Goal: Task Accomplishment & Management: Use online tool/utility

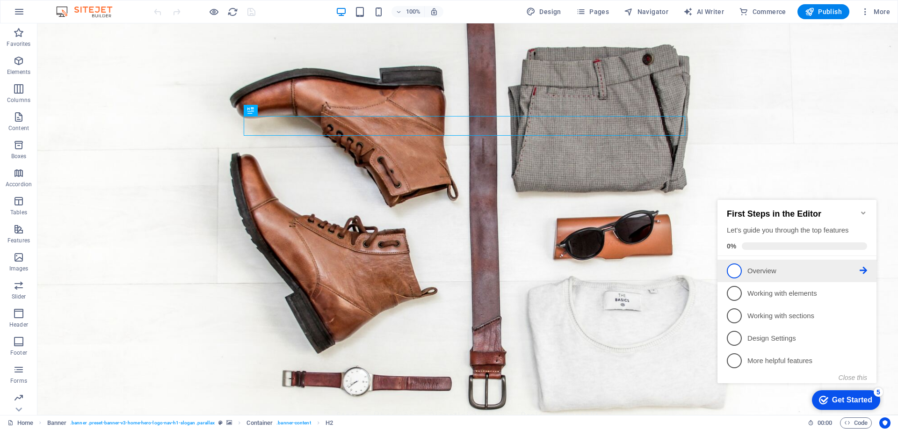
click at [735, 266] on span "1" at bounding box center [734, 270] width 15 height 15
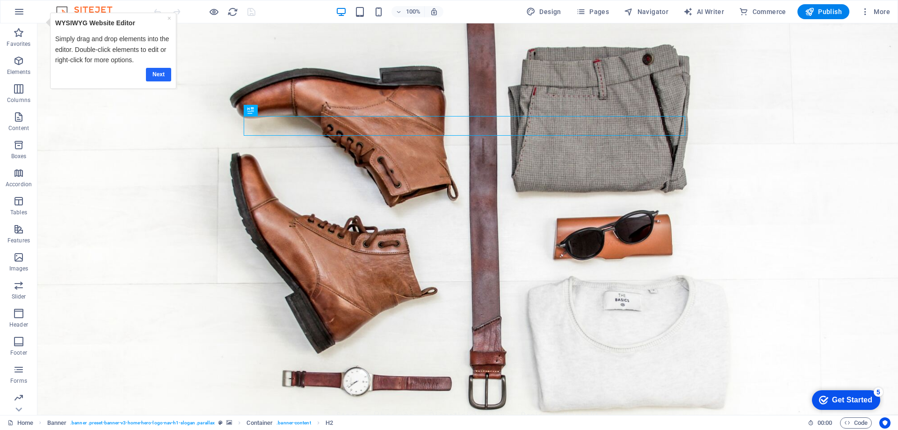
click at [159, 75] on link "Next" at bounding box center [158, 75] width 25 height 14
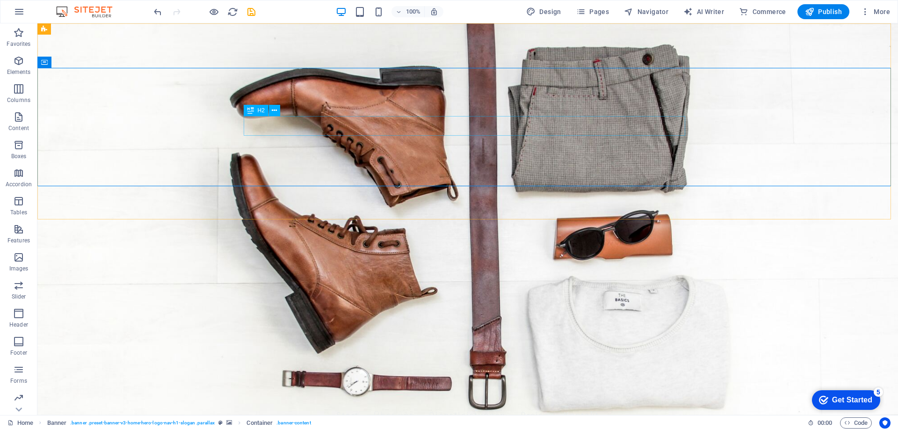
click at [254, 108] on icon at bounding box center [251, 110] width 7 height 11
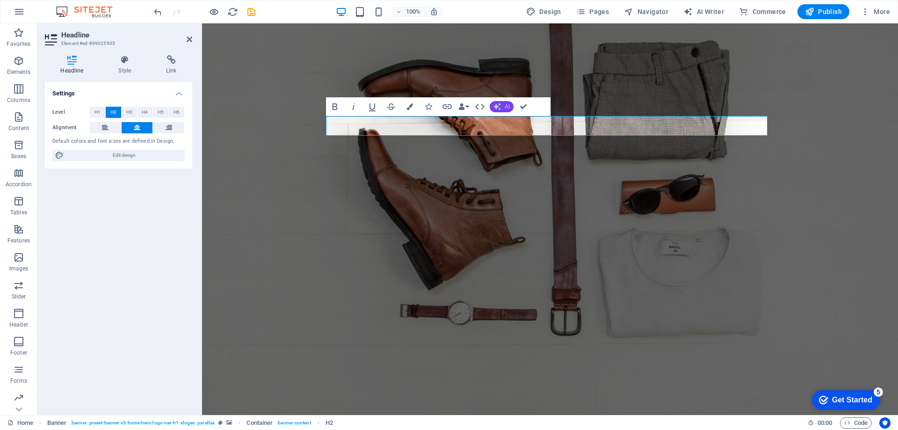
click at [506, 105] on span "AI" at bounding box center [507, 107] width 5 height 6
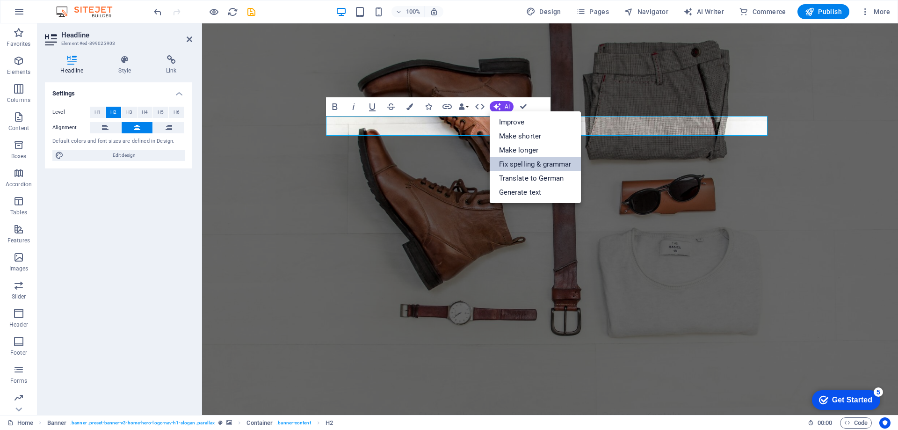
click at [527, 161] on link "Fix spelling & grammar" at bounding box center [535, 164] width 91 height 14
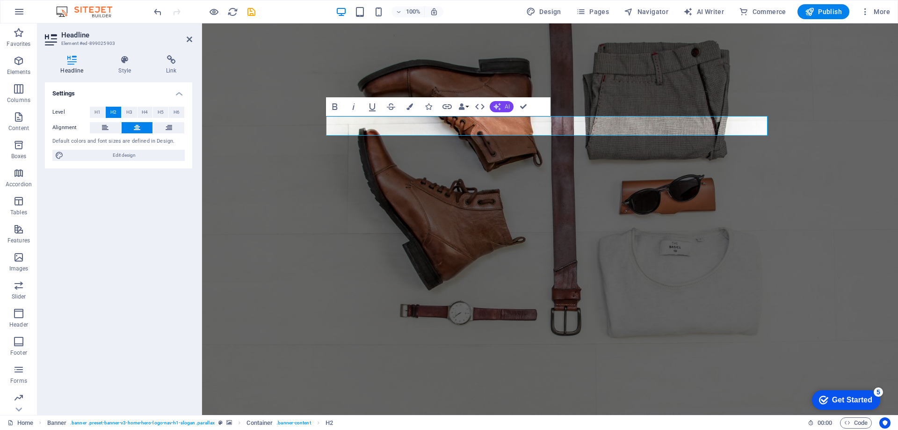
click at [501, 106] on button "AI" at bounding box center [502, 106] width 24 height 11
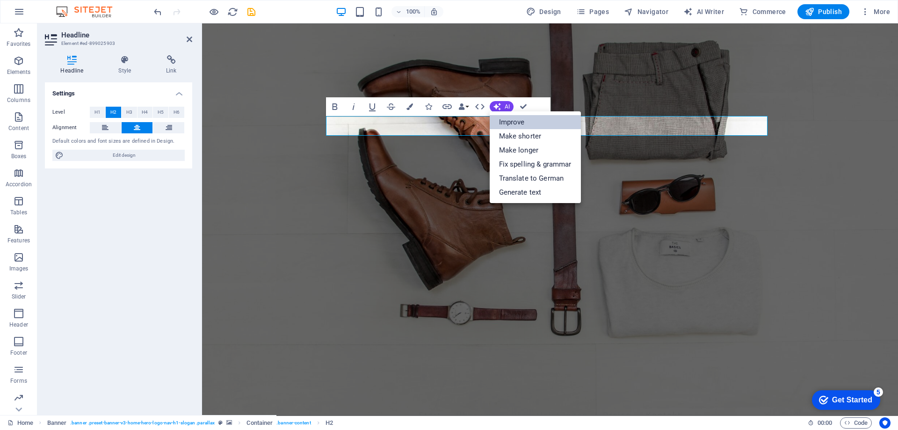
click at [507, 120] on link "Improve" at bounding box center [535, 122] width 91 height 14
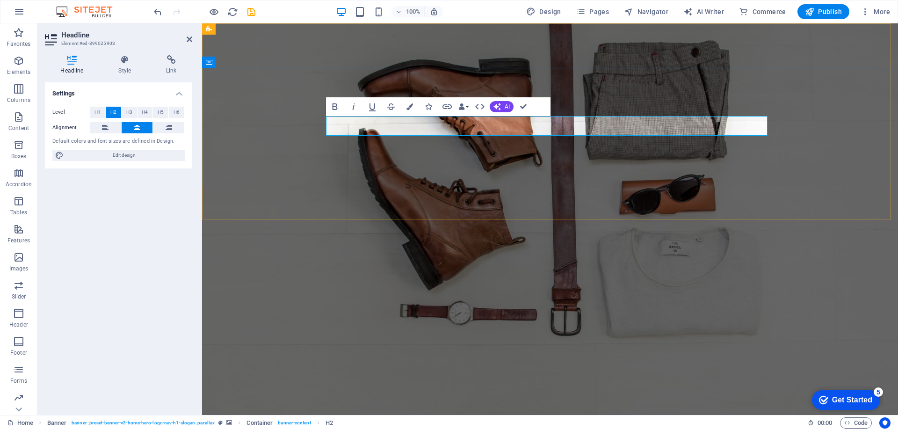
click at [502, 103] on button "AI" at bounding box center [502, 106] width 24 height 11
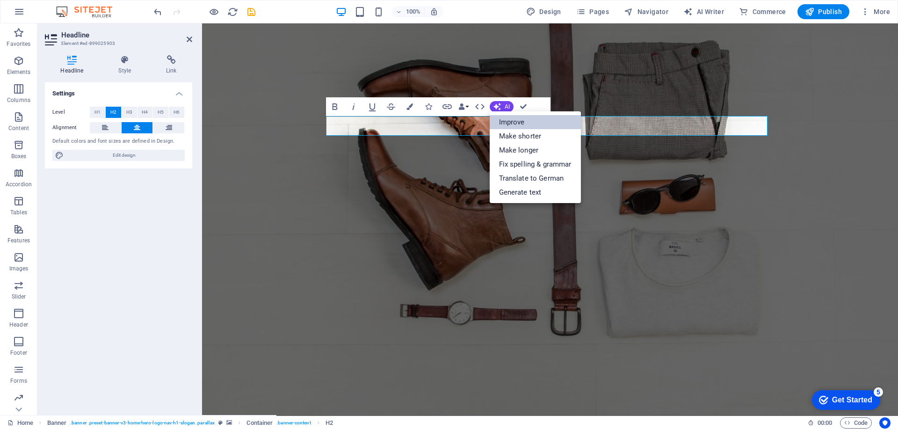
click at [507, 122] on link "Improve" at bounding box center [535, 122] width 91 height 14
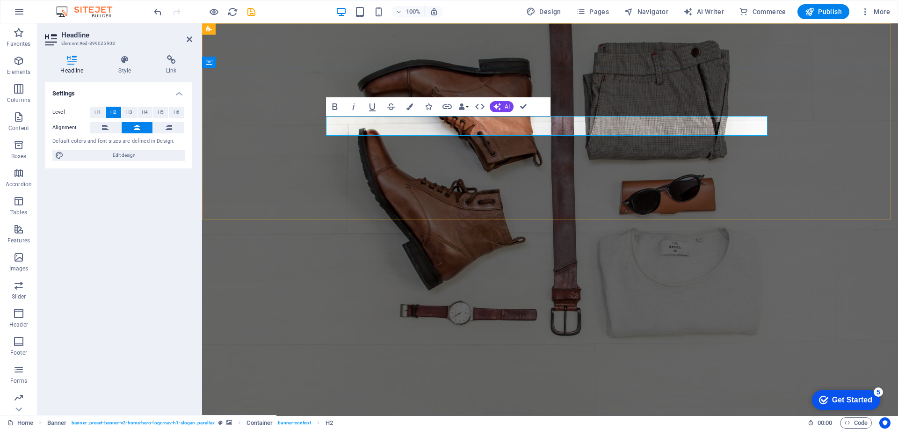
drag, startPoint x: 574, startPoint y: 127, endPoint x: 664, endPoint y: 129, distance: 90.3
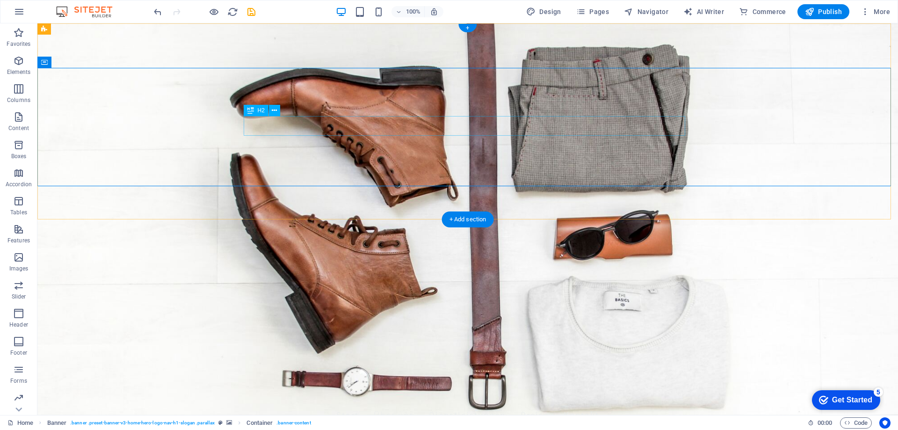
click at [251, 113] on icon at bounding box center [251, 110] width 7 height 11
click at [251, 109] on icon at bounding box center [251, 110] width 7 height 11
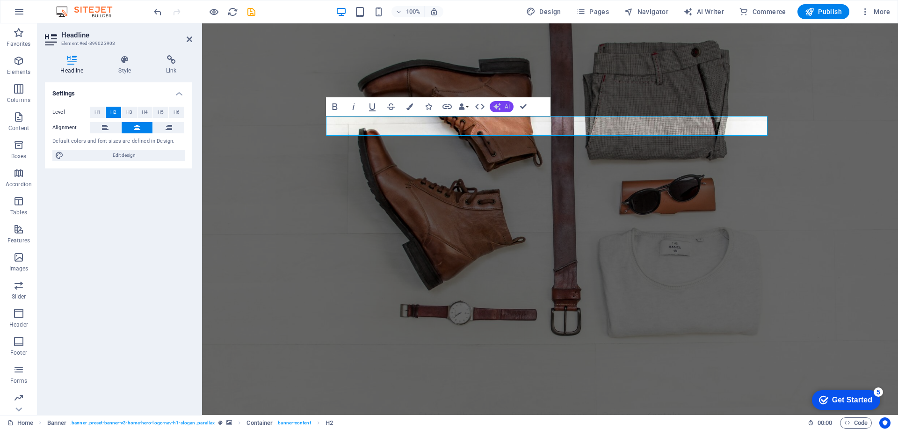
click at [506, 107] on span "AI" at bounding box center [507, 107] width 5 height 6
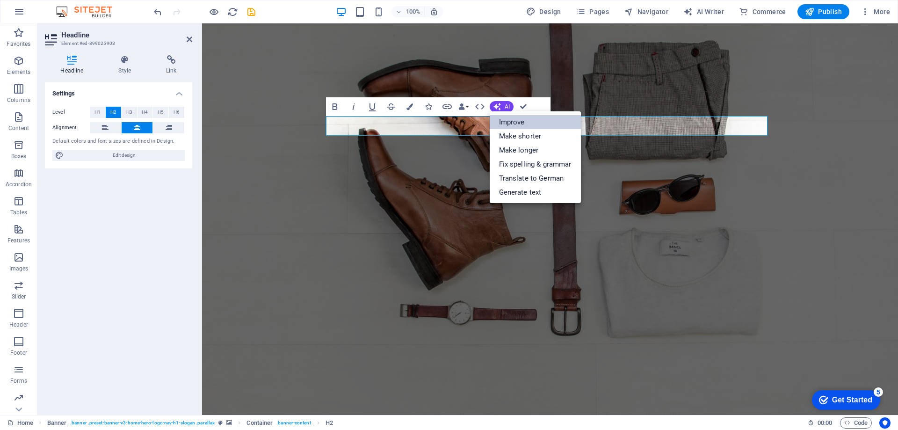
click at [503, 122] on link "Improve" at bounding box center [535, 122] width 91 height 14
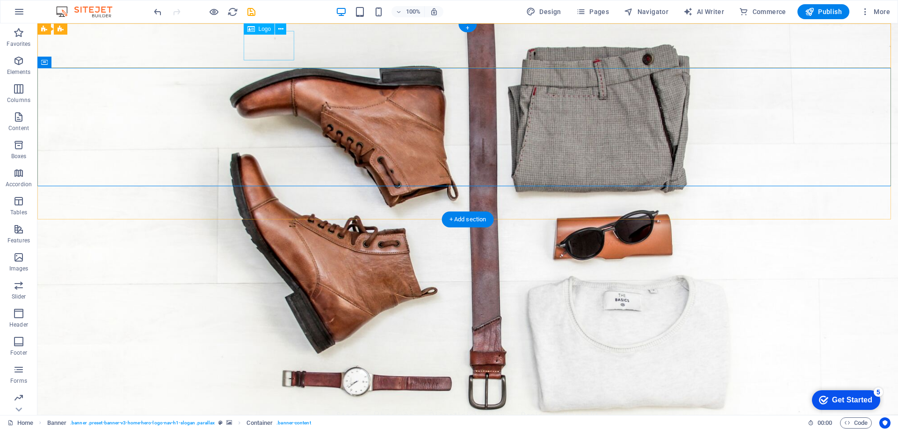
click at [267, 374] on div "EKN" at bounding box center [468, 388] width 442 height 29
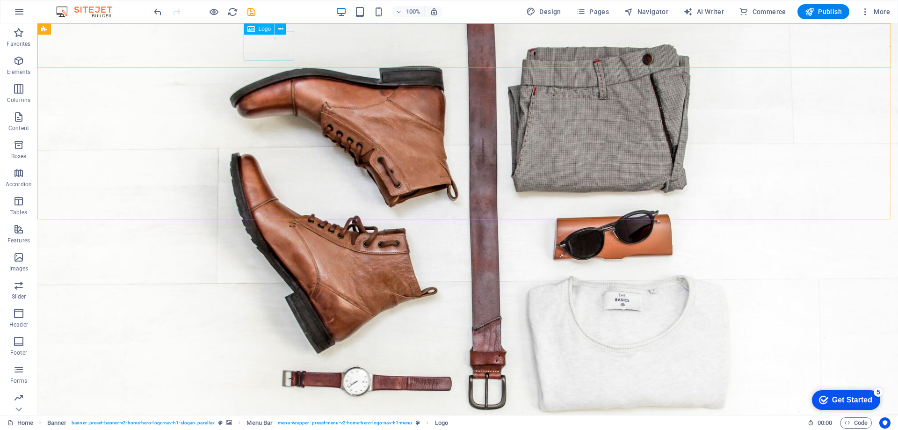
click at [265, 30] on span "Logo" at bounding box center [265, 29] width 13 height 6
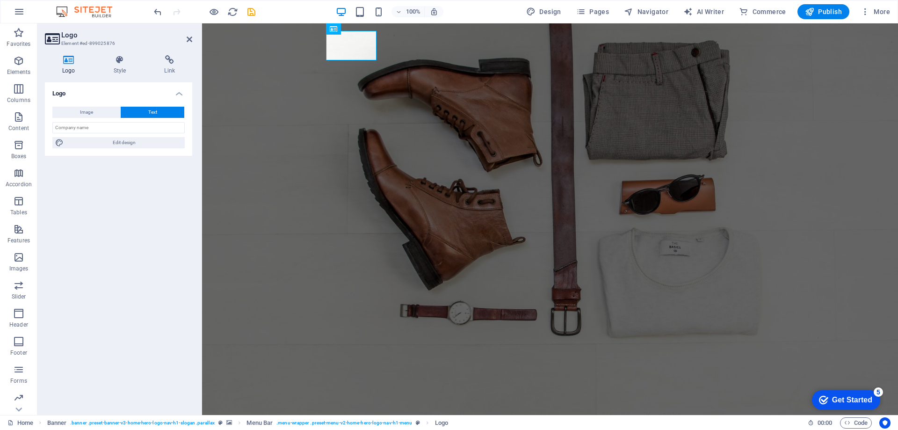
click at [149, 114] on span "Text" at bounding box center [152, 112] width 9 height 11
click at [93, 111] on button "Image" at bounding box center [86, 112] width 68 height 11
select select "DISABLED_OPTION_VALUE"
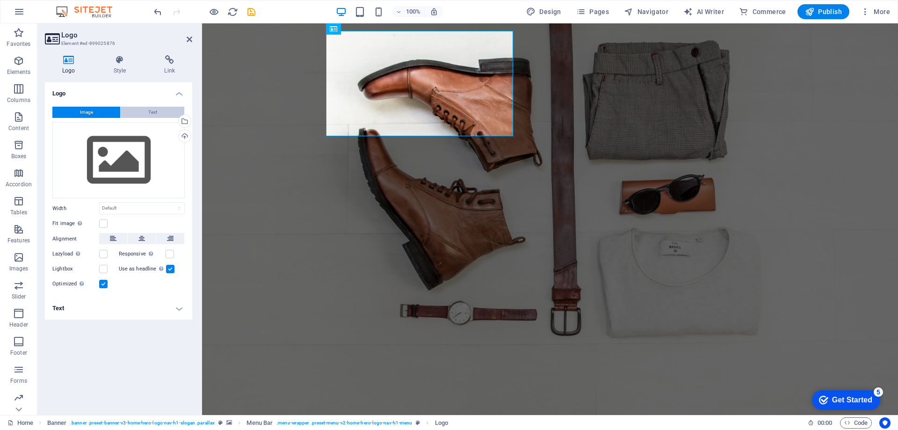
click at [128, 112] on button "Text" at bounding box center [153, 112] width 64 height 11
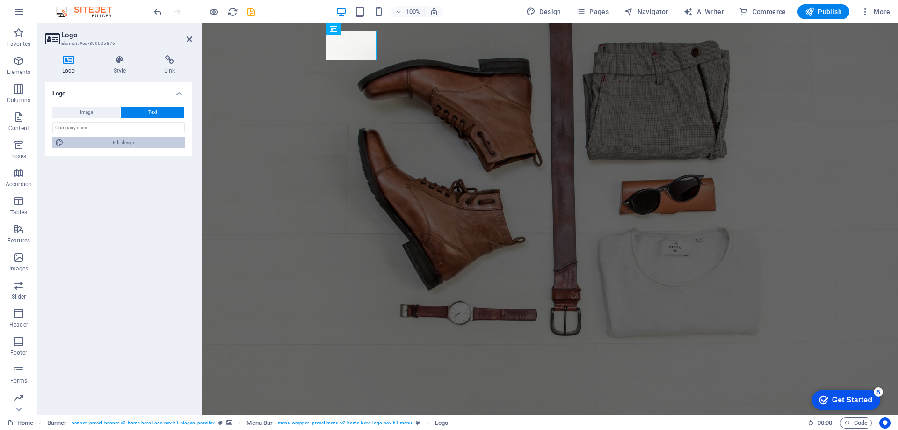
click at [120, 139] on span "Edit design" at bounding box center [124, 142] width 116 height 11
select select "rem"
select select "700"
select select "px"
select select "rem"
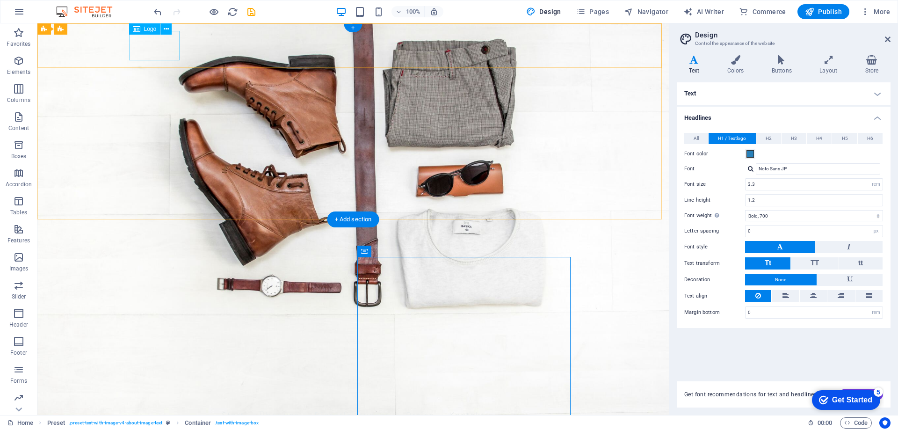
click at [143, 374] on div "EKN" at bounding box center [353, 388] width 442 height 29
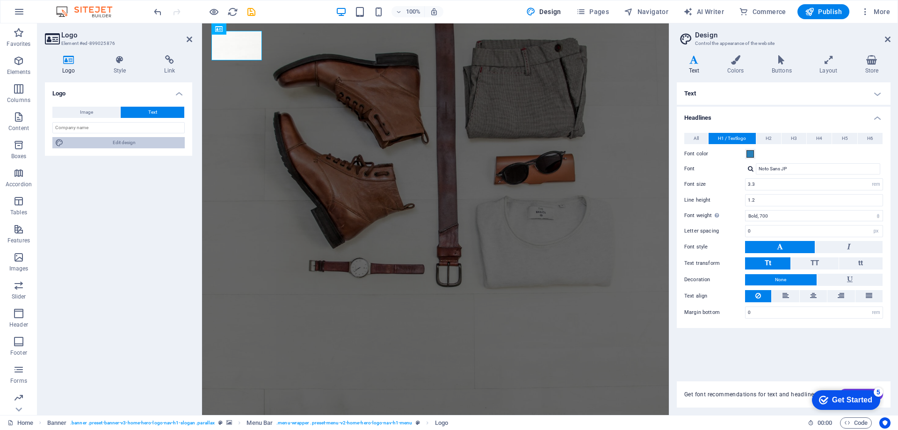
click at [134, 145] on span "Edit design" at bounding box center [124, 142] width 116 height 11
click at [875, 66] on h4 "Store" at bounding box center [872, 65] width 37 height 20
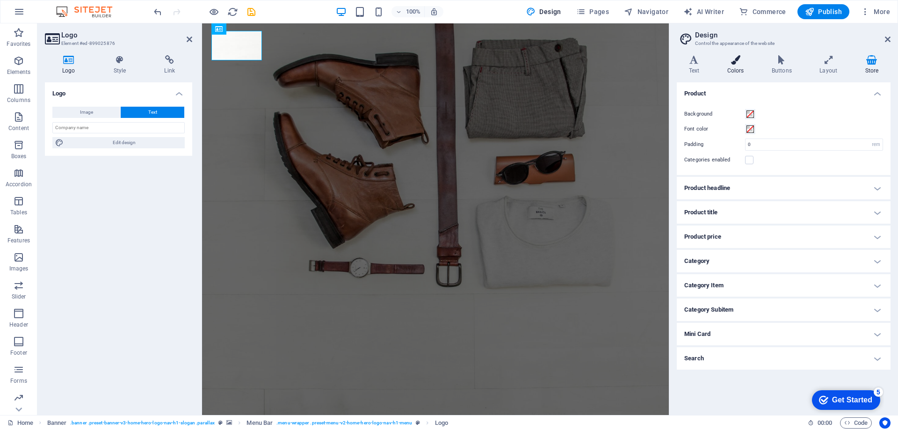
click at [741, 69] on h4 "Colors" at bounding box center [737, 65] width 44 height 20
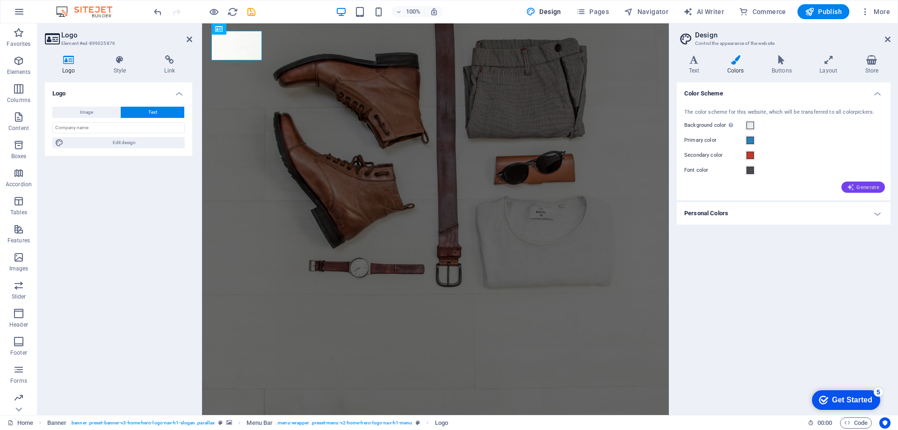
click at [861, 190] on span "Generate" at bounding box center [863, 186] width 32 height 7
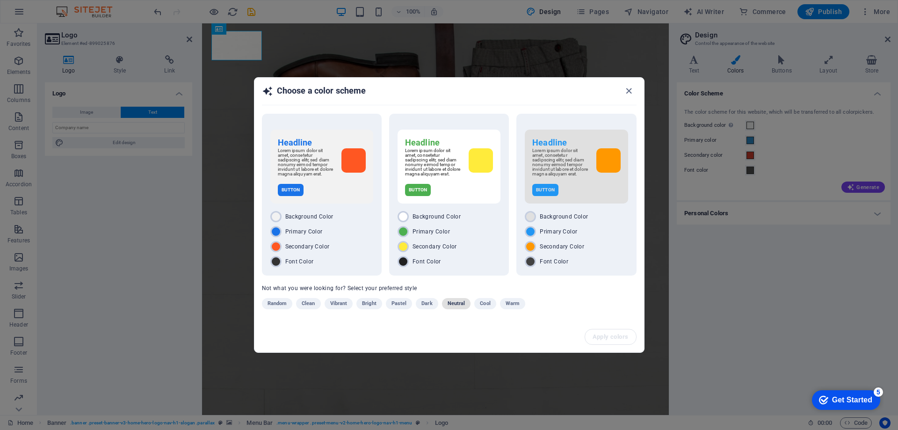
click at [457, 307] on span "Neutral" at bounding box center [457, 303] width 18 height 11
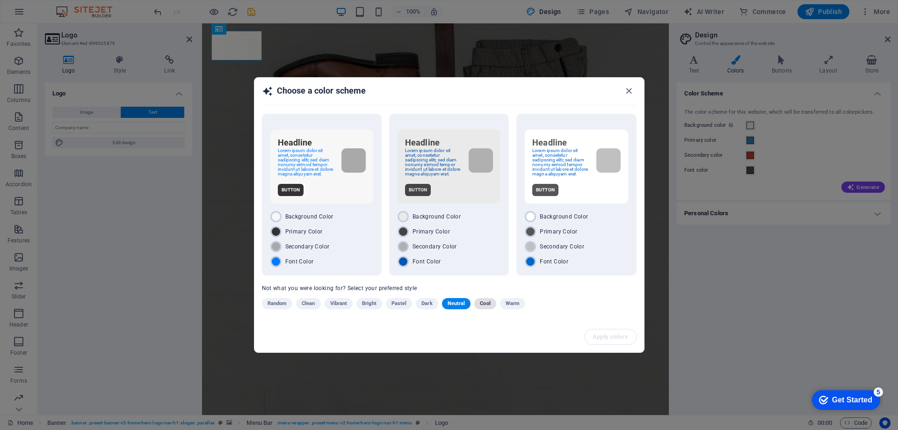
click at [482, 303] on span "Cool" at bounding box center [485, 303] width 10 height 11
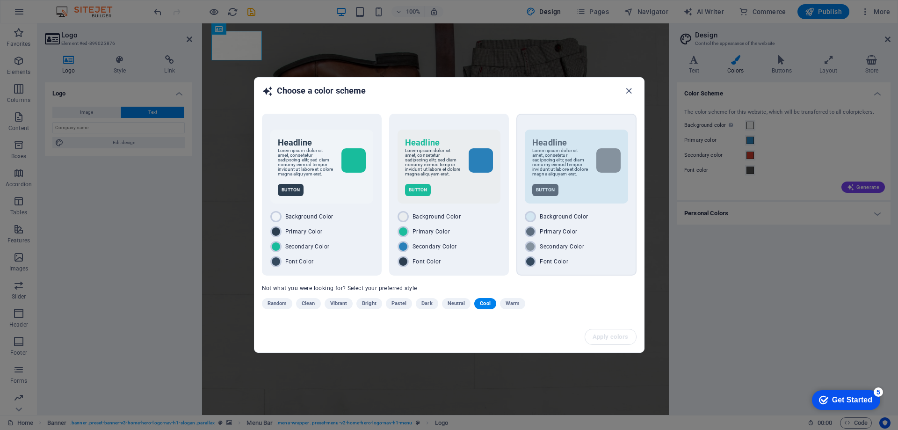
click at [565, 167] on p "Lorem ipsum dolor sit amet, consetetur sadipscing elitr, sed diam nonumy eirmod…" at bounding box center [561, 162] width 56 height 28
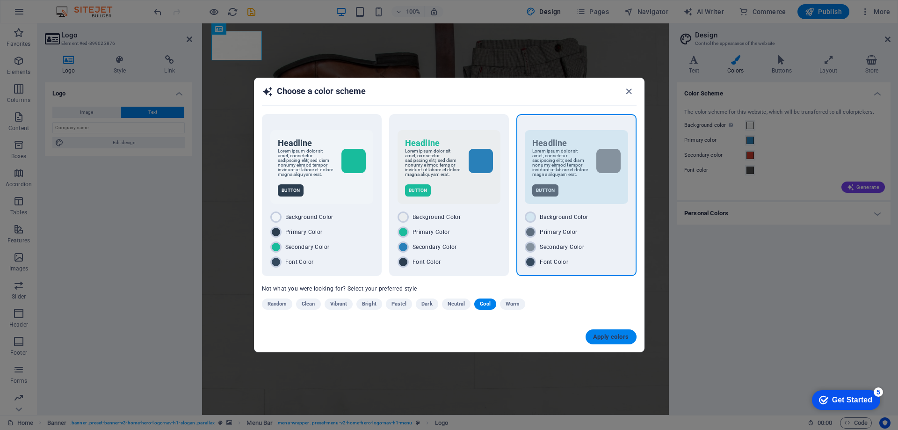
click at [606, 338] on span "Apply colors" at bounding box center [611, 336] width 36 height 7
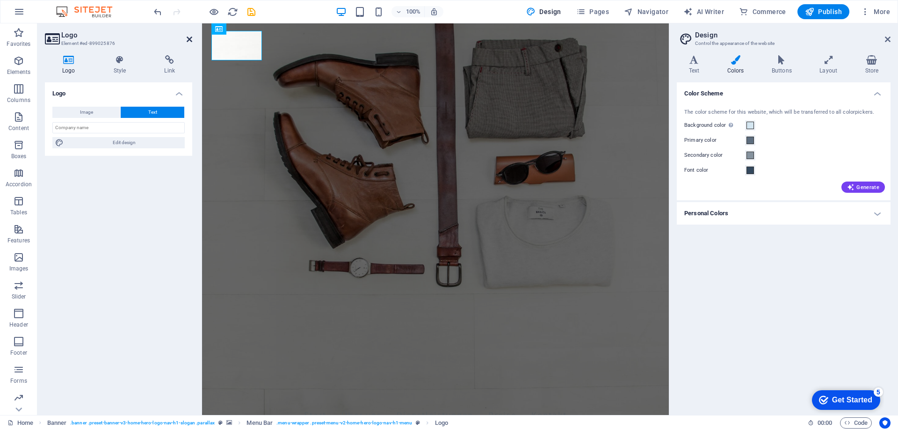
click at [187, 39] on icon at bounding box center [190, 39] width 6 height 7
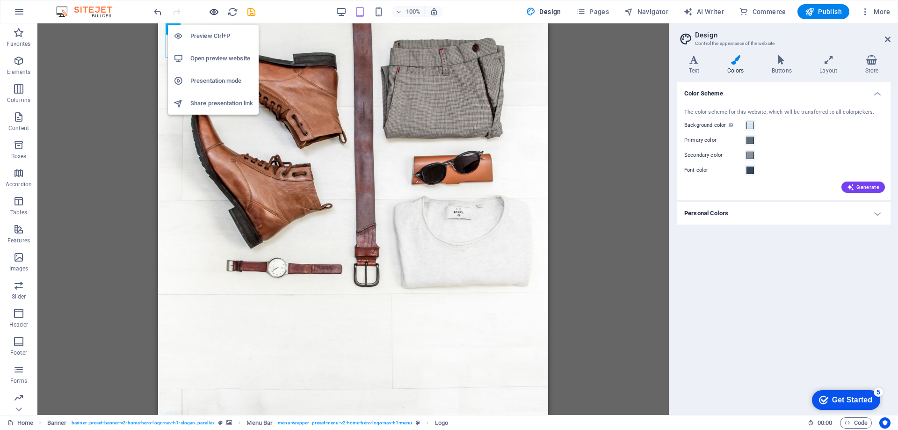
click at [213, 10] on icon "button" at bounding box center [214, 12] width 11 height 11
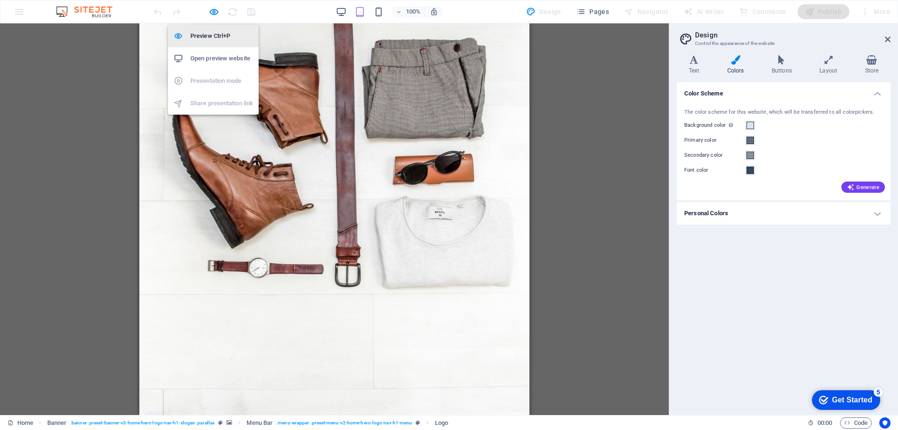
click at [213, 29] on li "Preview Ctrl+P" at bounding box center [213, 36] width 91 height 22
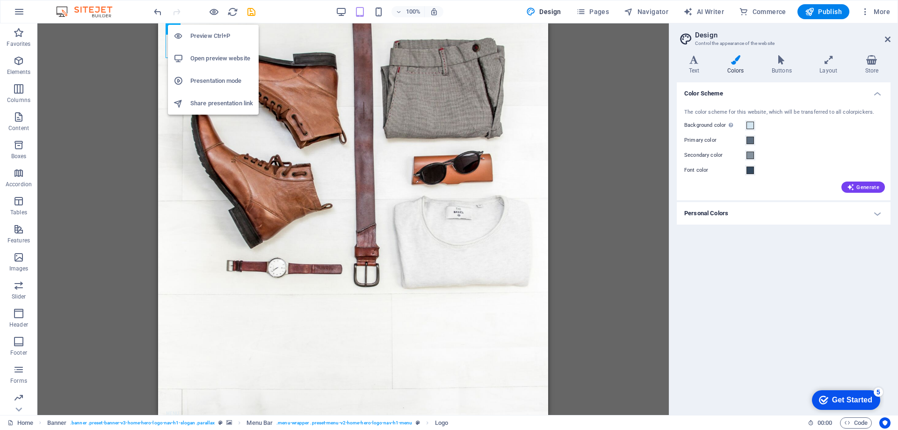
click at [218, 57] on h6 "Open preview website" at bounding box center [221, 58] width 63 height 11
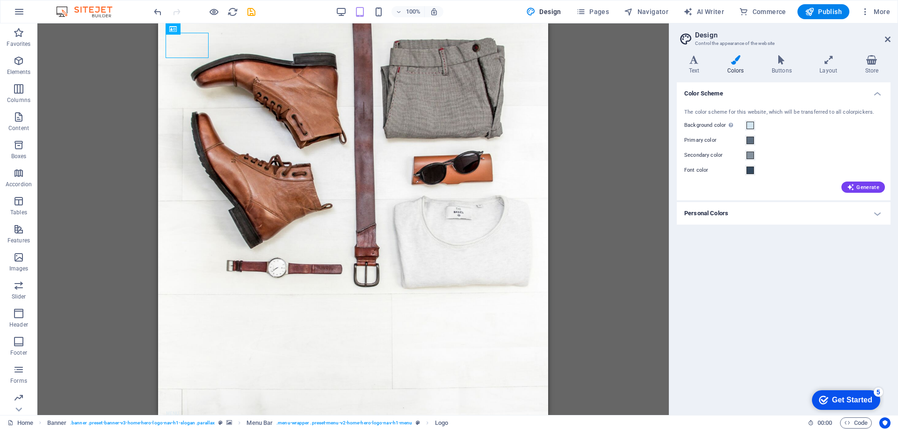
click at [137, 142] on div "H2 Banner Container Spacer Preset Container Spacer Banner Menu Bar Logo Text H2…" at bounding box center [353, 219] width 632 height 392
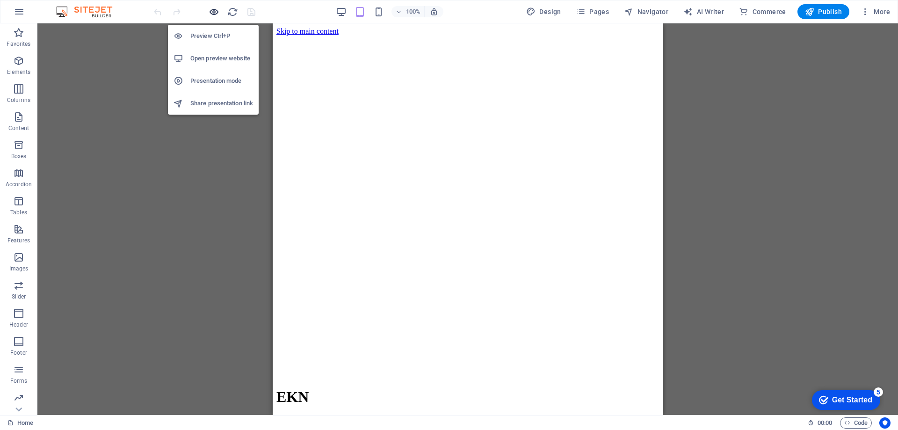
click at [213, 13] on icon "button" at bounding box center [214, 12] width 11 height 11
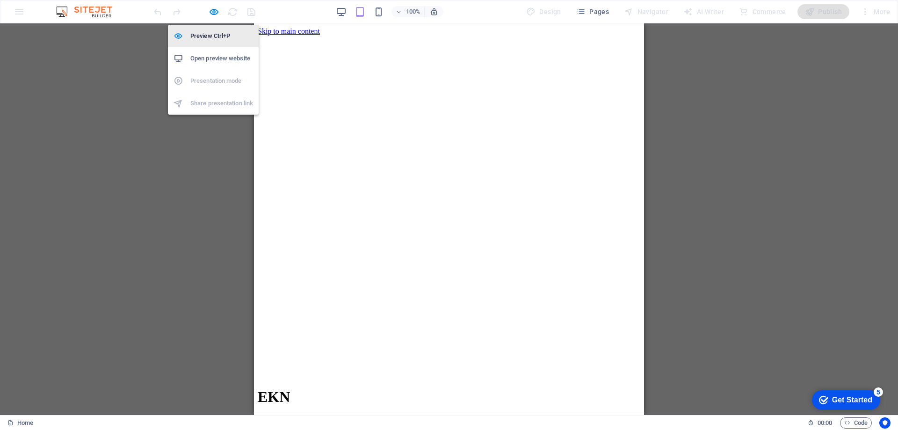
click at [202, 35] on h6 "Preview Ctrl+P" at bounding box center [221, 35] width 63 height 11
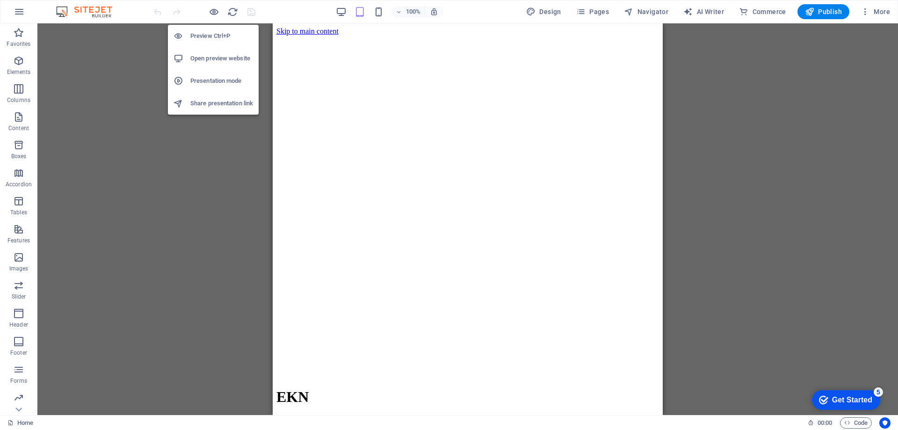
click at [203, 56] on h6 "Open preview website" at bounding box center [221, 58] width 63 height 11
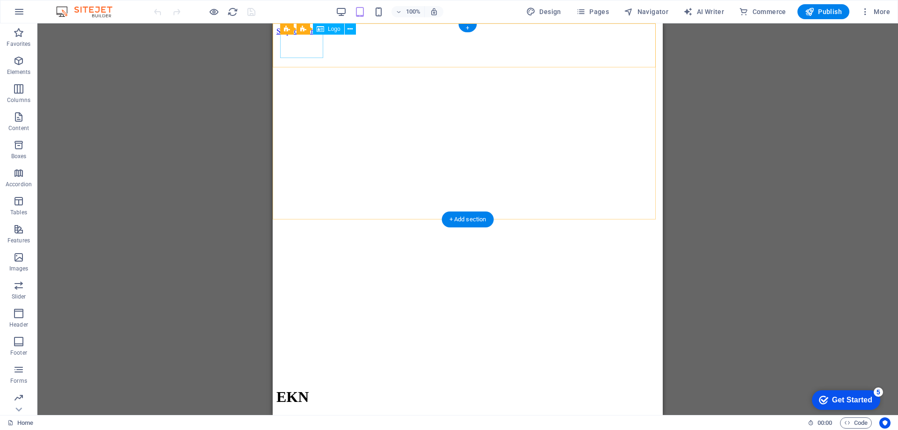
click at [301, 388] on div "EKN" at bounding box center [468, 396] width 383 height 17
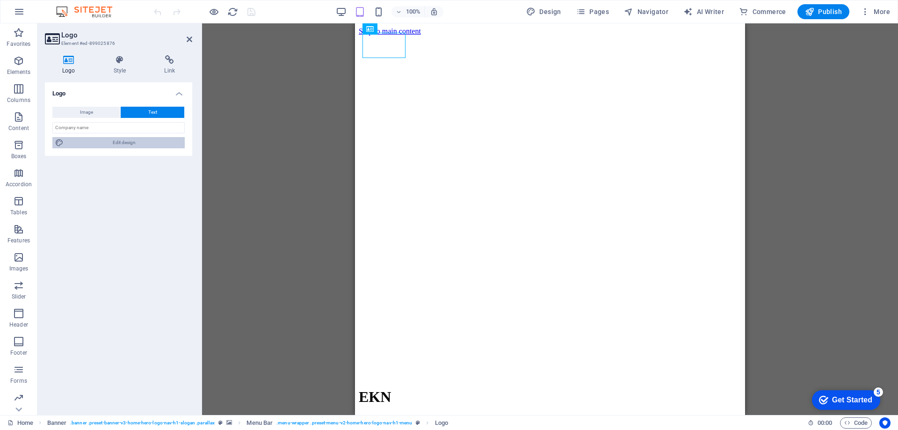
click at [128, 145] on span "Edit design" at bounding box center [124, 142] width 116 height 11
select select "rem"
select select "700"
select select "px"
select select "rem"
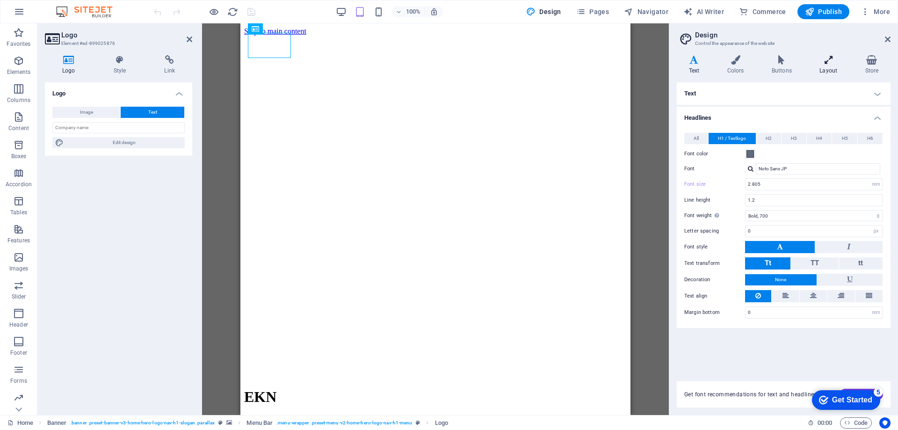
click at [829, 66] on h4 "Layout" at bounding box center [830, 65] width 45 height 20
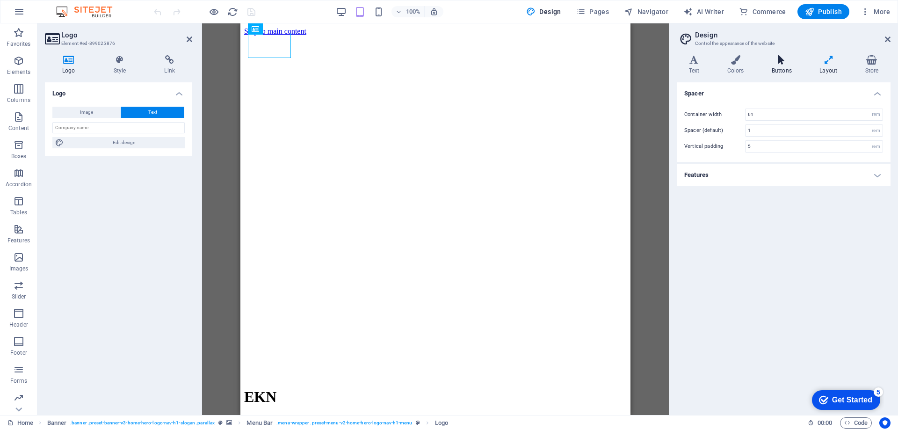
click at [776, 67] on h4 "Buttons" at bounding box center [784, 65] width 48 height 20
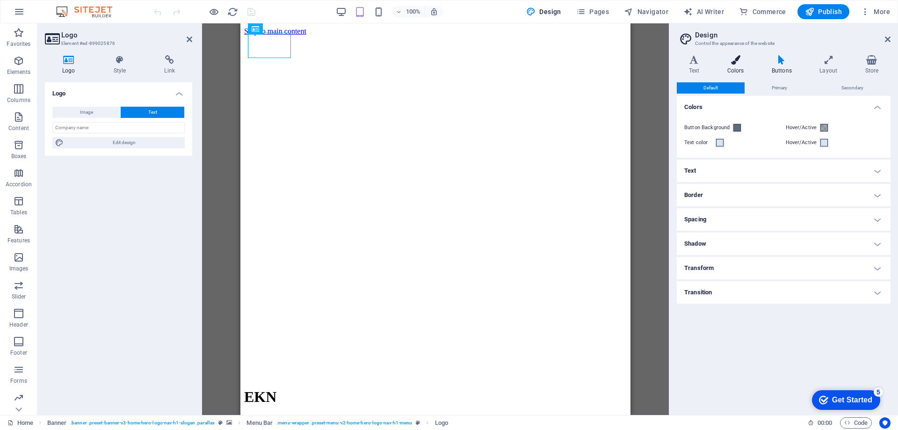
click at [732, 69] on h4 "Colors" at bounding box center [737, 65] width 44 height 20
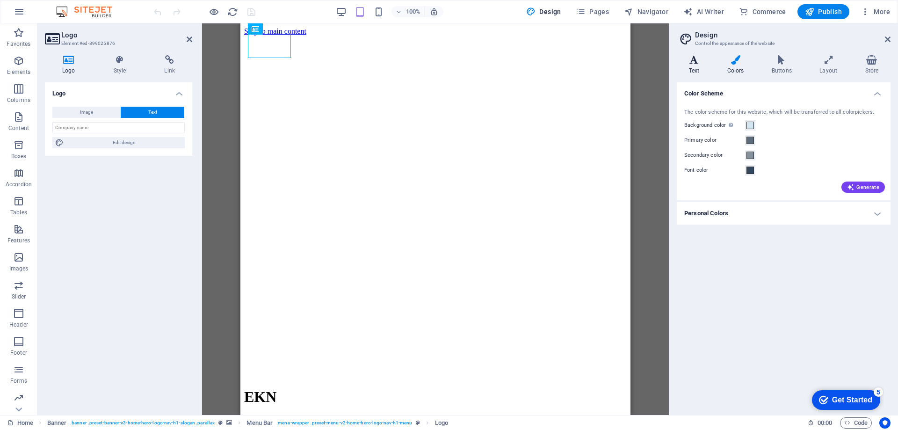
click at [700, 66] on h4 "Text" at bounding box center [696, 65] width 38 height 20
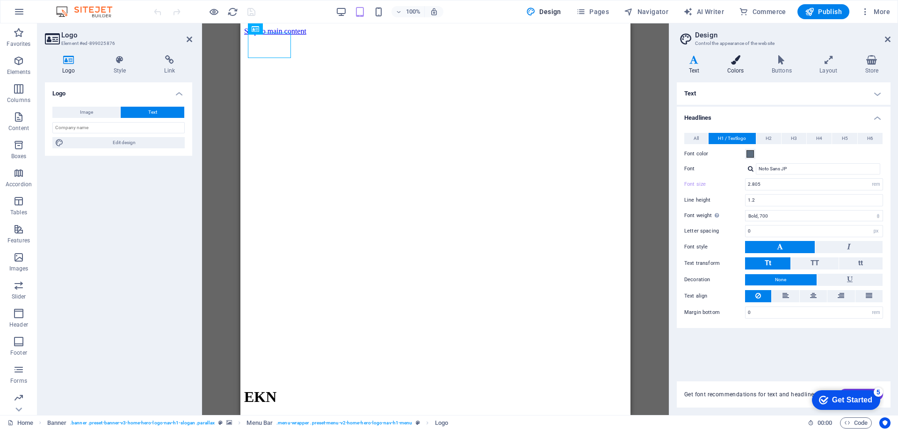
click at [737, 69] on h4 "Colors" at bounding box center [737, 65] width 44 height 20
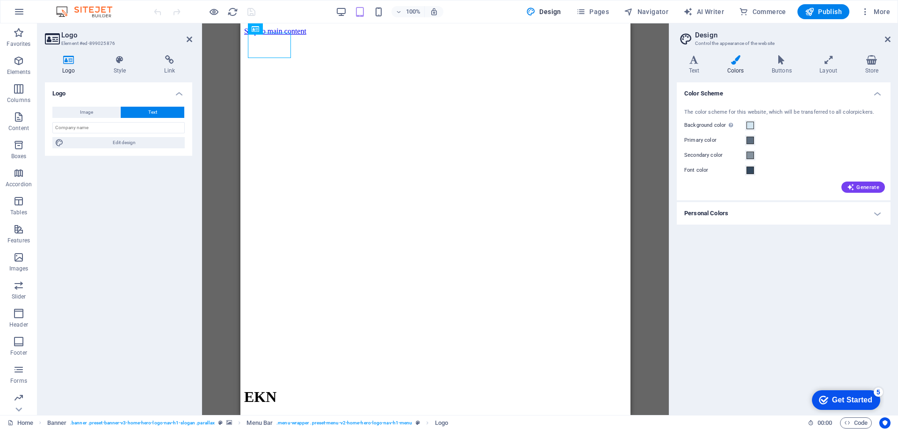
click at [873, 212] on h4 "Personal Colors" at bounding box center [784, 213] width 214 height 22
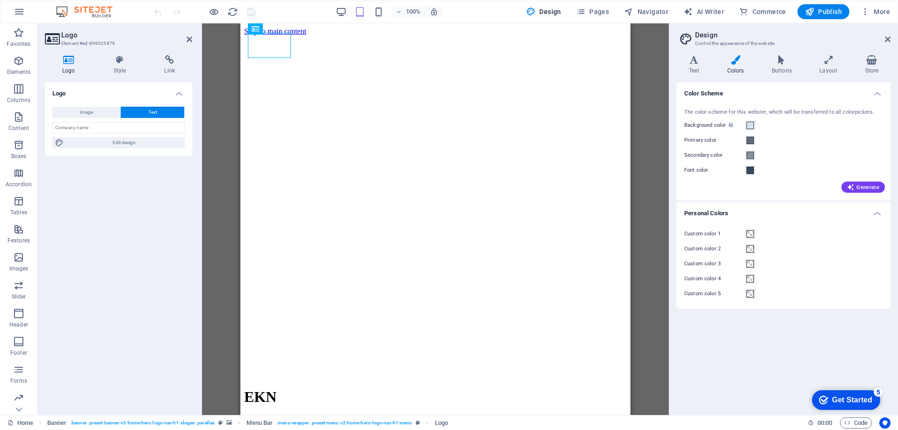
click at [873, 212] on h4 "Personal Colors" at bounding box center [784, 210] width 214 height 17
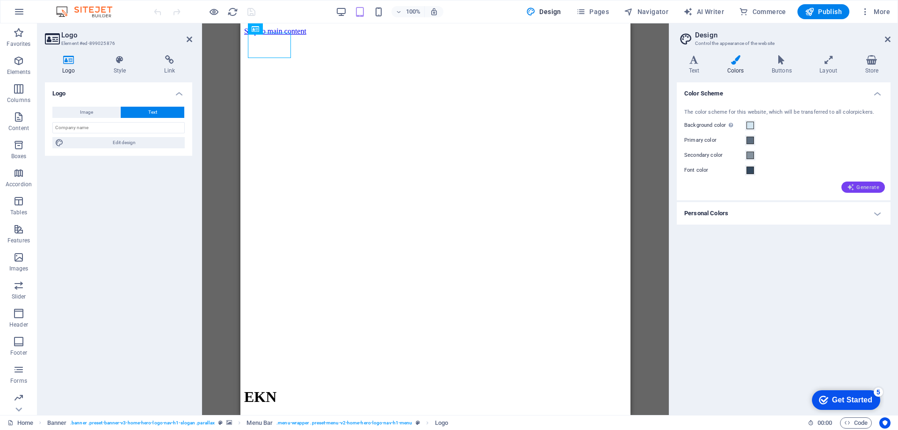
click at [865, 188] on span "Generate" at bounding box center [863, 186] width 32 height 7
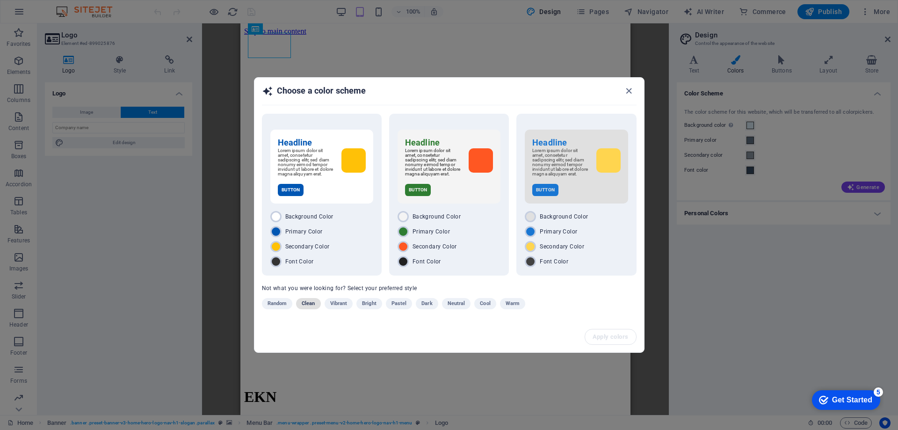
click at [313, 307] on span "Clean" at bounding box center [308, 303] width 13 height 11
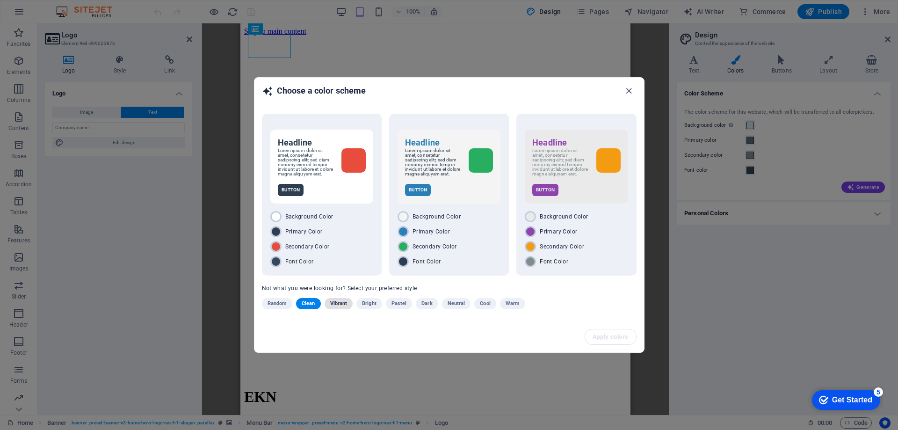
click at [337, 307] on span "Vibrant" at bounding box center [338, 303] width 17 height 11
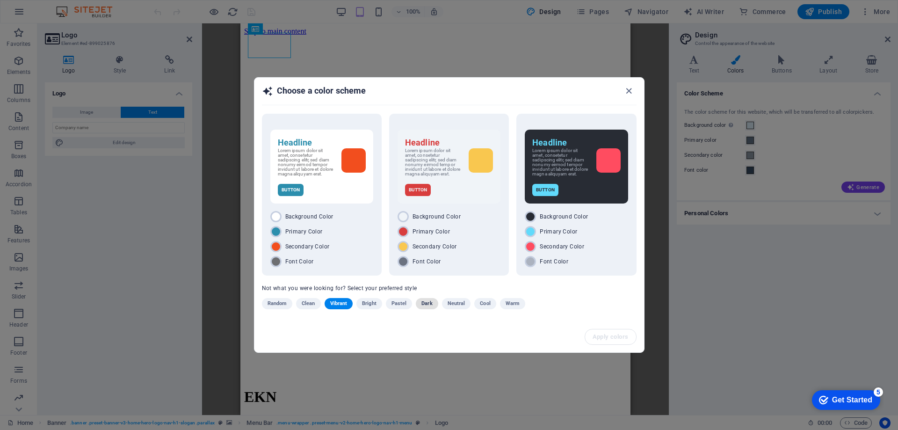
click at [424, 305] on span "Dark" at bounding box center [427, 303] width 11 height 11
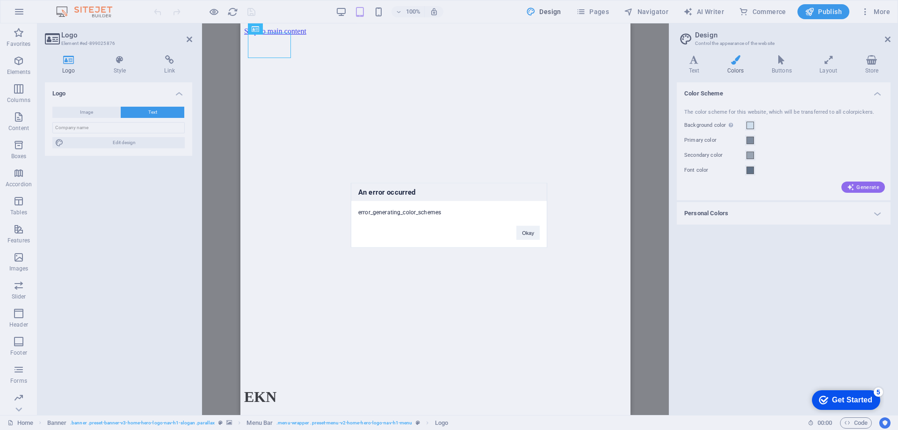
click at [857, 187] on div "An error occurred error_generating_color_schemes Okay" at bounding box center [449, 215] width 898 height 430
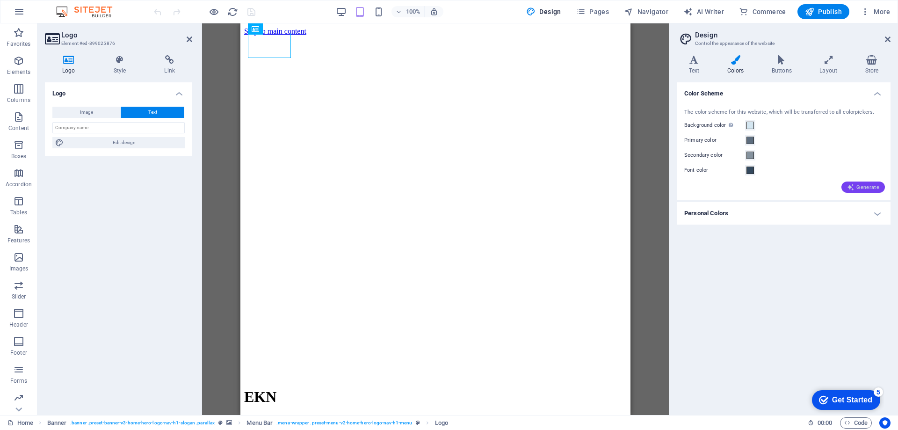
click at [859, 186] on span "Generate" at bounding box center [863, 186] width 32 height 7
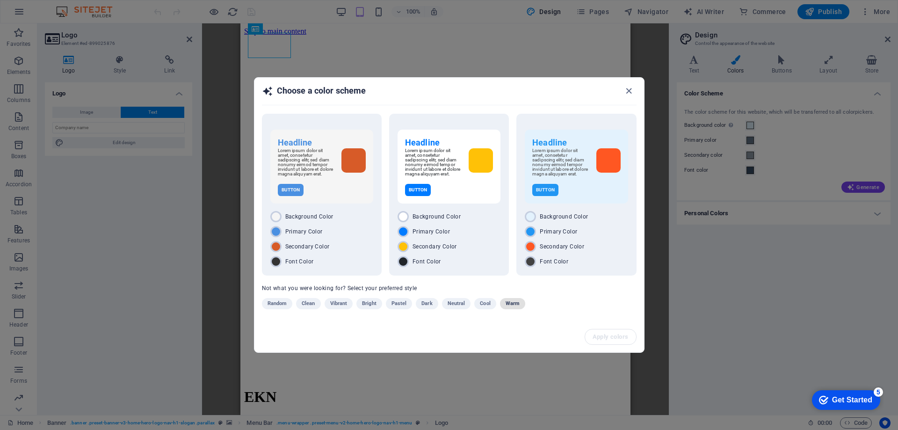
click at [502, 306] on button "Warm" at bounding box center [512, 303] width 25 height 11
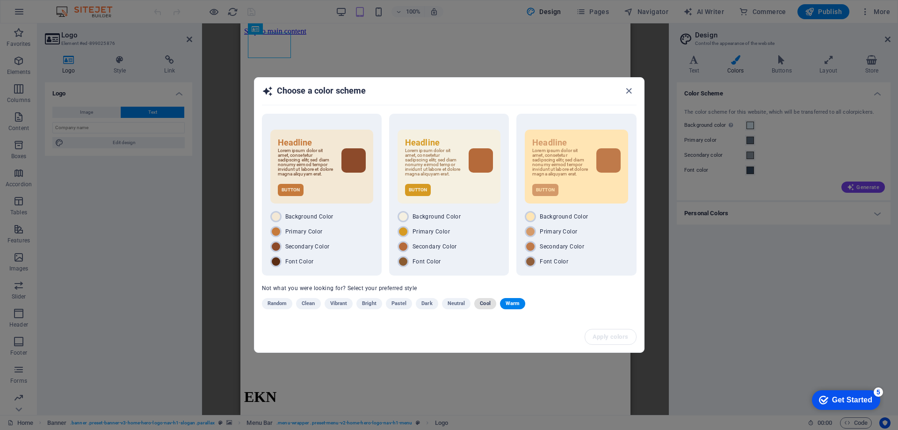
click at [483, 307] on span "Cool" at bounding box center [485, 303] width 10 height 11
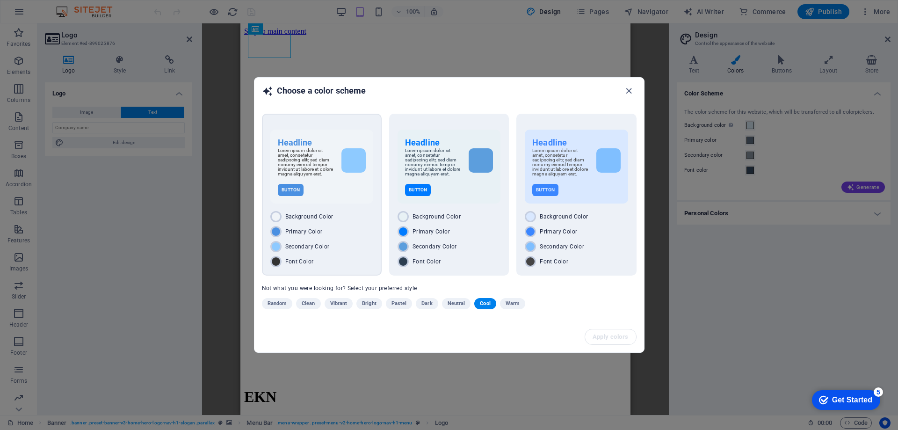
click at [351, 166] on div at bounding box center [354, 160] width 24 height 24
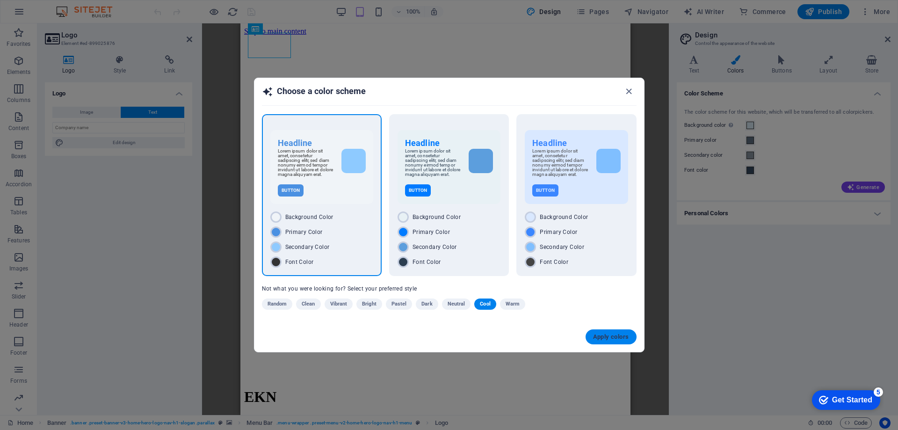
click at [613, 333] on button "Apply colors" at bounding box center [611, 336] width 51 height 15
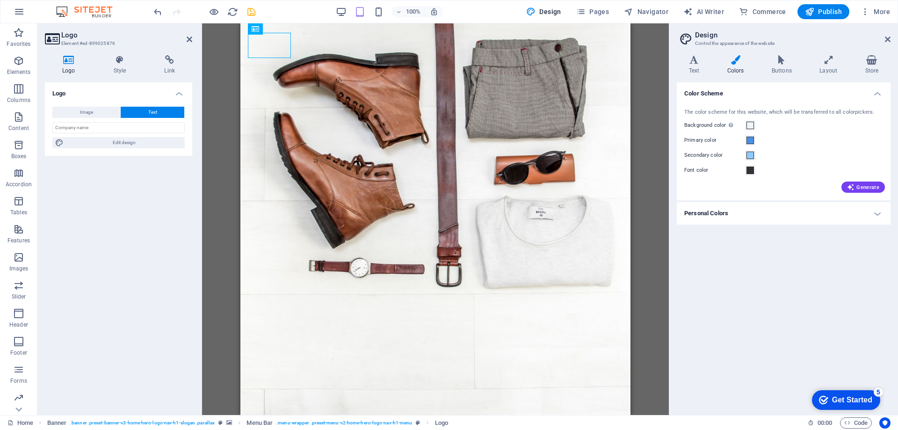
click at [721, 214] on h4 "Personal Colors" at bounding box center [784, 213] width 214 height 22
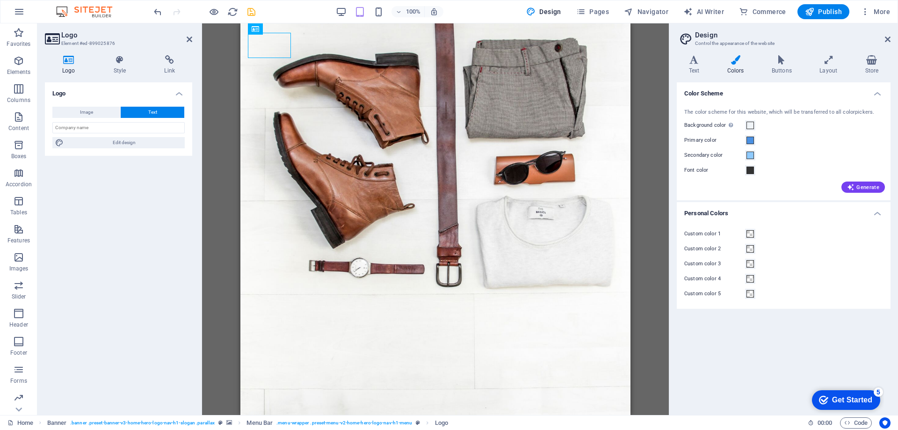
click at [721, 214] on h4 "Personal Colors" at bounding box center [784, 210] width 214 height 17
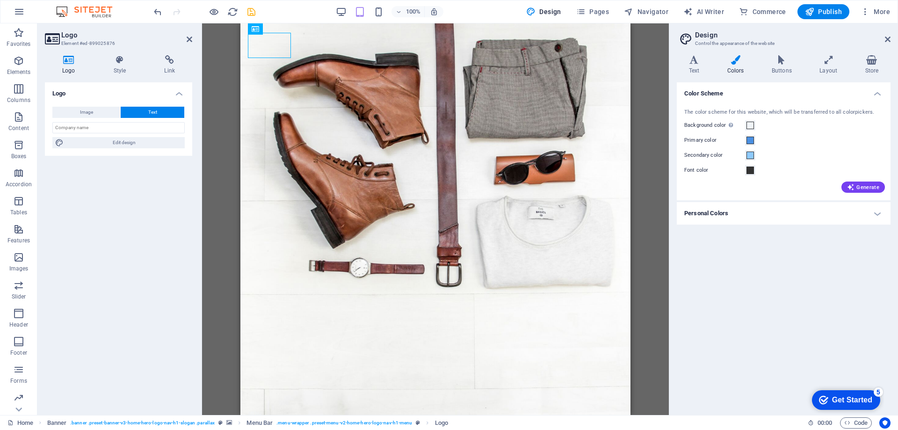
click at [837, 396] on div "Get Started" at bounding box center [852, 400] width 40 height 8
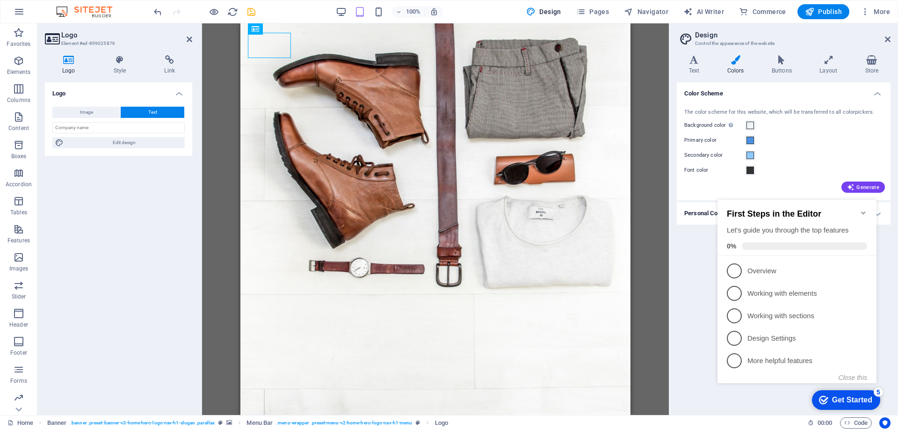
click at [654, 295] on div "Banner Menu Bar Banner Menu Bar Banner Logo Container Container H2 Spacer HTML …" at bounding box center [435, 219] width 467 height 392
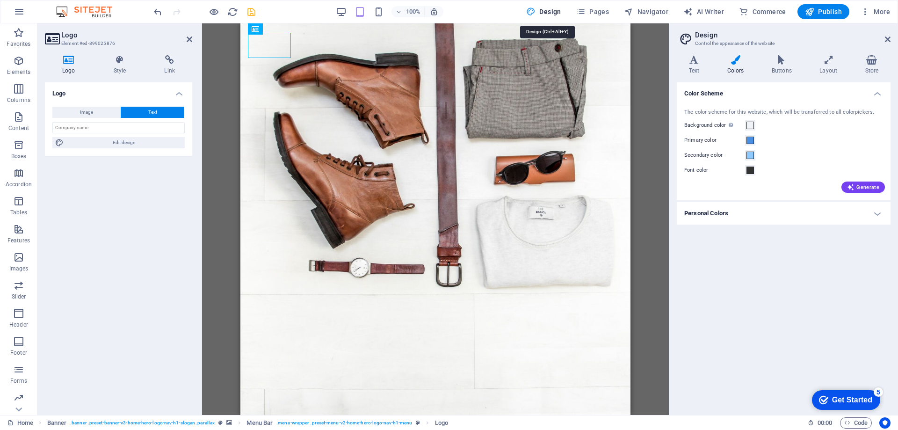
click at [249, 13] on icon "save" at bounding box center [251, 12] width 11 height 11
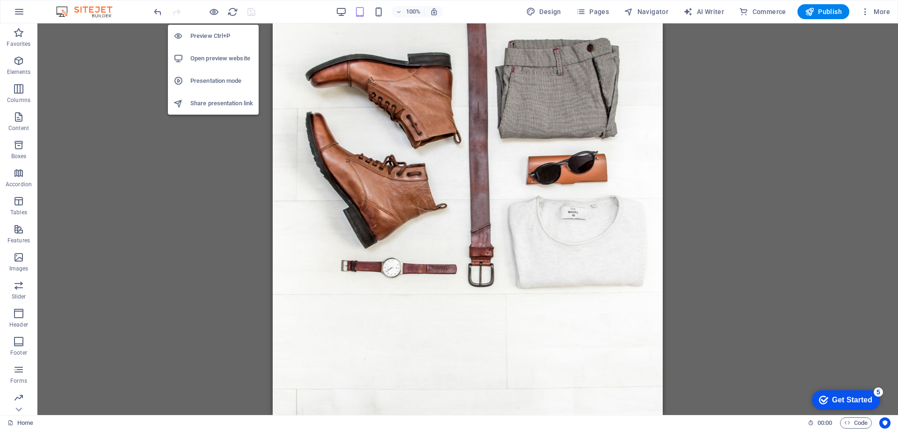
click at [205, 57] on h6 "Open preview website" at bounding box center [221, 58] width 63 height 11
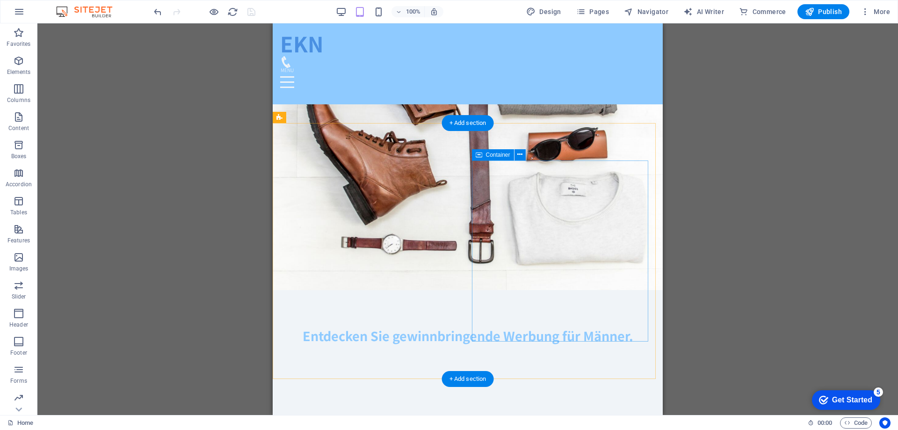
scroll to position [140, 0]
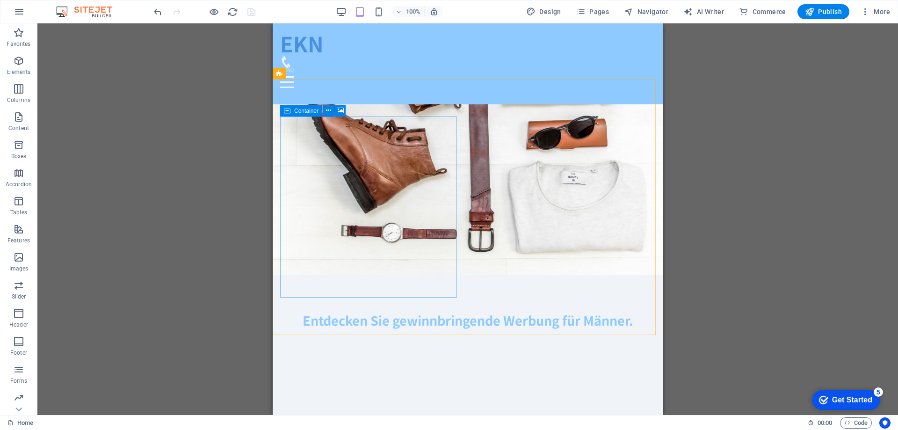
click at [308, 112] on span "Container" at bounding box center [306, 111] width 24 height 6
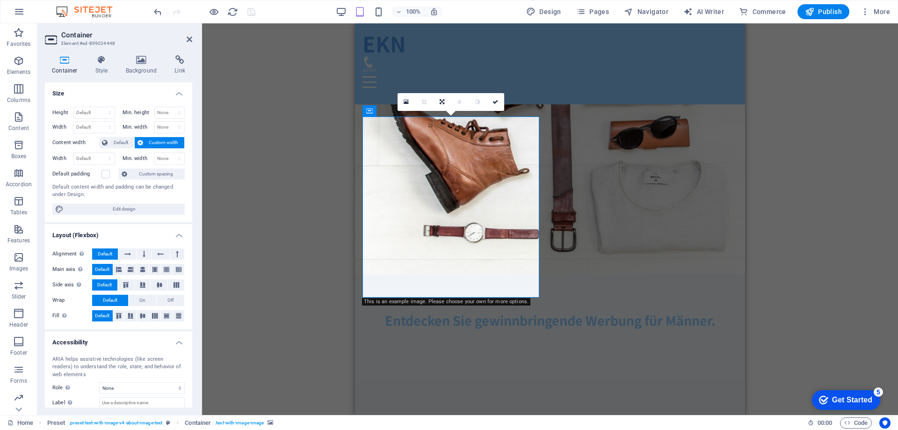
click at [146, 139] on span "Custom width" at bounding box center [164, 142] width 36 height 11
click at [143, 142] on button "Custom width" at bounding box center [160, 142] width 50 height 11
click at [122, 141] on span "Default" at bounding box center [120, 142] width 21 height 11
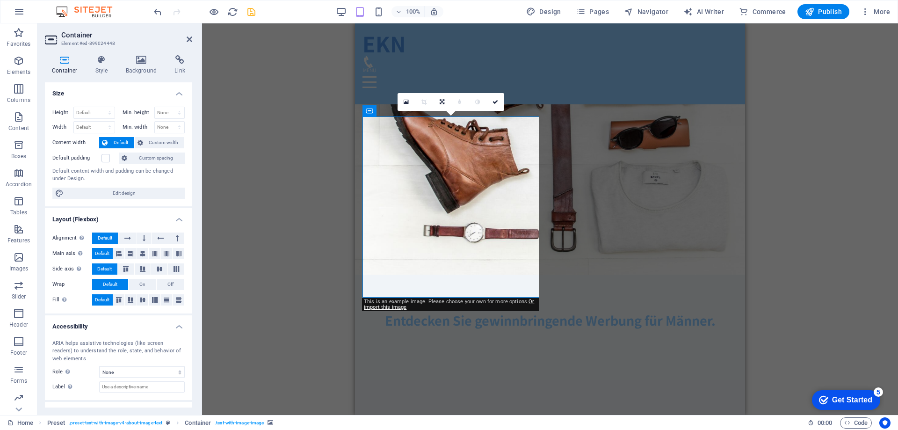
click at [253, 170] on div "Banner Menu Bar Banner Banner Logo Container Container H2 Spacer HTML Drag here…" at bounding box center [550, 219] width 696 height 392
click at [154, 139] on span "Custom width" at bounding box center [164, 142] width 36 height 11
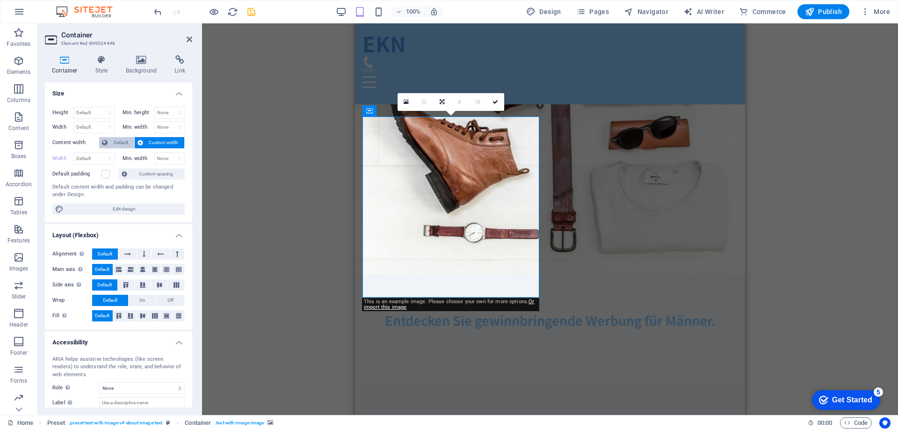
click at [117, 142] on span "Default" at bounding box center [120, 142] width 21 height 11
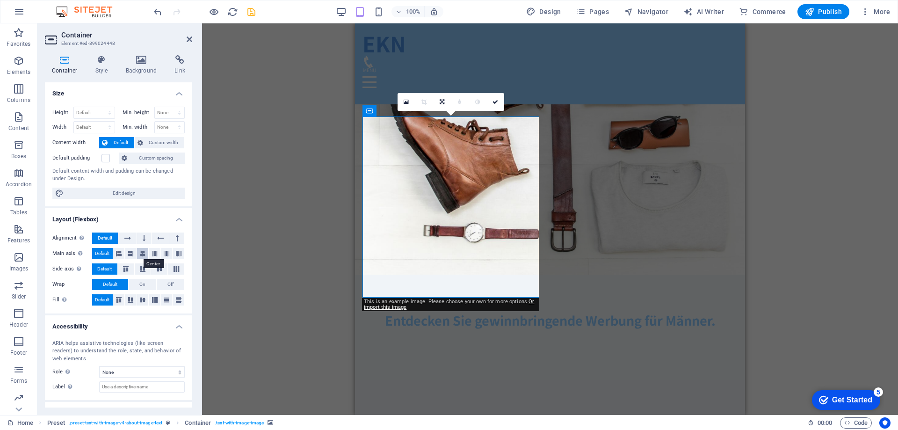
click at [140, 254] on icon at bounding box center [143, 253] width 6 height 11
click at [268, 249] on div "Banner Menu Bar Banner Banner Logo Container Container H2 Spacer HTML Drag here…" at bounding box center [550, 219] width 696 height 392
click at [141, 270] on icon at bounding box center [142, 269] width 11 height 6
click at [146, 282] on button "On" at bounding box center [143, 284] width 28 height 11
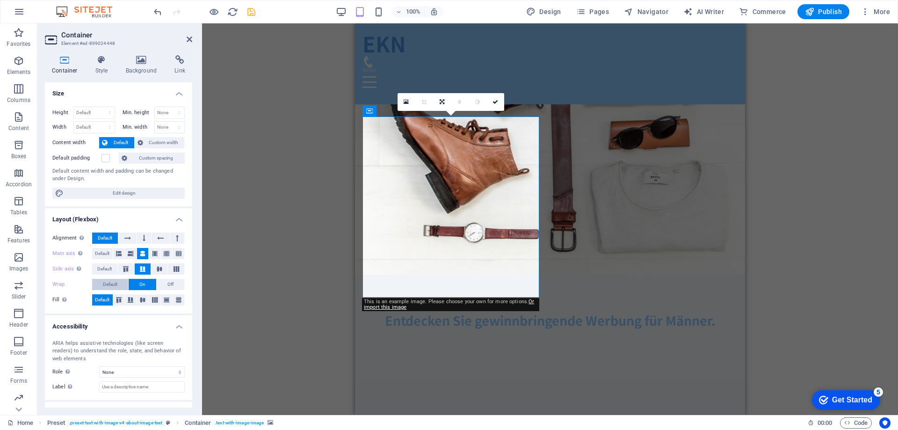
click at [122, 282] on button "Default" at bounding box center [110, 284] width 36 height 11
click at [132, 300] on icon at bounding box center [130, 300] width 11 height 6
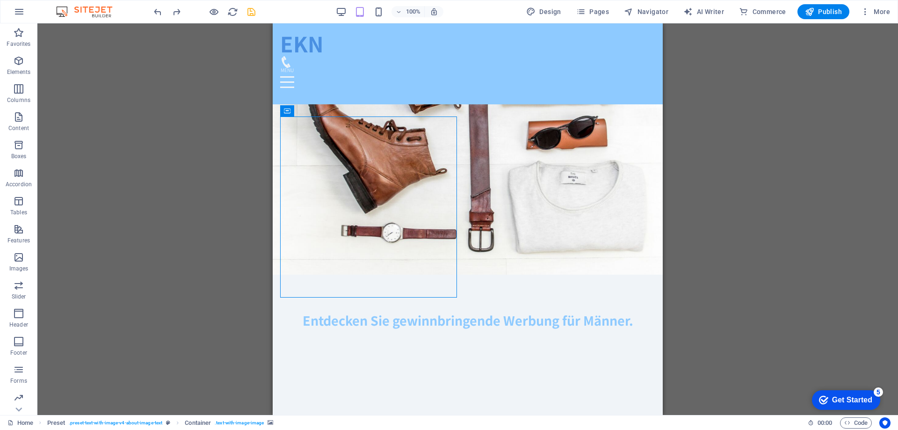
click at [122, 187] on div "Banner Menu Bar Banner Banner Logo Container Container H2 Spacer HTML Drag here…" at bounding box center [467, 219] width 861 height 392
click at [329, 109] on icon at bounding box center [328, 111] width 5 height 10
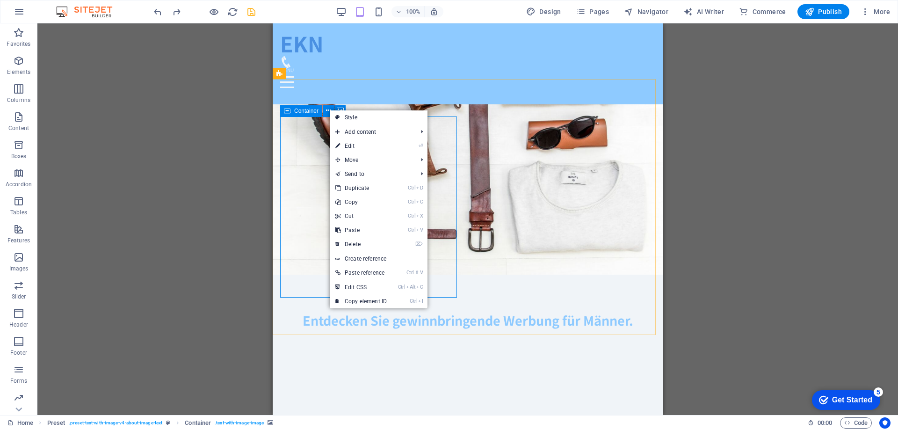
click at [304, 109] on span "Container" at bounding box center [306, 111] width 24 height 6
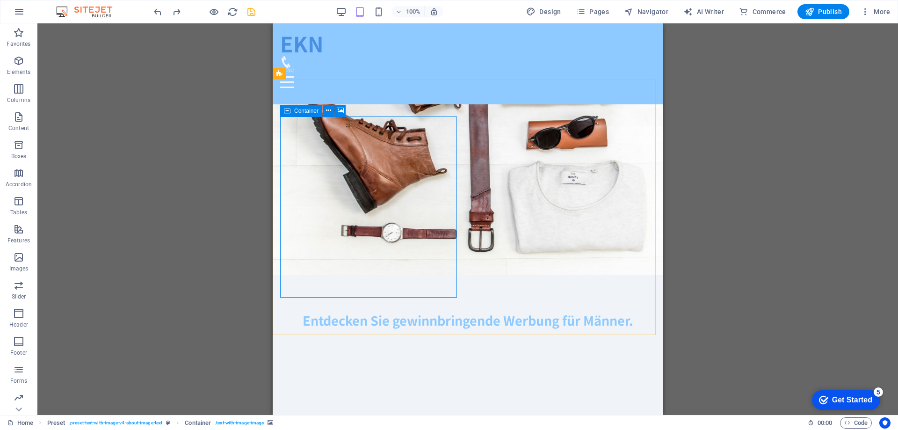
click at [304, 109] on span "Container" at bounding box center [306, 111] width 24 height 6
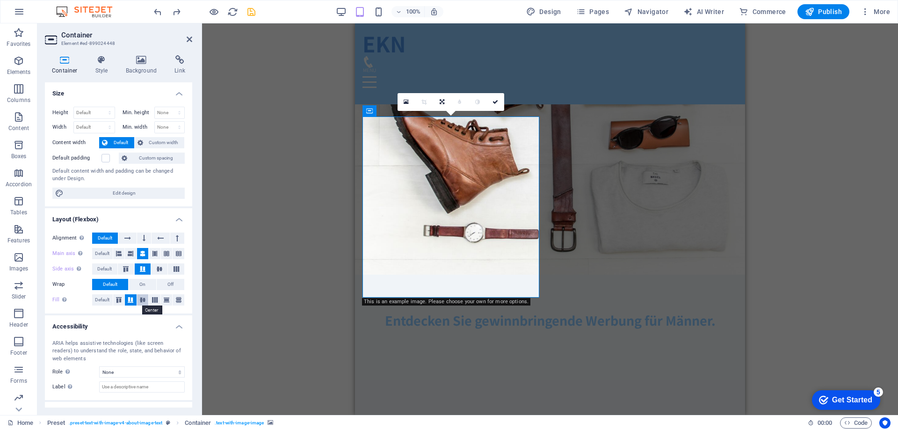
click at [142, 298] on icon at bounding box center [142, 300] width 11 height 6
click at [153, 299] on icon at bounding box center [154, 300] width 11 height 6
click at [141, 298] on icon at bounding box center [142, 300] width 11 height 6
click at [163, 299] on icon at bounding box center [166, 300] width 11 height 6
click at [142, 298] on icon at bounding box center [142, 300] width 11 height 6
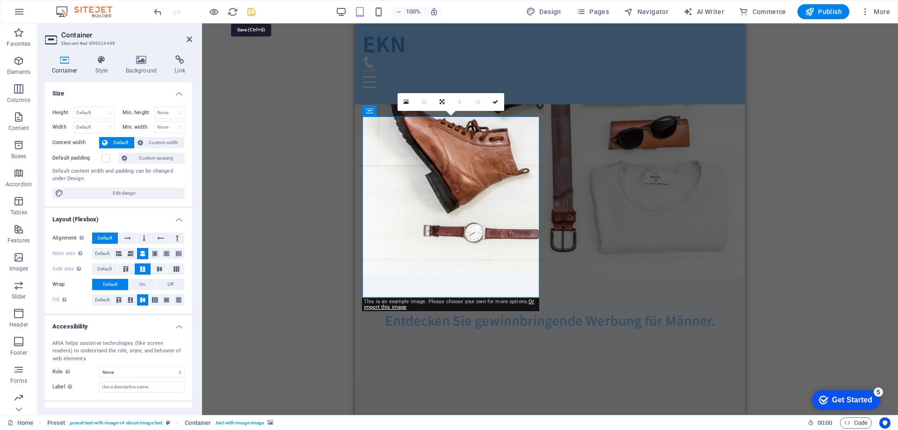
click at [252, 12] on icon "save" at bounding box center [251, 12] width 11 height 11
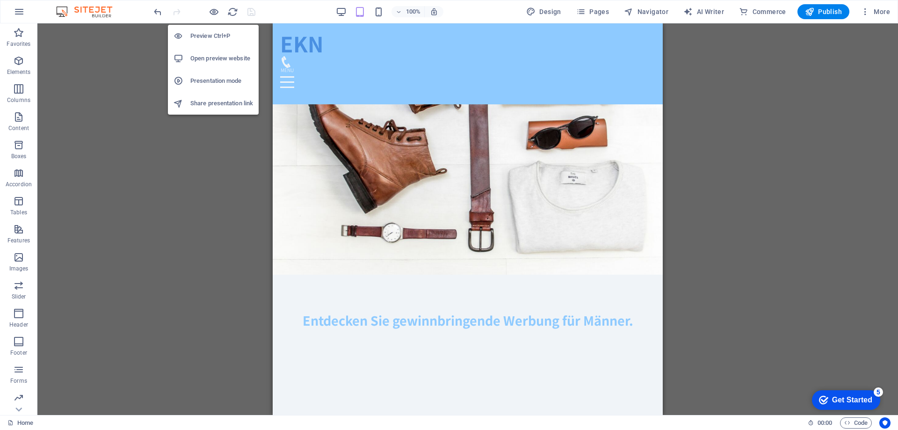
click at [210, 59] on h6 "Open preview website" at bounding box center [221, 58] width 63 height 11
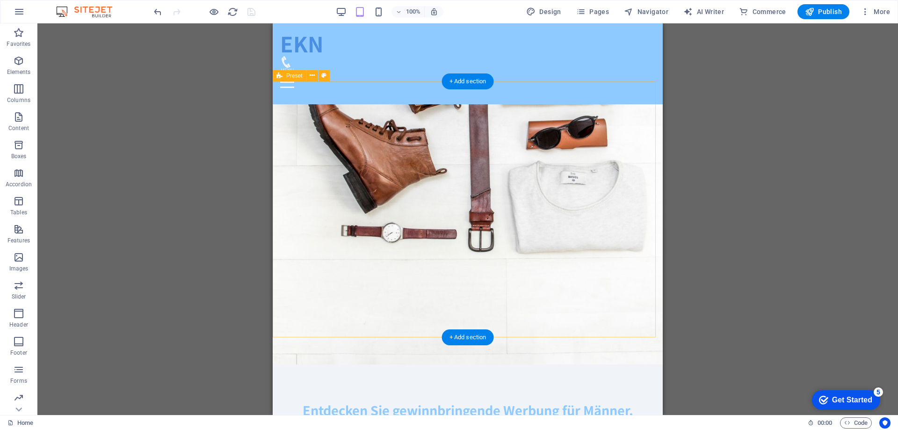
scroll to position [0, 0]
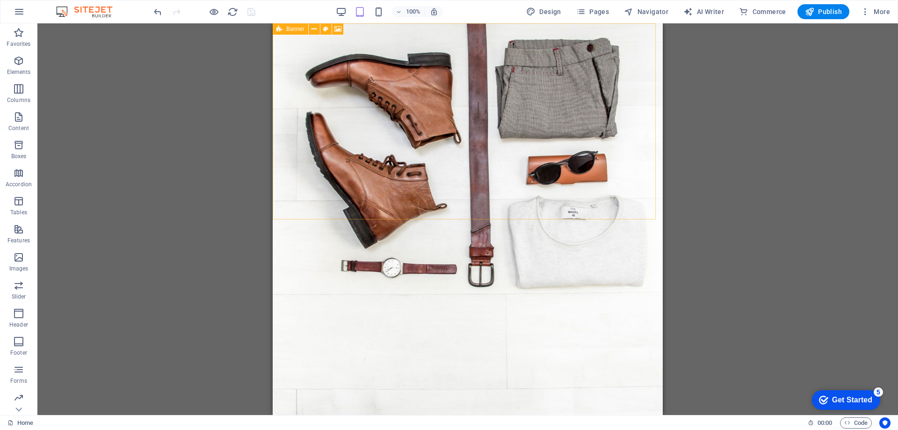
click at [298, 28] on span "Banner" at bounding box center [295, 29] width 18 height 6
select select "vh"
select select "header"
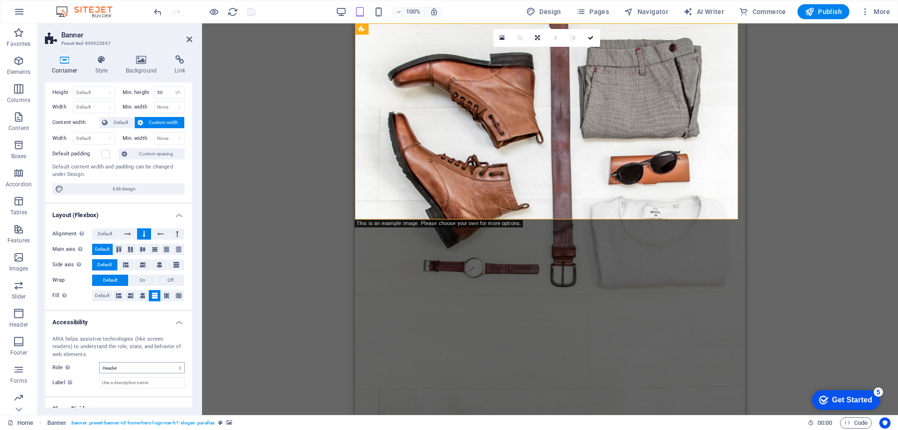
scroll to position [7, 0]
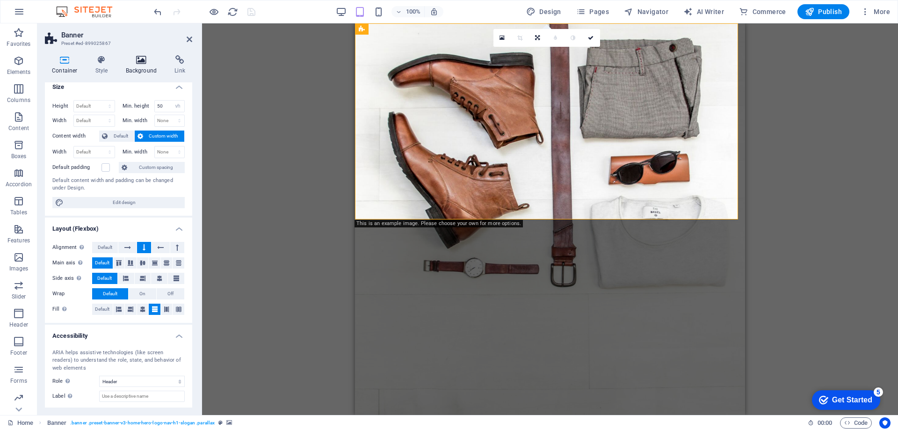
click at [145, 66] on h4 "Background" at bounding box center [143, 65] width 49 height 20
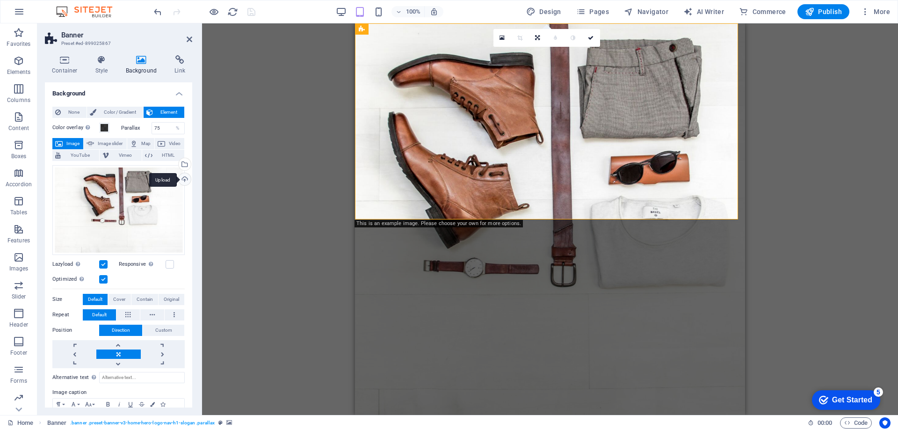
click at [183, 180] on div "Upload" at bounding box center [184, 180] width 14 height 14
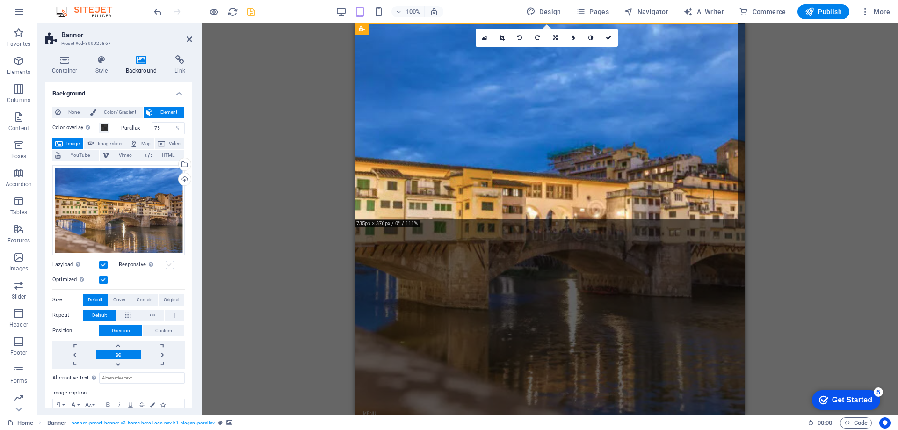
click at [169, 263] on label at bounding box center [170, 265] width 8 height 8
click at [0, 0] on input "Responsive Automatically load retina image and smartphone optimized sizes." at bounding box center [0, 0] width 0 height 0
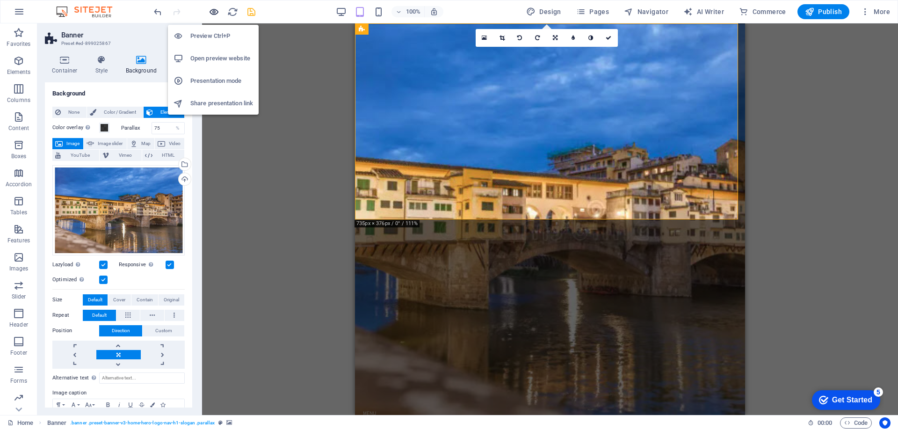
click at [212, 12] on icon "button" at bounding box center [214, 12] width 11 height 11
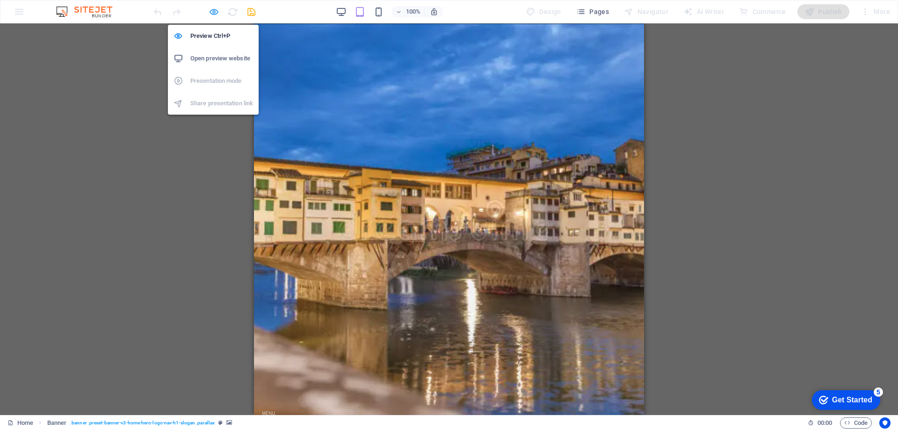
click at [212, 10] on icon "button" at bounding box center [214, 12] width 11 height 11
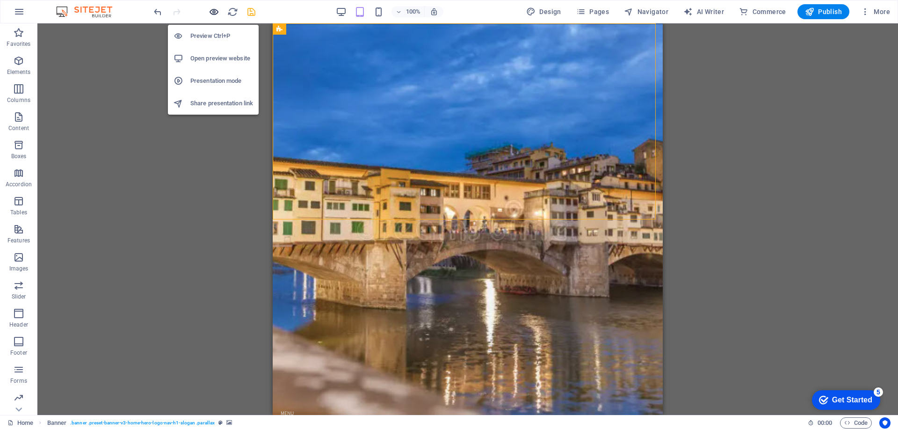
click at [212, 11] on icon "button" at bounding box center [214, 12] width 11 height 11
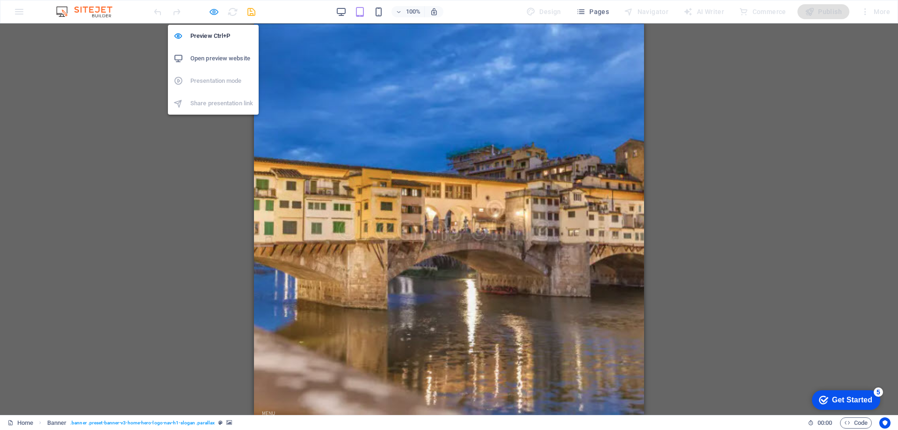
click at [212, 11] on icon "button" at bounding box center [214, 12] width 11 height 11
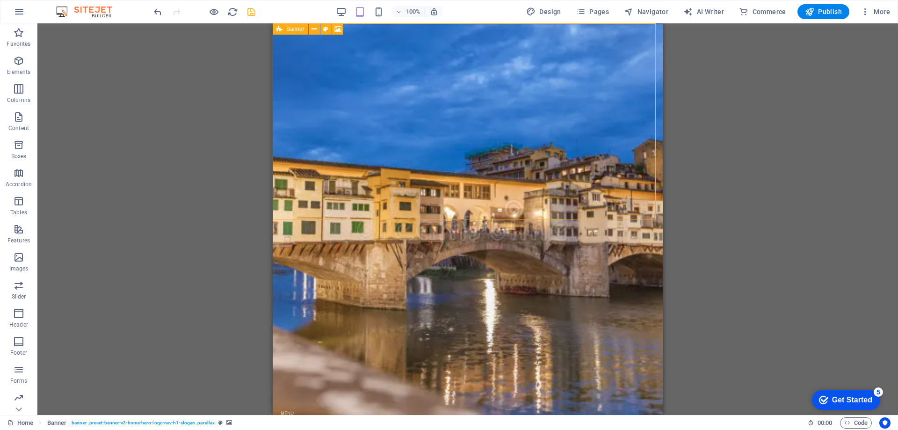
click at [278, 30] on icon at bounding box center [280, 28] width 6 height 11
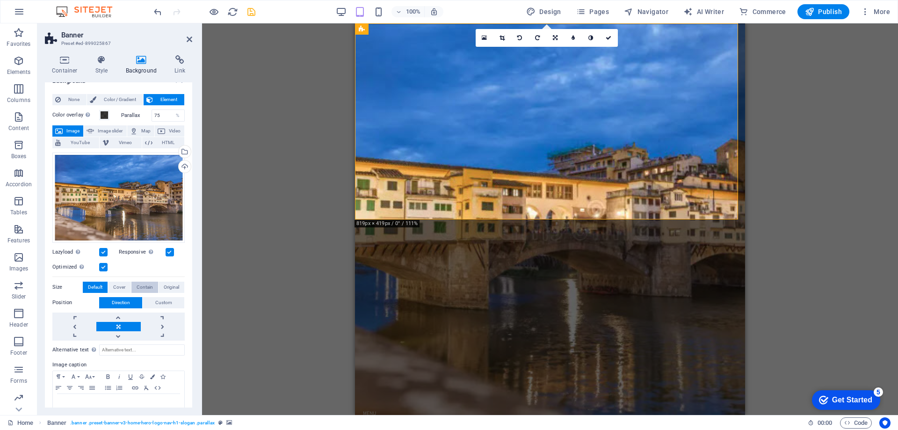
scroll to position [34, 0]
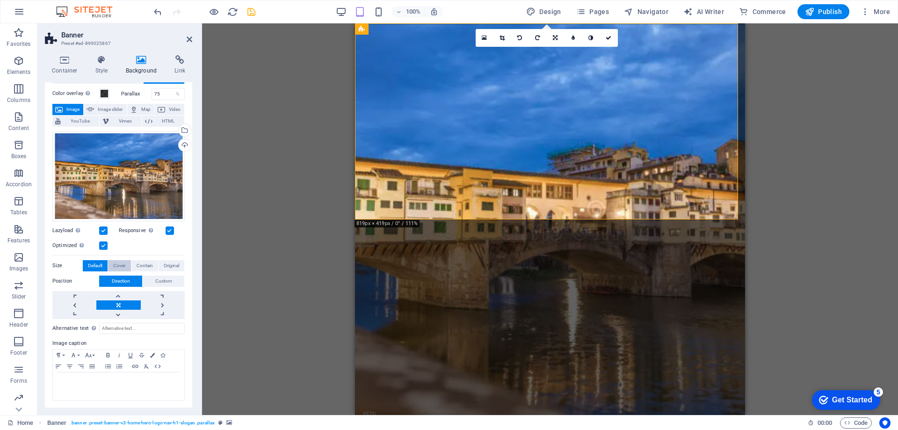
click at [120, 262] on span "Cover" at bounding box center [119, 265] width 12 height 11
click at [137, 263] on span "Contain" at bounding box center [145, 265] width 16 height 11
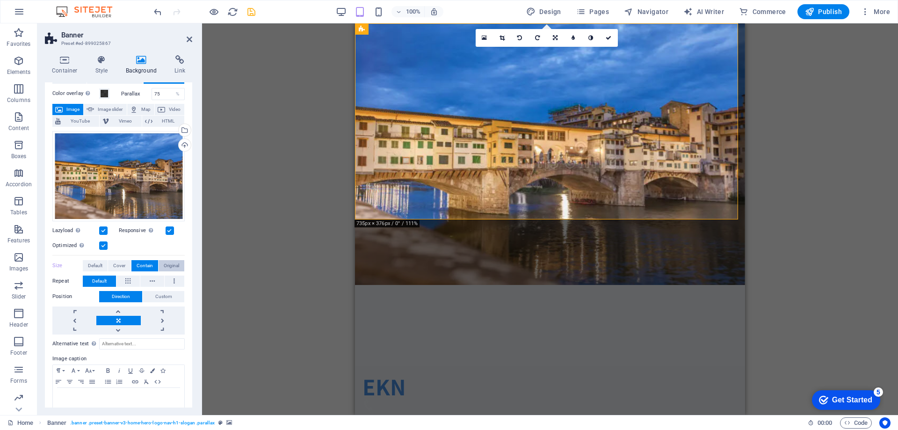
click at [171, 264] on span "Original" at bounding box center [171, 265] width 15 height 11
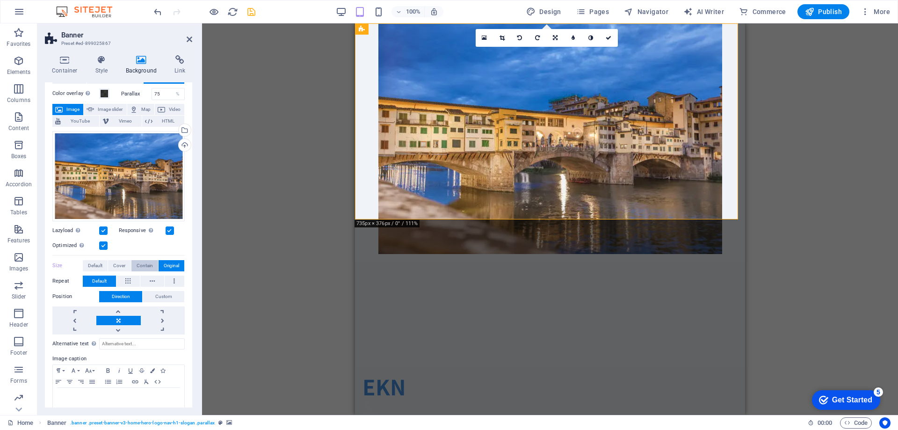
click at [146, 263] on span "Contain" at bounding box center [145, 265] width 16 height 11
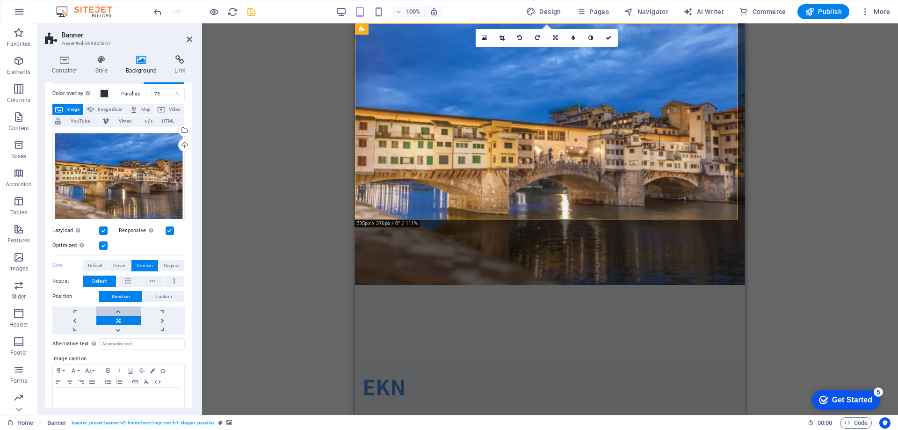
click at [118, 310] on link at bounding box center [118, 311] width 44 height 9
click at [117, 328] on link at bounding box center [118, 329] width 44 height 9
click at [117, 317] on link at bounding box center [118, 320] width 44 height 9
click at [158, 294] on span "Custom" at bounding box center [163, 296] width 17 height 11
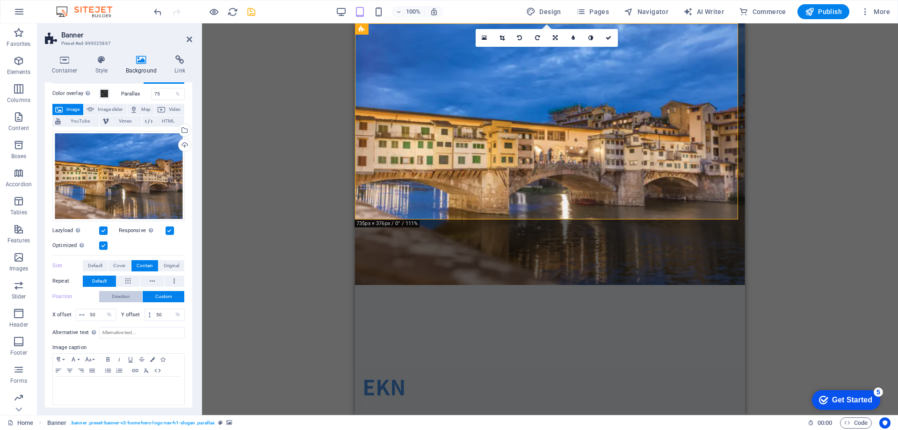
click at [126, 295] on span "Direction" at bounding box center [121, 296] width 18 height 11
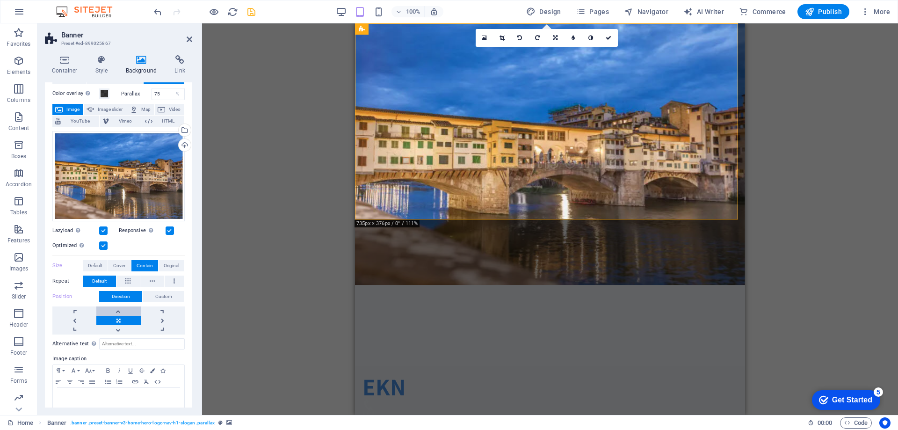
click at [116, 311] on link at bounding box center [118, 311] width 44 height 9
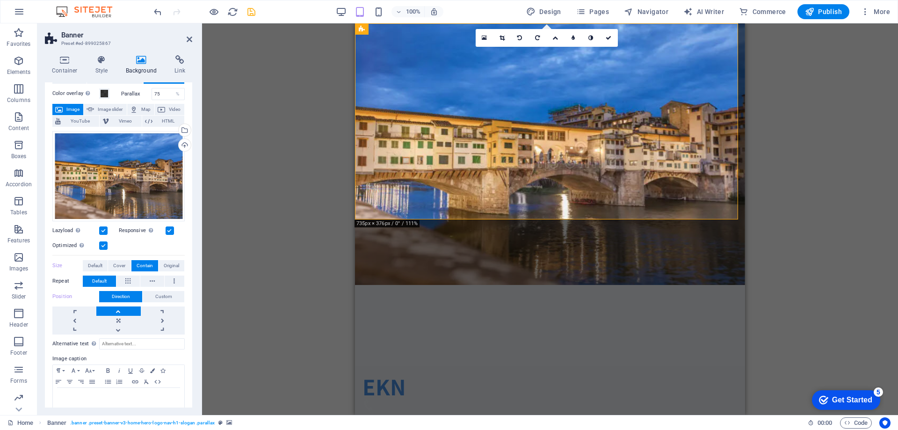
click at [116, 311] on link at bounding box center [118, 311] width 44 height 9
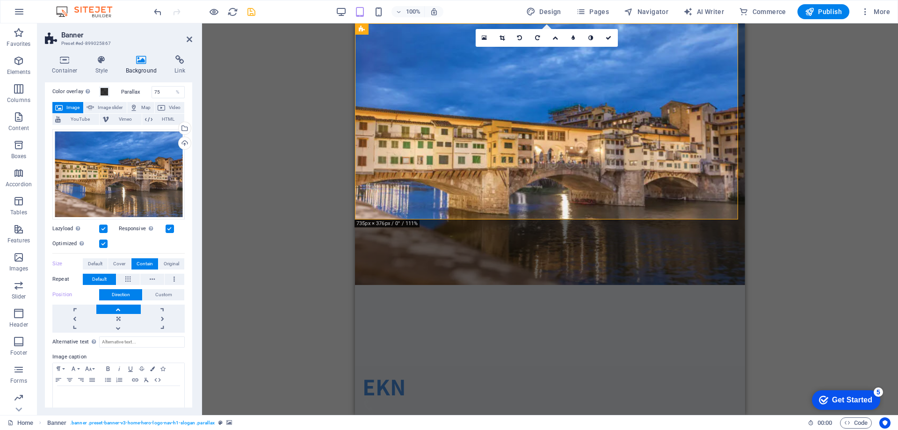
scroll to position [50, 0]
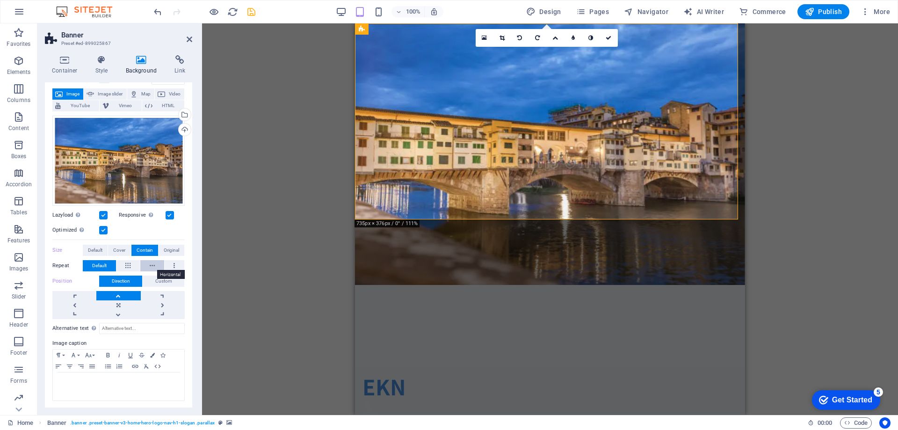
click at [151, 264] on icon at bounding box center [152, 265] width 5 height 11
click at [109, 263] on button "Default" at bounding box center [99, 265] width 33 height 11
click at [92, 261] on span "Default" at bounding box center [99, 265] width 15 height 11
click at [97, 266] on span "Default" at bounding box center [99, 265] width 15 height 11
click at [97, 262] on span "Default" at bounding box center [99, 265] width 15 height 11
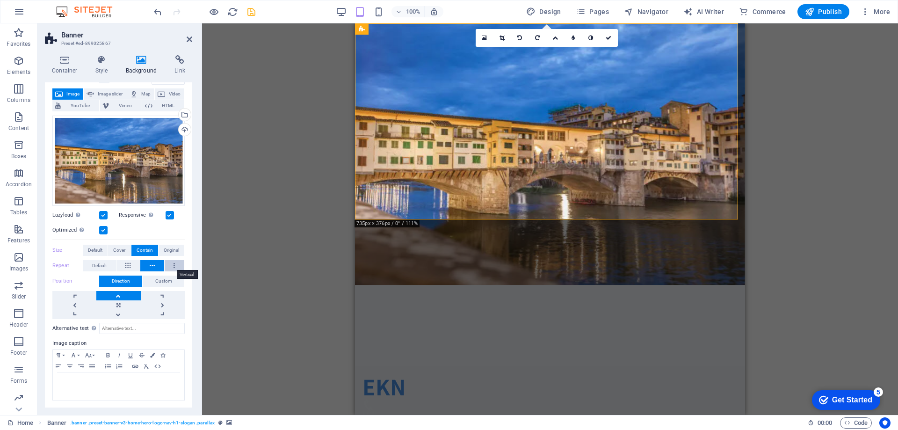
click at [171, 266] on button at bounding box center [175, 265] width 20 height 11
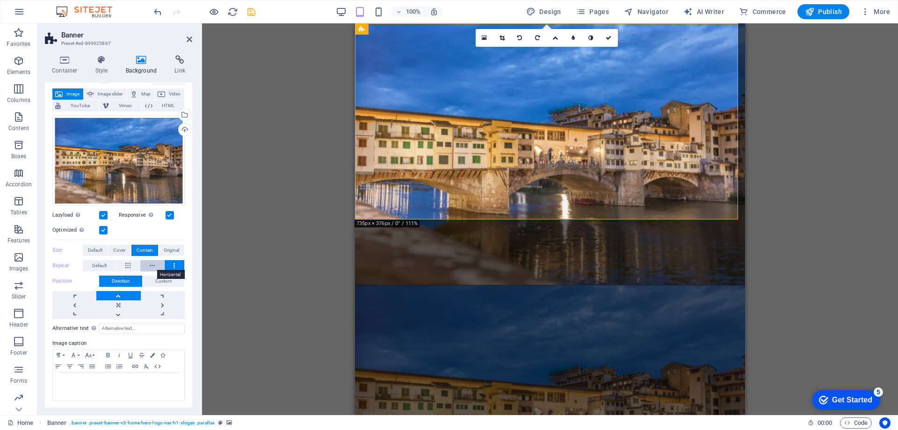
click at [150, 266] on icon at bounding box center [152, 265] width 5 height 11
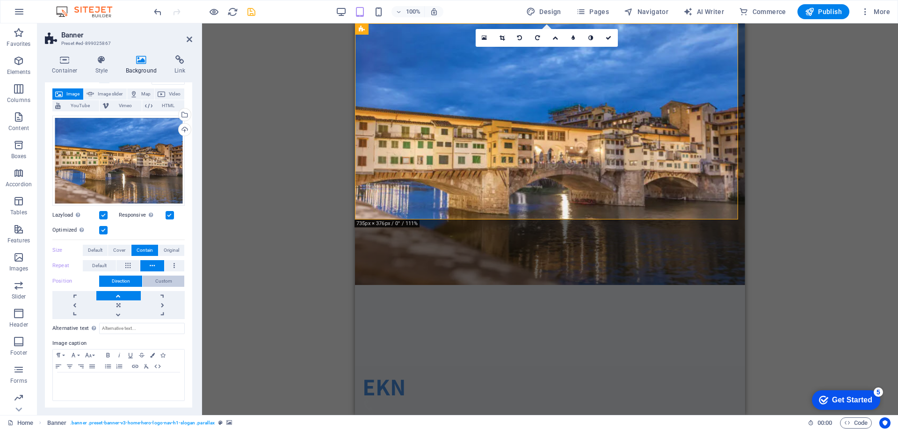
click at [162, 280] on span "Custom" at bounding box center [163, 281] width 17 height 11
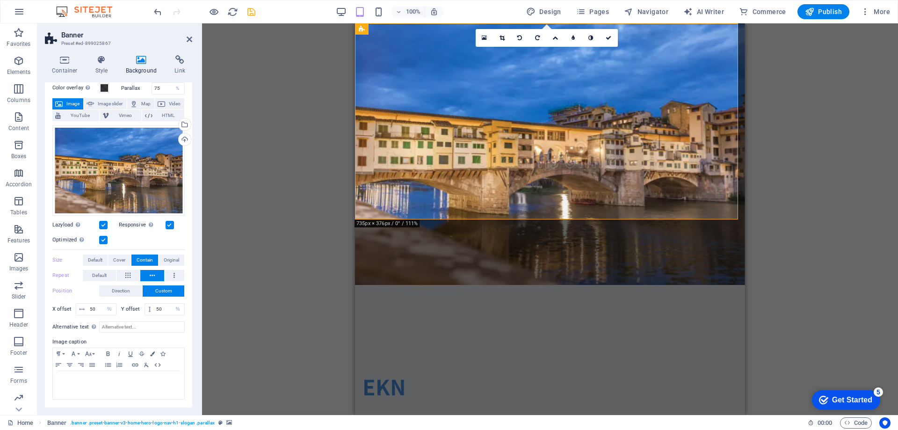
scroll to position [38, 0]
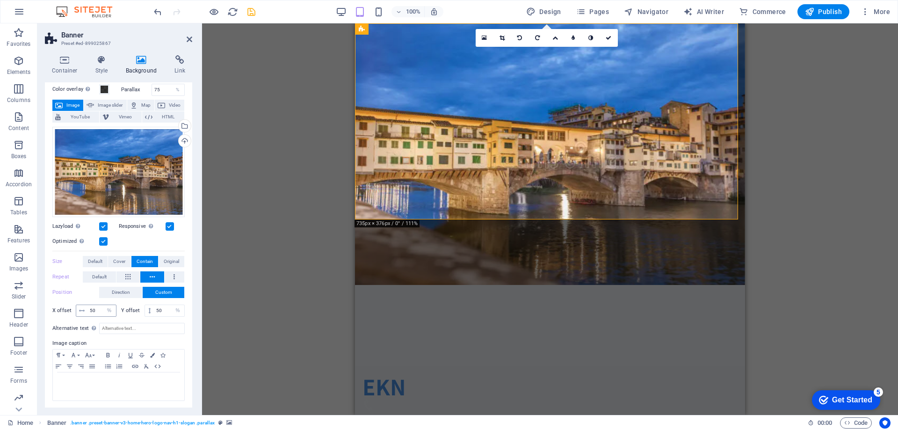
click at [81, 309] on icon at bounding box center [82, 311] width 6 height 6
click at [91, 307] on input "50" at bounding box center [102, 310] width 29 height 11
click at [160, 314] on input "50" at bounding box center [169, 310] width 30 height 11
click at [96, 310] on input "70" at bounding box center [102, 310] width 29 height 11
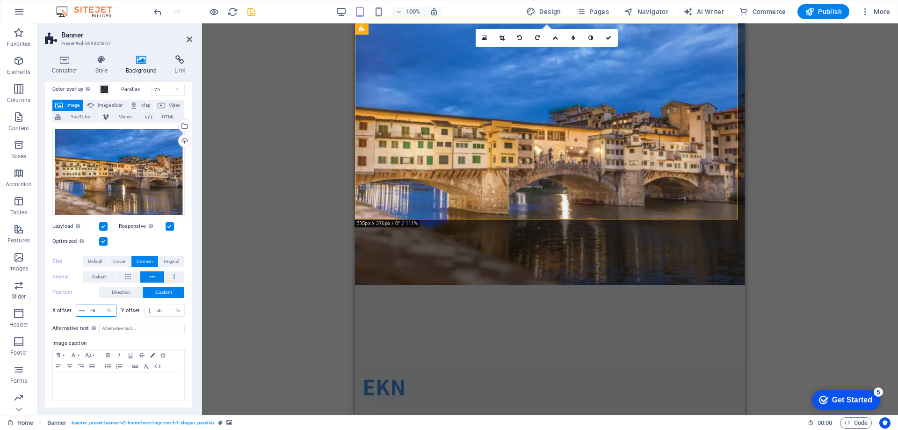
click at [96, 310] on input "70" at bounding box center [102, 310] width 29 height 11
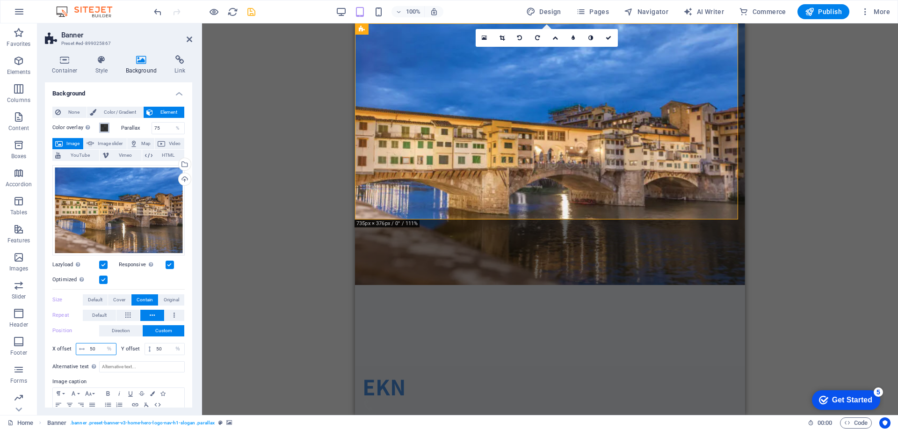
type input "50"
click at [103, 128] on span at bounding box center [104, 127] width 7 height 7
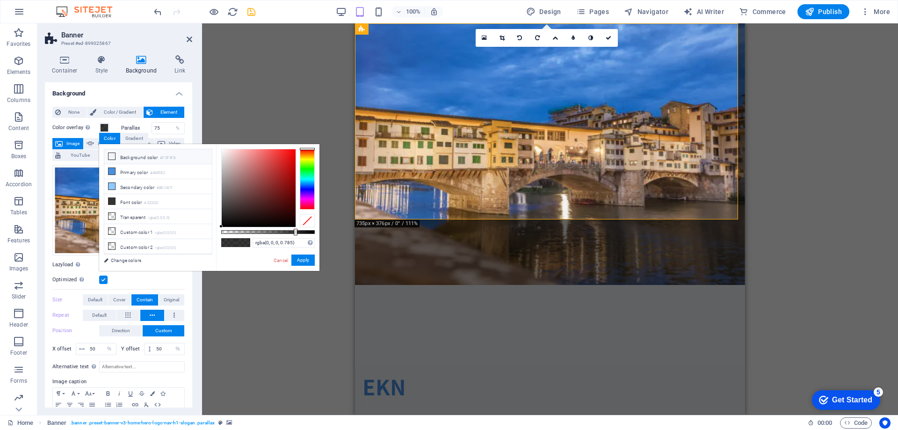
click at [111, 157] on icon at bounding box center [112, 156] width 7 height 7
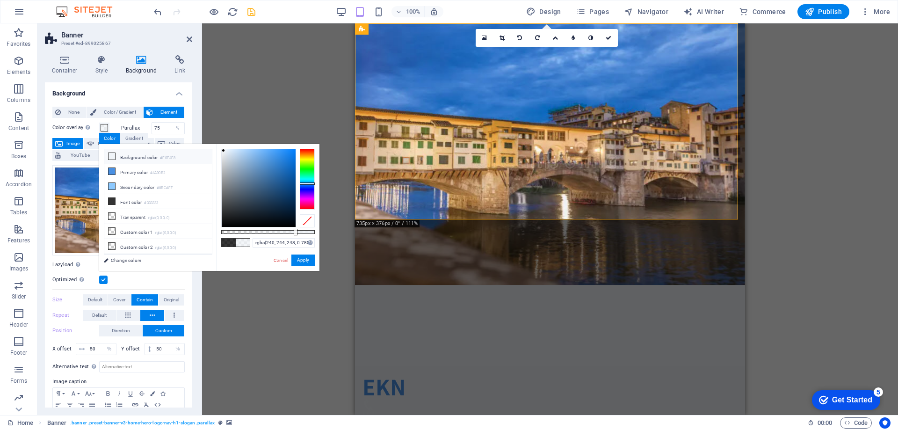
click at [228, 243] on span at bounding box center [229, 243] width 14 height 8
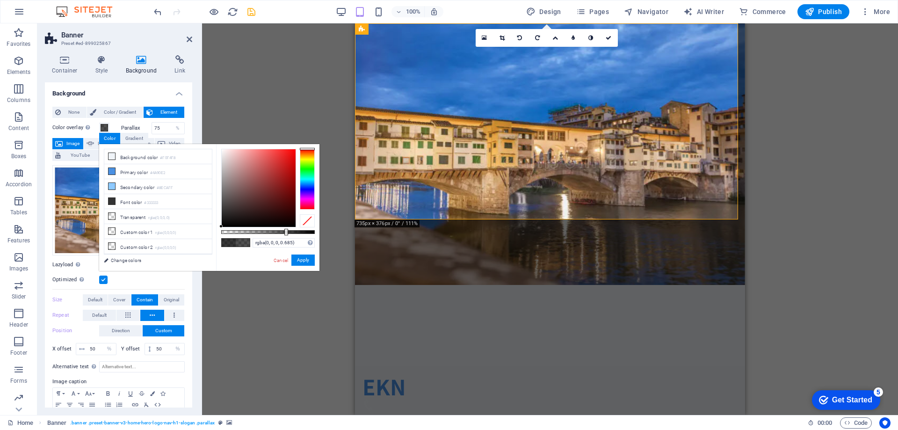
click at [285, 230] on div at bounding box center [268, 232] width 94 height 4
type input "rgba(0, 0, 0, 0.705)"
click at [287, 231] on div at bounding box center [287, 232] width 4 height 7
click at [299, 259] on button "Apply" at bounding box center [303, 260] width 23 height 11
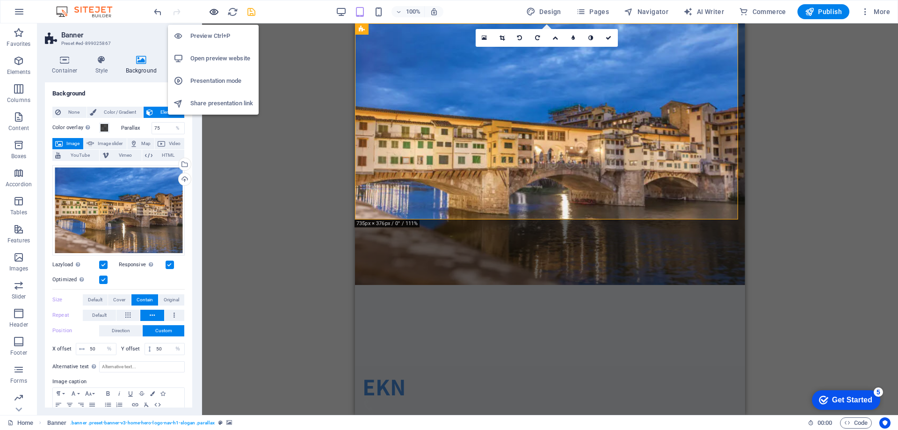
click at [209, 11] on icon "button" at bounding box center [214, 12] width 11 height 11
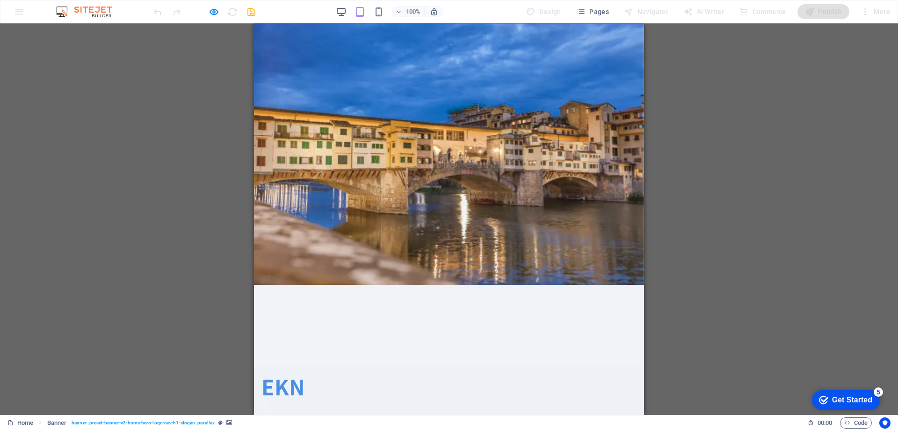
click at [282, 371] on span "EKN" at bounding box center [284, 386] width 44 height 30
click at [197, 70] on div "Banner Menu Bar Banner Menu Bar Banner Logo Container Container H2 Spacer HTML …" at bounding box center [449, 219] width 898 height 392
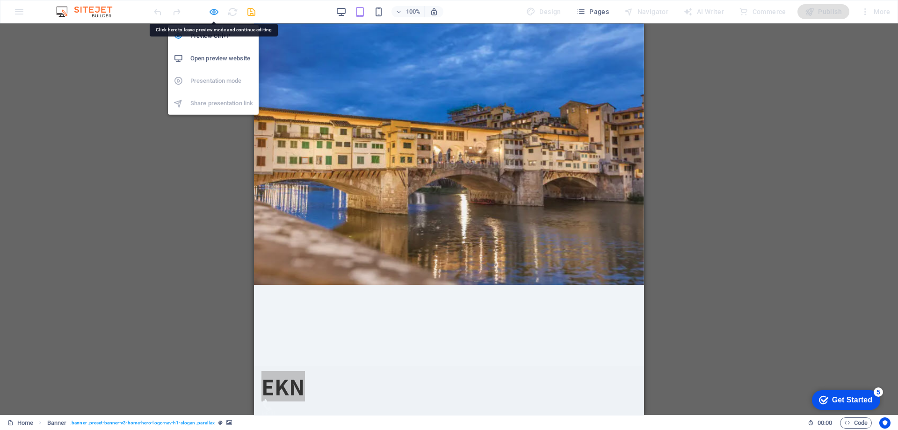
click at [211, 14] on icon "button" at bounding box center [214, 12] width 11 height 11
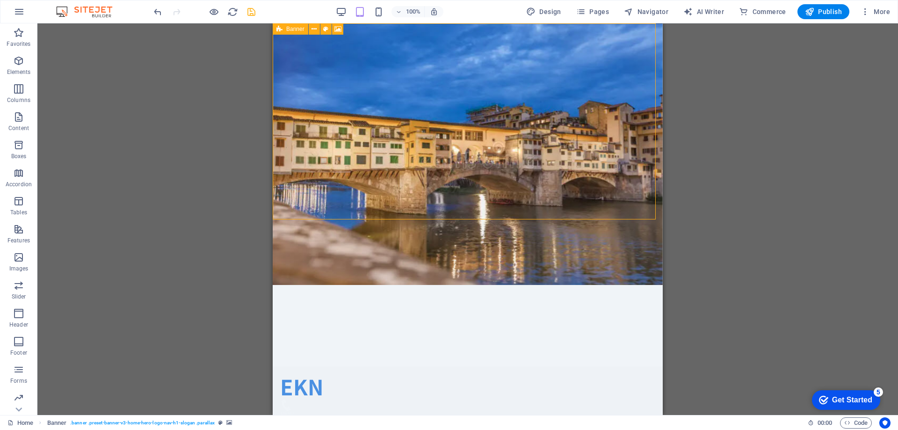
click at [286, 28] on div "Banner" at bounding box center [291, 28] width 36 height 11
click at [207, 80] on div "Banner Menu Bar Banner Menu Bar Banner Logo Container Container H2 Spacer HTML …" at bounding box center [467, 219] width 861 height 392
click at [299, 374] on div "EKN" at bounding box center [467, 386] width 375 height 25
drag, startPoint x: 559, startPoint y: 56, endPoint x: 286, endPoint y: 49, distance: 272.9
click at [286, 374] on div "EKN" at bounding box center [467, 386] width 375 height 25
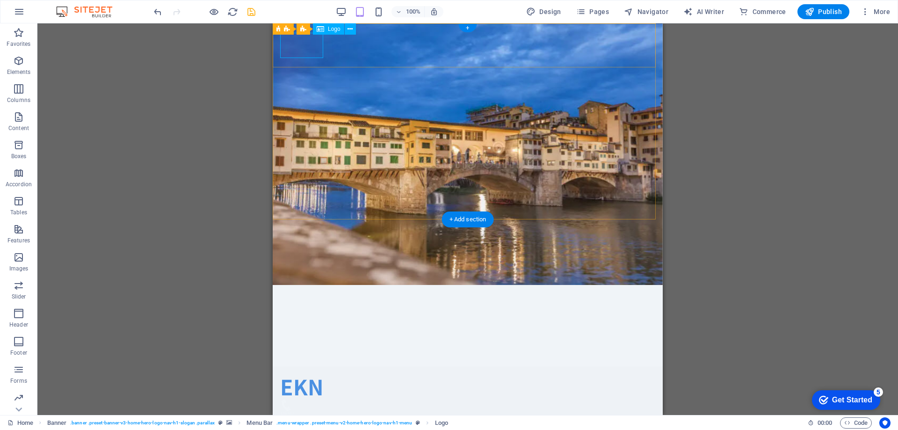
click at [286, 374] on div "EKN" at bounding box center [467, 386] width 375 height 25
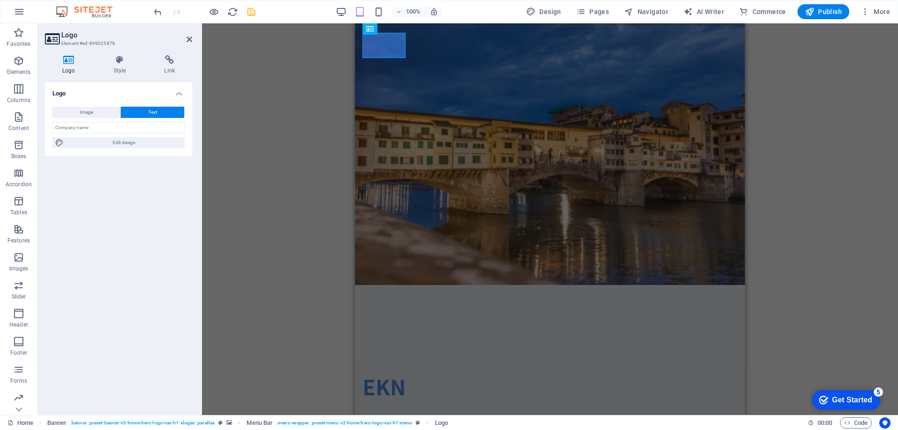
click at [70, 67] on h4 "Logo" at bounding box center [70, 65] width 51 height 20
click at [114, 124] on input "text" at bounding box center [118, 127] width 132 height 11
type input "e"
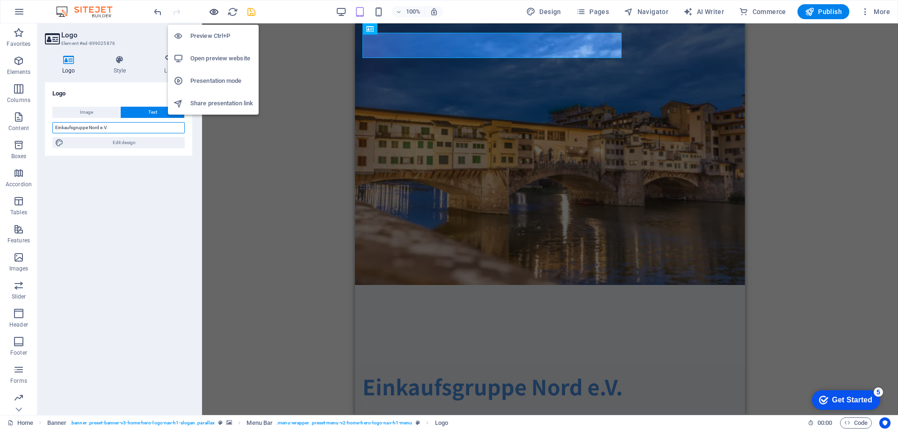
type input "Einkaufsgruppe Nord e.V."
click at [209, 9] on icon "button" at bounding box center [214, 12] width 11 height 11
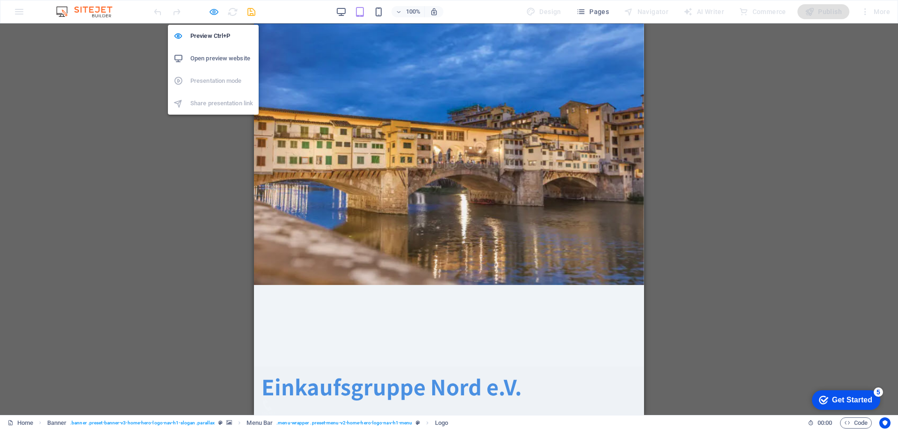
click at [217, 9] on icon "button" at bounding box center [214, 12] width 11 height 11
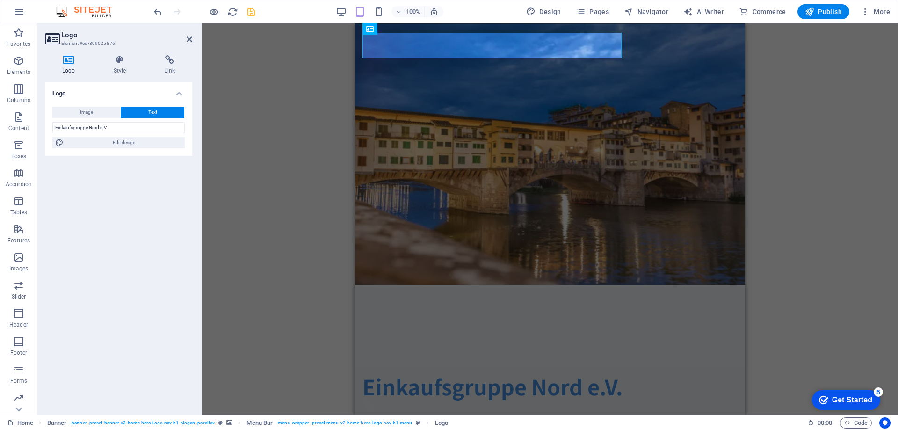
click at [322, 60] on div "Banner Menu Bar Banner Menu Bar Banner Logo Container Container H2 Spacer HTML …" at bounding box center [550, 219] width 696 height 392
click at [365, 374] on div "Einkaufsgruppe Nord e.V." at bounding box center [550, 386] width 375 height 25
click at [405, 30] on icon at bounding box center [402, 28] width 7 height 11
click at [99, 139] on span "Edit design" at bounding box center [124, 142] width 116 height 11
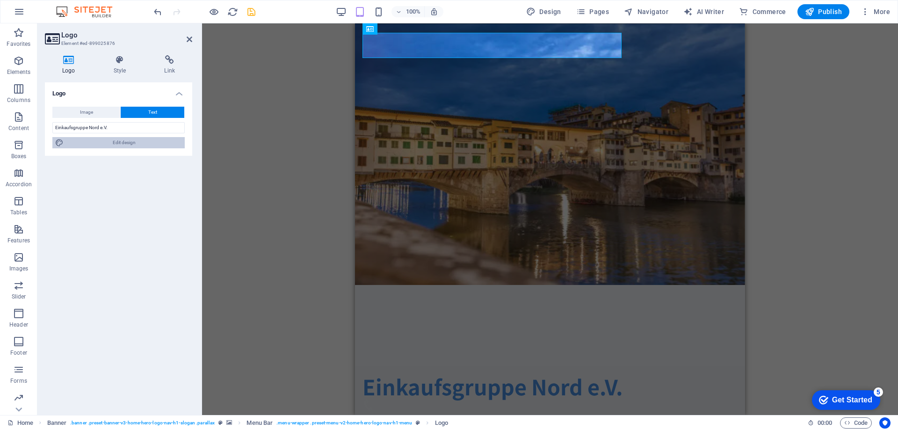
select select "rem"
select select "700"
select select "px"
select select "rem"
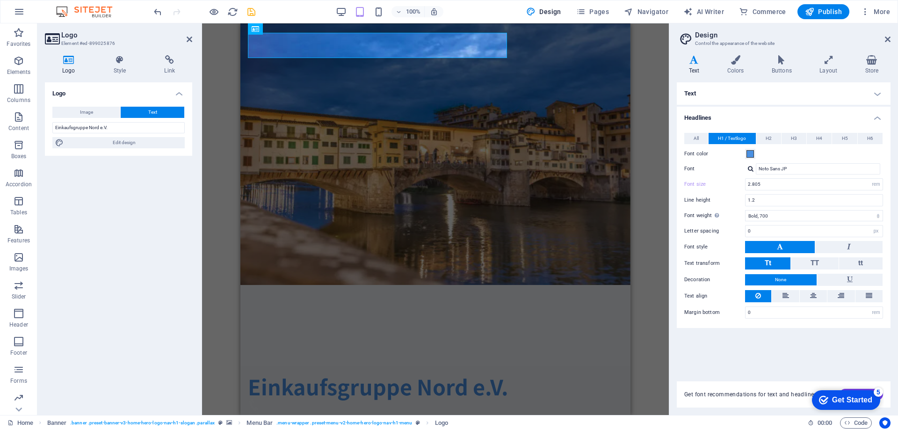
click at [698, 67] on h4 "Text" at bounding box center [696, 65] width 38 height 20
click at [696, 67] on h4 "Text" at bounding box center [696, 65] width 38 height 20
click at [747, 65] on h4 "Colors" at bounding box center [737, 65] width 44 height 20
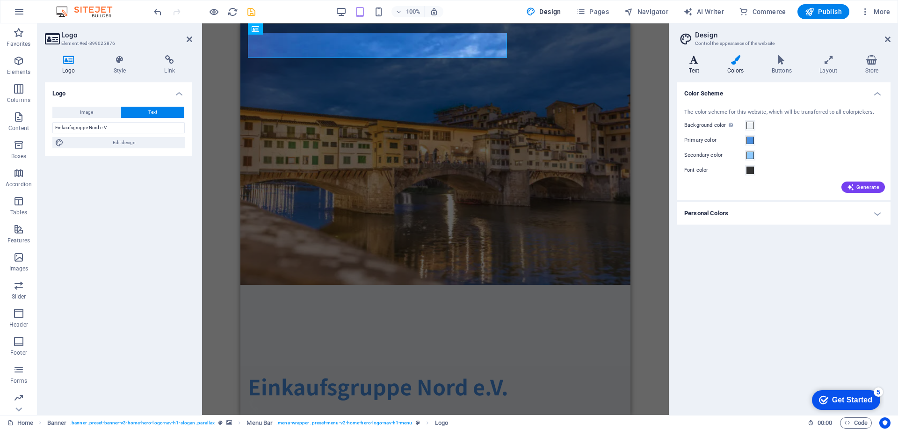
click at [696, 66] on h4 "Text" at bounding box center [696, 65] width 38 height 20
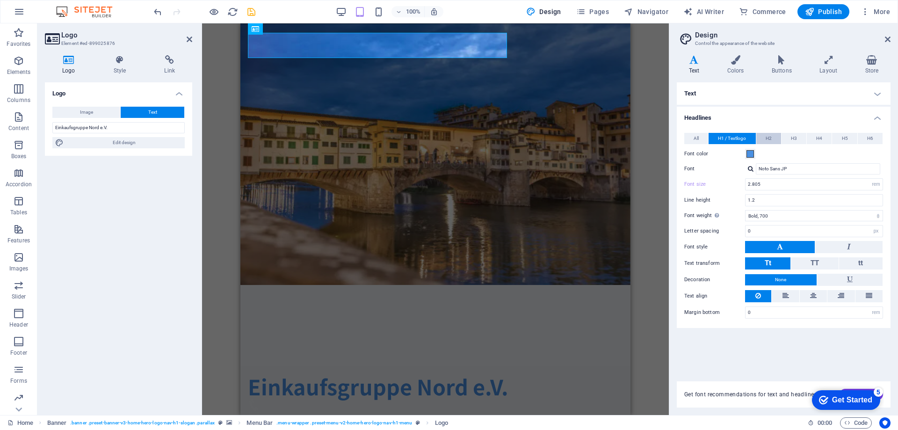
click at [769, 138] on span "H2" at bounding box center [769, 138] width 6 height 11
click at [796, 138] on span "H3" at bounding box center [794, 138] width 6 height 11
click at [729, 137] on span "H1 / Textlogo" at bounding box center [732, 138] width 28 height 11
click at [765, 139] on button "H2" at bounding box center [769, 138] width 25 height 11
click at [273, 374] on div "Einkaufsgruppe Nord e.V." at bounding box center [435, 386] width 375 height 25
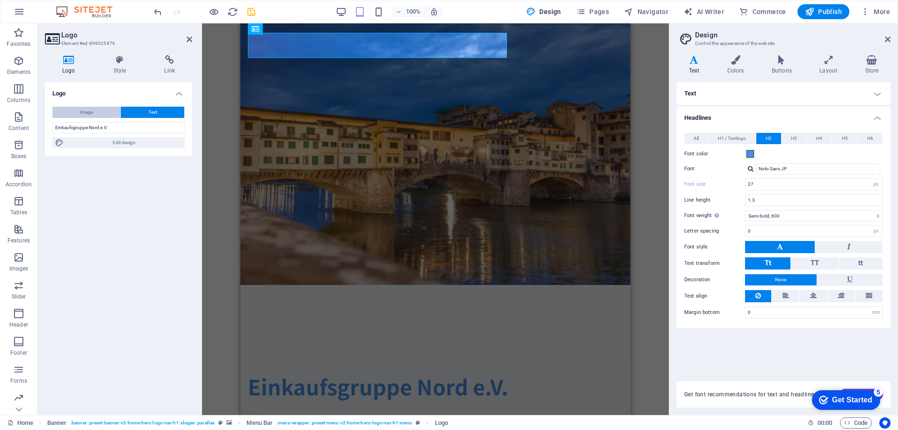
click at [92, 112] on span "Image" at bounding box center [86, 112] width 13 height 11
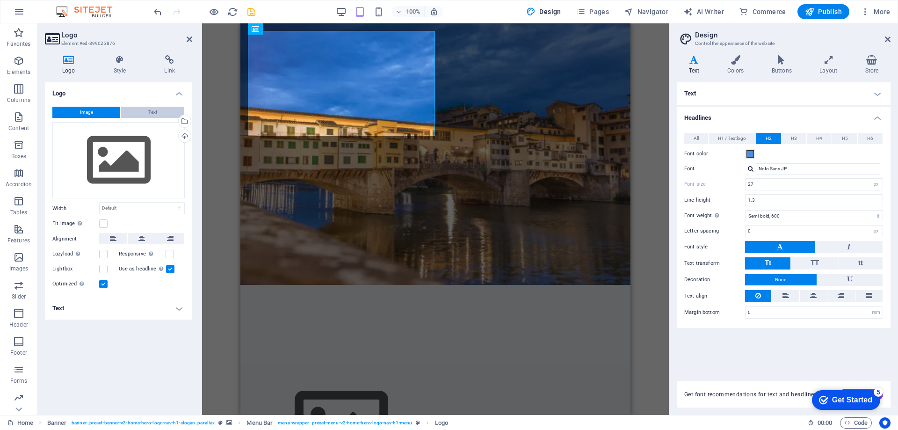
click at [152, 110] on span "Text" at bounding box center [152, 112] width 9 height 11
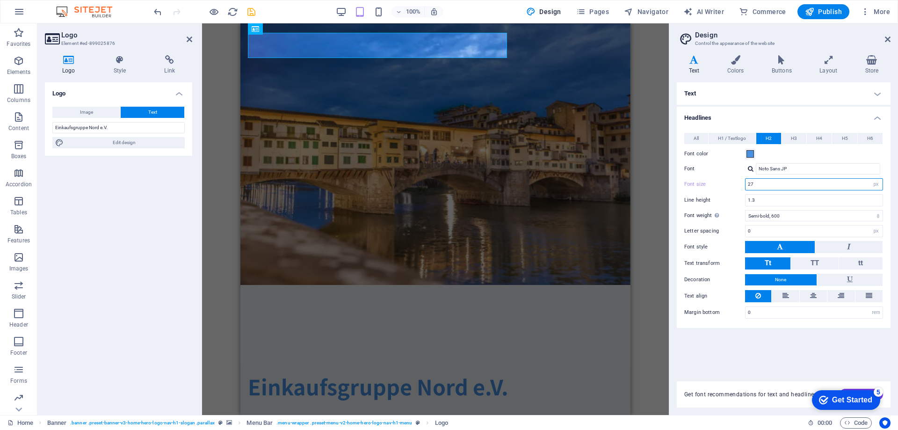
click at [781, 186] on input "27" at bounding box center [814, 184] width 137 height 11
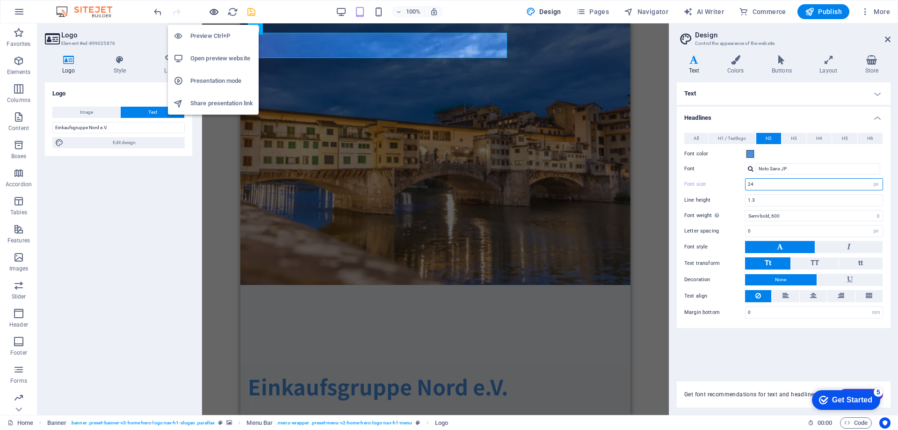
type input "24"
click at [210, 11] on icon "button" at bounding box center [214, 12] width 11 height 11
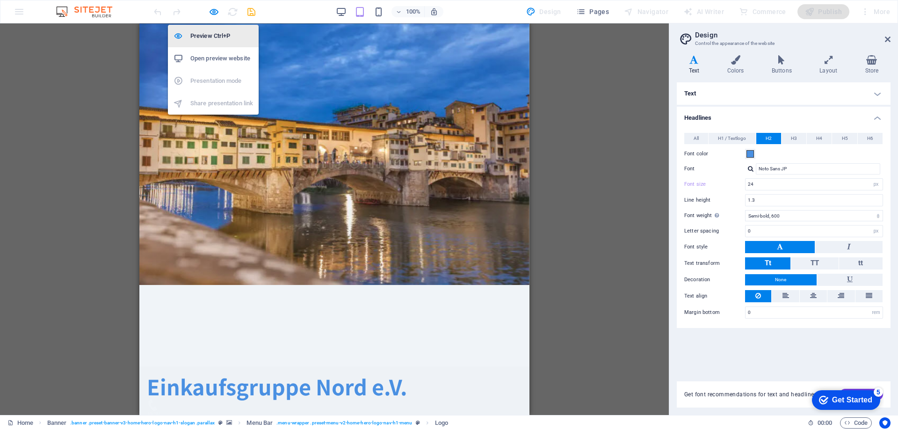
click at [207, 38] on h6 "Preview Ctrl+P" at bounding box center [221, 35] width 63 height 11
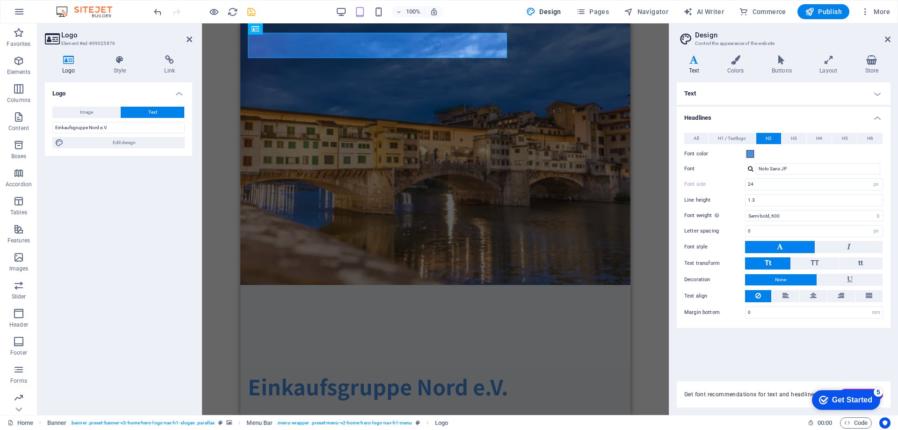
click at [181, 229] on div "Logo Image Text Drag files here, click to choose files or select files from Fil…" at bounding box center [118, 244] width 147 height 325
click at [251, 11] on icon "save" at bounding box center [251, 12] width 11 height 11
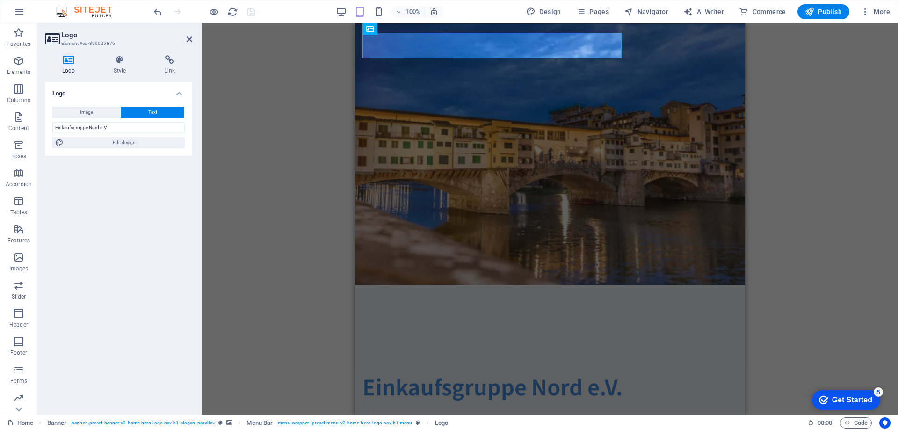
click at [249, 105] on div "Banner Menu Bar Banner Menu Bar Banner Logo Container Container H2 Spacer HTML …" at bounding box center [550, 219] width 696 height 392
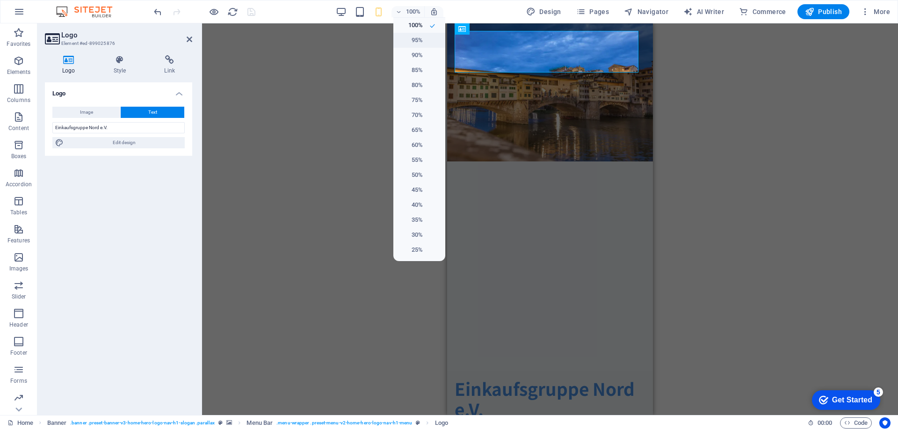
click at [417, 37] on h6 "95%" at bounding box center [411, 40] width 24 height 11
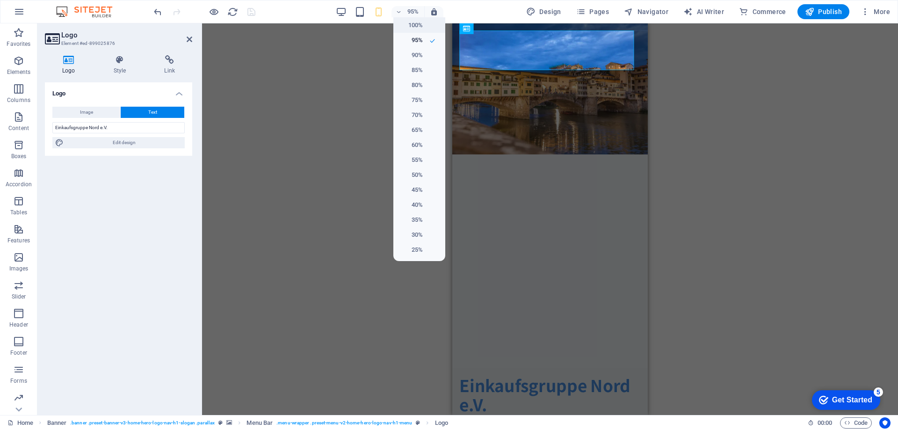
click at [413, 29] on h6 "100%" at bounding box center [411, 25] width 24 height 11
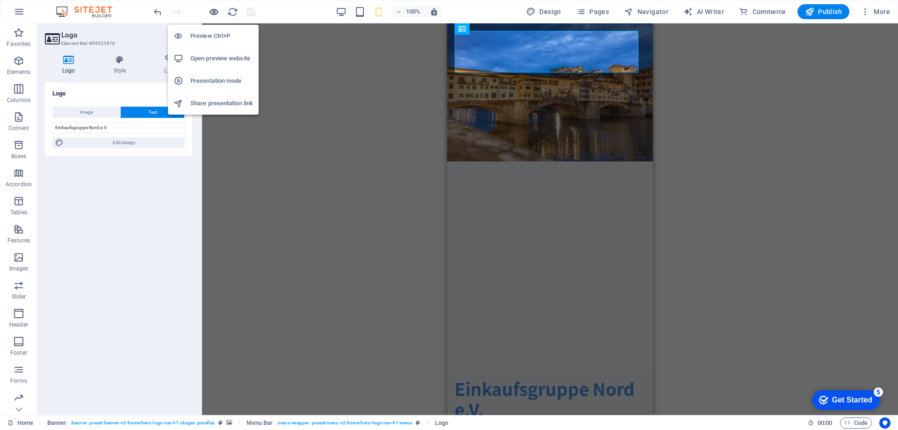
click at [212, 13] on icon "button" at bounding box center [214, 12] width 11 height 11
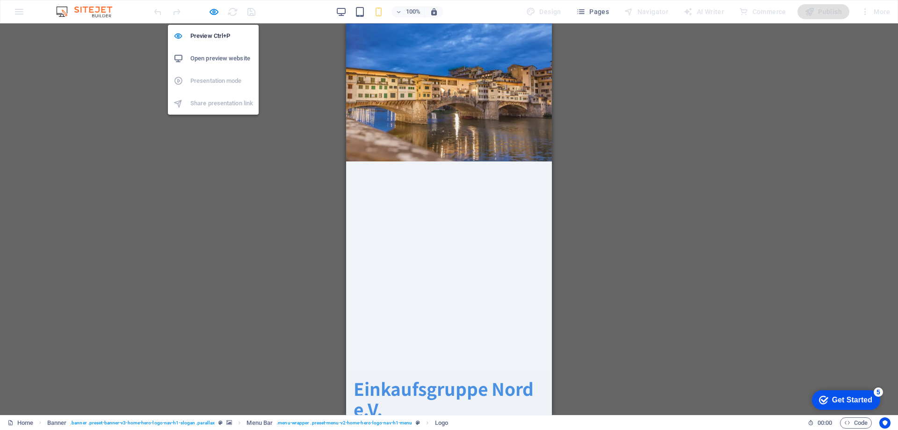
click at [216, 58] on h6 "Open preview website" at bounding box center [221, 58] width 63 height 11
click at [214, 16] on icon "button" at bounding box center [214, 12] width 11 height 11
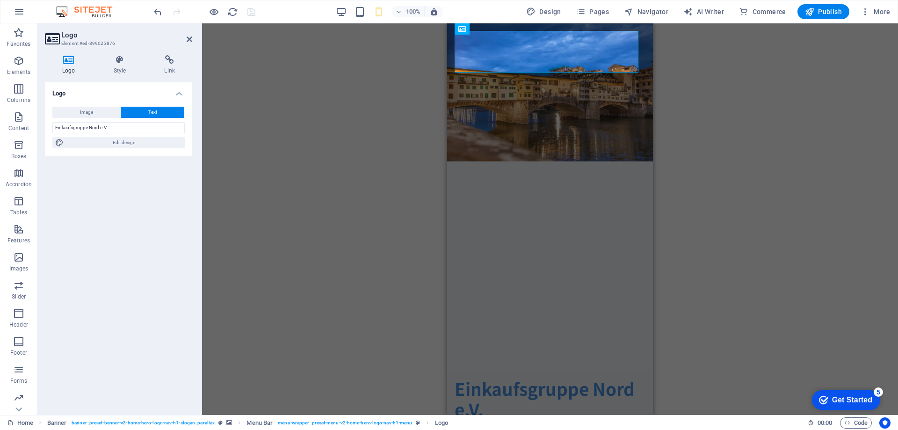
click at [291, 118] on div "Menu Bar Banner Menu Bar Banner Logo Container Container H2 Spacer HTML Contain…" at bounding box center [550, 219] width 696 height 392
click at [120, 58] on icon at bounding box center [119, 59] width 47 height 9
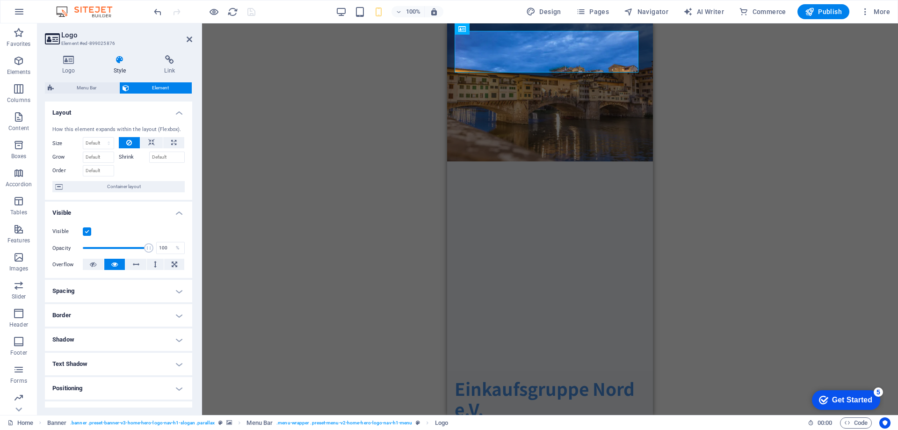
click at [63, 264] on label "Overflow" at bounding box center [67, 264] width 30 height 11
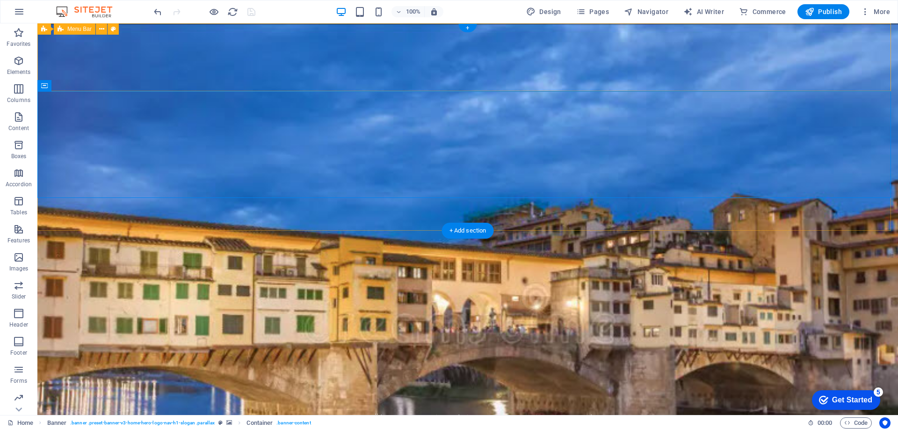
click at [142, 369] on div "Einkaufsgruppe Nord e.V. Start Über uns Dienstleistungen Preise Kontakt" at bounding box center [467, 403] width 861 height 68
click at [256, 30] on div "Logo" at bounding box center [259, 28] width 31 height 11
click at [280, 29] on icon at bounding box center [280, 29] width 5 height 10
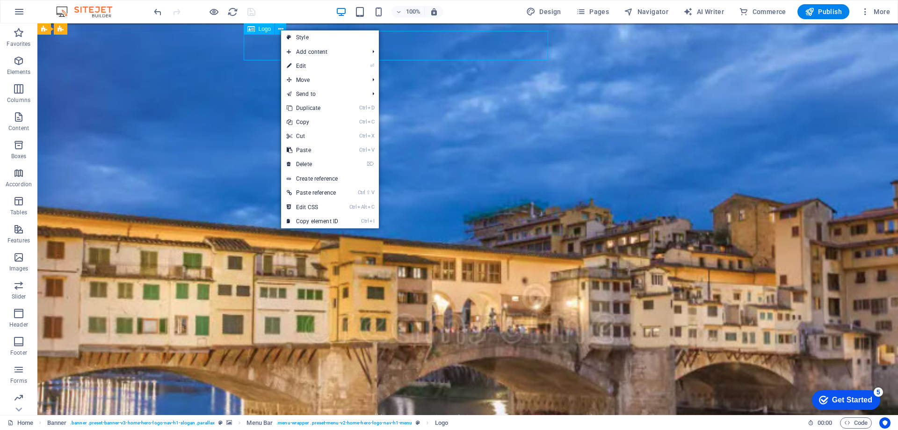
click at [260, 28] on span "Logo" at bounding box center [265, 29] width 13 height 6
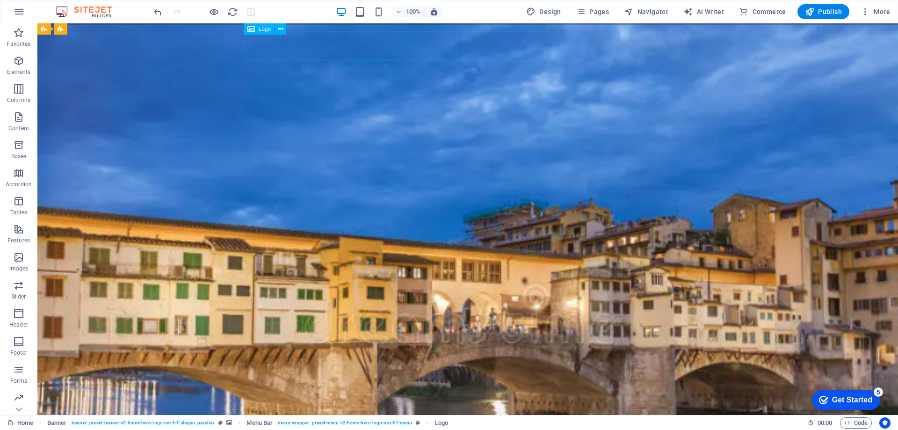
click at [260, 28] on span "Logo" at bounding box center [265, 29] width 13 height 6
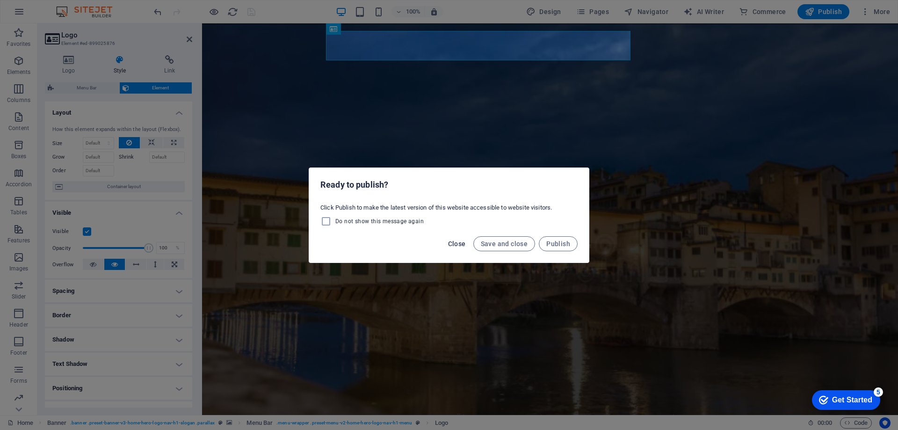
click at [460, 245] on span "Close" at bounding box center [457, 243] width 18 height 7
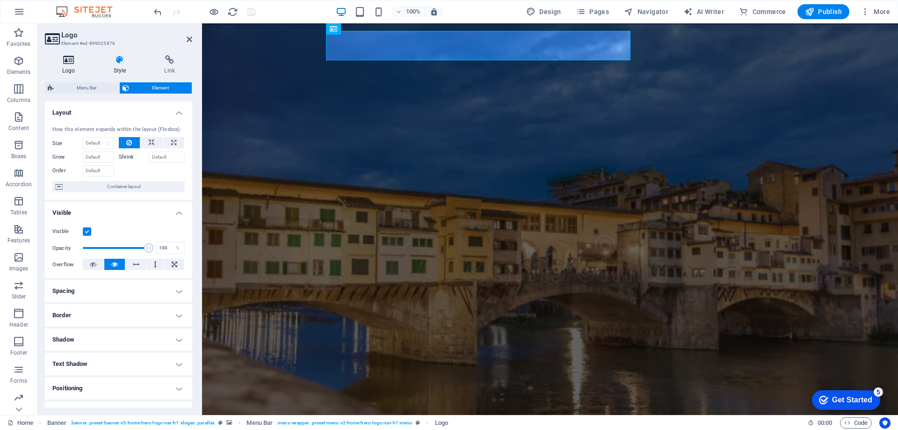
click at [68, 63] on icon at bounding box center [69, 59] width 48 height 9
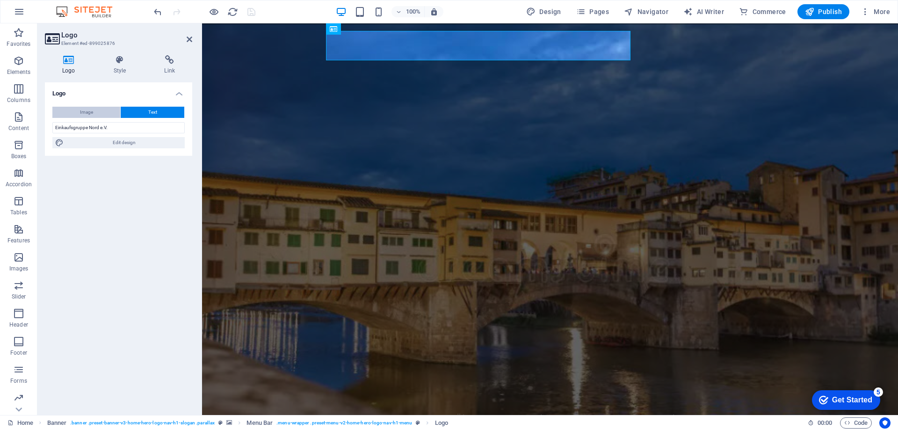
click at [82, 113] on span "Image" at bounding box center [86, 112] width 13 height 11
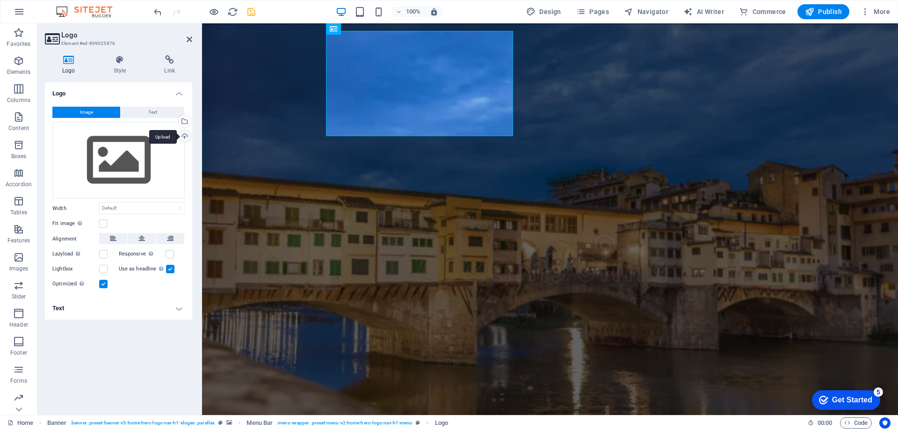
click at [183, 138] on div "Upload" at bounding box center [184, 137] width 14 height 14
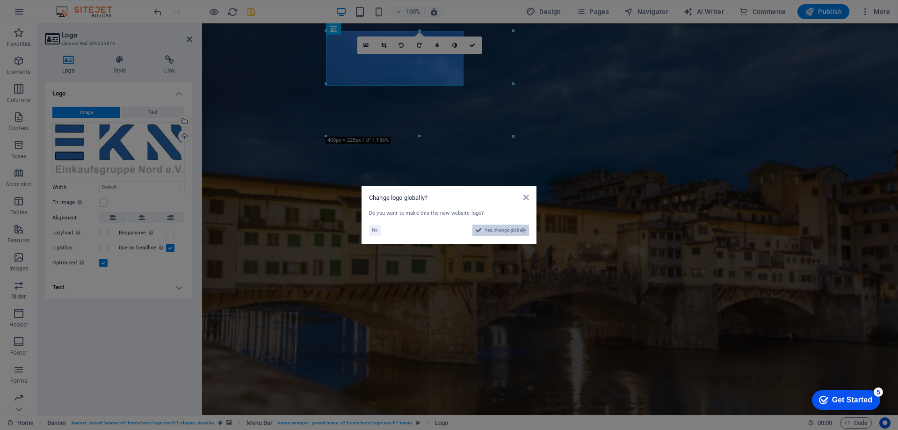
click at [502, 232] on span "Yes, change globally" at bounding box center [506, 230] width 42 height 11
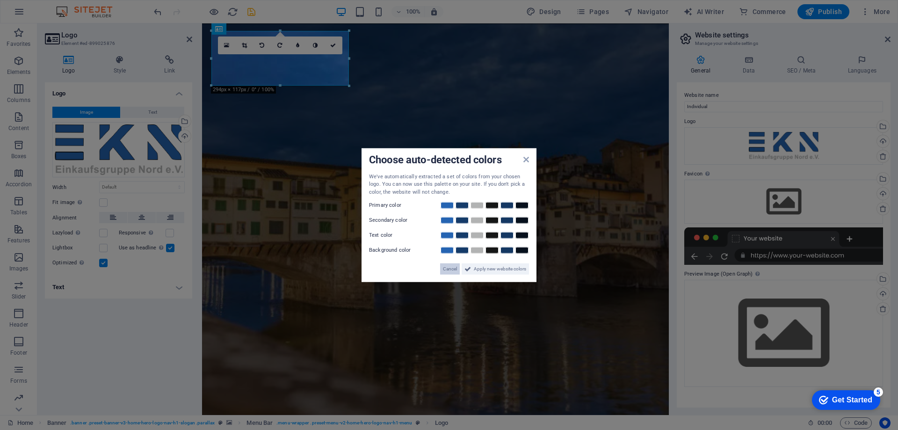
click at [449, 269] on span "Cancel" at bounding box center [450, 268] width 14 height 11
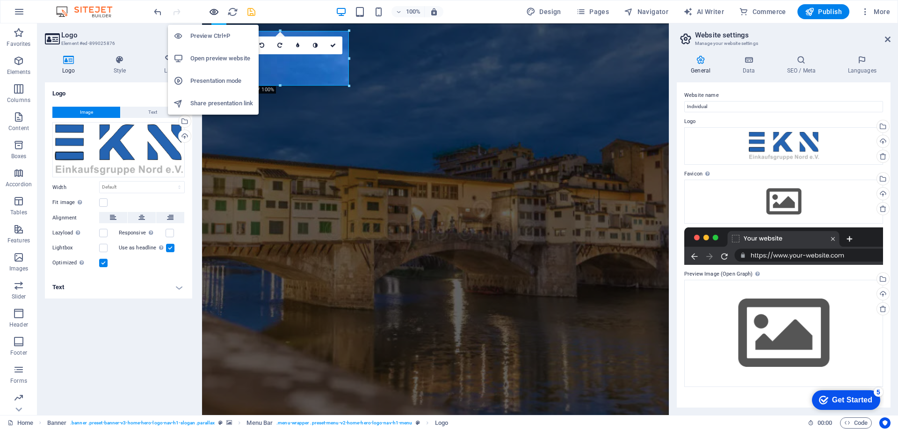
click at [213, 11] on icon "button" at bounding box center [214, 12] width 11 height 11
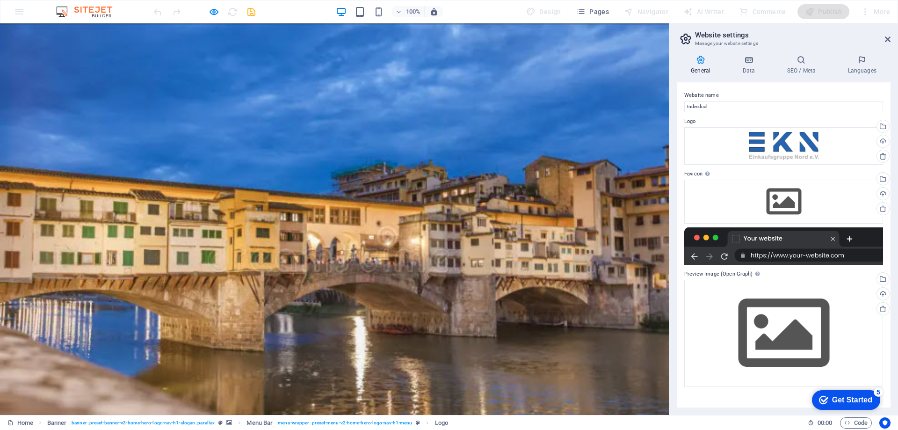
click at [186, 377] on img at bounding box center [183, 404] width 138 height 55
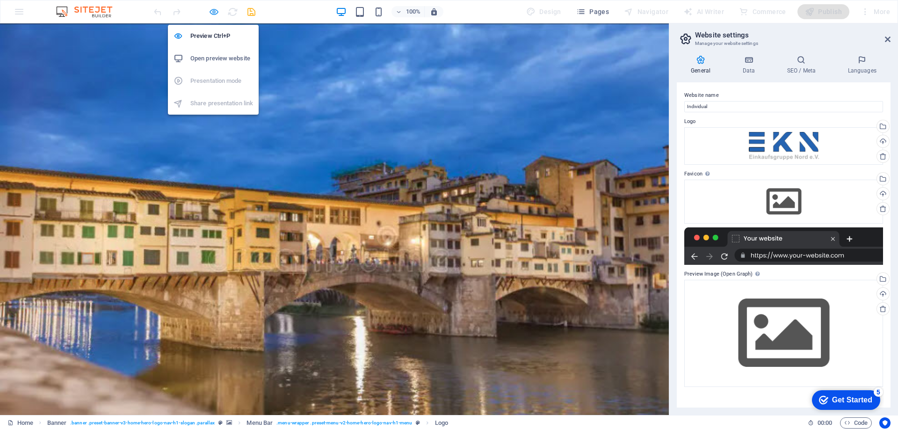
click at [211, 13] on icon "button" at bounding box center [214, 12] width 11 height 11
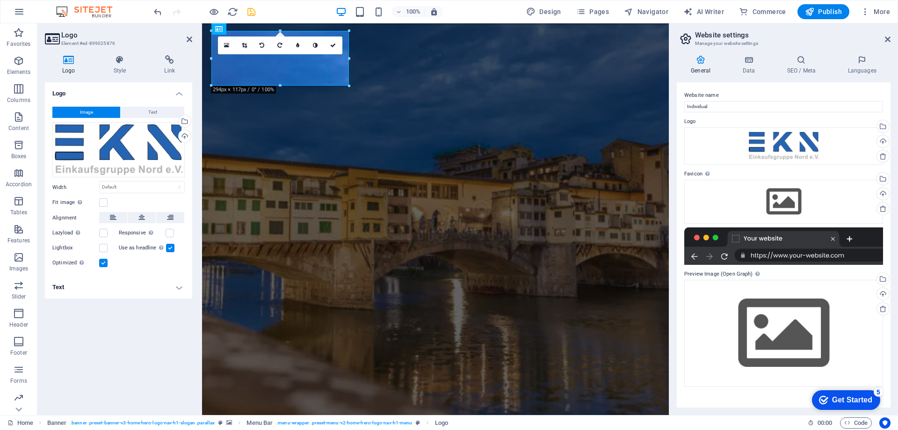
click at [167, 248] on label at bounding box center [170, 248] width 8 height 8
click at [0, 0] on input "Use as headline The image will be wrapped in an H1 headline tag. Useful for giv…" at bounding box center [0, 0] width 0 height 0
click at [168, 248] on label at bounding box center [170, 248] width 8 height 8
click at [0, 0] on input "Use as headline The image will be wrapped in an H1 headline tag. Useful for giv…" at bounding box center [0, 0] width 0 height 0
click at [103, 246] on label at bounding box center [103, 248] width 8 height 8
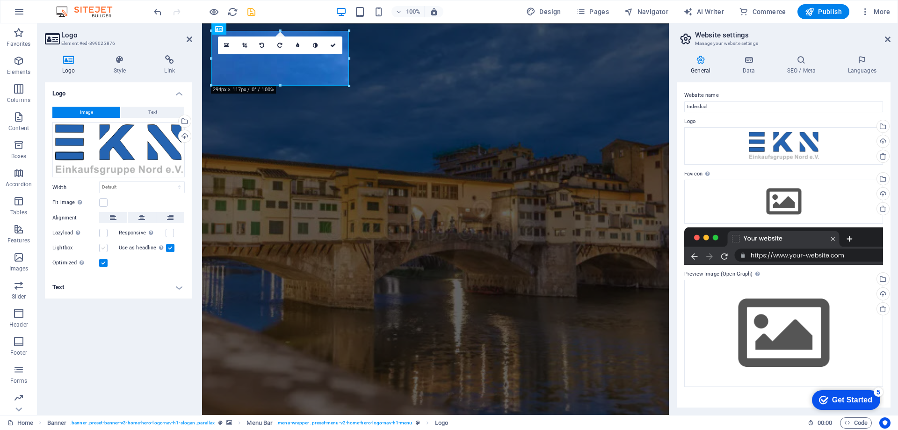
click at [0, 0] on input "Lightbox" at bounding box center [0, 0] width 0 height 0
click at [103, 246] on label at bounding box center [103, 248] width 8 height 8
click at [0, 0] on input "Lightbox" at bounding box center [0, 0] width 0 height 0
click at [169, 290] on h4 "Text" at bounding box center [118, 287] width 147 height 22
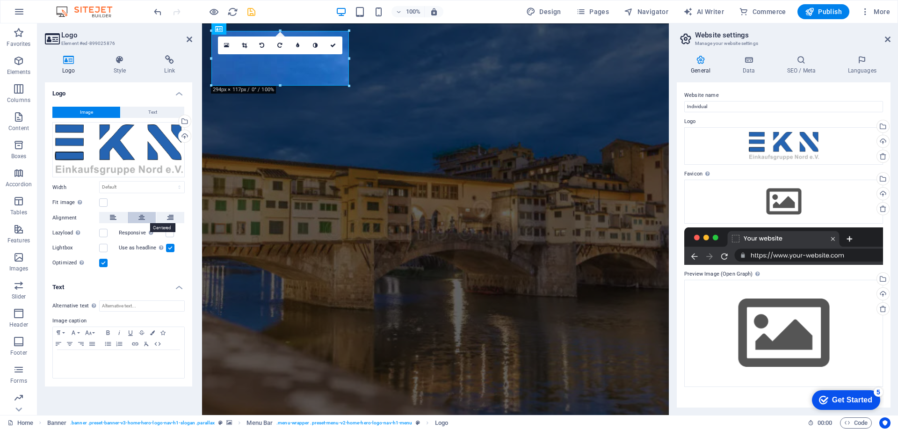
click at [138, 217] on button at bounding box center [142, 217] width 28 height 11
click at [116, 218] on icon at bounding box center [113, 217] width 7 height 11
click at [80, 197] on div "Automatically fit image to a fixed width and height" at bounding box center [107, 186] width 75 height 21
click at [0, 0] on input "Fit image Automatically fit image to a fixed width and height" at bounding box center [0, 0] width 0 height 0
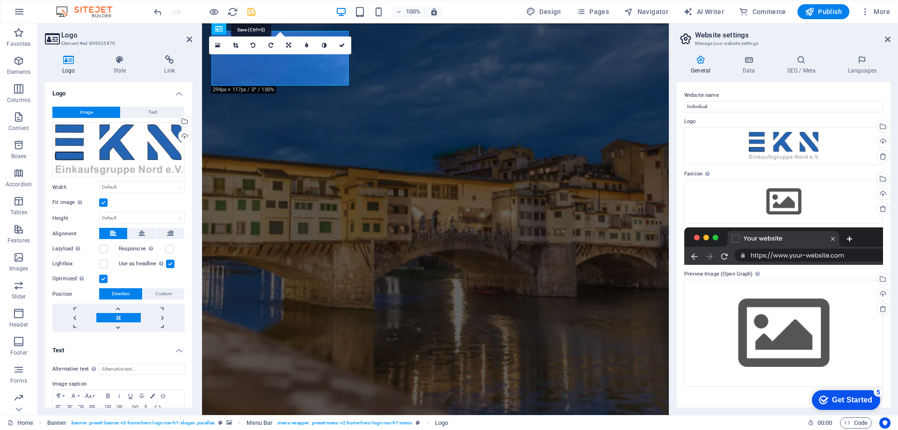
click at [248, 13] on icon "save" at bounding box center [251, 12] width 11 height 11
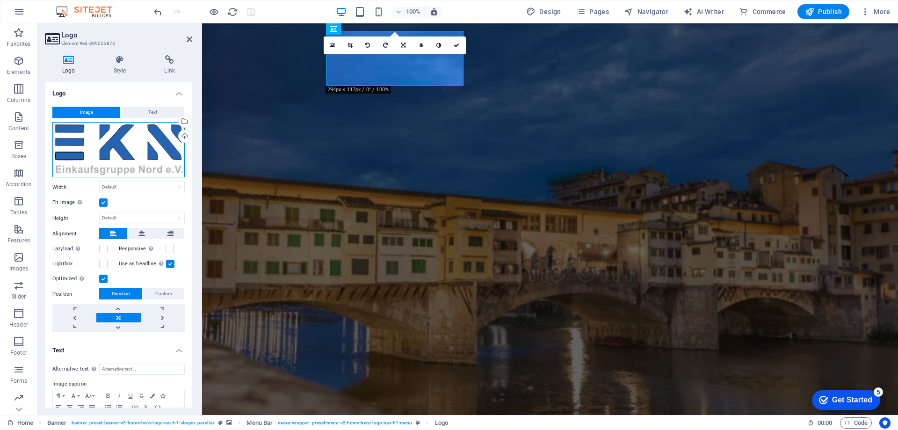
click at [149, 151] on div "Drag files here, click to choose files or select files from Files or our free s…" at bounding box center [118, 150] width 132 height 56
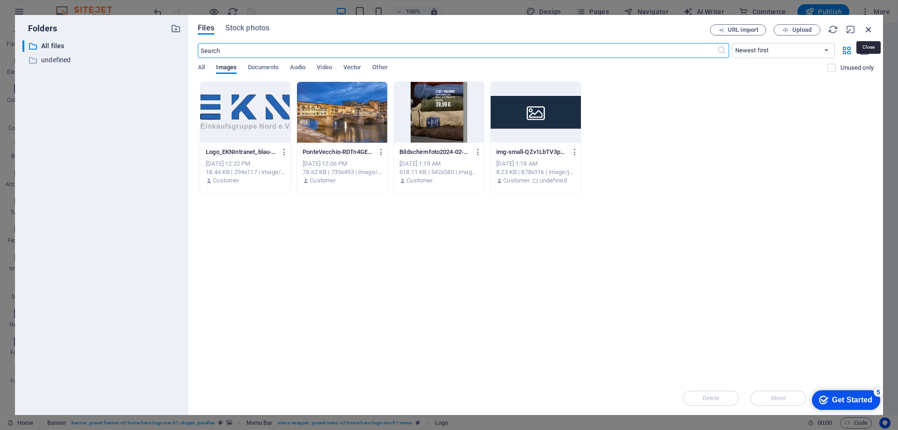
click at [874, 29] on icon "button" at bounding box center [869, 29] width 10 height 10
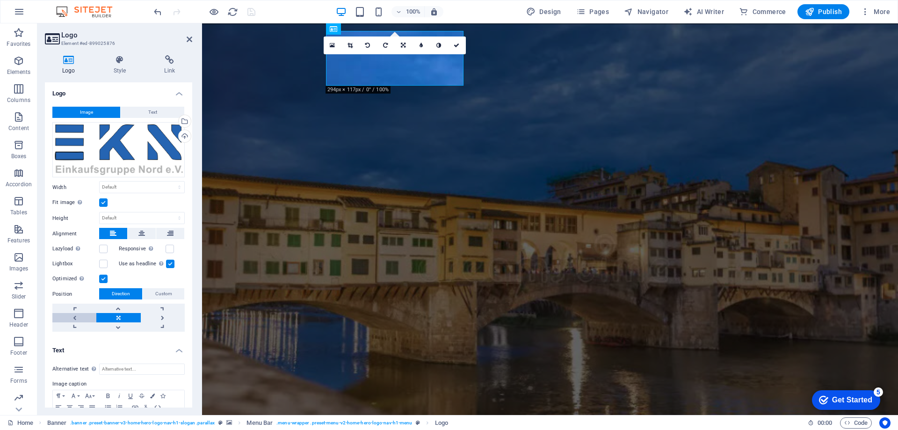
click at [73, 317] on link at bounding box center [74, 317] width 44 height 9
click at [118, 317] on link at bounding box center [118, 317] width 44 height 9
click at [169, 250] on label at bounding box center [170, 249] width 8 height 8
click at [0, 0] on input "Responsive Automatically load retina image and smartphone optimized sizes." at bounding box center [0, 0] width 0 height 0
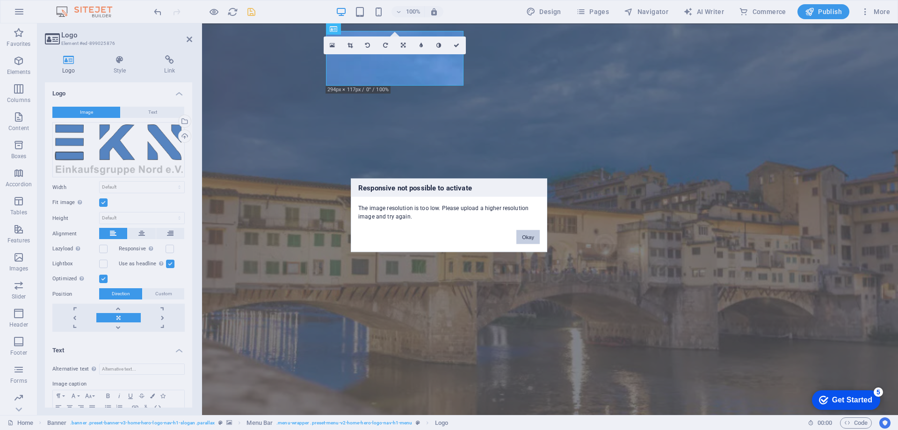
click at [527, 238] on button "Okay" at bounding box center [528, 237] width 23 height 14
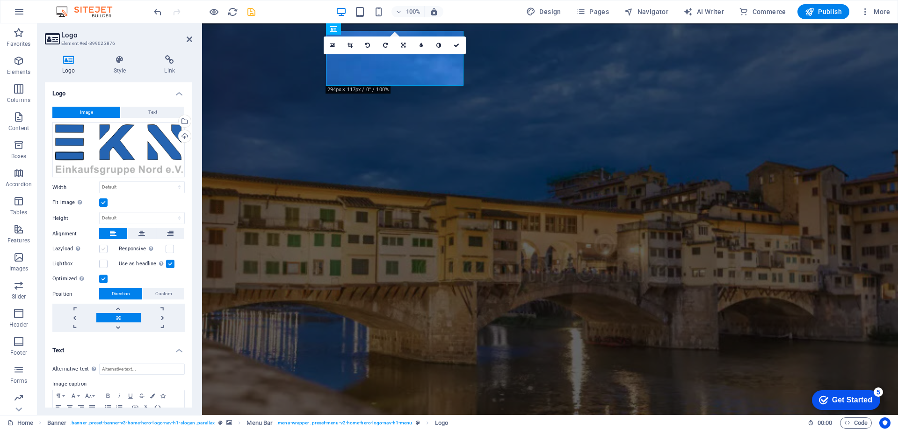
click at [103, 249] on label at bounding box center [103, 249] width 8 height 8
click at [0, 0] on input "Lazyload Loading images after the page loads improves page speed." at bounding box center [0, 0] width 0 height 0
click at [111, 215] on select "Default auto px" at bounding box center [142, 217] width 85 height 11
click at [100, 212] on select "Default auto px" at bounding box center [142, 217] width 85 height 11
click at [118, 219] on select "Default auto px" at bounding box center [142, 217] width 85 height 11
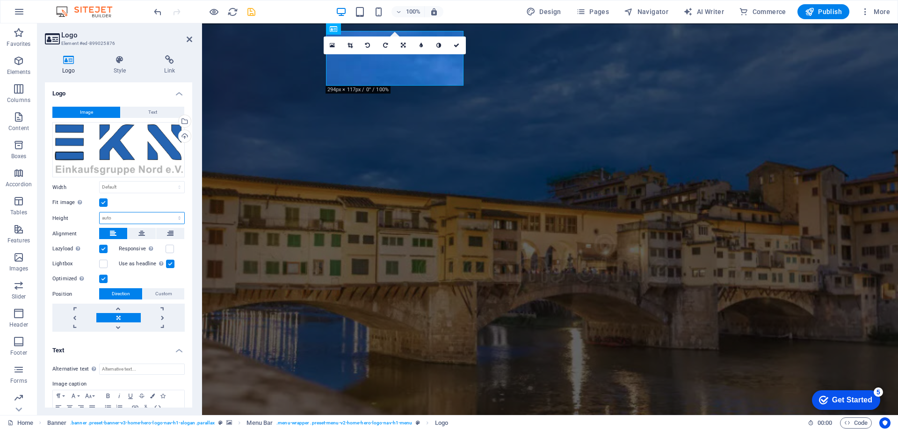
select select "px"
click at [169, 212] on select "Default auto px" at bounding box center [142, 217] width 85 height 11
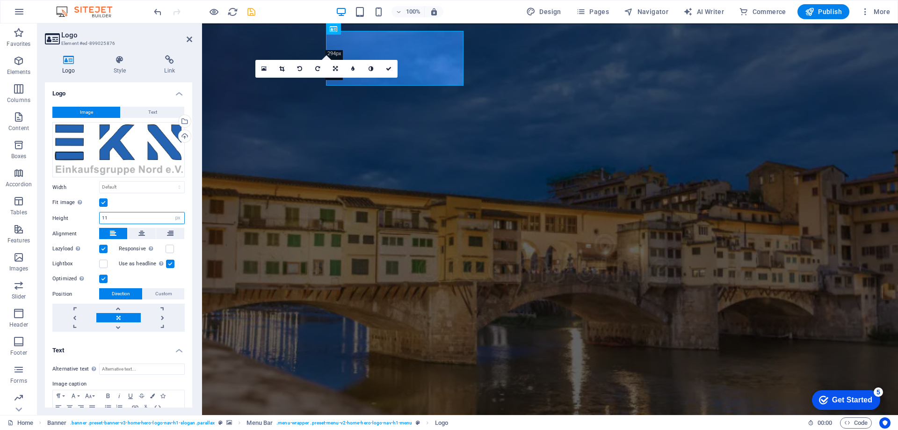
type input "1"
type input "80"
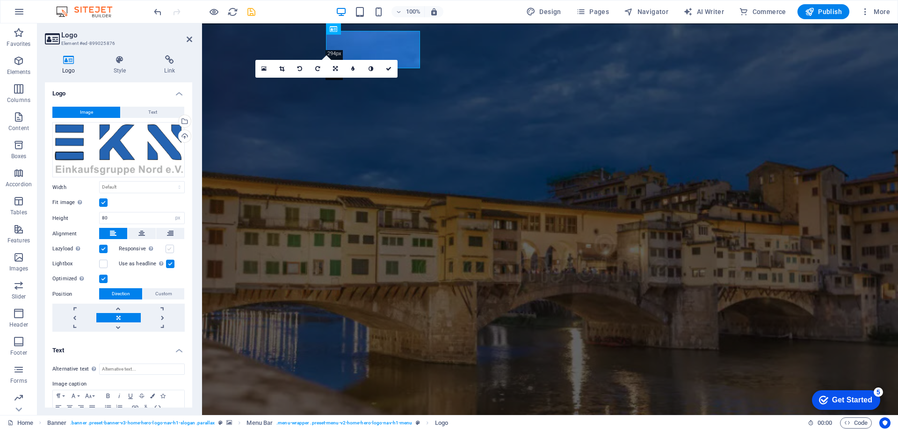
click at [168, 249] on label at bounding box center [170, 249] width 8 height 8
click at [0, 0] on input "Responsive Automatically load retina image and smartphone optimized sizes." at bounding box center [0, 0] width 0 height 0
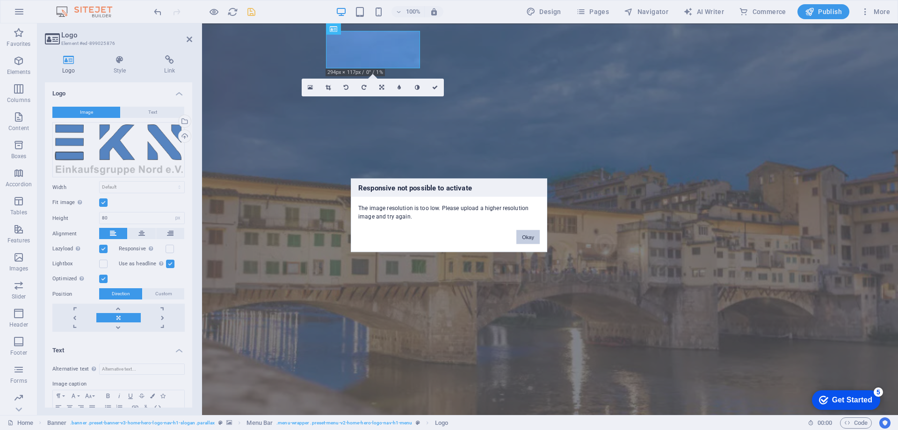
click at [525, 236] on button "Okay" at bounding box center [528, 237] width 23 height 14
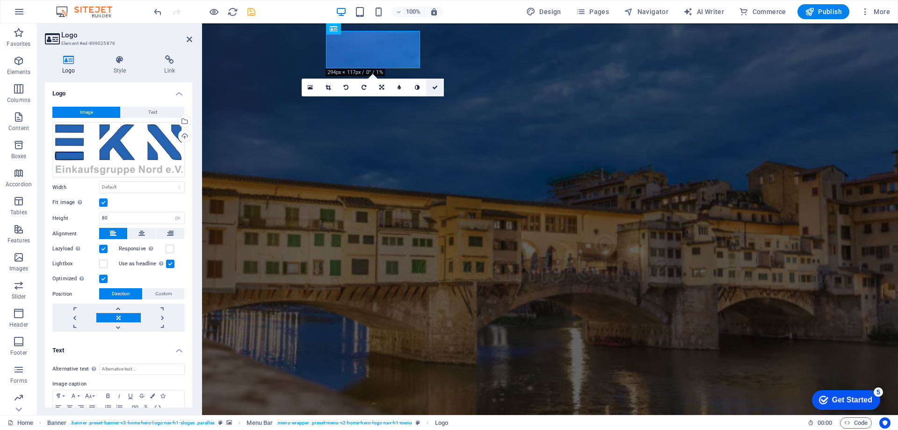
click at [434, 88] on icon at bounding box center [435, 88] width 6 height 6
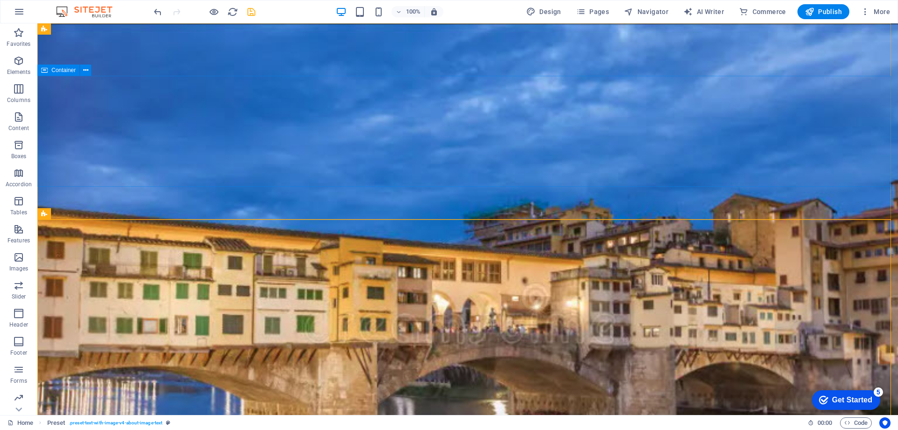
click at [67, 71] on span "Container" at bounding box center [63, 70] width 24 height 6
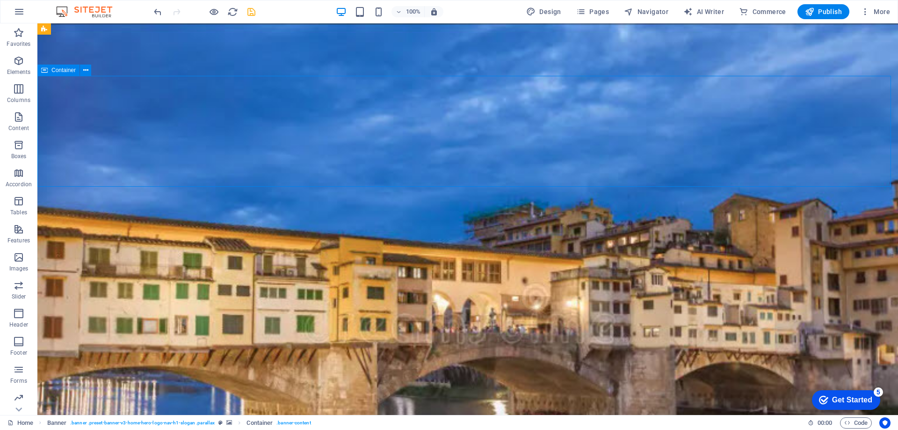
click at [67, 71] on span "Container" at bounding box center [63, 70] width 24 height 6
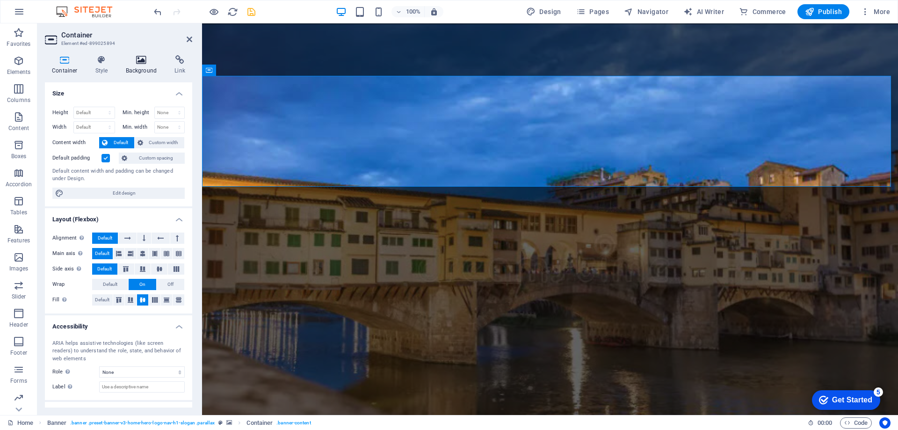
click at [141, 60] on icon at bounding box center [141, 59] width 45 height 9
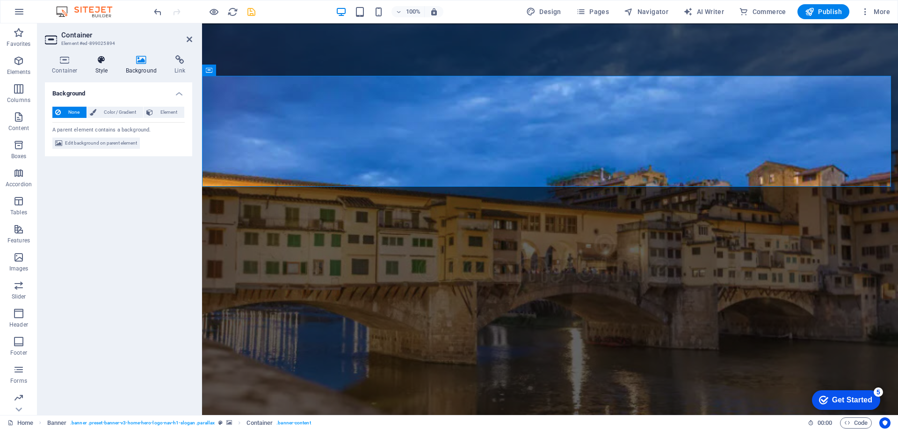
click at [99, 71] on h4 "Style" at bounding box center [103, 65] width 30 height 20
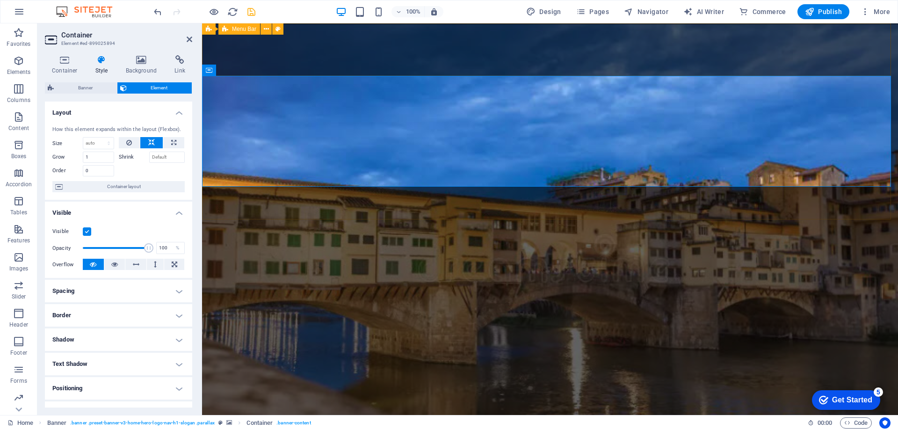
click at [251, 366] on div "Start Über uns Dienstleistungen Preise Kontakt" at bounding box center [550, 404] width 696 height 76
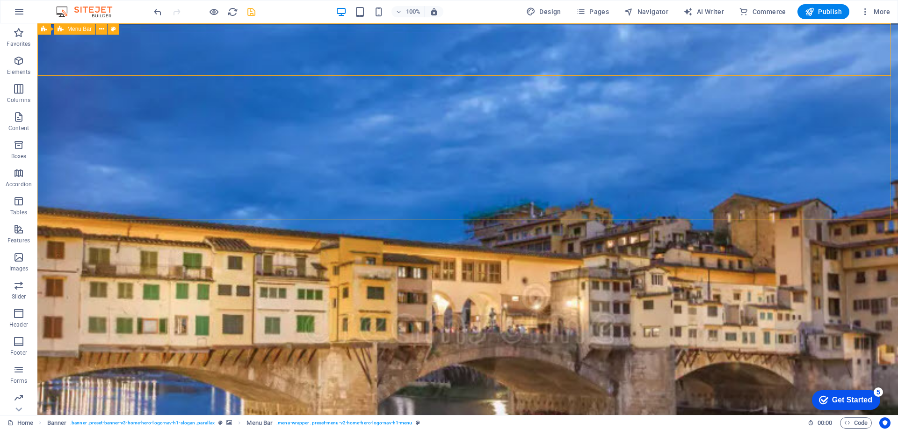
click at [62, 31] on icon at bounding box center [61, 28] width 6 height 11
click at [46, 30] on icon at bounding box center [44, 28] width 6 height 11
click at [53, 29] on span "Banner" at bounding box center [60, 29] width 18 height 6
select select "%"
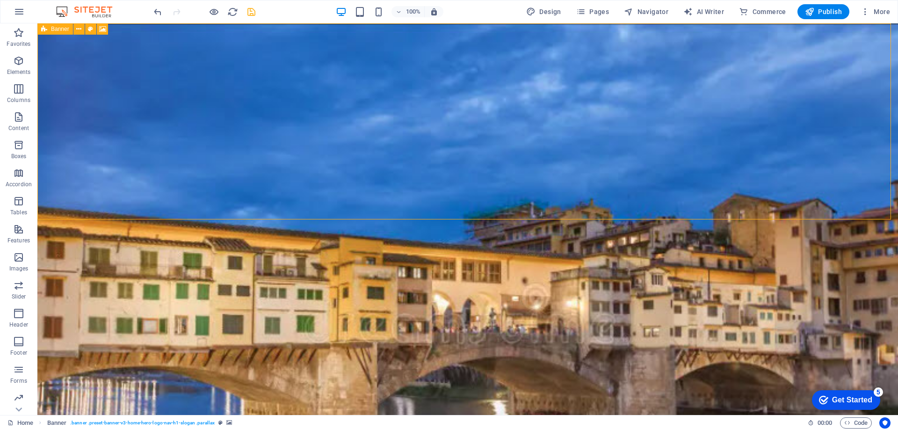
select select "%"
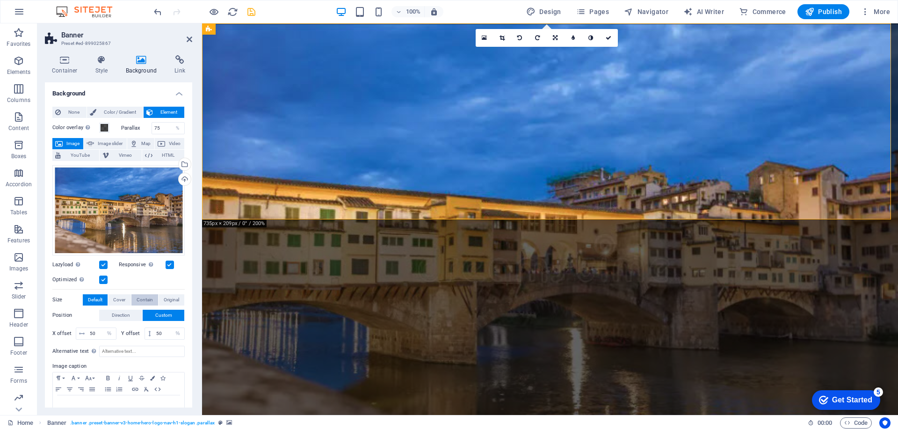
click at [141, 299] on span "Contain" at bounding box center [145, 299] width 16 height 11
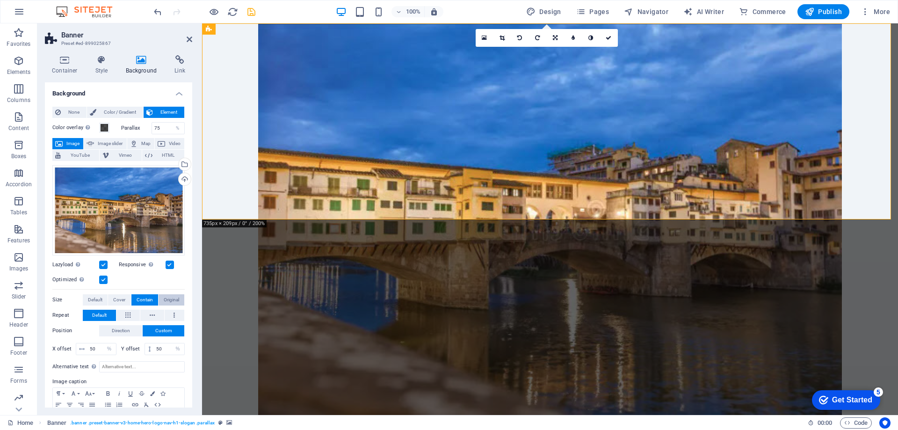
click at [164, 297] on span "Original" at bounding box center [171, 299] width 15 height 11
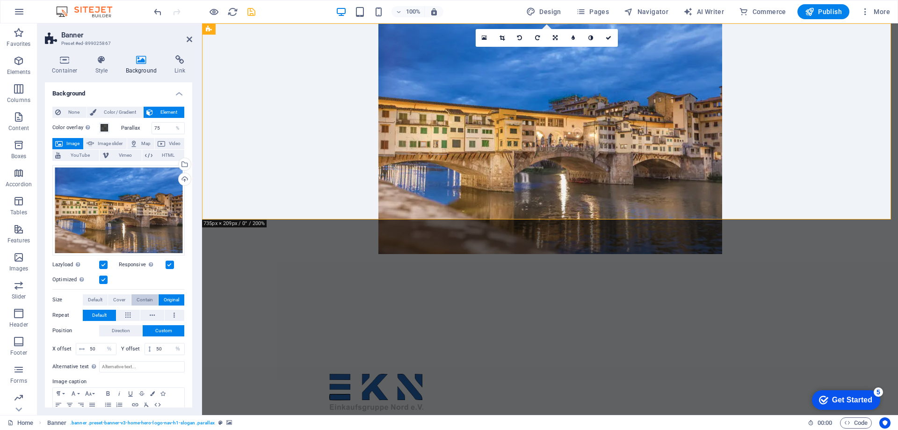
click at [146, 296] on span "Contain" at bounding box center [145, 299] width 16 height 11
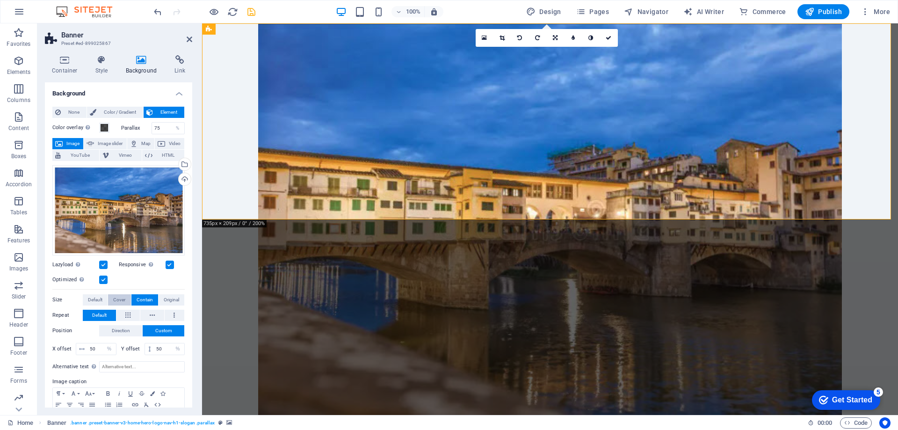
click at [122, 299] on span "Cover" at bounding box center [119, 299] width 12 height 11
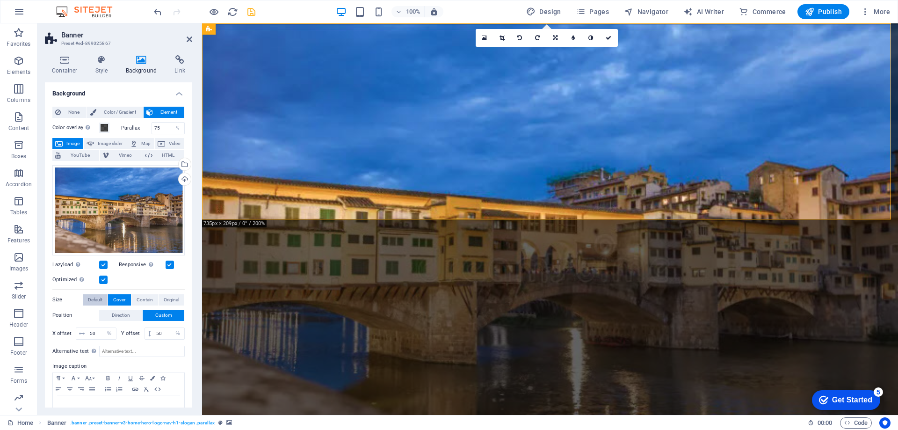
click at [99, 301] on span "Default" at bounding box center [95, 299] width 15 height 11
click at [146, 300] on span "Contain" at bounding box center [145, 299] width 16 height 11
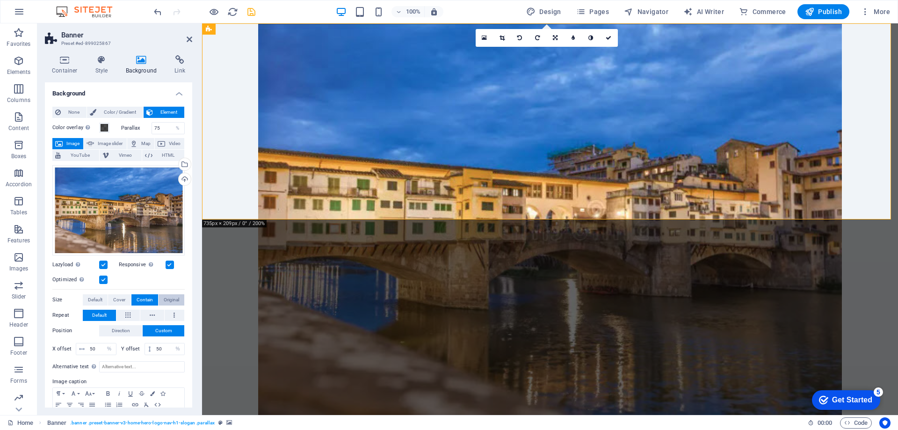
click at [164, 300] on span "Original" at bounding box center [171, 299] width 15 height 11
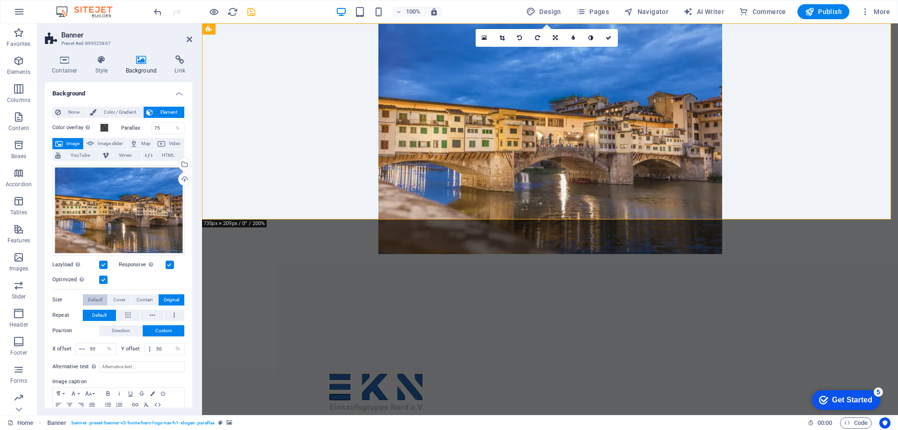
click at [95, 296] on span "Default" at bounding box center [95, 299] width 15 height 11
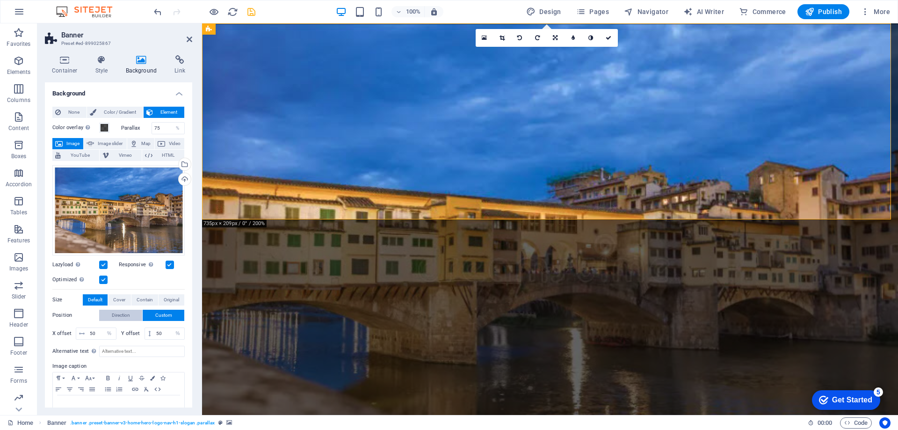
click at [124, 313] on span "Direction" at bounding box center [121, 315] width 18 height 11
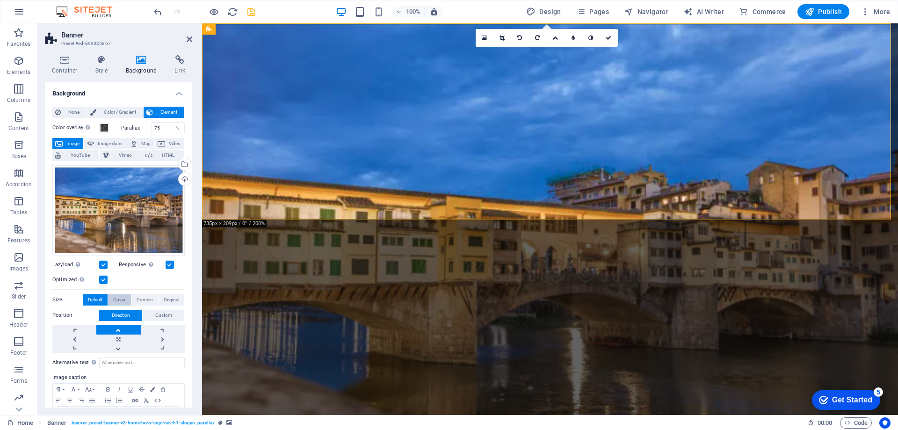
click at [121, 298] on span "Cover" at bounding box center [119, 299] width 12 height 11
click at [137, 298] on span "Contain" at bounding box center [145, 299] width 16 height 11
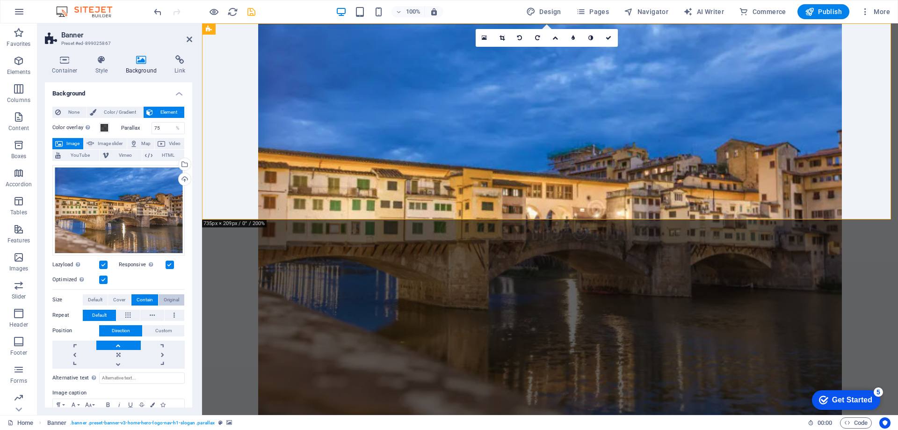
click at [166, 300] on span "Original" at bounding box center [171, 299] width 15 height 11
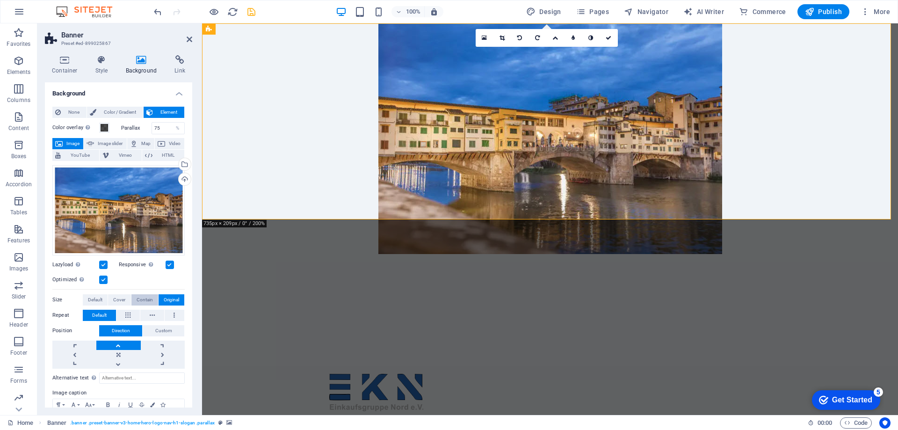
click at [145, 298] on span "Contain" at bounding box center [145, 299] width 16 height 11
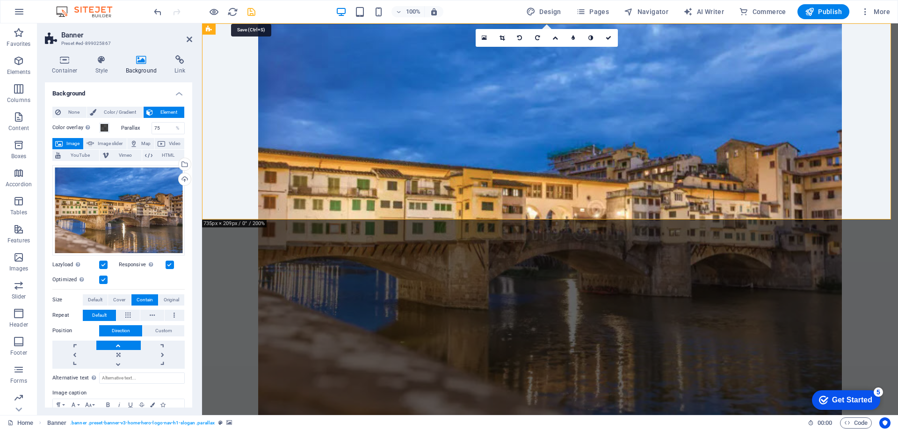
click at [250, 12] on icon "save" at bounding box center [251, 12] width 11 height 11
select select "px"
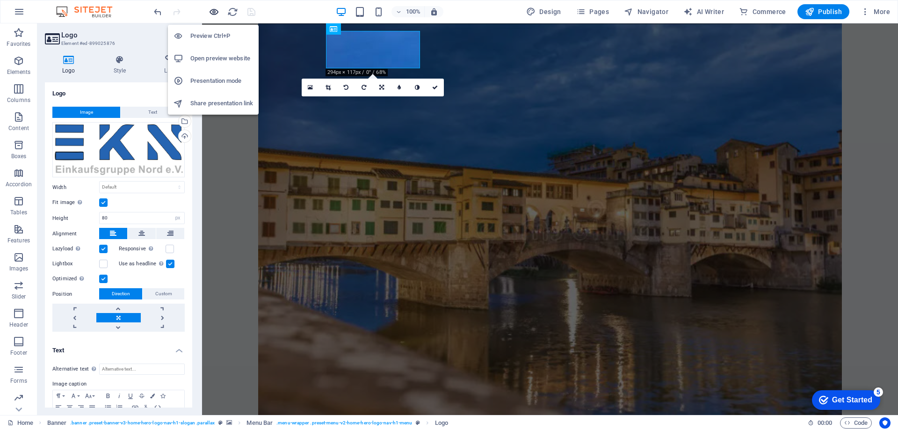
click at [216, 13] on icon "button" at bounding box center [214, 12] width 11 height 11
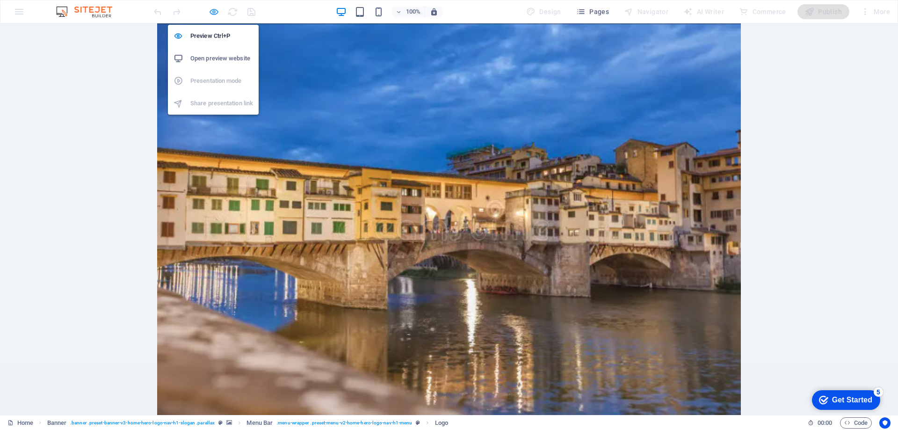
click at [213, 13] on icon "button" at bounding box center [214, 12] width 11 height 11
select select "px"
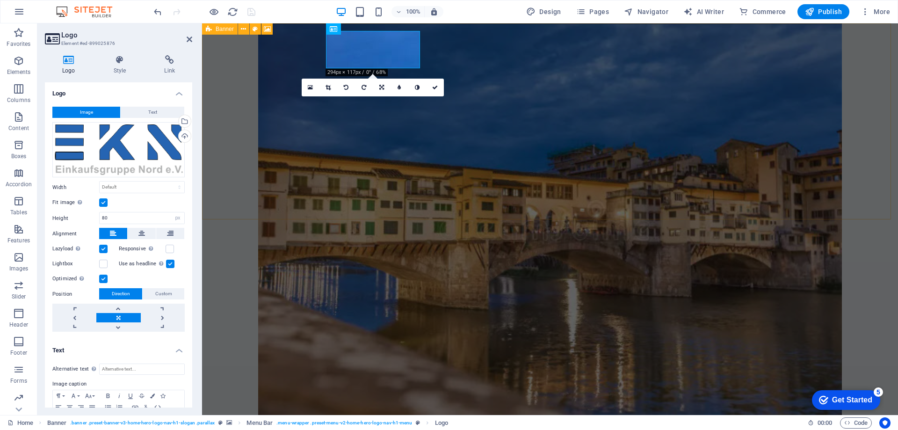
click at [207, 30] on icon at bounding box center [209, 28] width 6 height 11
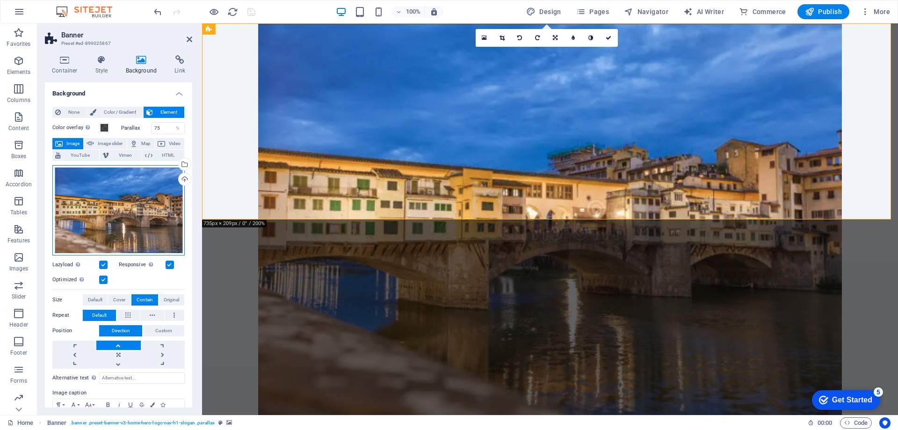
click at [120, 240] on div "Drag files here, click to choose files or select files from Files or our free s…" at bounding box center [118, 210] width 132 height 90
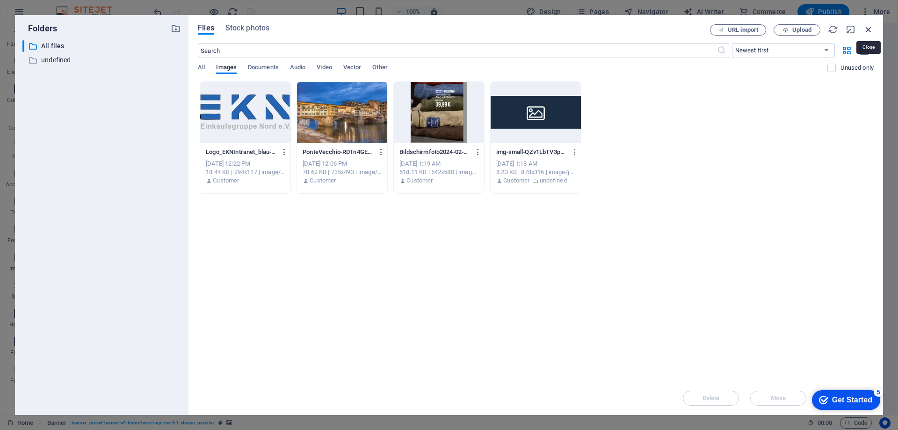
drag, startPoint x: 868, startPoint y: 28, endPoint x: 425, endPoint y: 125, distance: 452.7
click at [868, 28] on icon "button" at bounding box center [869, 29] width 10 height 10
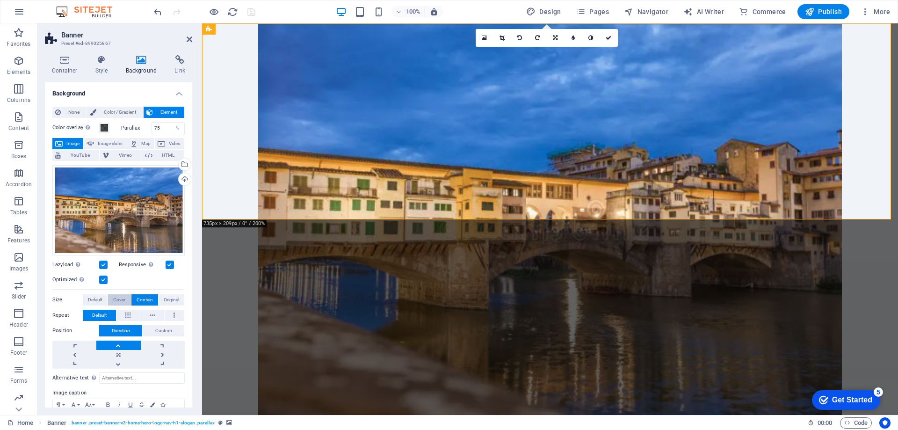
click at [117, 296] on span "Cover" at bounding box center [119, 299] width 12 height 11
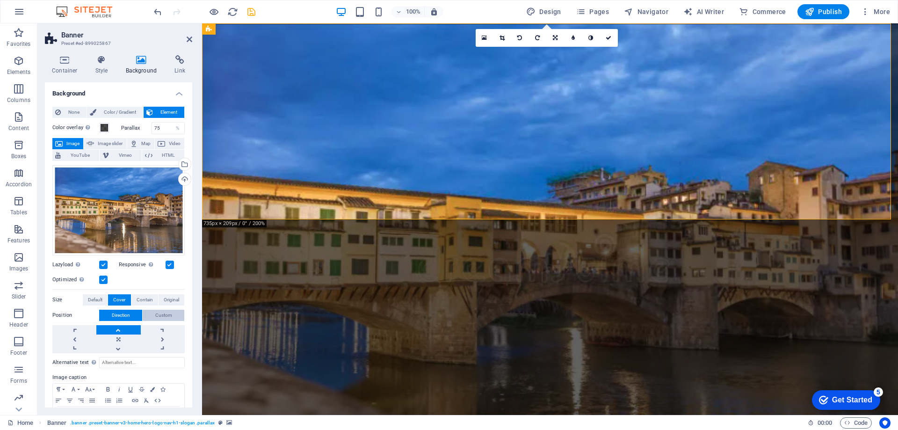
click at [163, 313] on span "Custom" at bounding box center [163, 315] width 17 height 11
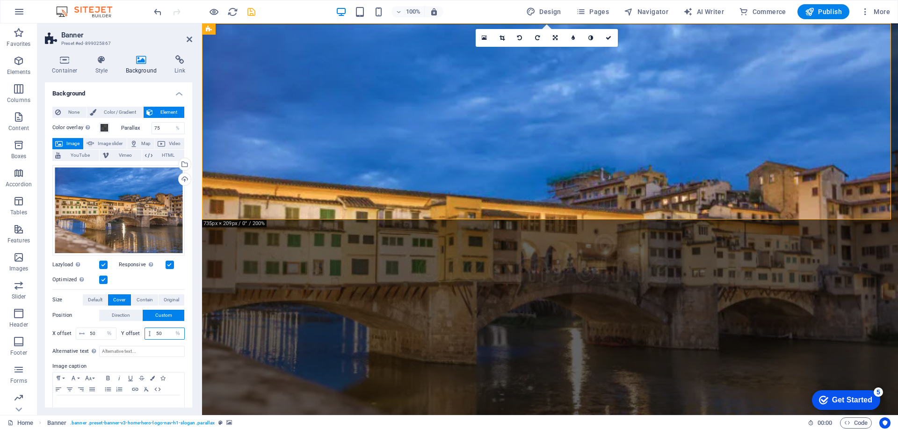
click at [168, 332] on input "50" at bounding box center [169, 333] width 30 height 11
click at [97, 331] on input "50" at bounding box center [102, 333] width 29 height 11
drag, startPoint x: 153, startPoint y: 330, endPoint x: 172, endPoint y: 330, distance: 18.7
click at [172, 330] on div "70 px rem % vh vw" at bounding box center [165, 334] width 41 height 12
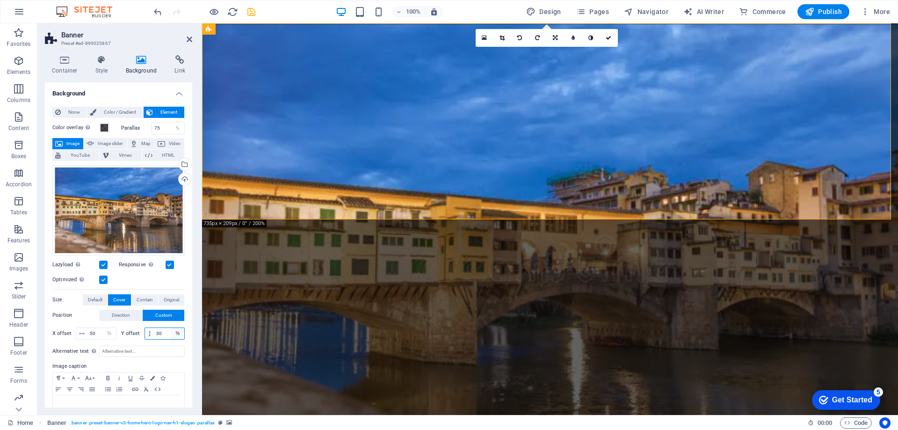
type input "30"
click at [119, 313] on span "Direction" at bounding box center [121, 315] width 18 height 11
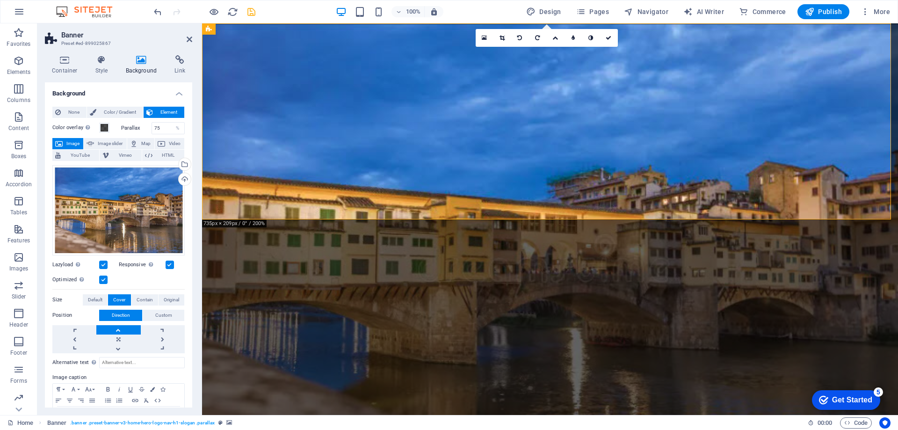
click at [118, 328] on link at bounding box center [118, 329] width 44 height 9
click at [117, 348] on link at bounding box center [118, 348] width 44 height 9
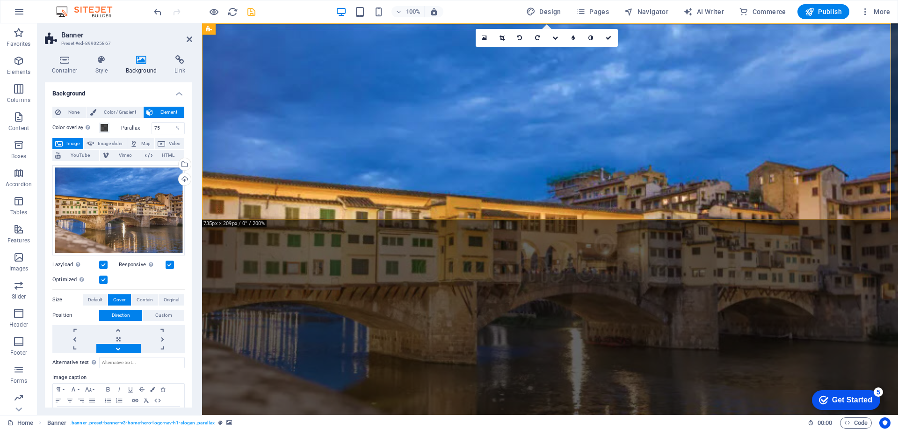
click at [117, 348] on link at bounding box center [118, 348] width 44 height 9
click at [161, 328] on link at bounding box center [163, 329] width 44 height 9
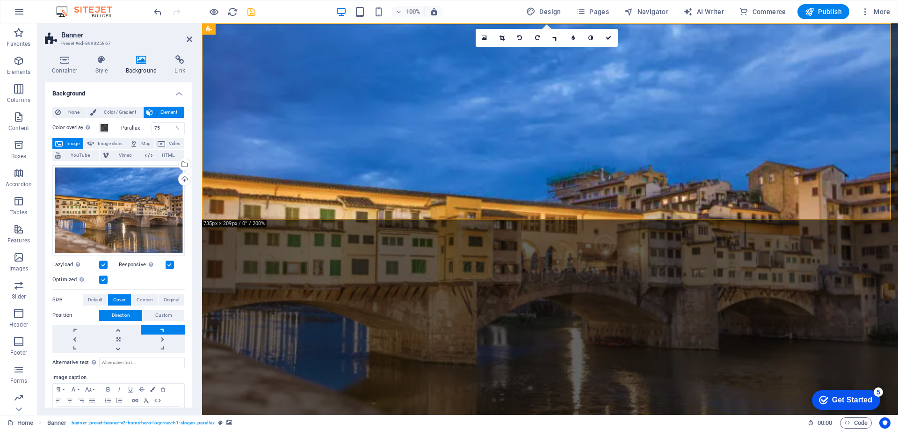
click at [161, 328] on link at bounding box center [163, 329] width 44 height 9
click at [74, 110] on span "None" at bounding box center [74, 112] width 20 height 11
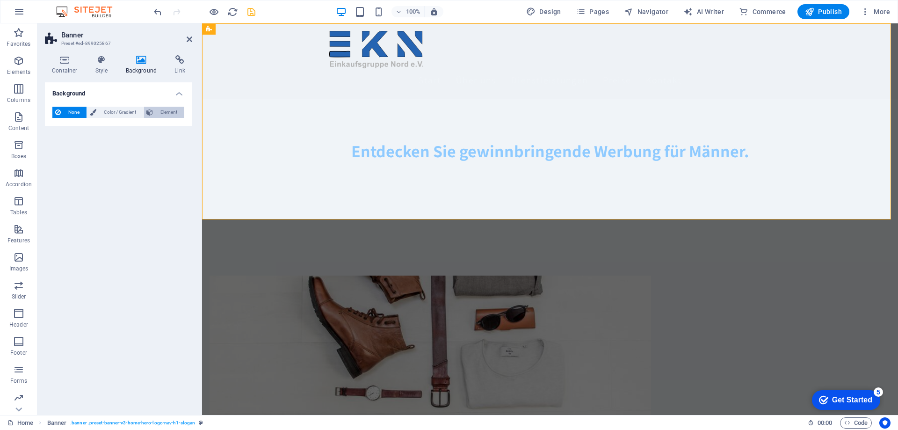
click at [168, 116] on span "Element" at bounding box center [169, 112] width 26 height 11
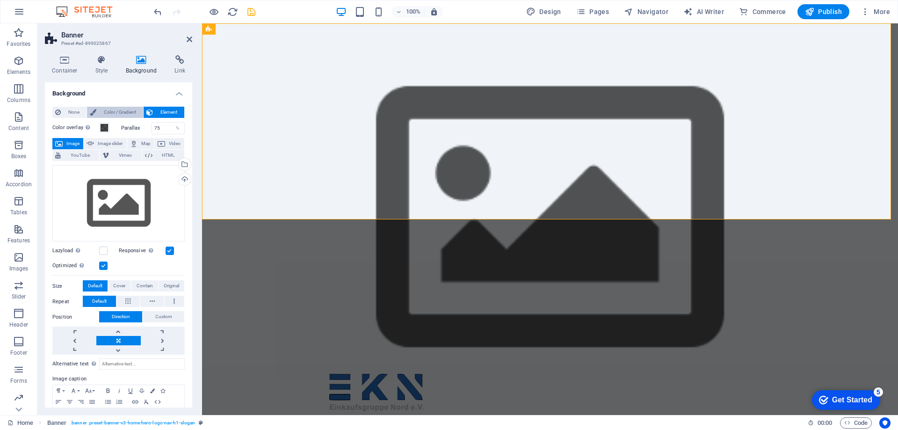
click at [116, 113] on span "Color / Gradient" at bounding box center [119, 112] width 41 height 11
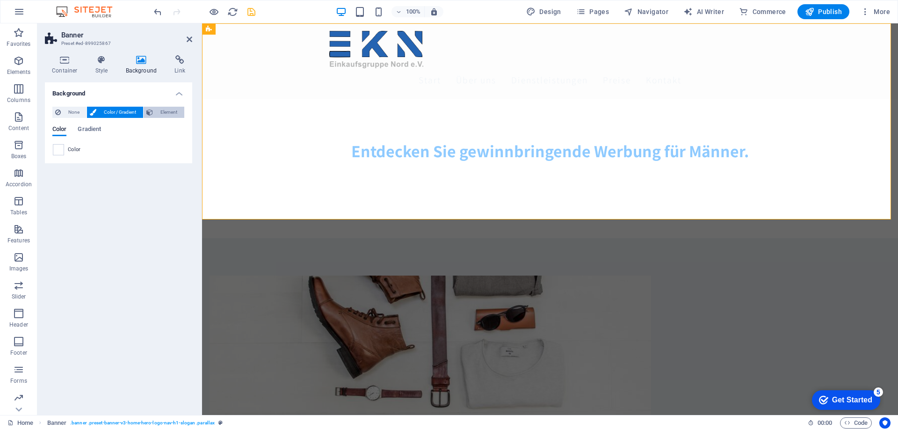
click at [156, 110] on span "Element" at bounding box center [169, 112] width 26 height 11
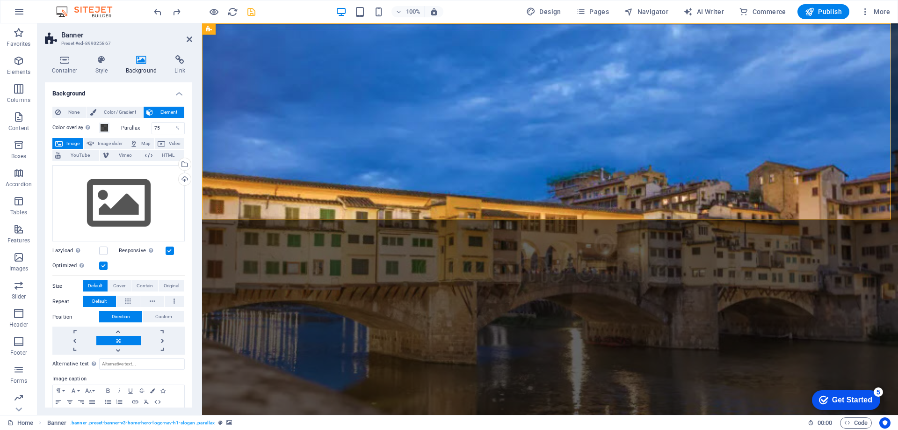
click at [74, 141] on span "Image" at bounding box center [73, 143] width 15 height 11
click at [100, 142] on span "Image slider" at bounding box center [110, 143] width 27 height 11
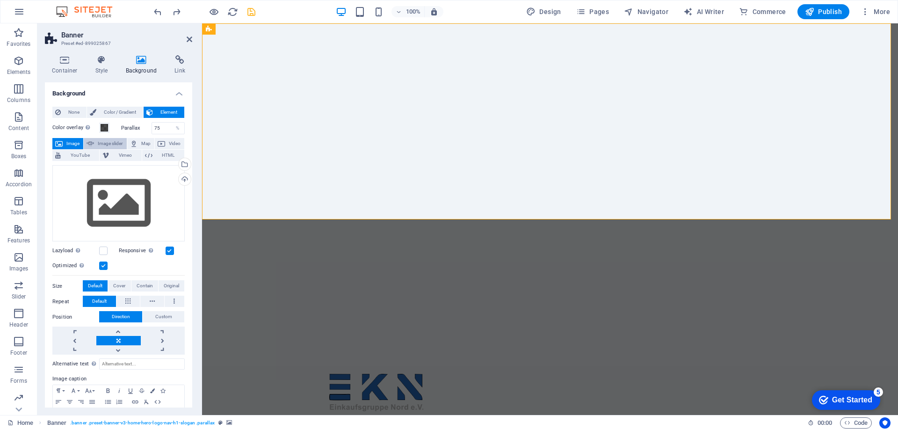
select select "ms"
select select "s"
select select "progressive"
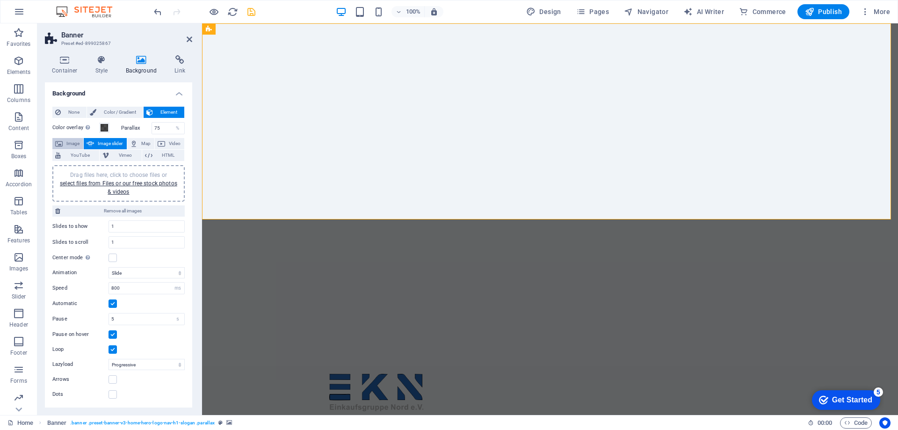
click at [75, 142] on span "Image" at bounding box center [73, 143] width 15 height 11
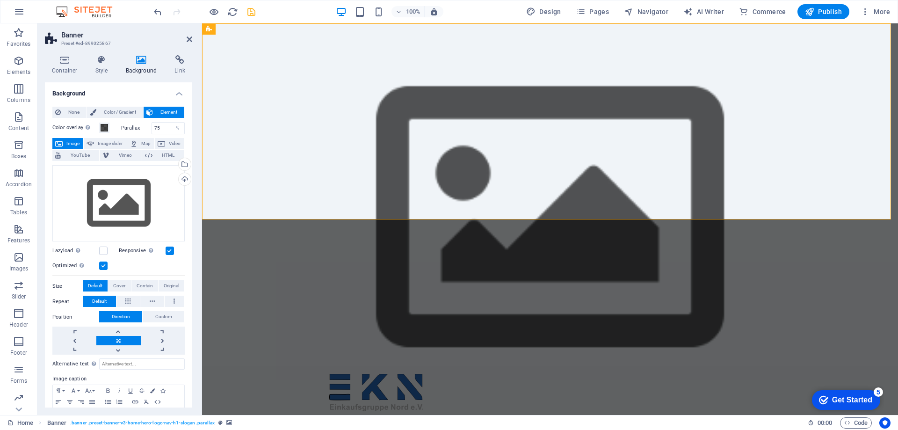
click at [161, 110] on span "Element" at bounding box center [169, 112] width 26 height 11
click at [182, 177] on div "Upload" at bounding box center [184, 180] width 14 height 14
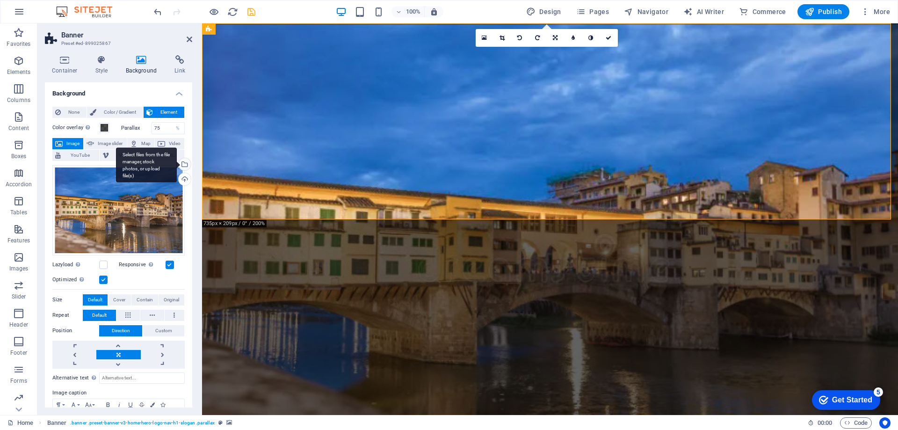
click at [183, 166] on div "Select files from the file manager, stock photos, or upload file(s)" at bounding box center [184, 165] width 14 height 14
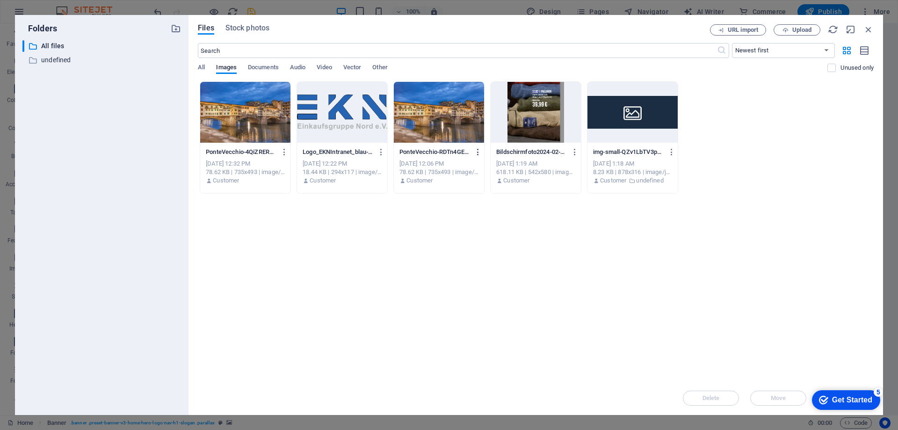
click at [476, 151] on icon "button" at bounding box center [478, 152] width 9 height 8
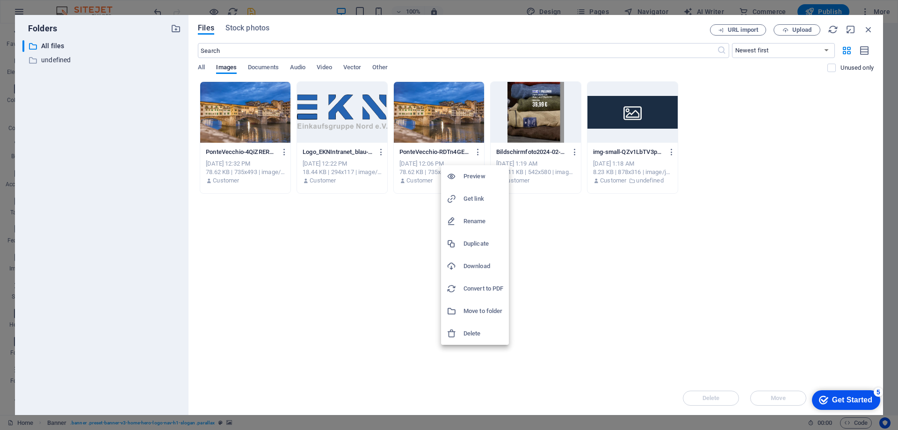
click at [473, 331] on h6 "Delete" at bounding box center [484, 333] width 40 height 11
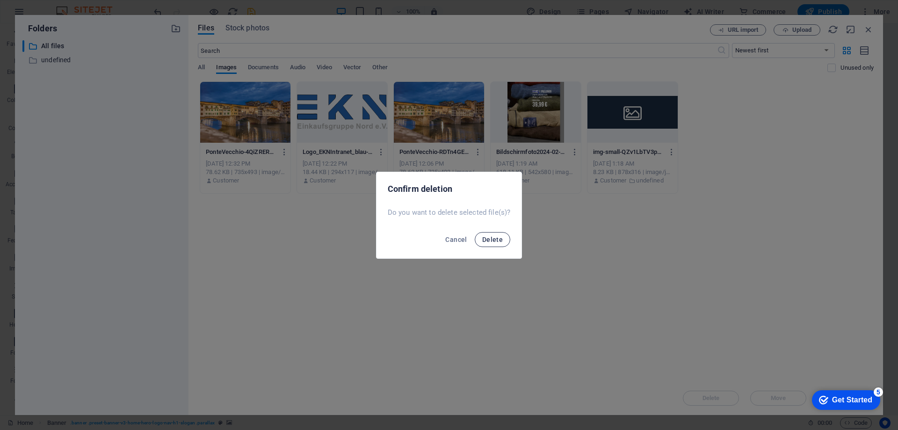
click at [488, 238] on span "Delete" at bounding box center [492, 239] width 21 height 7
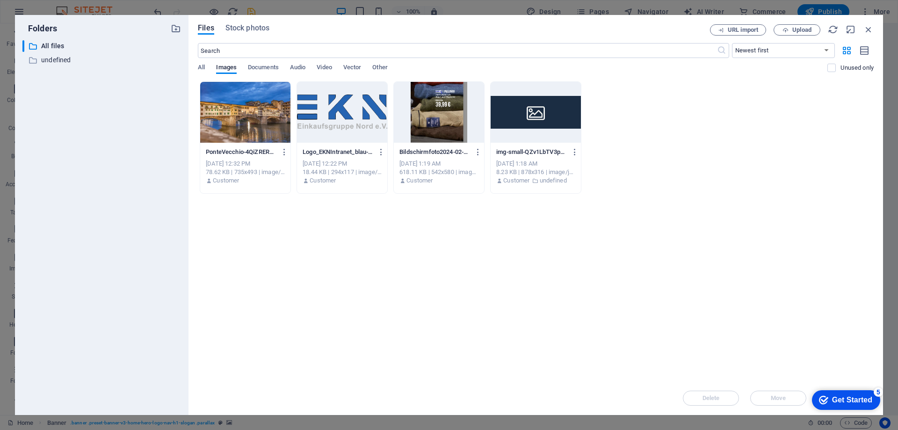
click at [252, 123] on div at bounding box center [245, 112] width 90 height 61
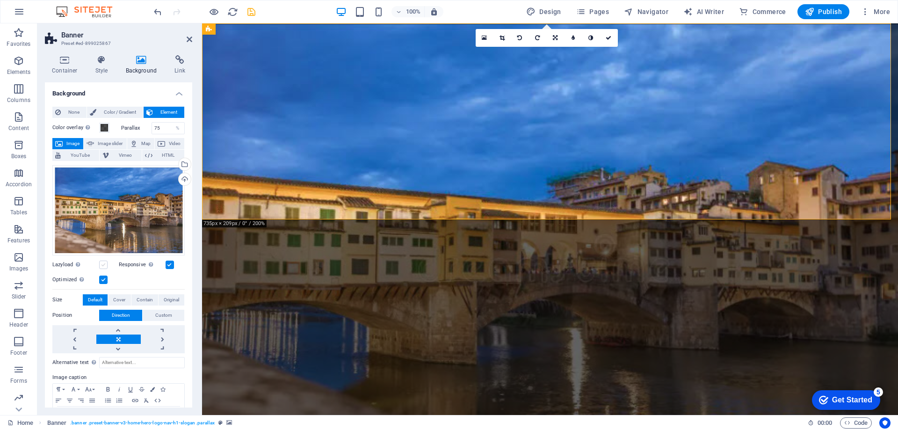
click at [104, 266] on label at bounding box center [103, 265] width 8 height 8
click at [0, 0] on input "Lazyload Loading images after the page loads improves page speed." at bounding box center [0, 0] width 0 height 0
click at [103, 281] on label at bounding box center [103, 280] width 8 height 8
click at [0, 0] on input "Optimized Images are compressed to improve page speed." at bounding box center [0, 0] width 0 height 0
click at [106, 278] on label at bounding box center [103, 280] width 8 height 8
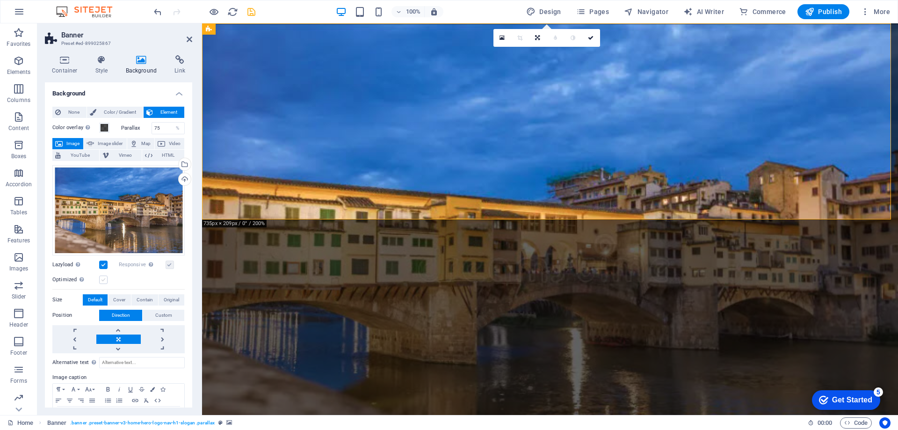
click at [0, 0] on input "Optimized Images are compressed to improve page speed." at bounding box center [0, 0] width 0 height 0
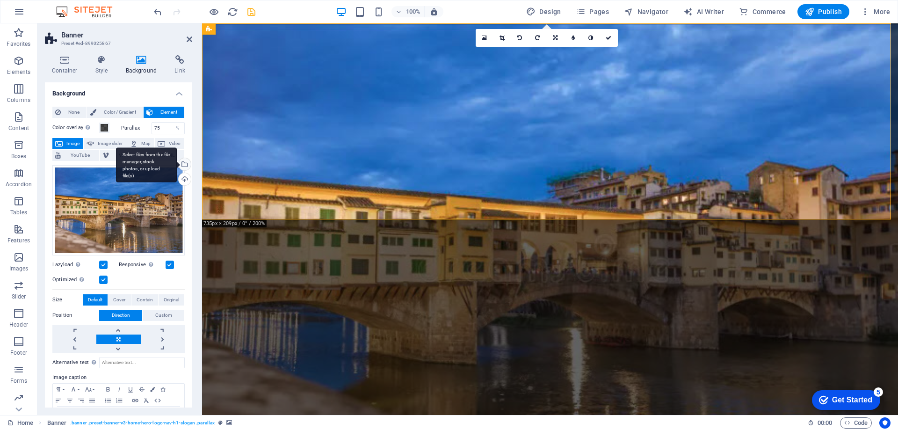
click at [182, 166] on div "Select files from the file manager, stock photos, or upload file(s)" at bounding box center [184, 165] width 14 height 14
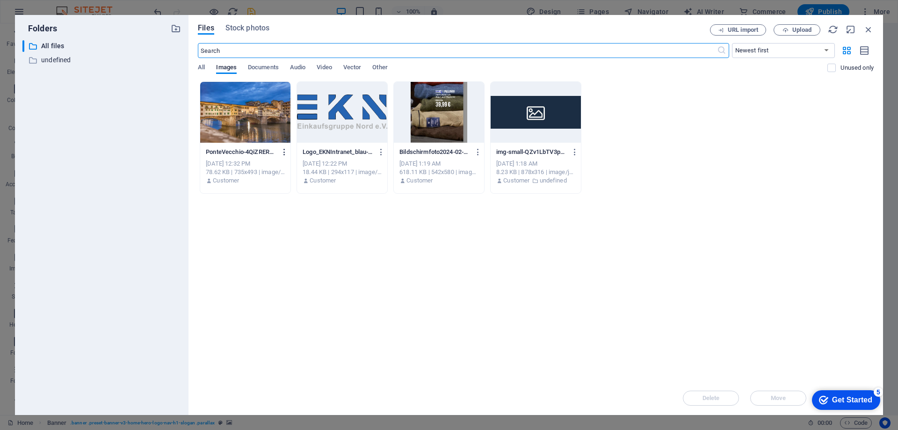
click at [283, 153] on icon "button" at bounding box center [284, 152] width 9 height 8
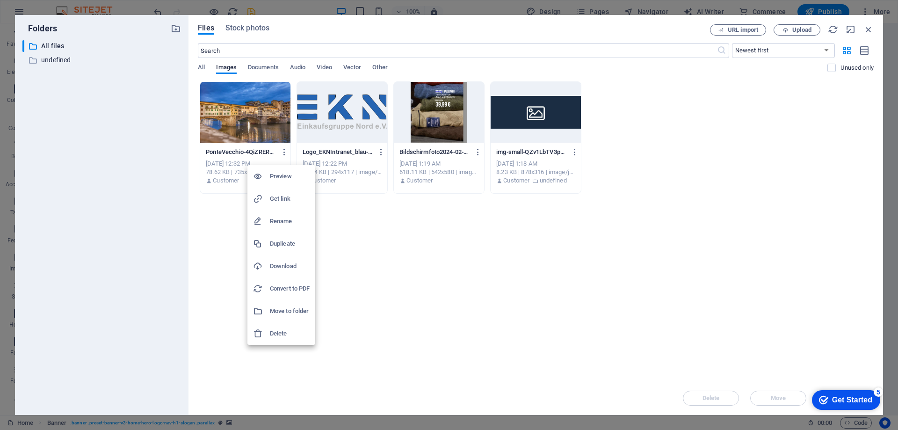
click at [283, 331] on h6 "Delete" at bounding box center [290, 333] width 40 height 11
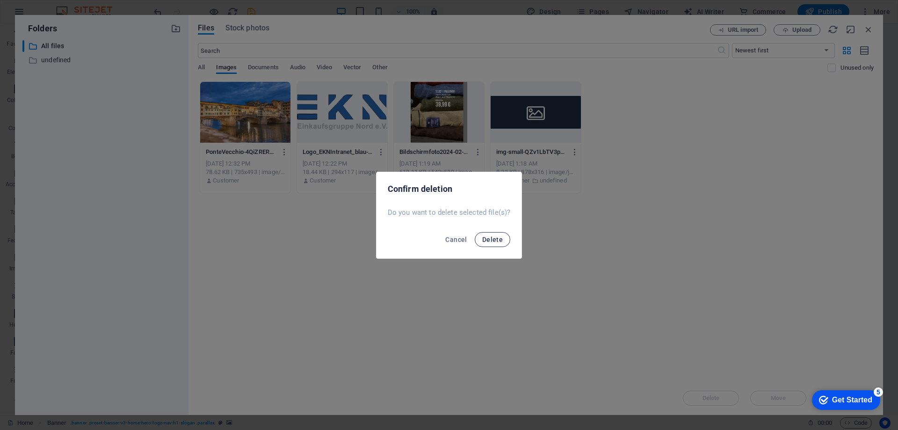
click at [484, 244] on button "Delete" at bounding box center [493, 239] width 36 height 15
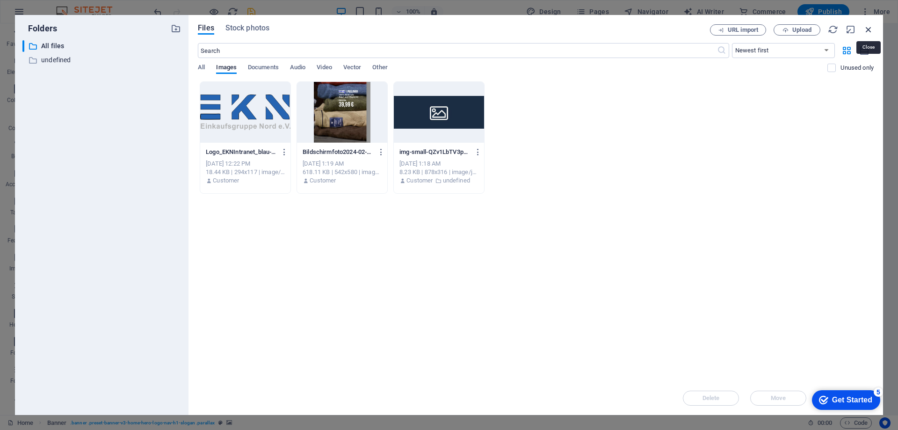
click at [871, 31] on icon "button" at bounding box center [869, 29] width 10 height 10
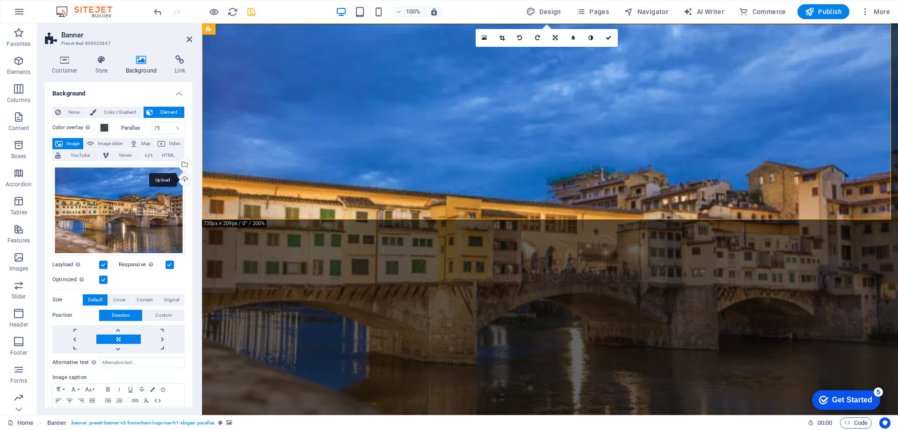
click at [183, 179] on div "Upload" at bounding box center [184, 180] width 14 height 14
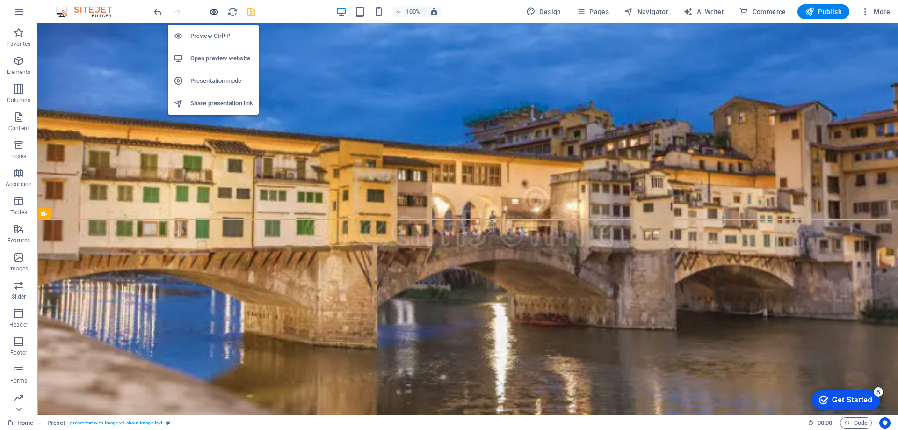
click at [209, 10] on icon "button" at bounding box center [214, 12] width 11 height 11
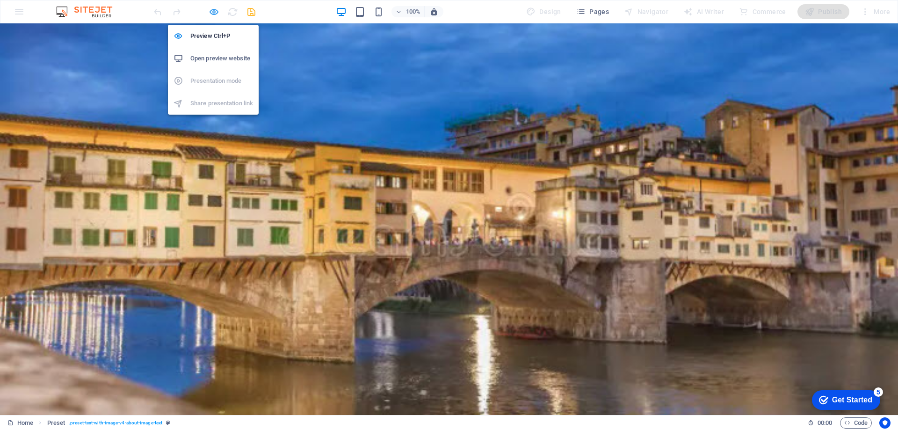
click at [213, 13] on icon "button" at bounding box center [214, 12] width 11 height 11
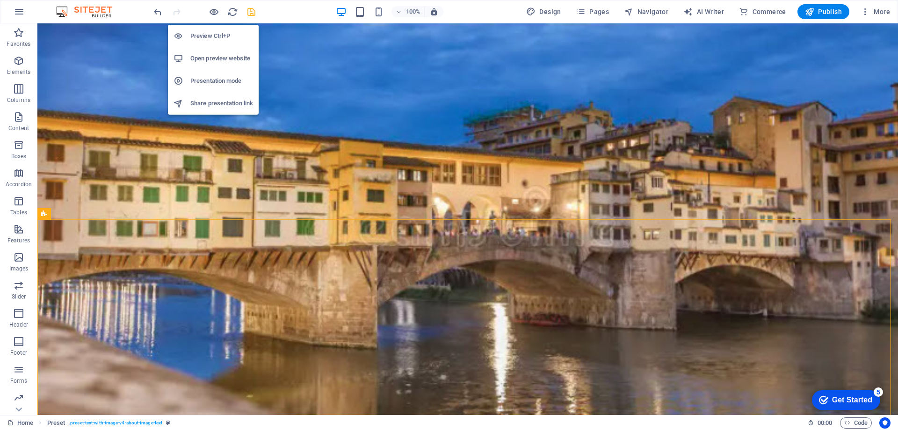
click at [212, 36] on h6 "Preview Ctrl+P" at bounding box center [221, 35] width 63 height 11
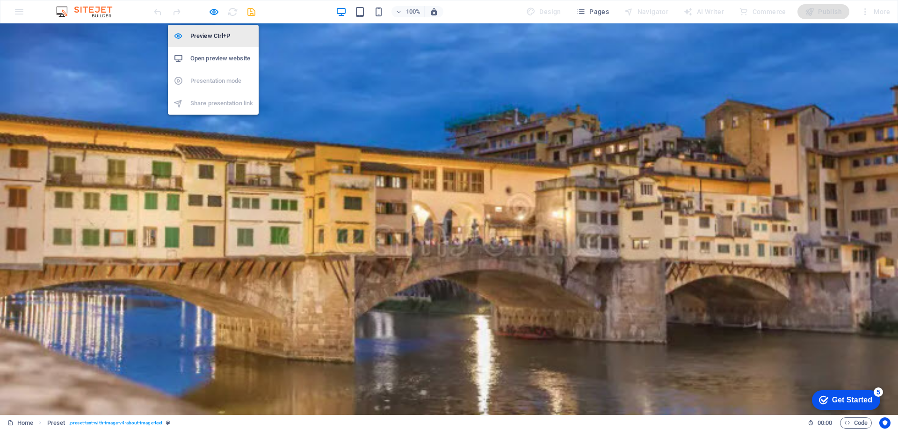
click at [219, 34] on h6 "Preview Ctrl+P" at bounding box center [221, 35] width 63 height 11
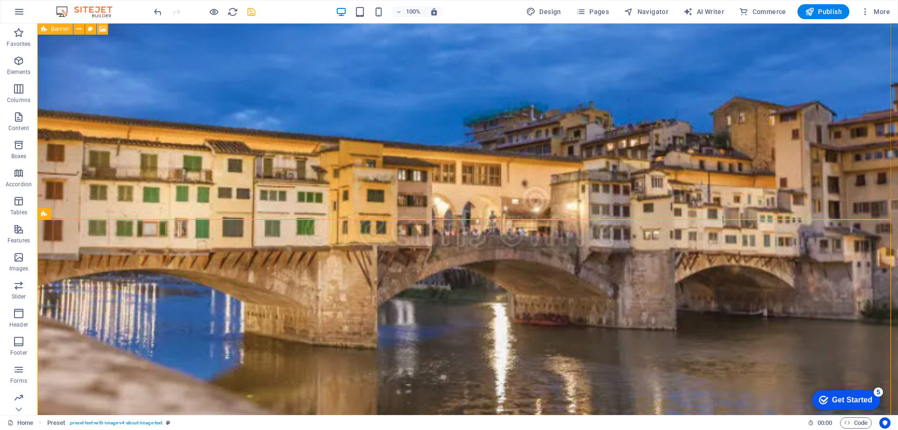
click at [53, 29] on span "Banner" at bounding box center [60, 29] width 18 height 6
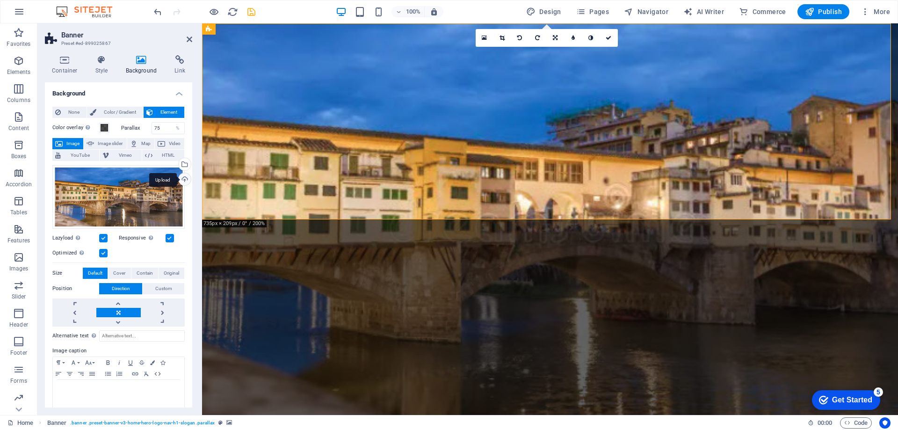
click at [185, 179] on div "Upload" at bounding box center [184, 180] width 14 height 14
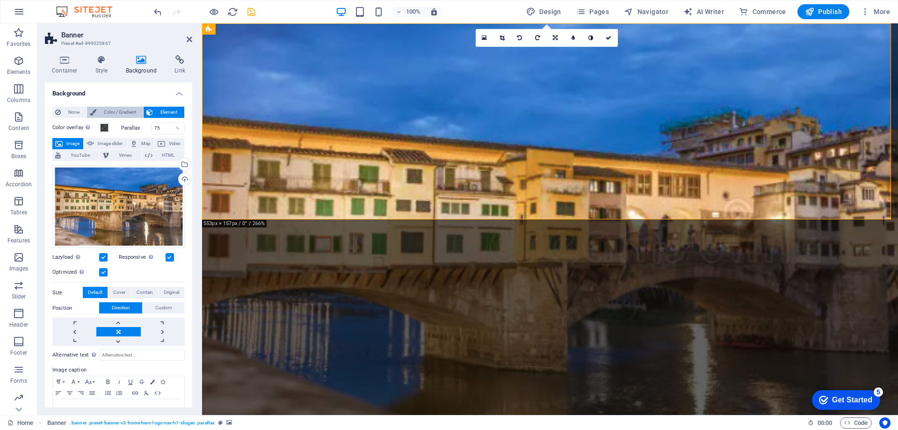
click at [128, 112] on span "Color / Gradient" at bounding box center [119, 112] width 41 height 11
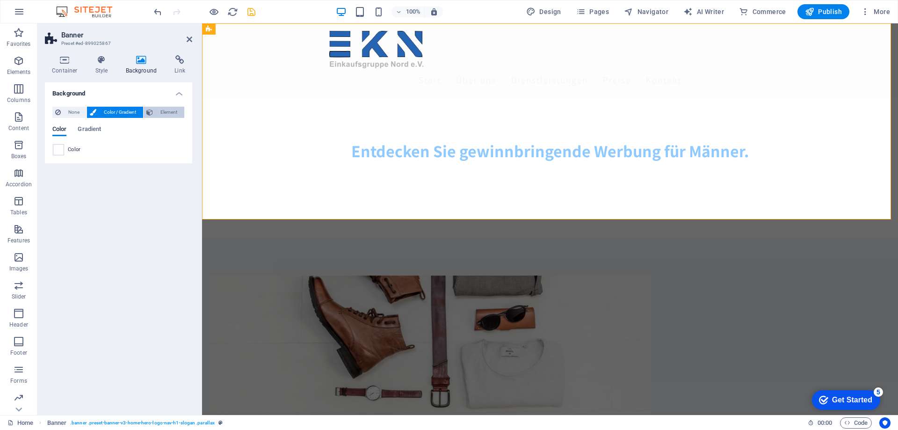
click at [161, 116] on span "Element" at bounding box center [169, 112] width 26 height 11
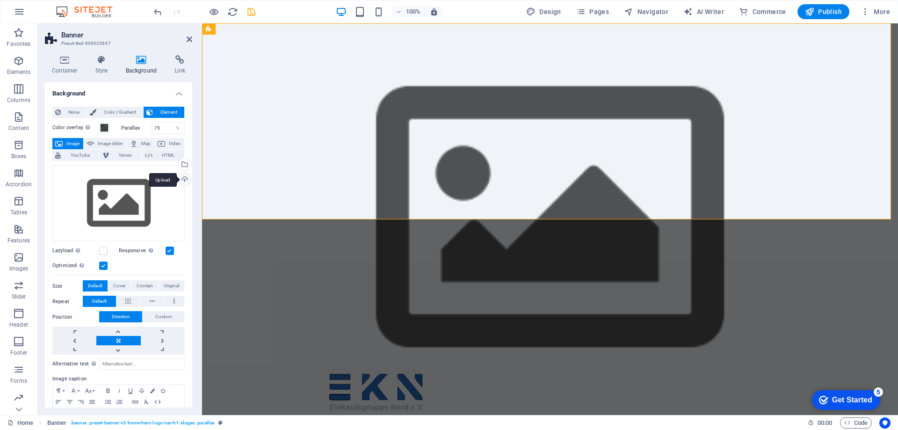
click at [184, 178] on div "Upload" at bounding box center [184, 180] width 14 height 14
click at [183, 165] on div "Select files from the file manager, stock photos, or upload file(s)" at bounding box center [184, 165] width 14 height 14
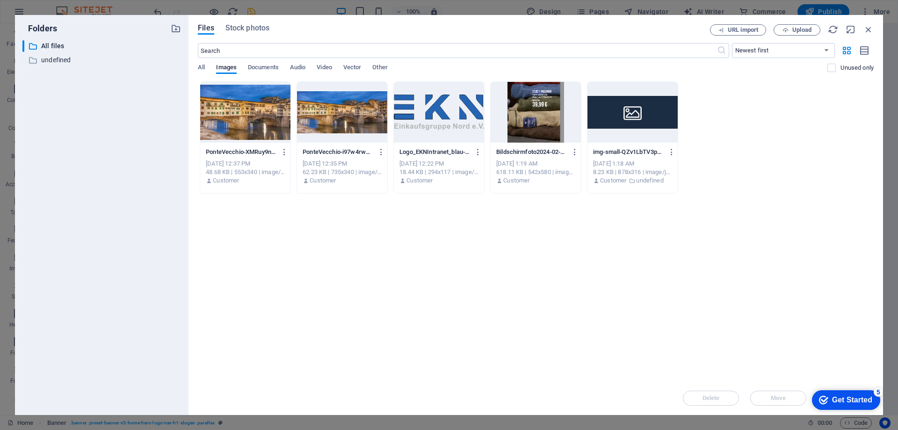
click at [319, 129] on div at bounding box center [342, 112] width 90 height 61
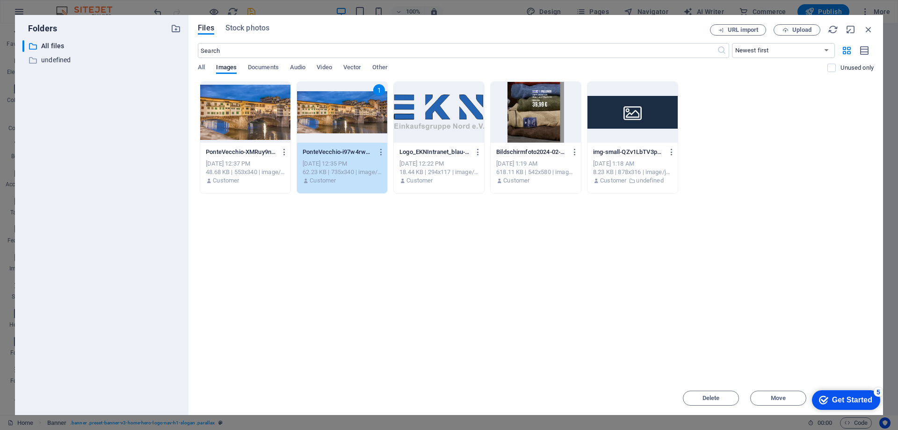
click at [325, 120] on div "1" at bounding box center [342, 112] width 90 height 61
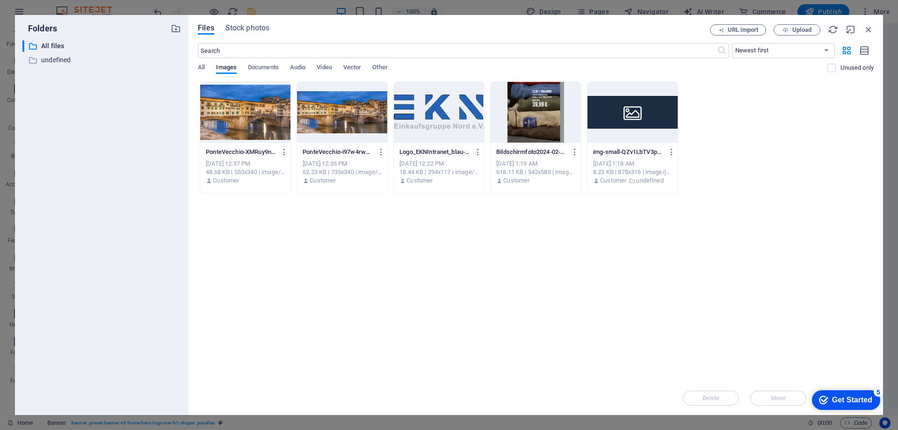
drag, startPoint x: 133, startPoint y: 112, endPoint x: 325, endPoint y: 120, distance: 192.5
click at [325, 120] on div at bounding box center [342, 112] width 90 height 61
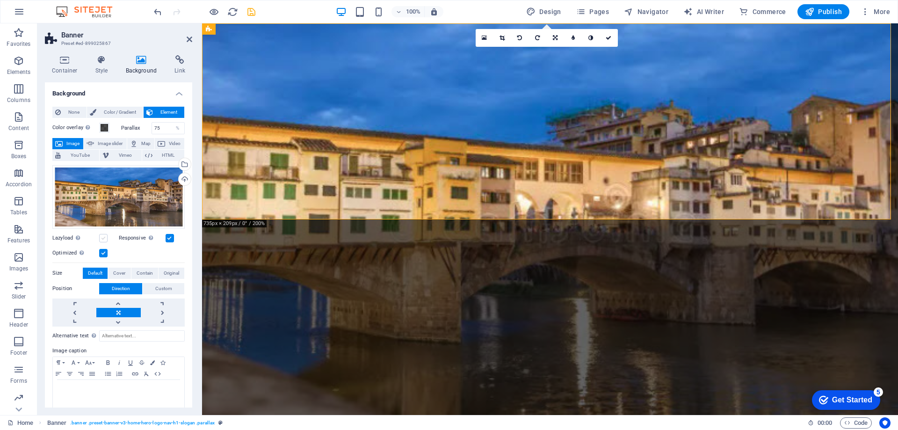
click at [105, 237] on label at bounding box center [103, 238] width 8 height 8
click at [0, 0] on input "Lazyload Loading images after the page loads improves page speed." at bounding box center [0, 0] width 0 height 0
click at [251, 11] on icon "save" at bounding box center [251, 12] width 11 height 11
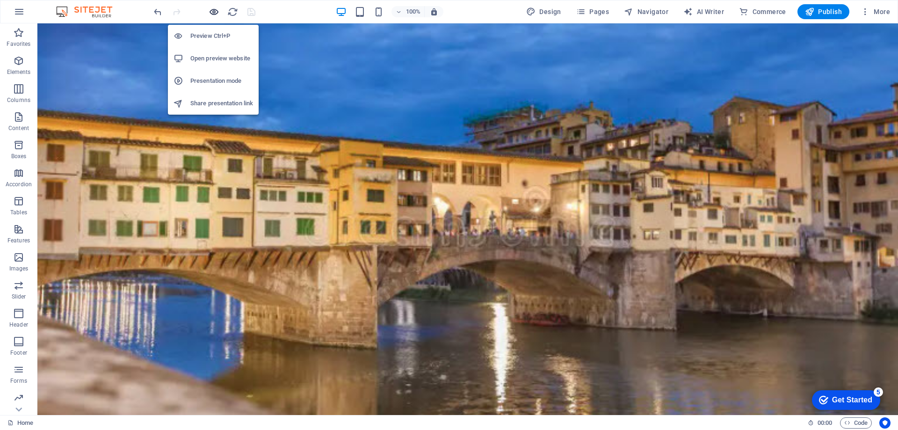
click at [214, 10] on icon "button" at bounding box center [214, 12] width 11 height 11
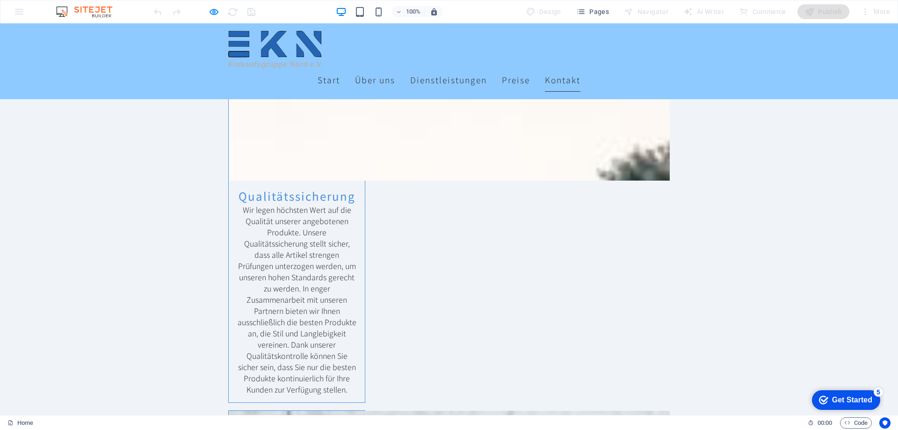
scroll to position [1778, 0]
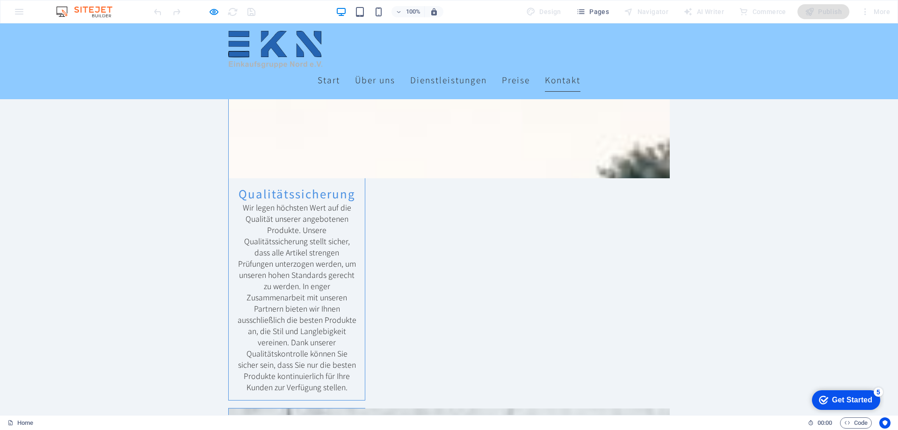
click at [437, 11] on icon "button" at bounding box center [434, 11] width 8 height 8
click at [436, 12] on icon "button" at bounding box center [434, 11] width 8 height 8
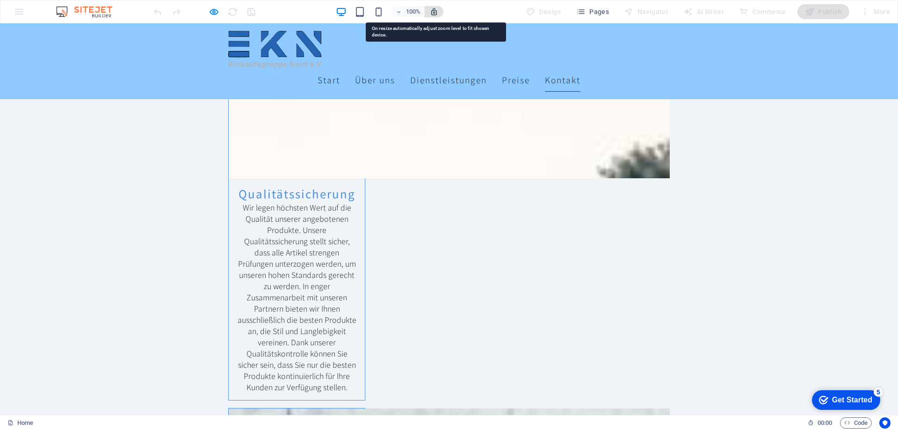
click at [436, 12] on icon "button" at bounding box center [434, 11] width 8 height 8
click at [435, 11] on icon "button" at bounding box center [434, 11] width 8 height 8
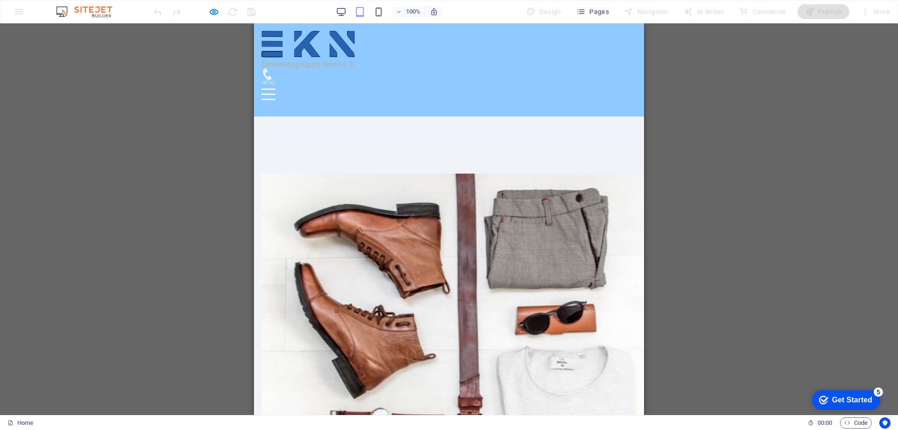
scroll to position [0, 0]
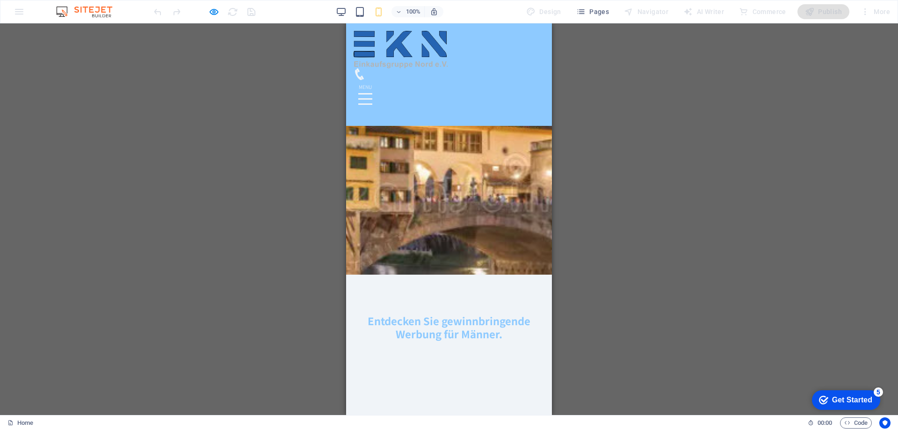
scroll to position [94, 0]
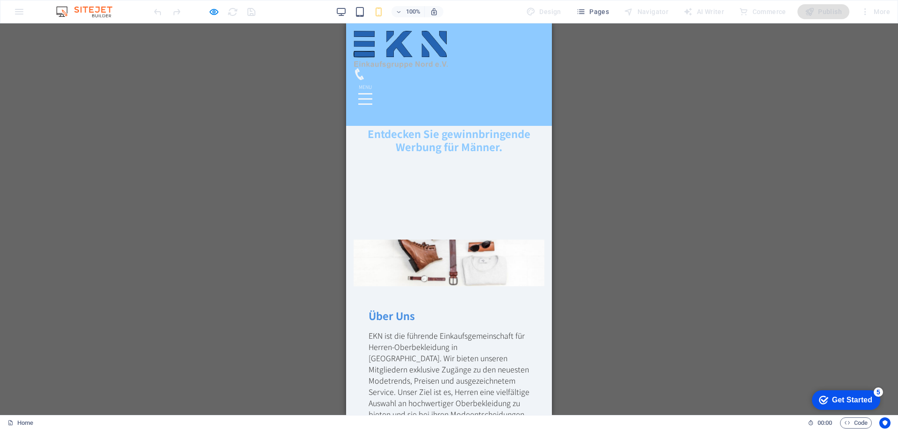
scroll to position [0, 0]
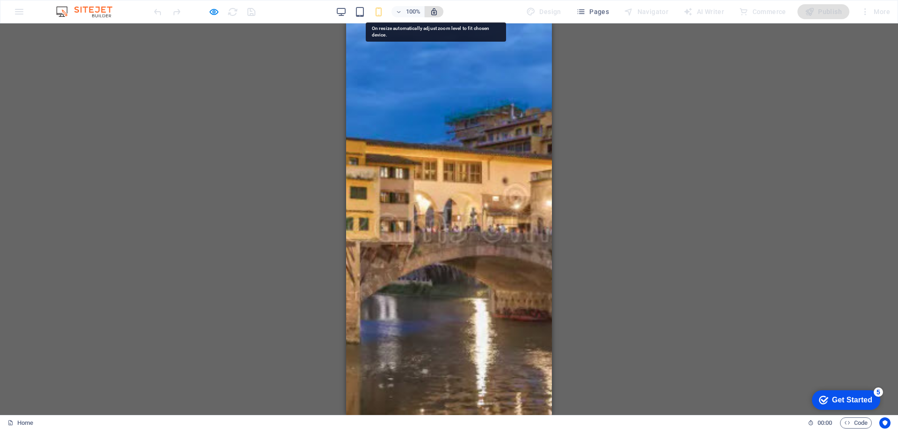
click at [434, 14] on icon "button" at bounding box center [434, 11] width 8 height 8
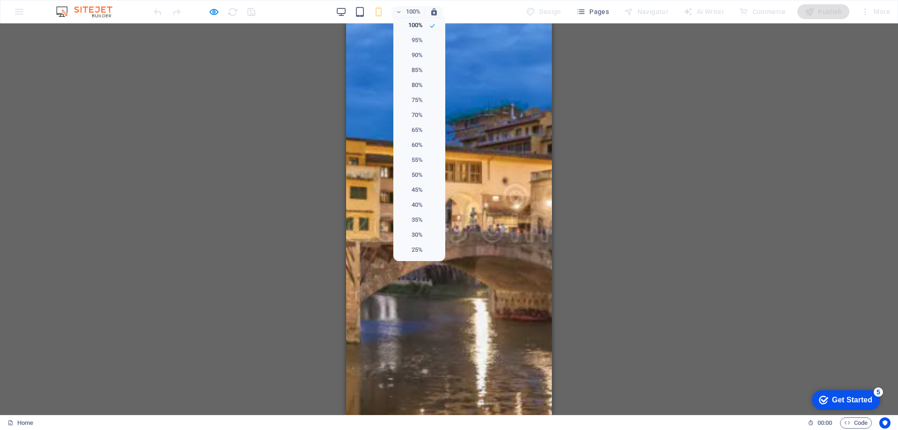
click at [416, 12] on div at bounding box center [449, 215] width 898 height 430
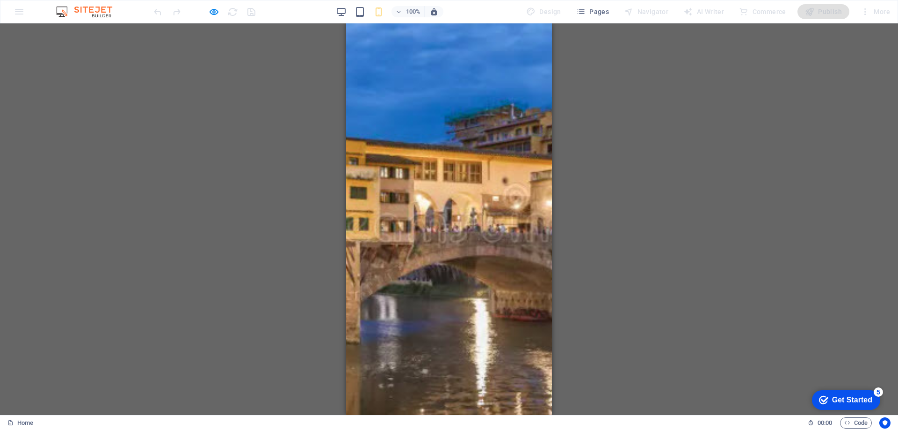
click at [268, 89] on div "Banner Menu Bar Banner Logo Container Container H2 Spacer HTML Drag here to rep…" at bounding box center [449, 219] width 898 height 392
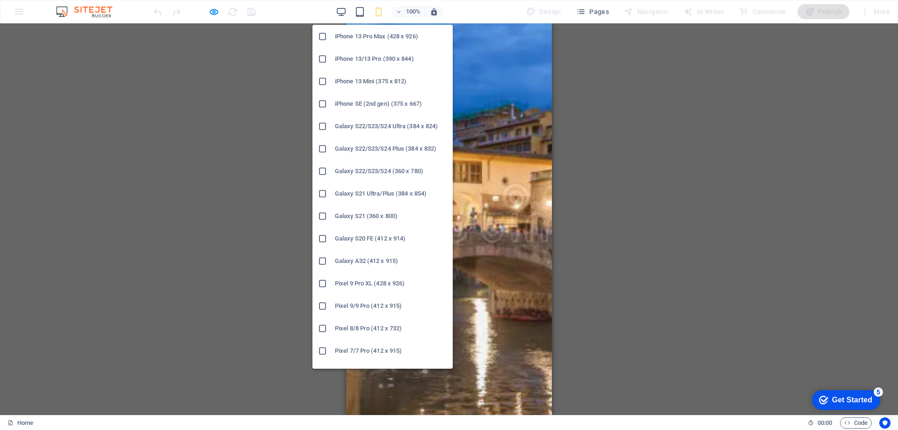
scroll to position [234, 0]
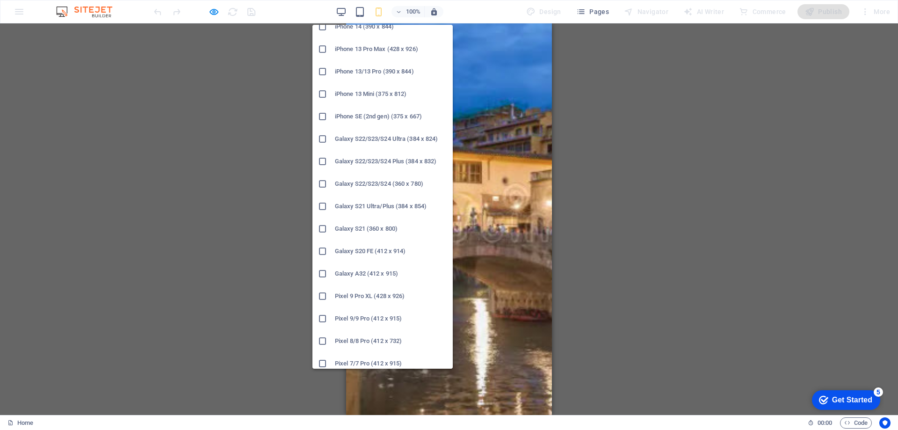
click at [365, 139] on h6 "Galaxy S22/S23/S24 Ultra (384 x 824)" at bounding box center [391, 138] width 112 height 11
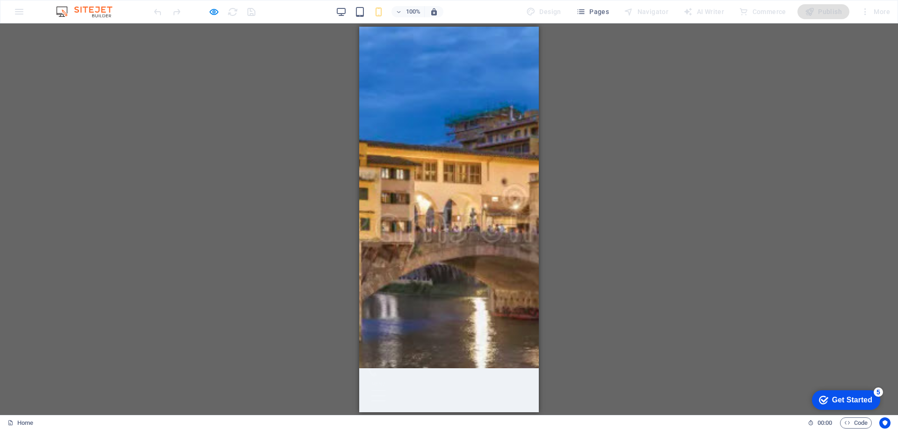
scroll to position [0, 0]
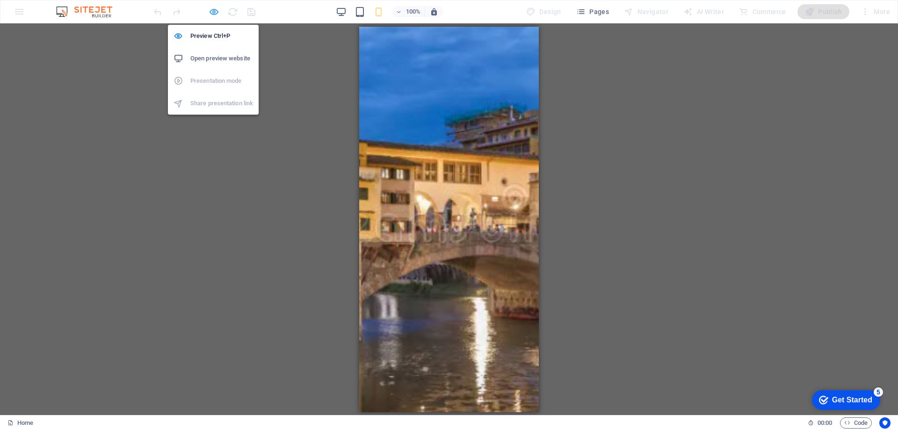
click at [212, 13] on icon "button" at bounding box center [214, 12] width 11 height 11
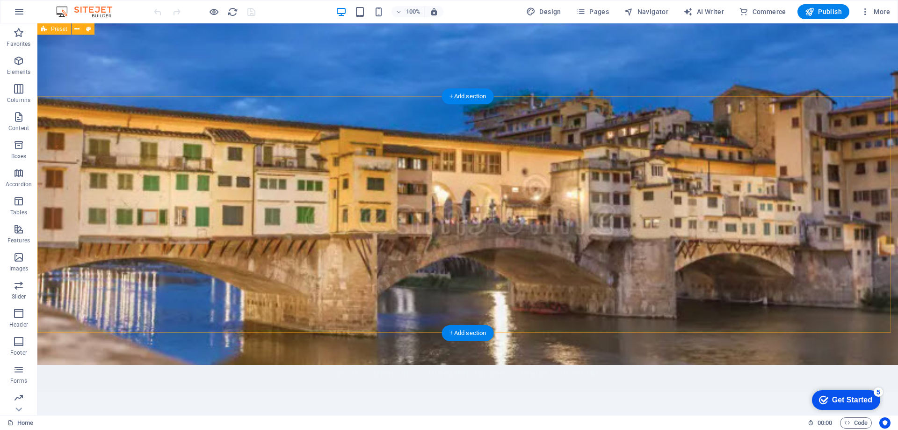
scroll to position [47, 0]
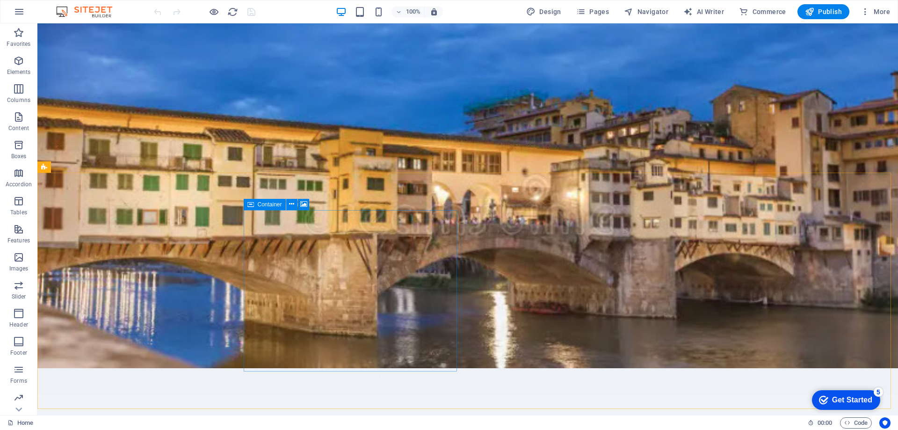
click at [265, 205] on span "Container" at bounding box center [270, 205] width 24 height 6
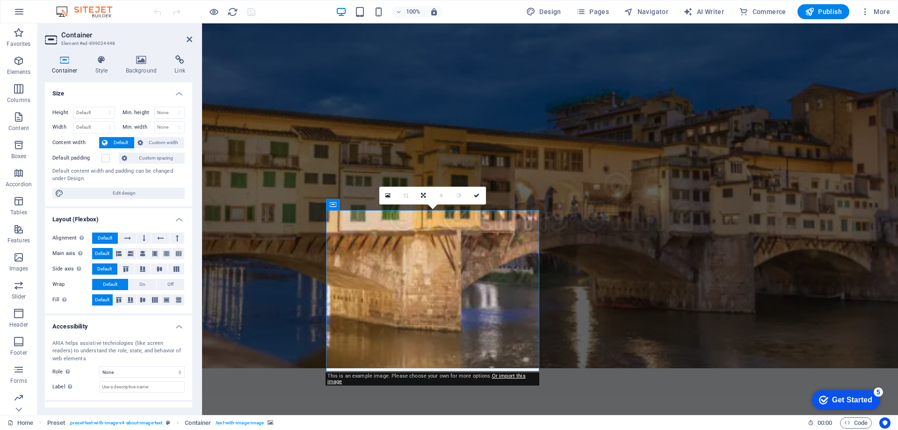
click at [68, 68] on h4 "Container" at bounding box center [67, 65] width 44 height 20
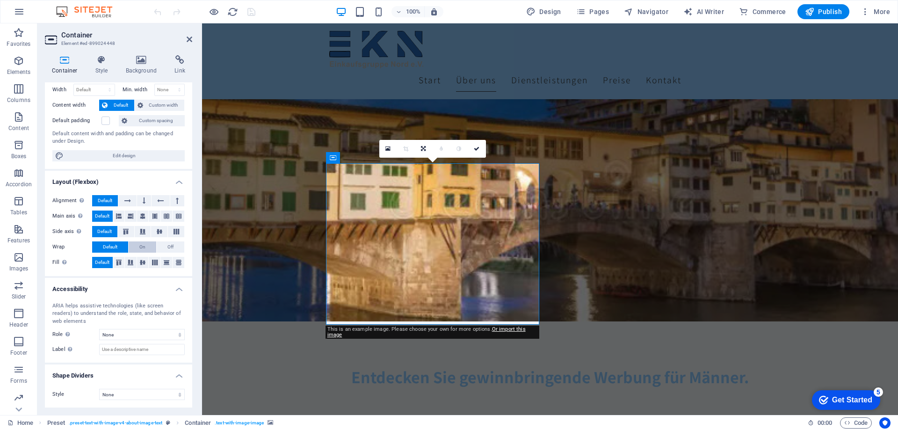
scroll to position [0, 0]
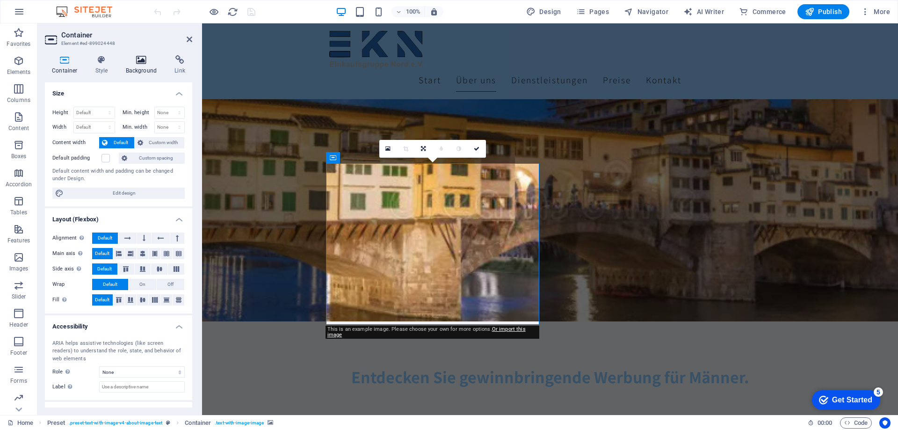
click at [144, 69] on h4 "Background" at bounding box center [143, 65] width 49 height 20
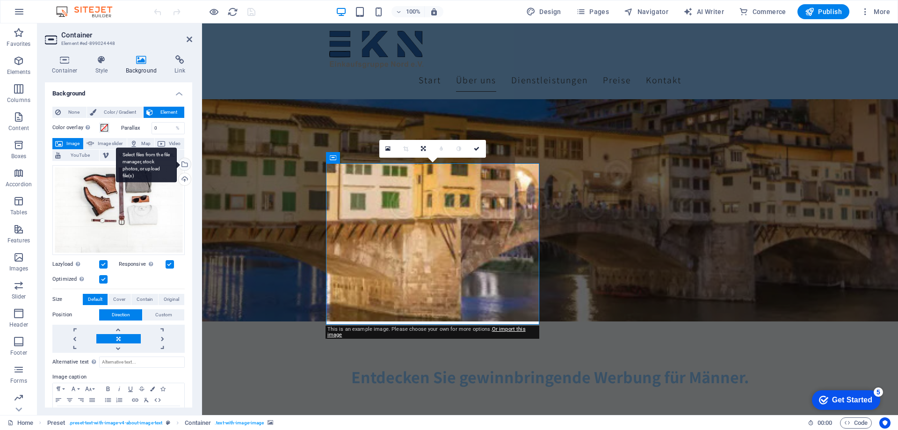
click at [182, 167] on div "Select files from the file manager, stock photos, or upload file(s)" at bounding box center [184, 165] width 14 height 14
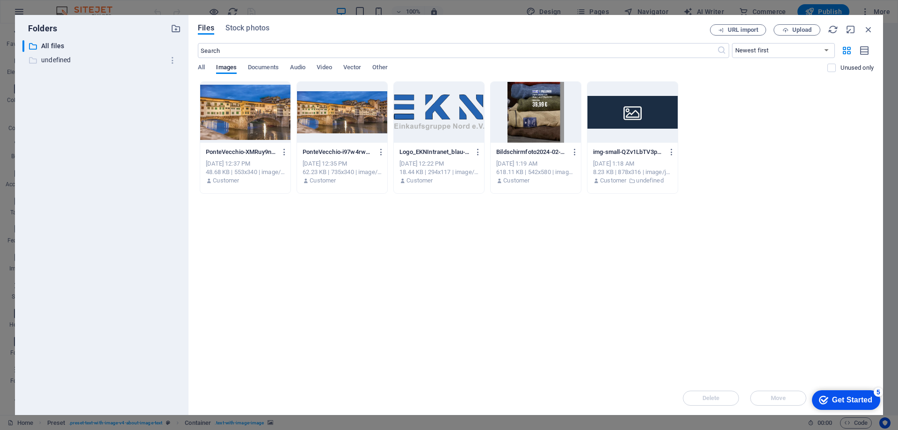
click at [70, 60] on p "undefined" at bounding box center [102, 60] width 123 height 11
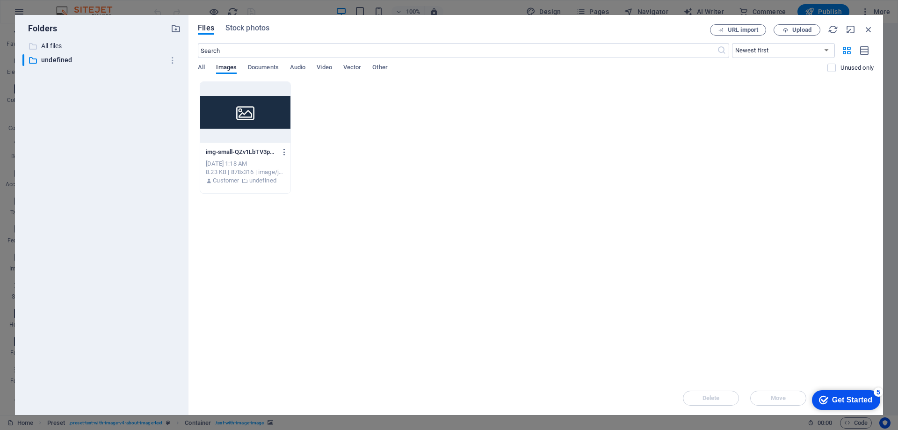
click at [64, 46] on p "All files" at bounding box center [102, 46] width 123 height 11
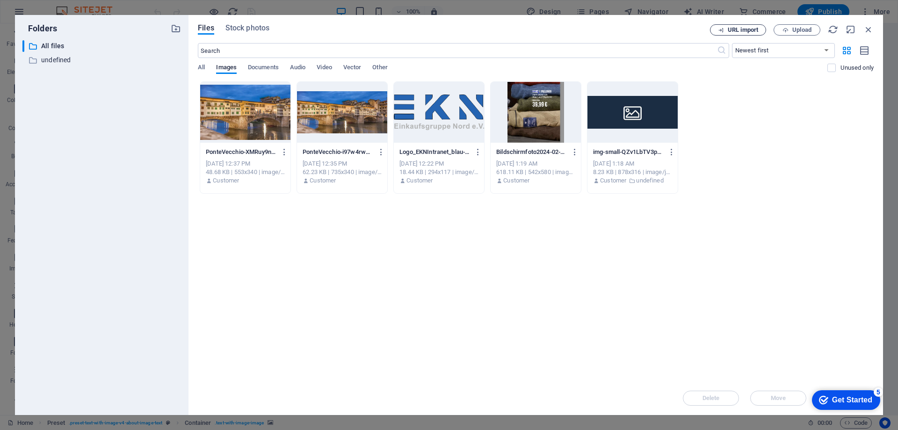
click at [734, 31] on span "URL import" at bounding box center [743, 30] width 30 height 6
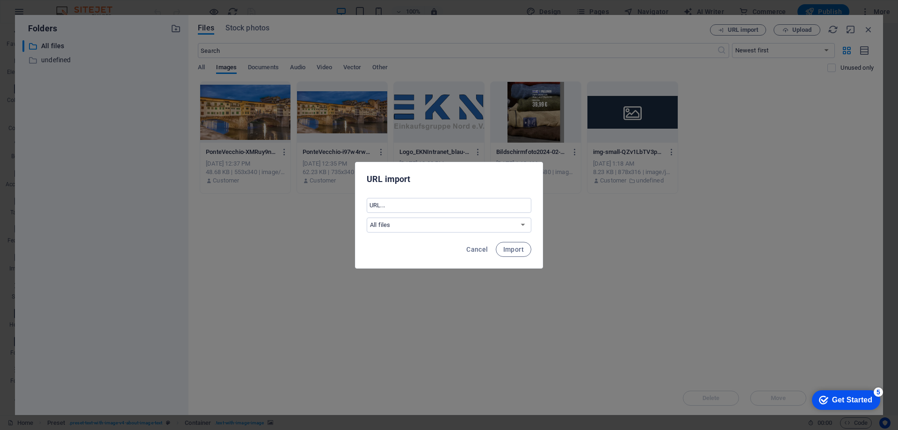
click at [677, 255] on div "URL import ​ All files undefined Cancel Import" at bounding box center [449, 215] width 898 height 430
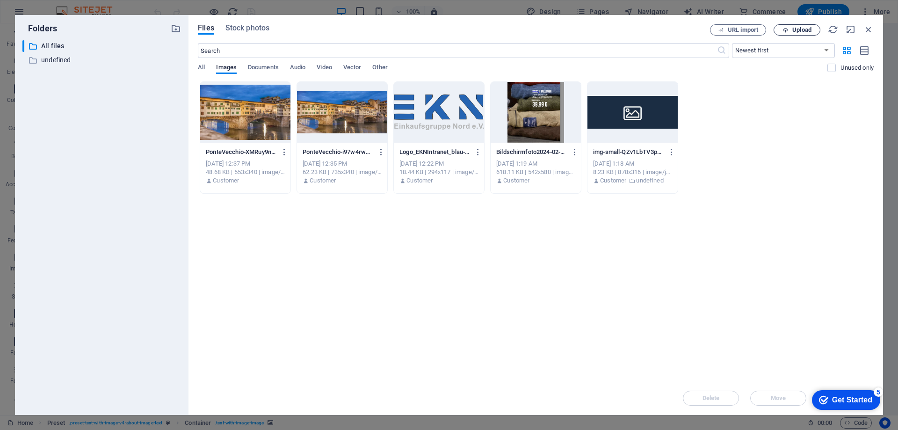
click at [795, 31] on span "Upload" at bounding box center [802, 30] width 19 height 6
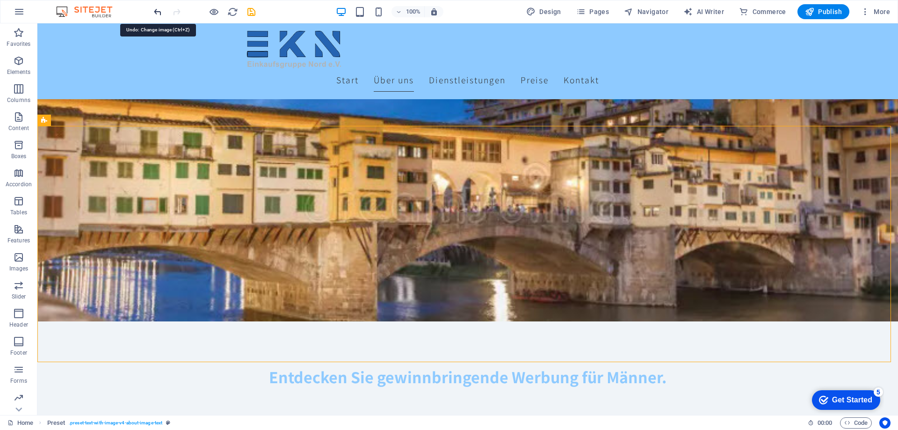
click at [155, 13] on icon "undo" at bounding box center [158, 12] width 11 height 11
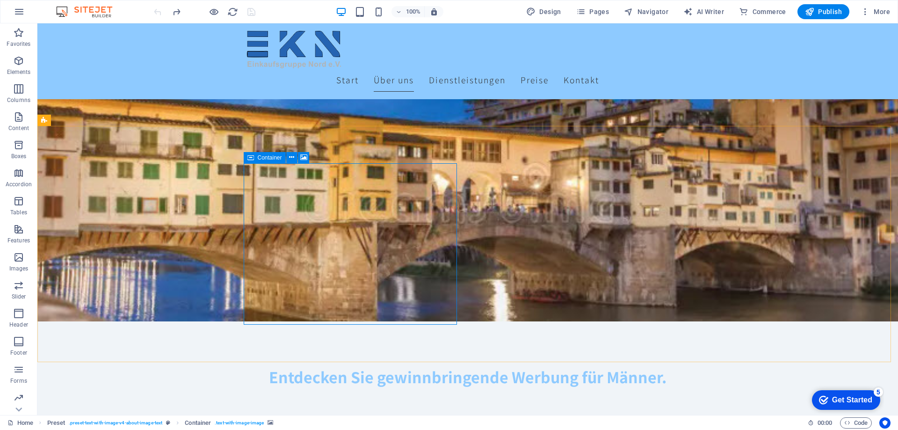
click at [252, 158] on icon at bounding box center [251, 157] width 7 height 11
click at [269, 159] on span "Container" at bounding box center [270, 158] width 24 height 6
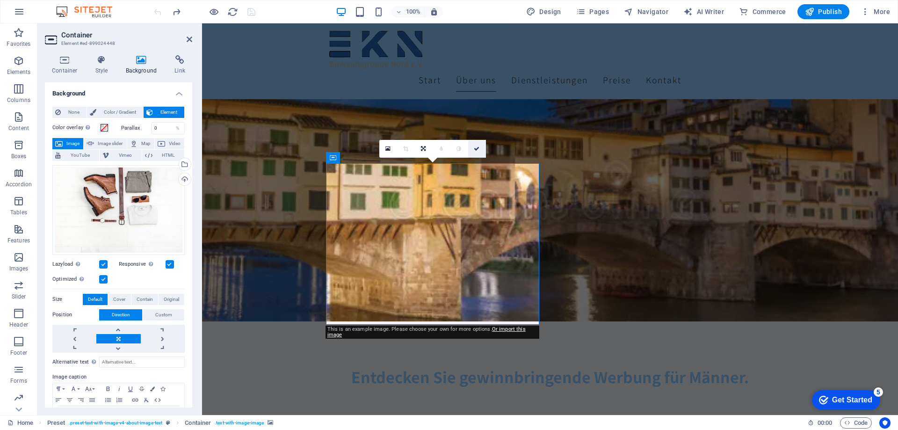
click at [482, 150] on link at bounding box center [477, 149] width 18 height 18
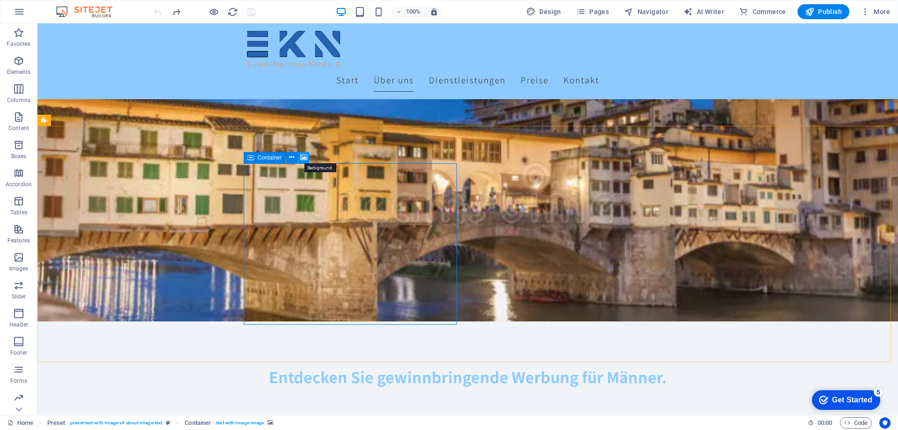
click at [303, 157] on icon at bounding box center [303, 158] width 7 height 10
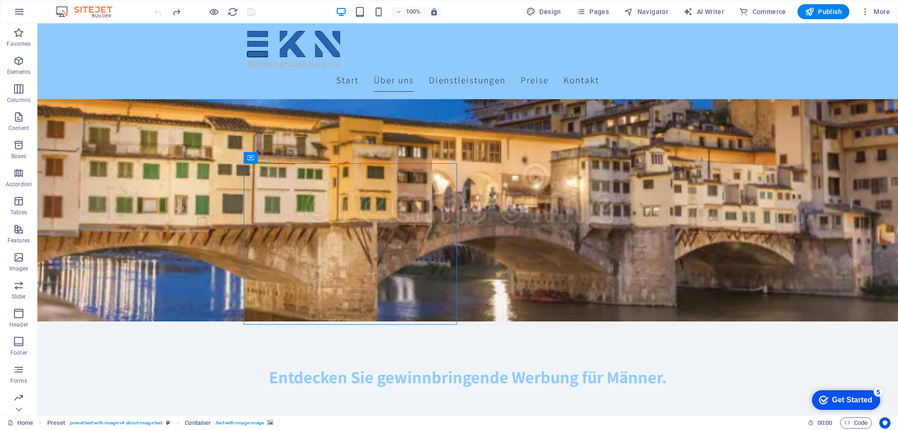
drag, startPoint x: 267, startPoint y: 229, endPoint x: 433, endPoint y: 242, distance: 166.2
drag, startPoint x: 468, startPoint y: 359, endPoint x: 85, endPoint y: 307, distance: 386.3
click at [468, 359] on div "+ Add section" at bounding box center [468, 363] width 52 height 16
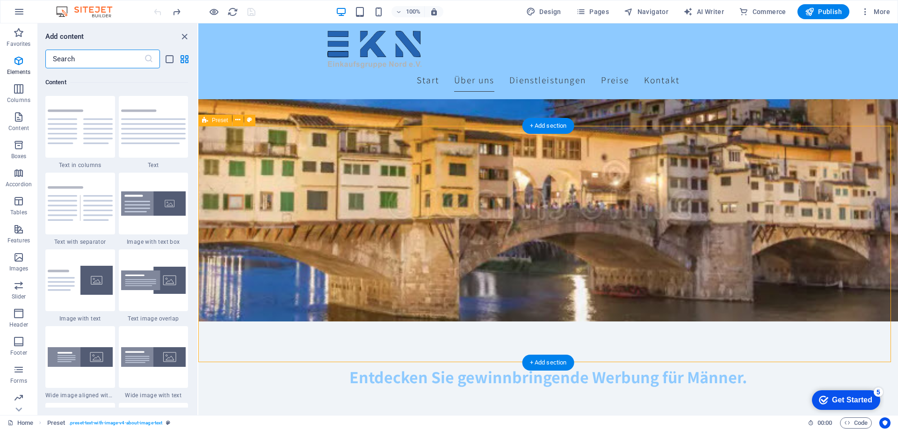
scroll to position [1637, 0]
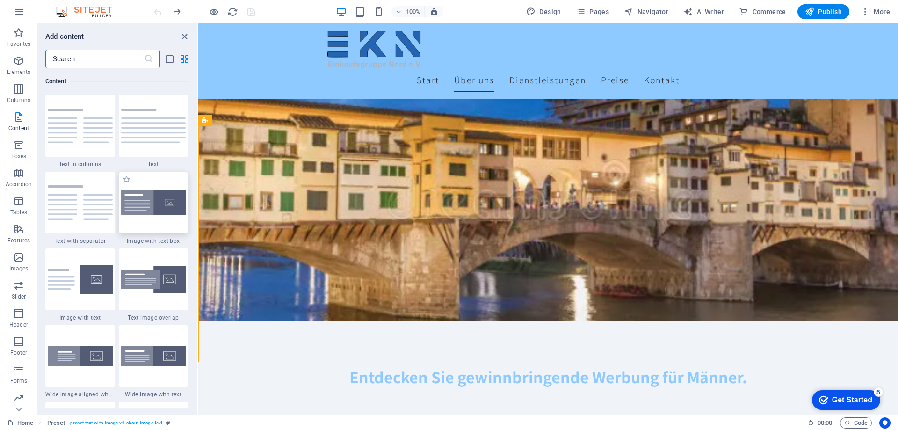
click at [157, 208] on img at bounding box center [153, 202] width 65 height 25
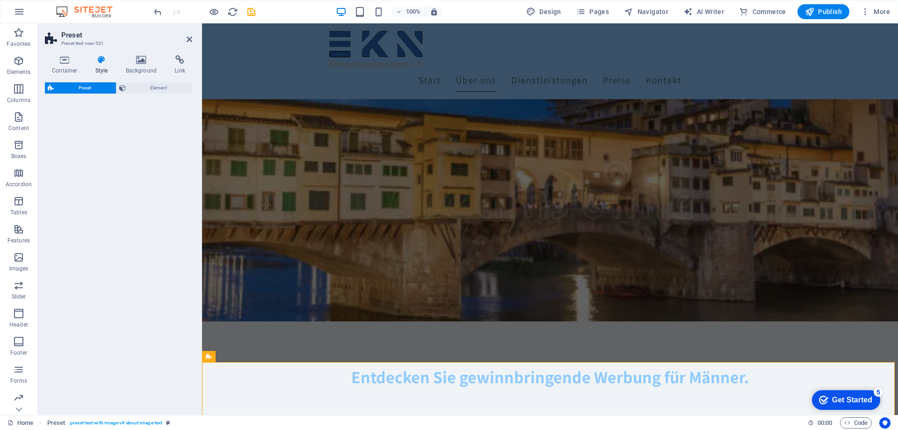
select select "rem"
select select "px"
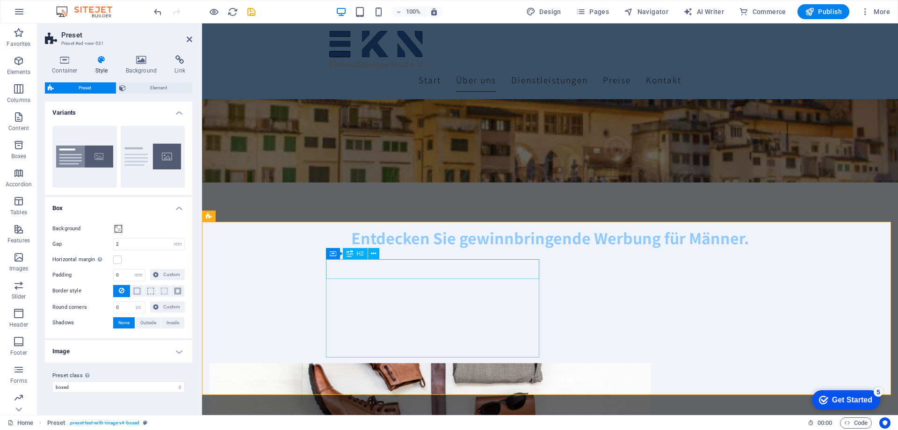
scroll to position [234, 0]
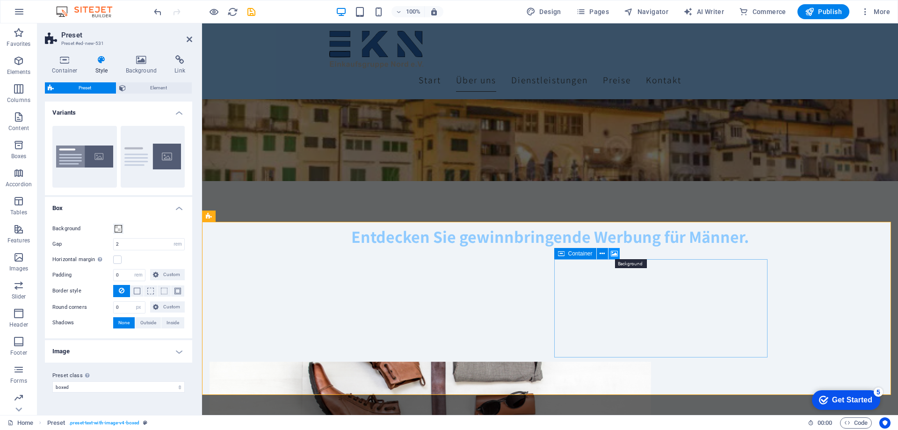
click at [615, 251] on icon at bounding box center [614, 254] width 7 height 10
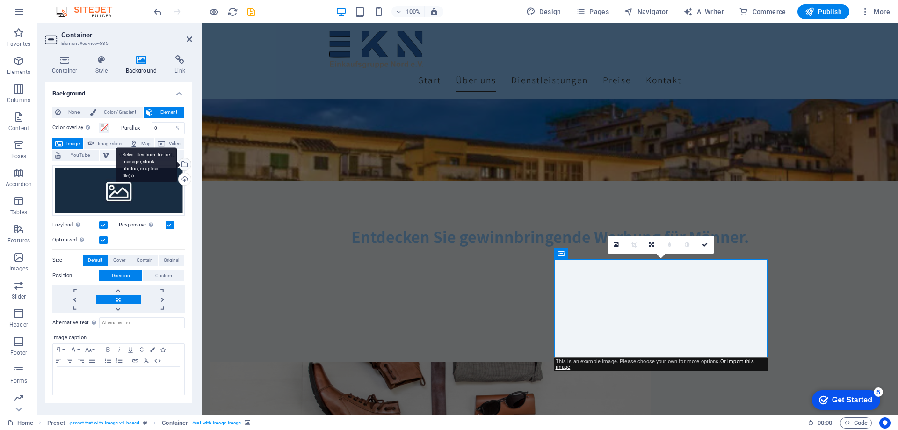
click at [177, 163] on div "Select files from the file manager, stock photos, or upload file(s)" at bounding box center [146, 164] width 61 height 35
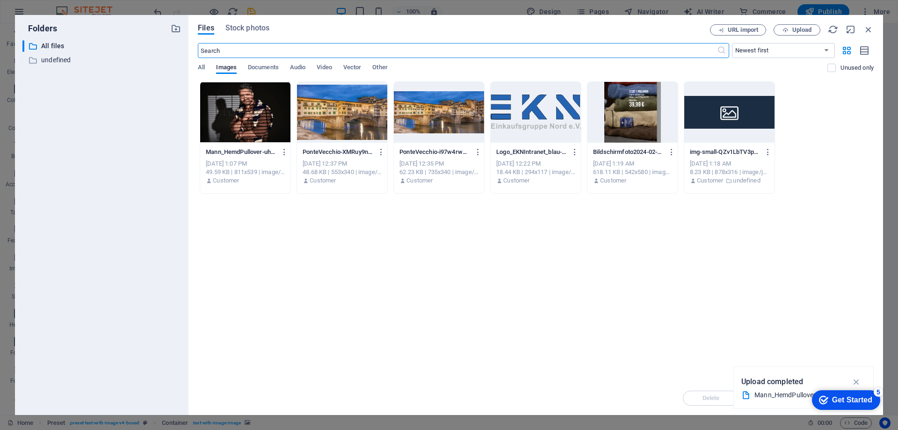
click at [252, 131] on div at bounding box center [245, 112] width 90 height 61
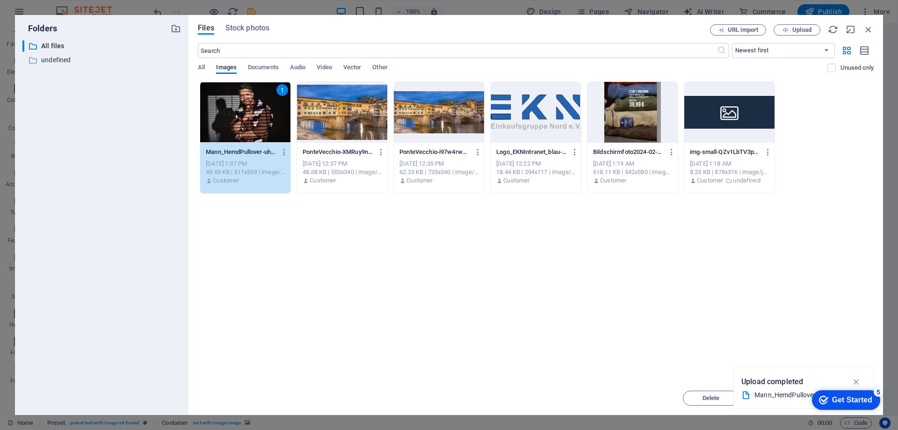
click at [231, 118] on div "1" at bounding box center [245, 112] width 90 height 61
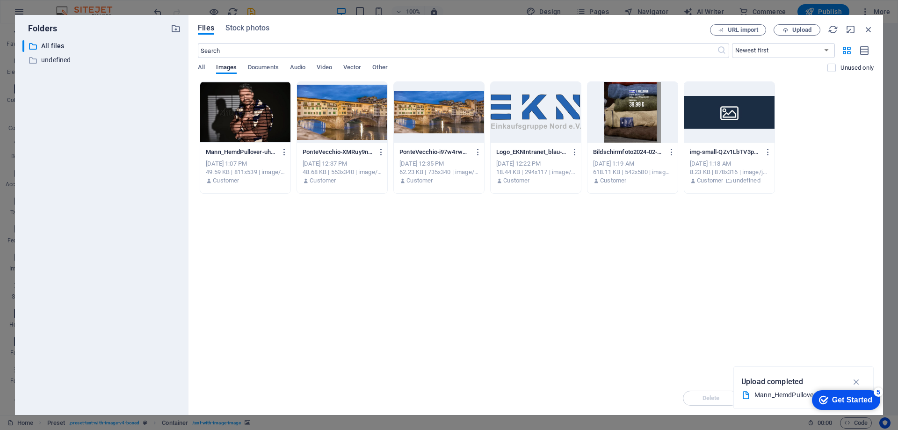
click at [231, 118] on div at bounding box center [245, 112] width 90 height 61
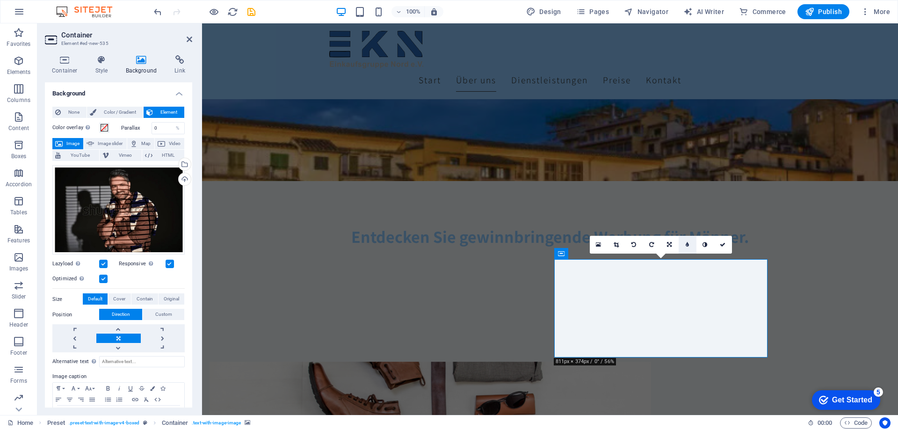
click at [690, 246] on link at bounding box center [688, 245] width 18 height 18
click at [684, 247] on link at bounding box center [681, 245] width 18 height 18
click at [685, 247] on link at bounding box center [688, 245] width 18 height 18
click at [685, 247] on link at bounding box center [681, 245] width 18 height 18
click at [685, 247] on link at bounding box center [688, 245] width 18 height 18
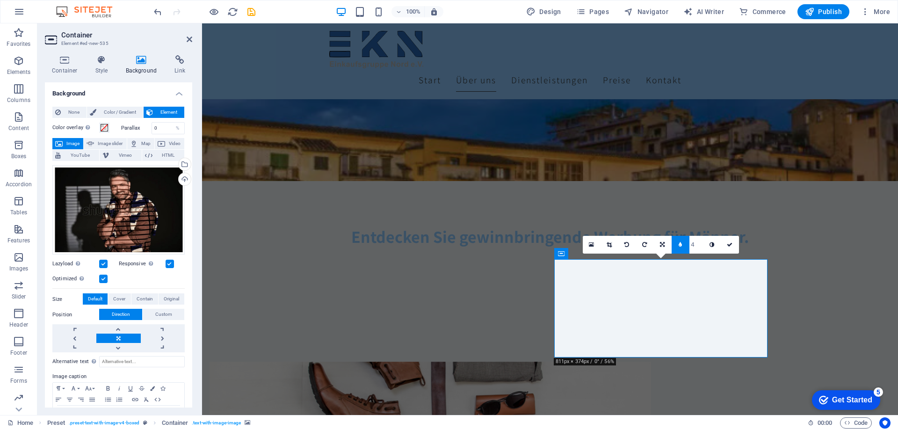
type input "3"
type input "2"
type input "1"
click at [678, 246] on link at bounding box center [681, 245] width 18 height 18
click at [702, 247] on link at bounding box center [706, 245] width 18 height 18
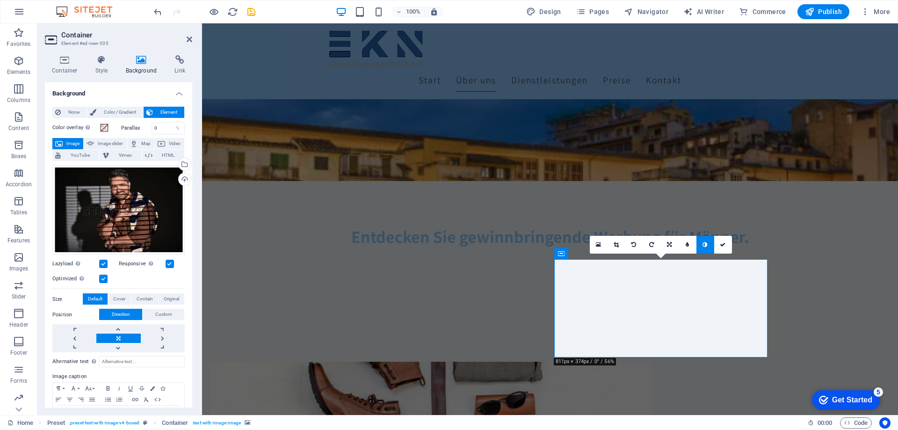
click at [702, 247] on link at bounding box center [706, 245] width 18 height 18
click at [725, 245] on icon at bounding box center [723, 245] width 6 height 6
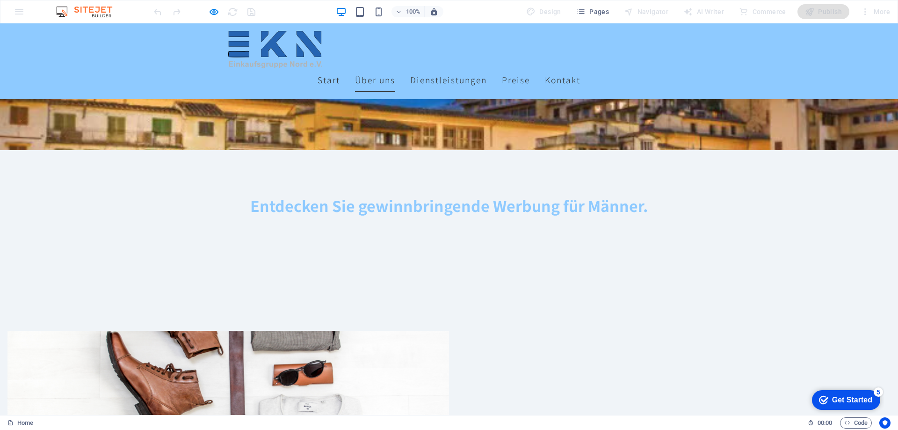
scroll to position [281, 0]
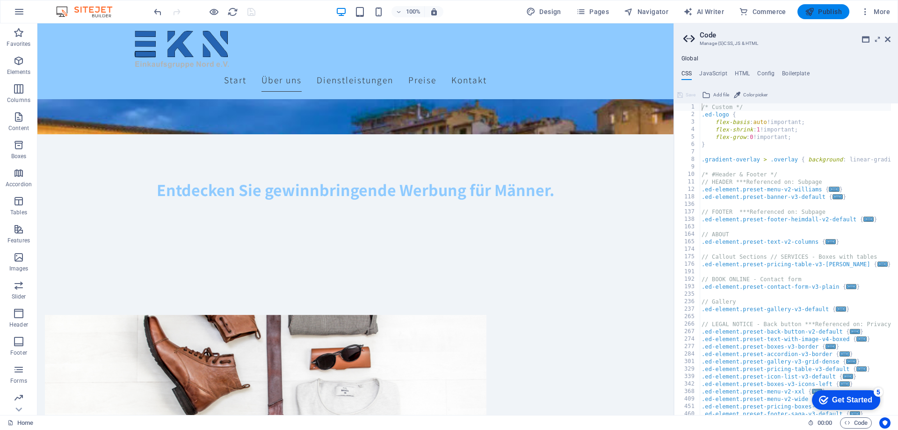
click at [824, 11] on span "Publish" at bounding box center [823, 11] width 37 height 9
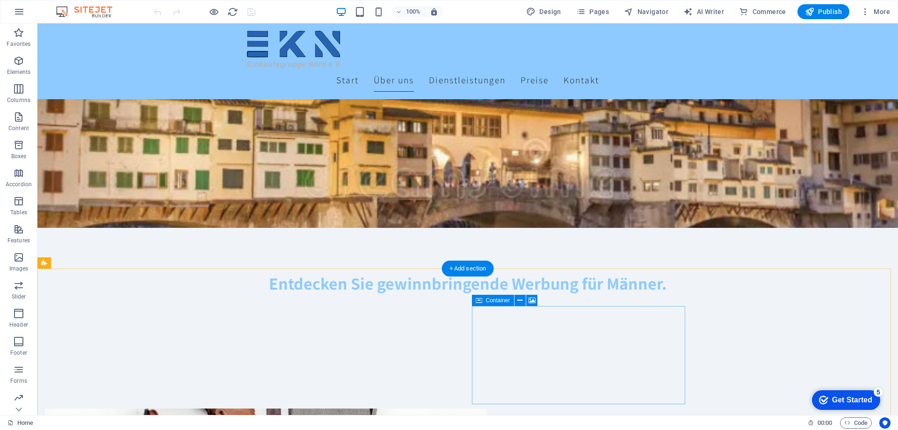
scroll to position [281, 0]
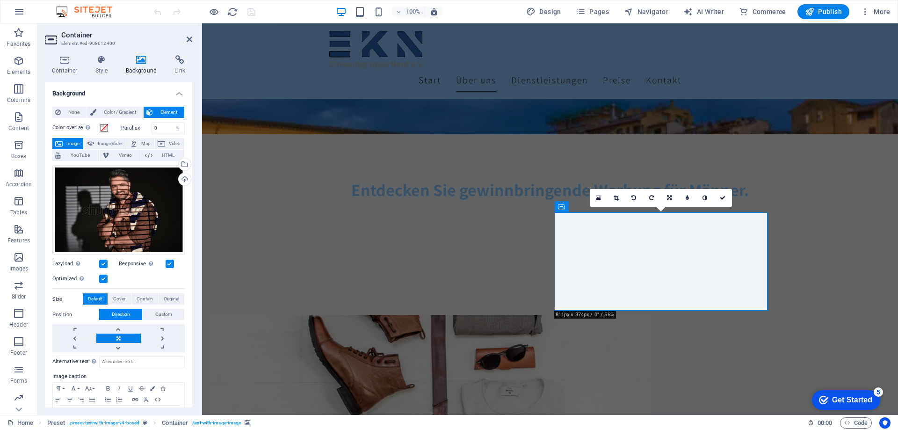
click at [610, 207] on div "16:10 16:9 4:3 1:1 1:2 0" at bounding box center [661, 198] width 142 height 18
click at [182, 164] on div "Select files from the file manager, stock photos, or upload file(s)" at bounding box center [184, 165] width 14 height 14
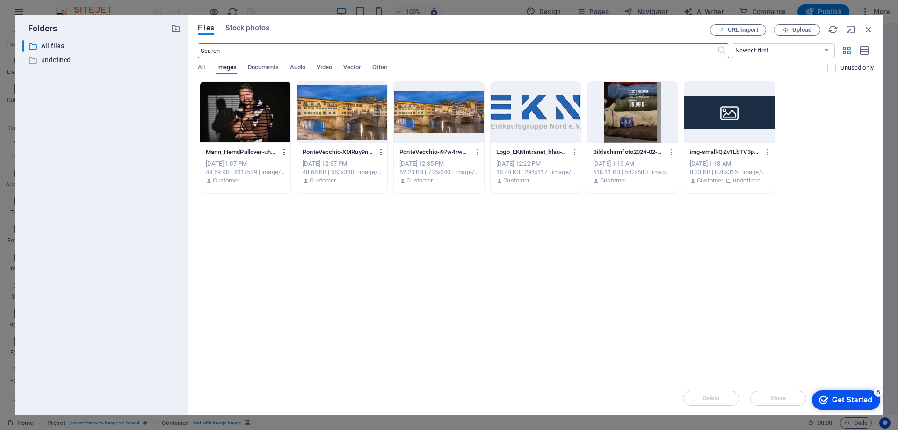
click at [635, 126] on div at bounding box center [633, 112] width 90 height 61
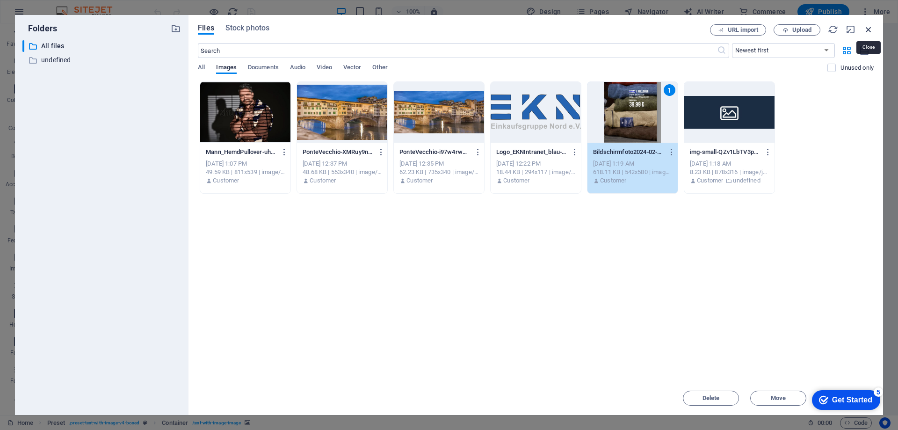
click at [866, 29] on icon "button" at bounding box center [869, 29] width 10 height 10
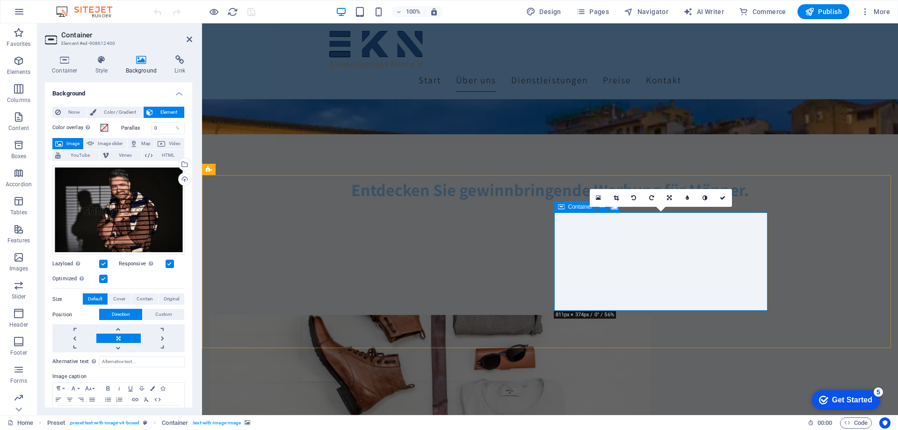
click at [182, 180] on div "Upload" at bounding box center [184, 180] width 14 height 14
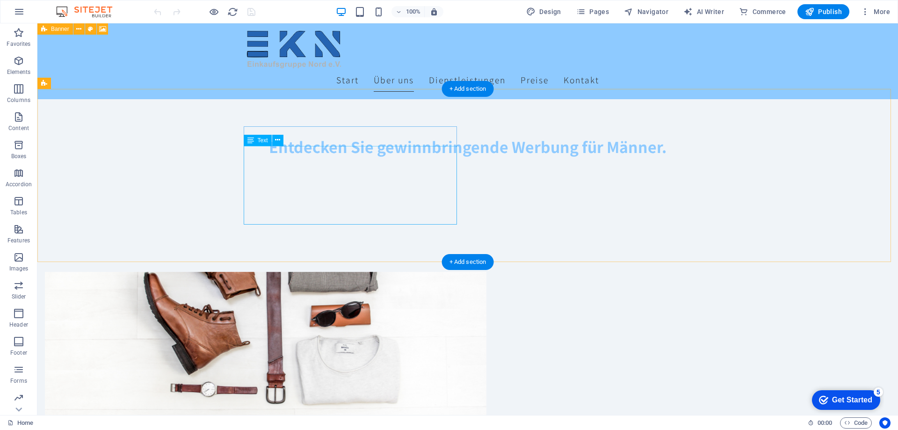
scroll to position [281, 0]
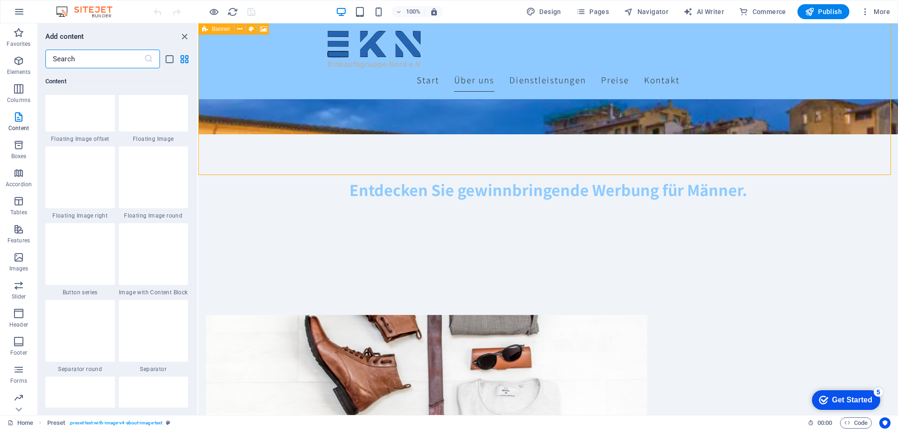
scroll to position [2058, 0]
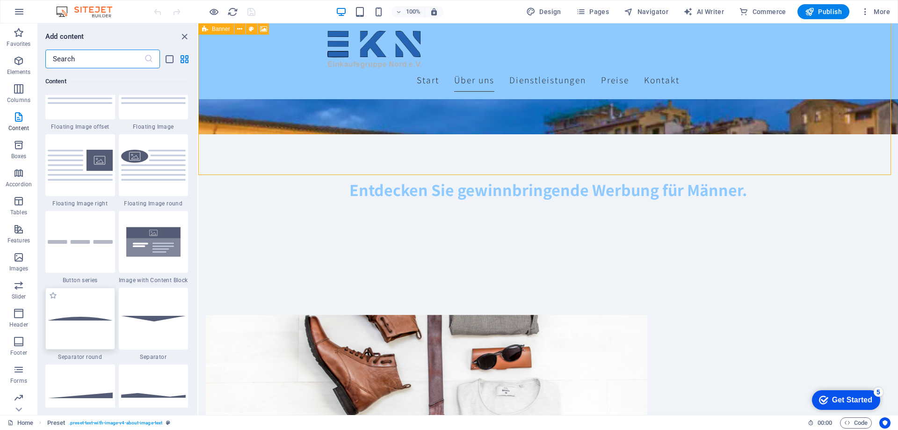
click at [81, 317] on img at bounding box center [80, 319] width 65 height 4
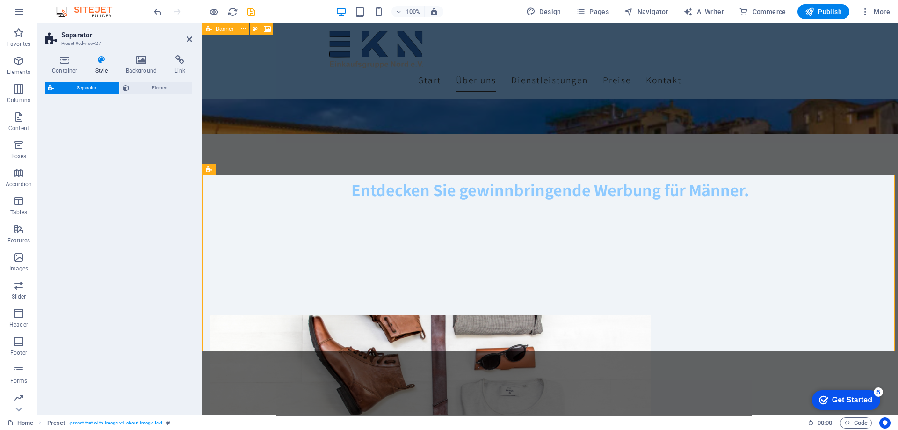
select select "circle"
select select "rem"
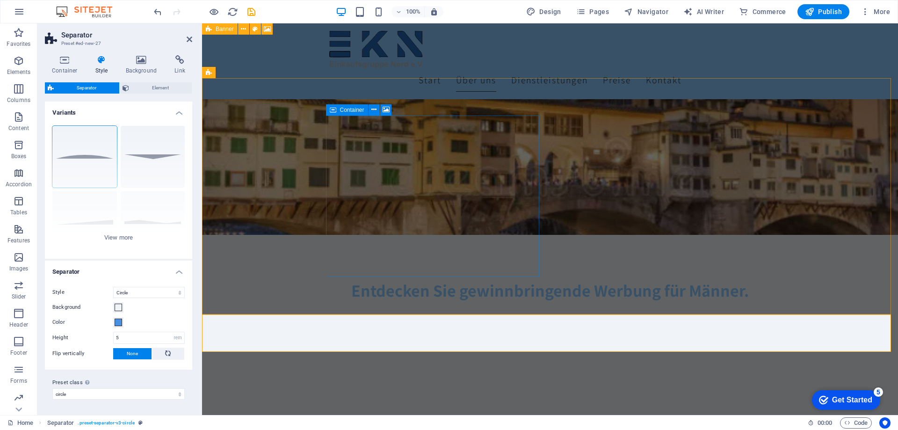
scroll to position [187, 0]
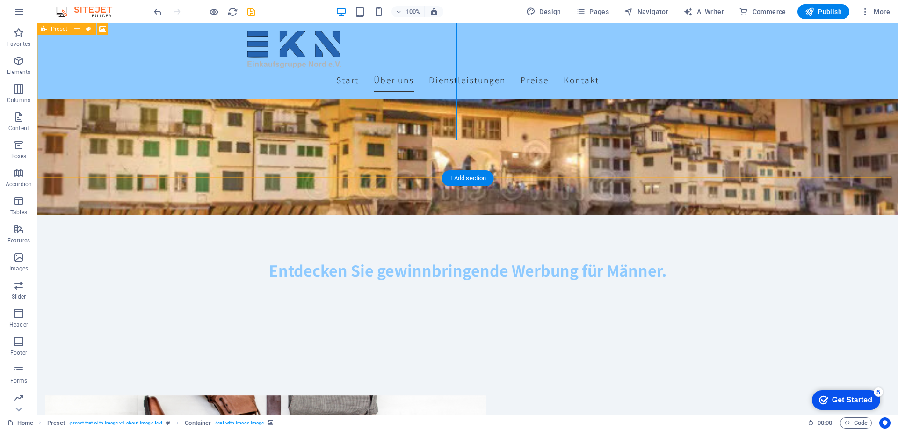
scroll to position [140, 0]
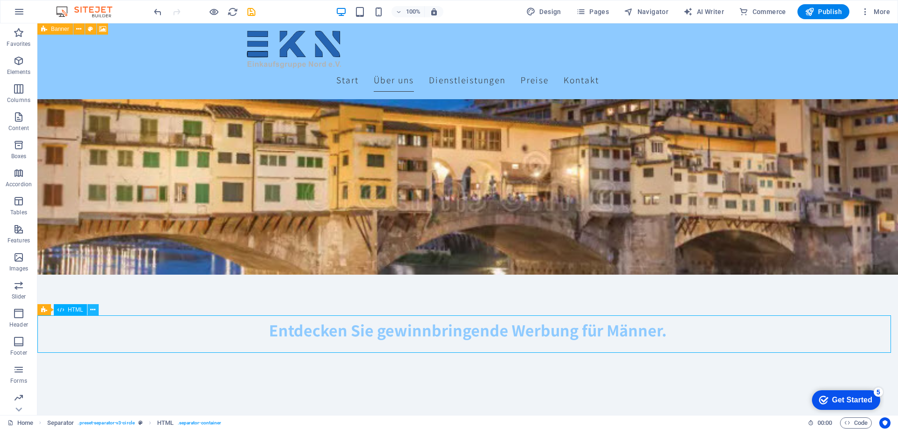
click at [95, 313] on icon at bounding box center [92, 310] width 5 height 10
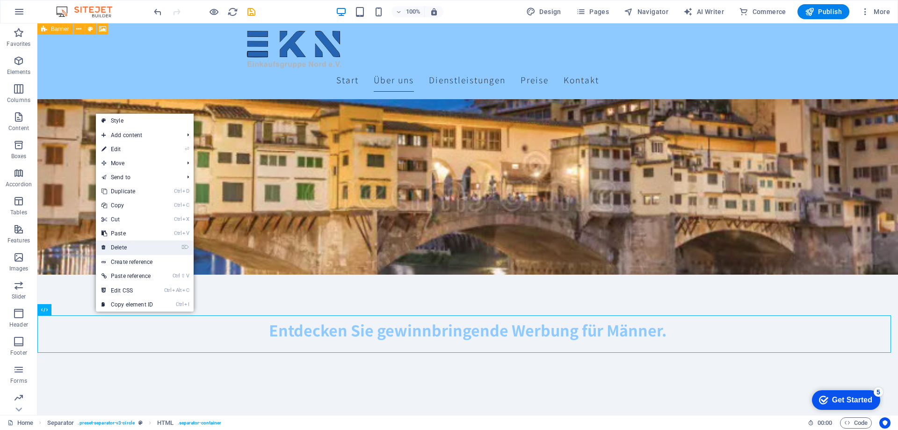
click at [117, 244] on link "⌦ Delete" at bounding box center [127, 248] width 63 height 14
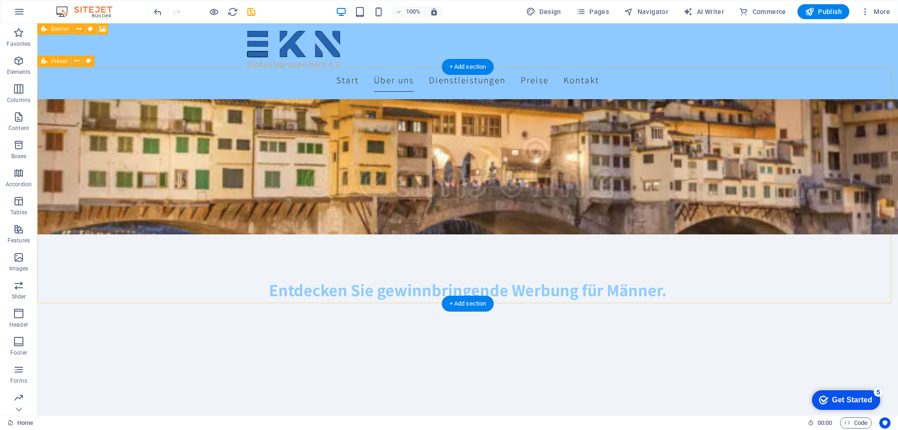
scroll to position [328, 0]
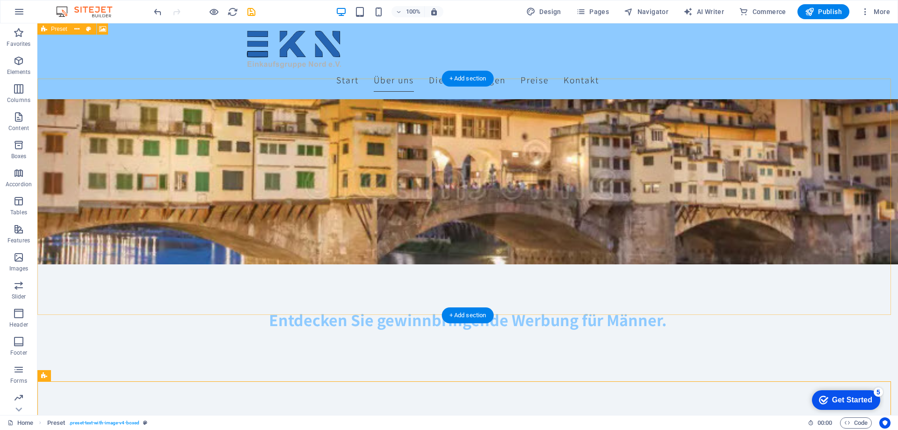
scroll to position [140, 0]
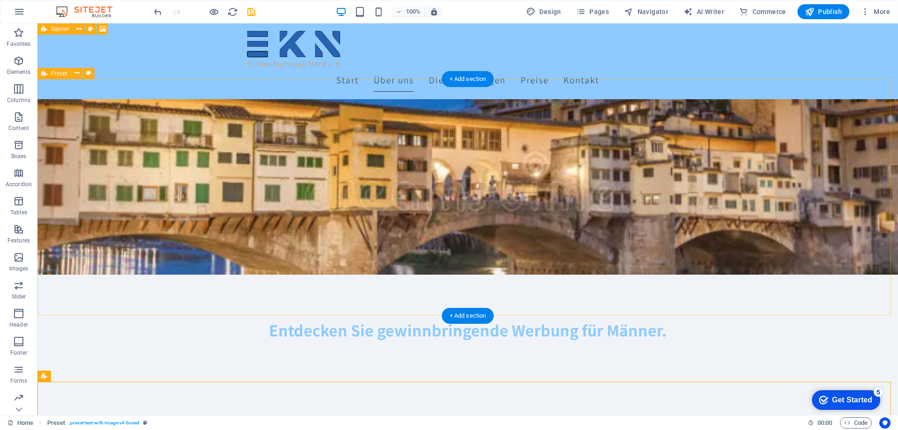
drag, startPoint x: 457, startPoint y: 312, endPoint x: 272, endPoint y: 290, distance: 186.1
click at [457, 312] on div "+ Add section" at bounding box center [468, 316] width 52 height 16
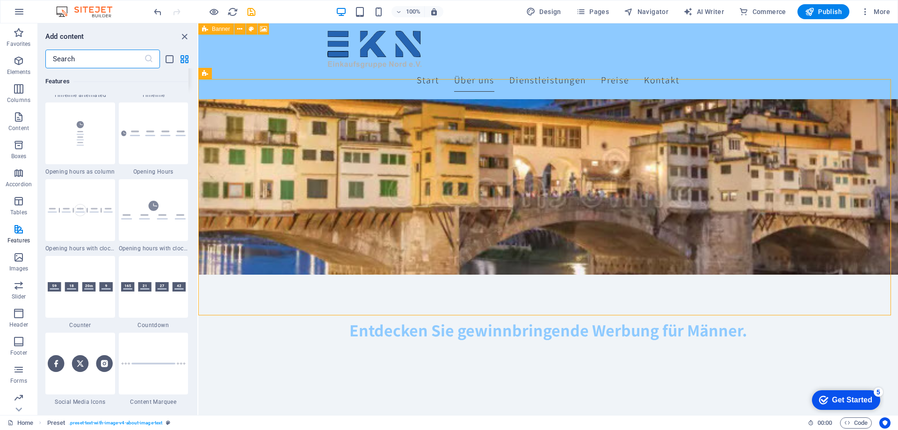
scroll to position [4071, 0]
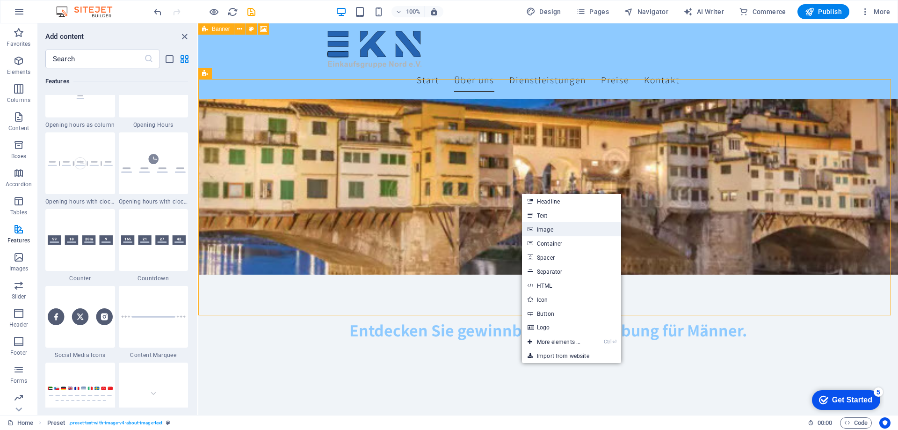
click at [562, 229] on link "Image" at bounding box center [571, 229] width 99 height 14
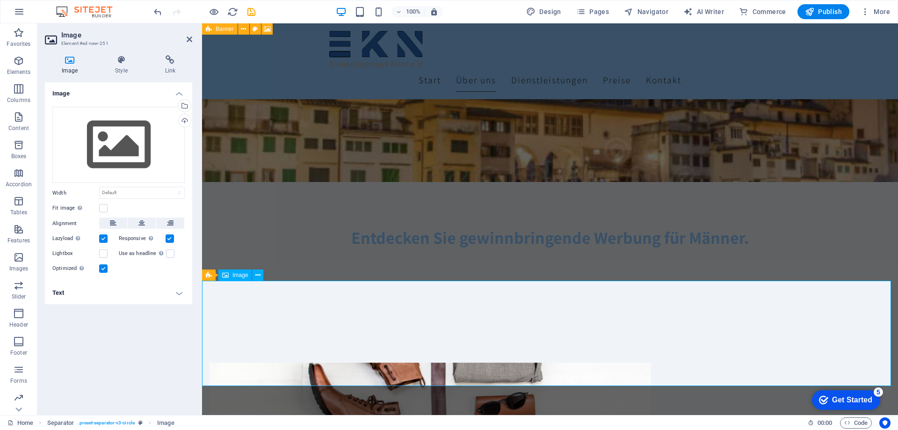
scroll to position [234, 0]
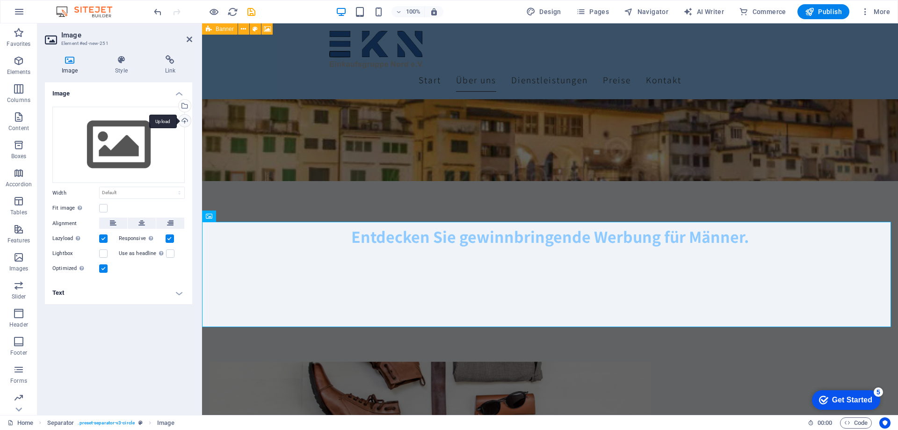
click at [186, 123] on div "Upload" at bounding box center [184, 122] width 14 height 14
click at [185, 108] on div "Select files from the file manager, stock photos, or upload file(s)" at bounding box center [184, 107] width 14 height 14
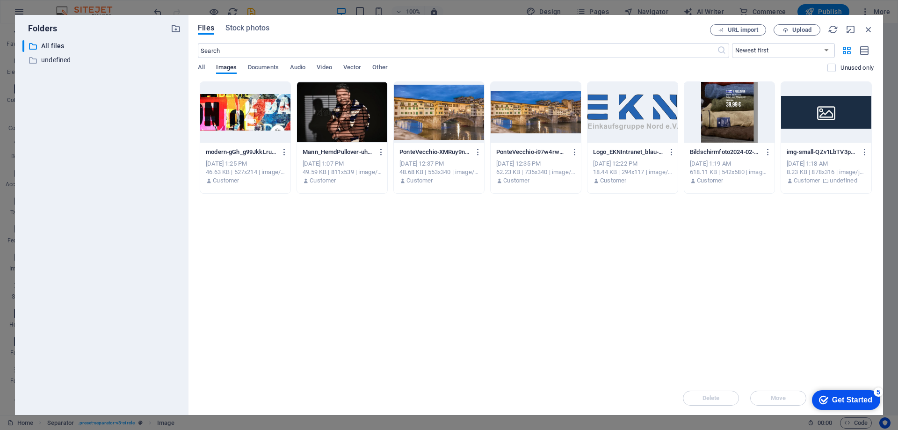
click at [537, 121] on div at bounding box center [536, 112] width 90 height 61
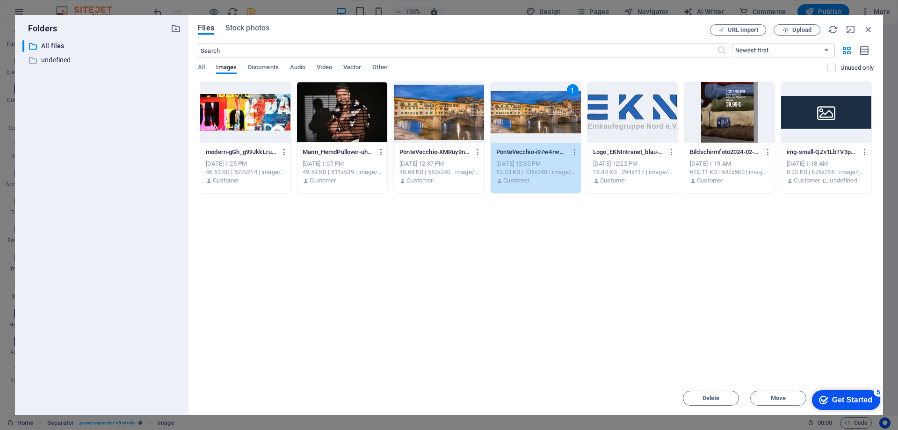
click at [543, 122] on div "1" at bounding box center [536, 112] width 90 height 61
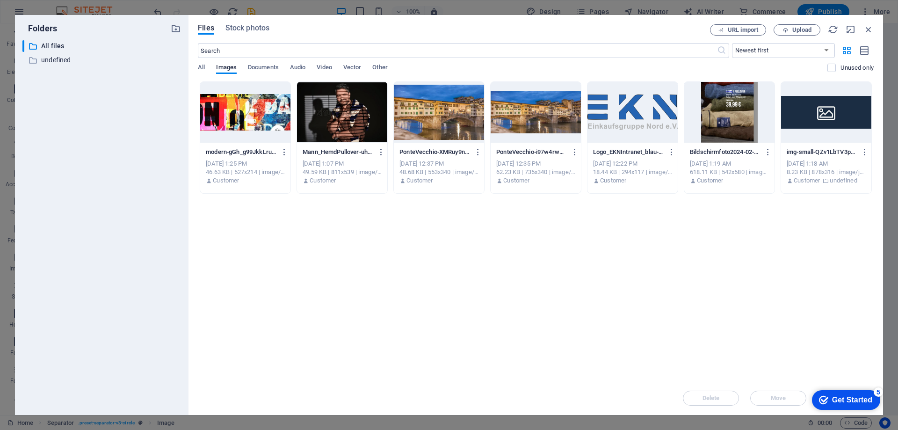
click at [543, 122] on div at bounding box center [536, 112] width 90 height 61
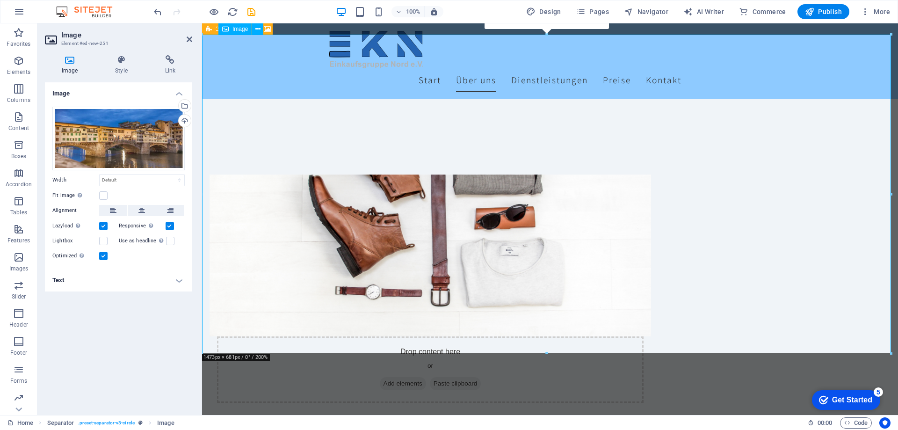
scroll to position [374, 0]
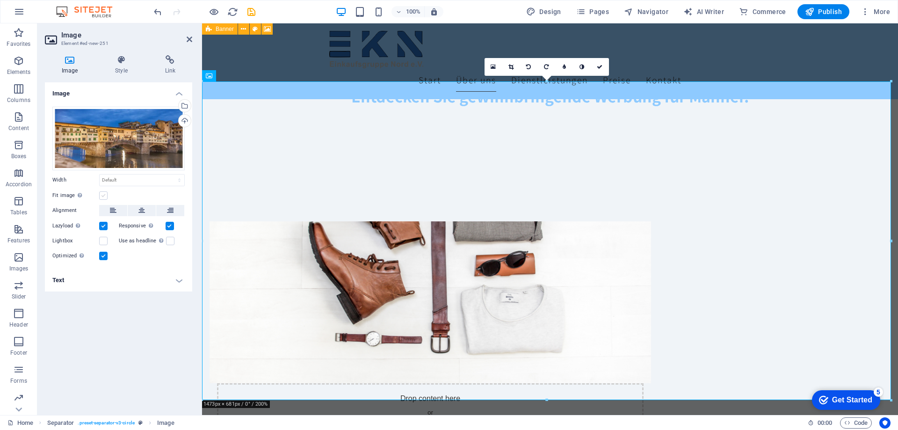
click at [106, 194] on label at bounding box center [103, 195] width 8 height 8
click at [0, 0] on input "Fit image Automatically fit image to a fixed width and height" at bounding box center [0, 0] width 0 height 0
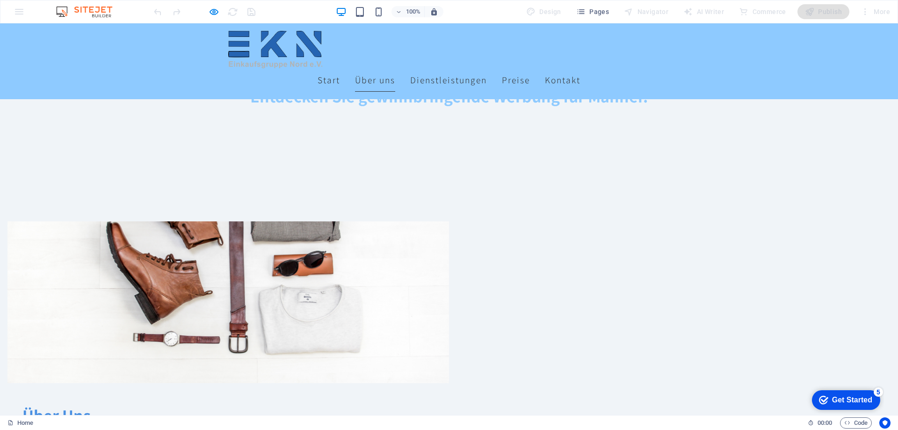
scroll to position [421, 0]
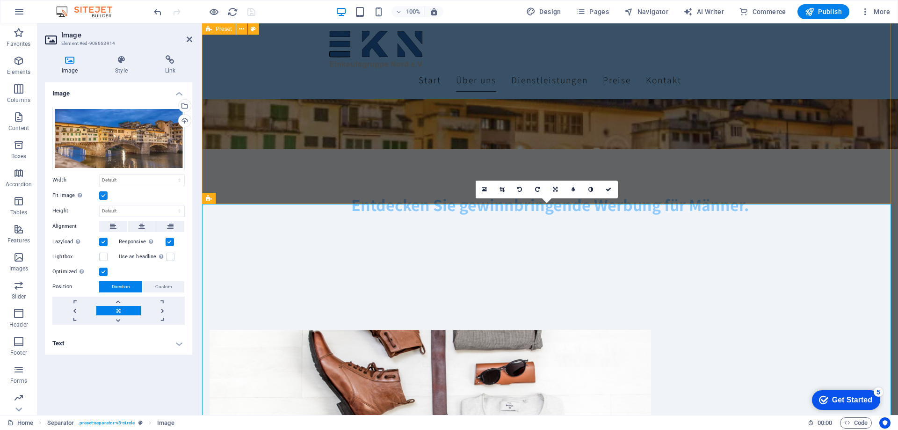
scroll to position [281, 0]
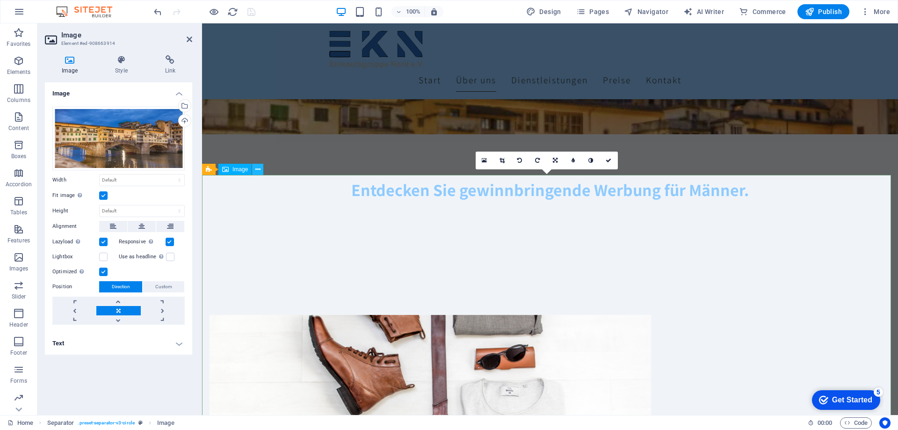
click at [257, 168] on icon at bounding box center [257, 170] width 5 height 10
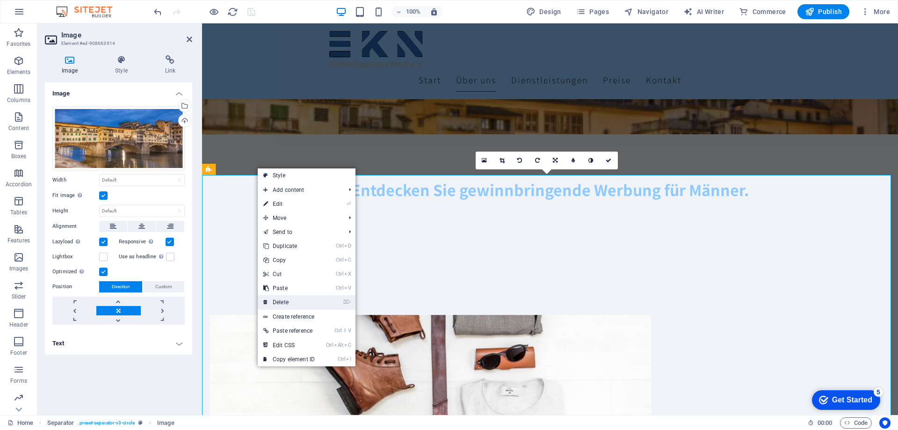
click at [285, 302] on link "⌦ Delete" at bounding box center [289, 302] width 63 height 14
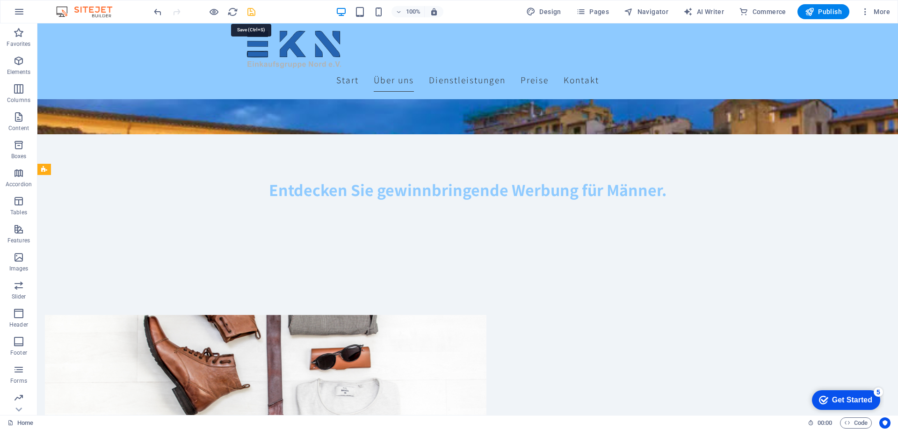
click at [249, 14] on icon "save" at bounding box center [251, 12] width 11 height 11
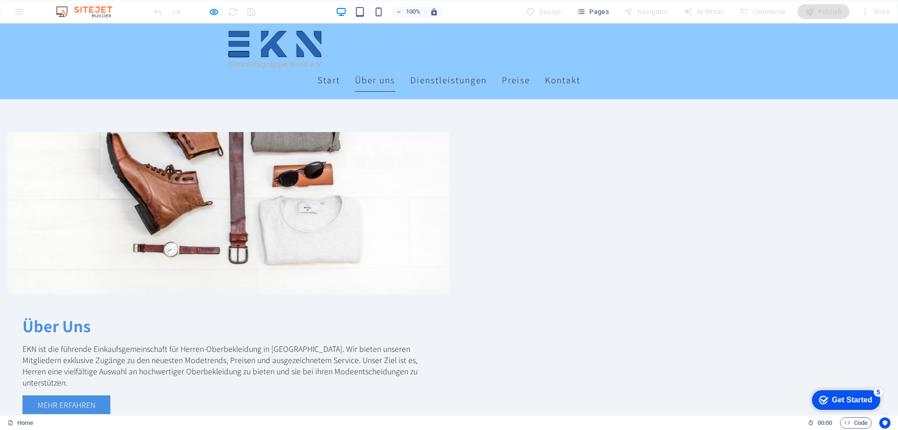
scroll to position [515, 0]
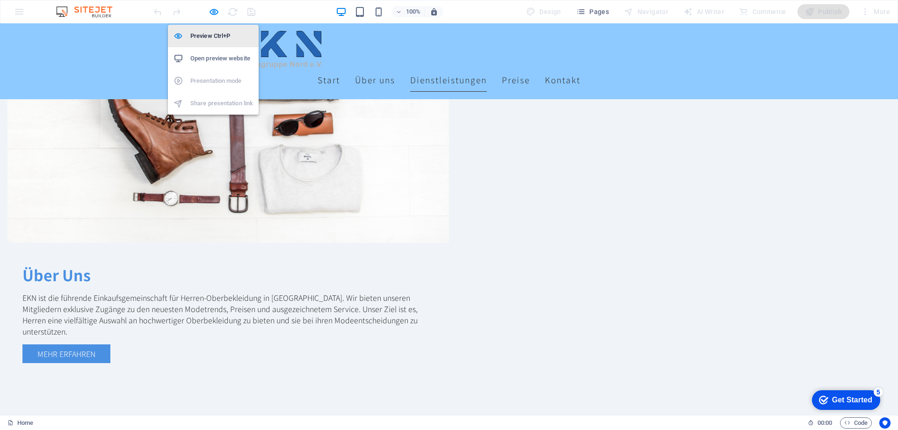
click at [211, 32] on h6 "Preview Ctrl+P" at bounding box center [221, 35] width 63 height 11
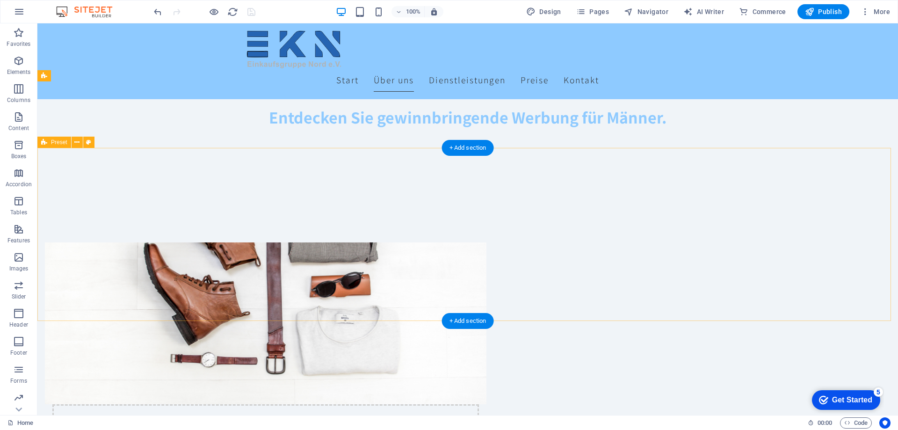
scroll to position [300, 0]
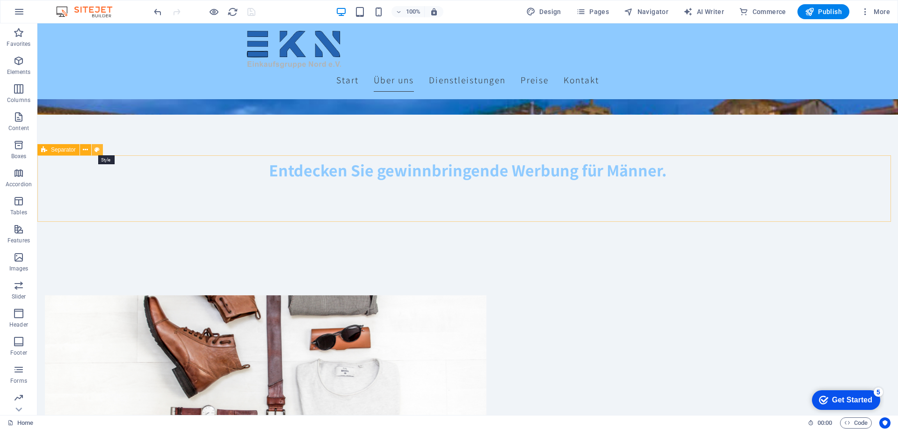
click at [96, 149] on icon at bounding box center [97, 150] width 5 height 10
select select "circle"
select select "rem"
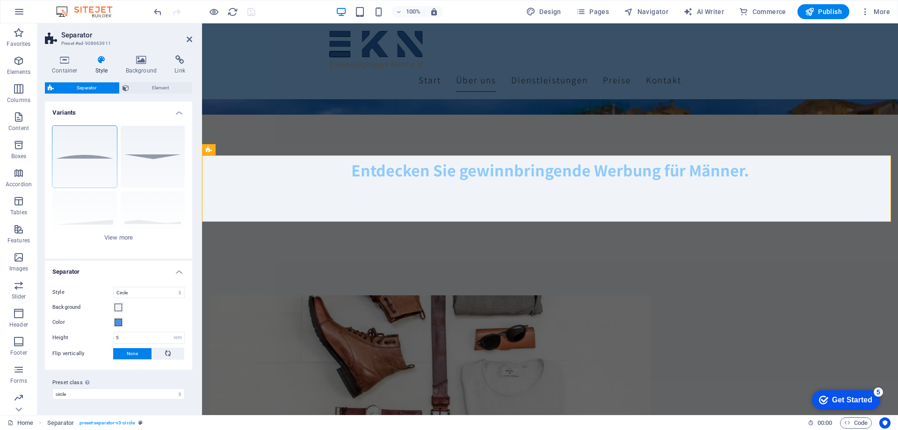
click at [114, 89] on span "Separator" at bounding box center [87, 87] width 60 height 11
click at [150, 87] on span "Element" at bounding box center [160, 87] width 57 height 11
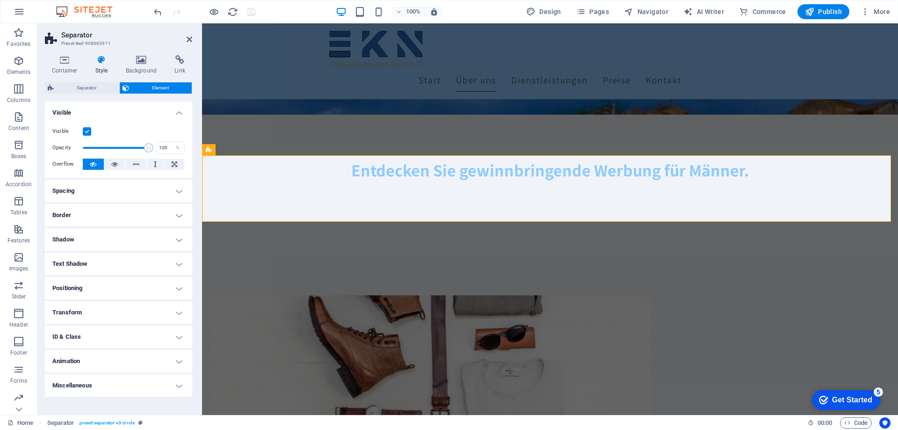
click at [174, 191] on h4 "Spacing" at bounding box center [118, 191] width 147 height 22
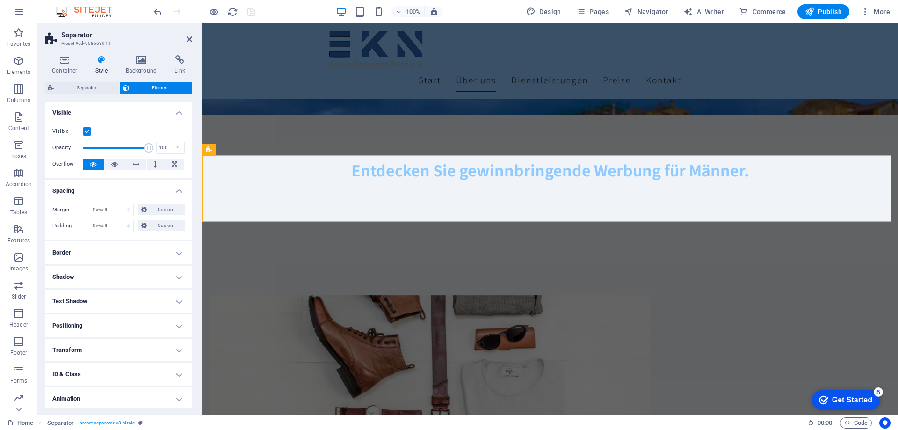
click at [174, 191] on h4 "Spacing" at bounding box center [118, 188] width 147 height 17
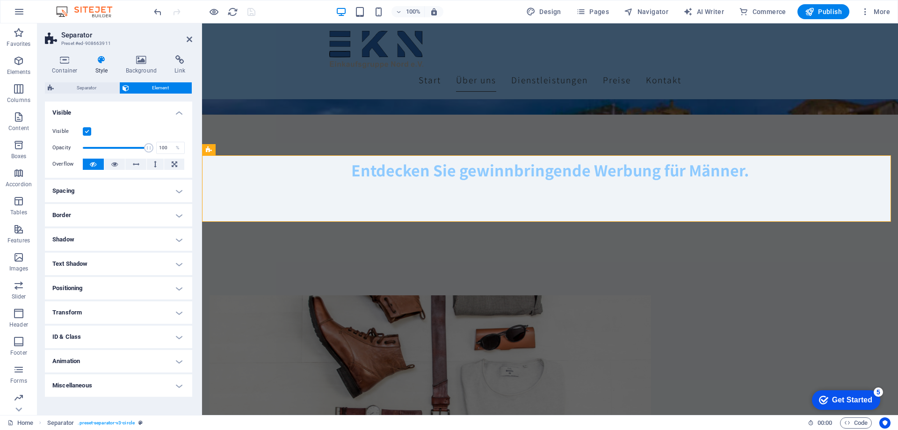
click at [172, 216] on h4 "Border" at bounding box center [118, 215] width 147 height 22
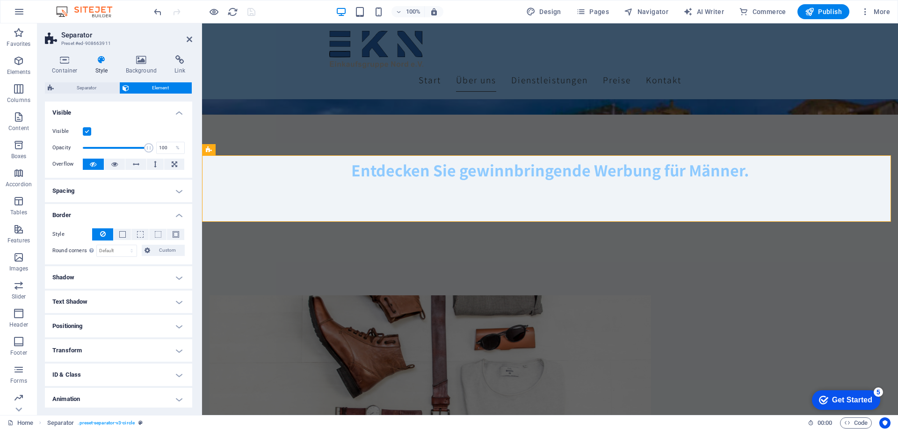
click at [172, 216] on h4 "Border" at bounding box center [118, 212] width 147 height 17
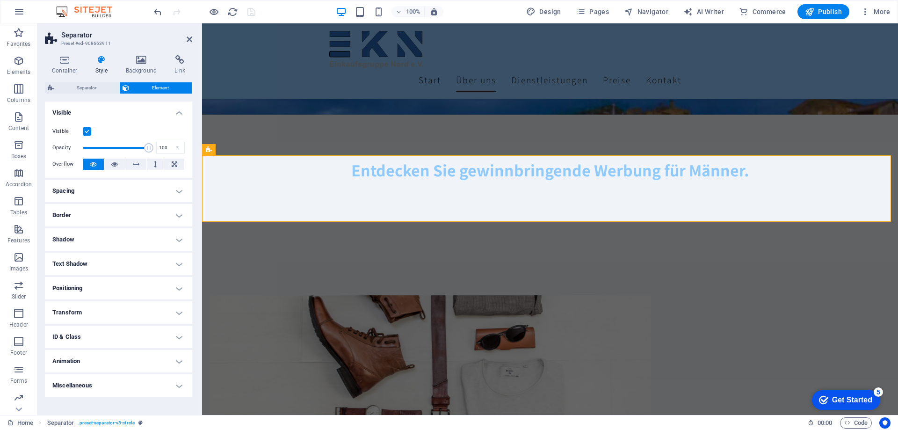
click at [175, 238] on h4 "Shadow" at bounding box center [118, 239] width 147 height 22
click at [175, 238] on h4 "Shadow" at bounding box center [118, 236] width 147 height 17
click at [170, 361] on h4 "Animation" at bounding box center [118, 361] width 147 height 22
click at [170, 361] on h4 "Animation" at bounding box center [118, 358] width 147 height 17
click at [170, 361] on h4 "Animation" at bounding box center [118, 361] width 147 height 22
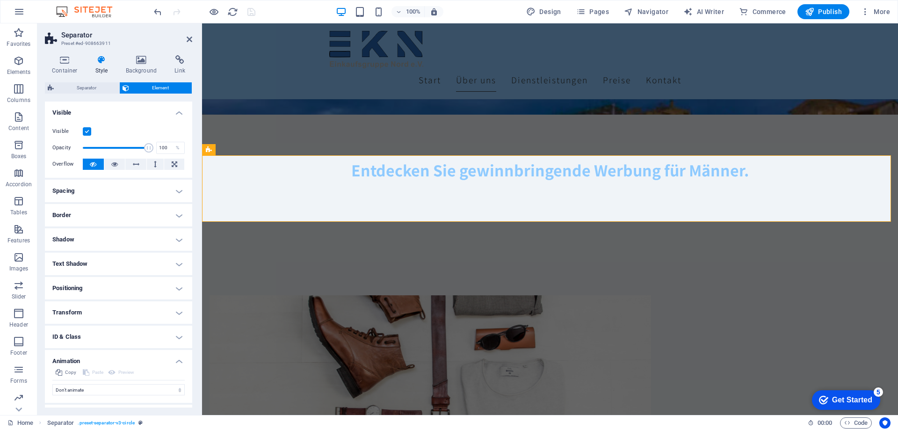
click at [170, 361] on h4 "Animation" at bounding box center [118, 358] width 147 height 17
click at [174, 385] on h4 "Miscellaneous" at bounding box center [118, 385] width 147 height 22
click at [174, 383] on h4 "Miscellaneous" at bounding box center [118, 382] width 147 height 17
click at [178, 114] on h4 "Visible" at bounding box center [118, 110] width 147 height 17
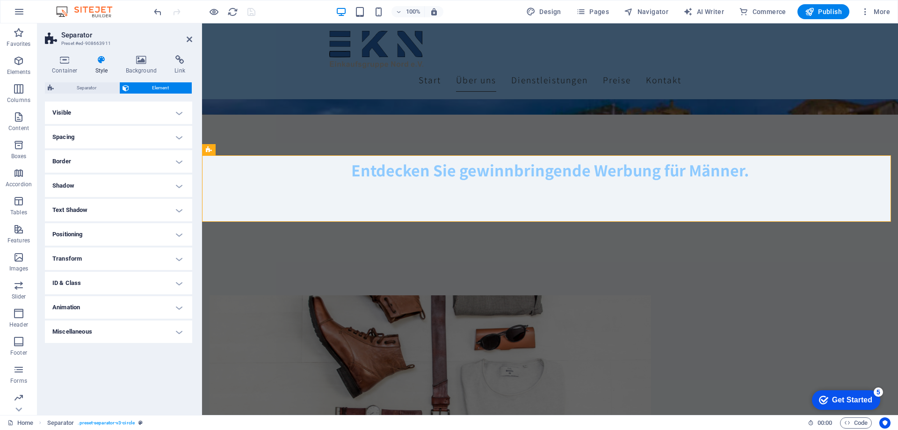
click at [106, 71] on h4 "Style" at bounding box center [103, 65] width 30 height 20
click at [103, 65] on h4 "Style" at bounding box center [103, 65] width 30 height 20
click at [69, 64] on icon at bounding box center [65, 59] width 40 height 9
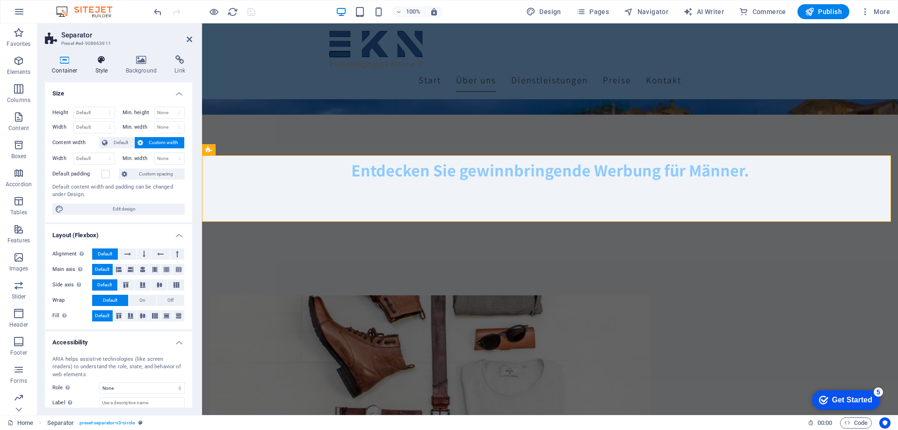
click at [102, 73] on h4 "Style" at bounding box center [103, 65] width 30 height 20
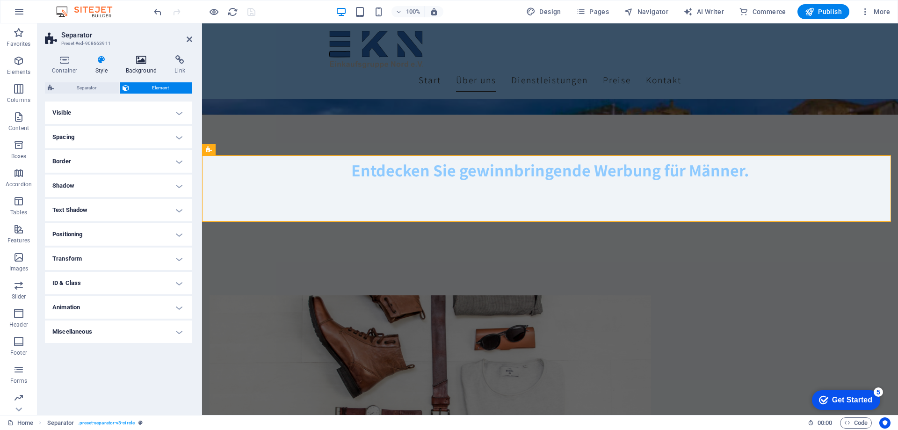
click at [132, 72] on h4 "Background" at bounding box center [143, 65] width 49 height 20
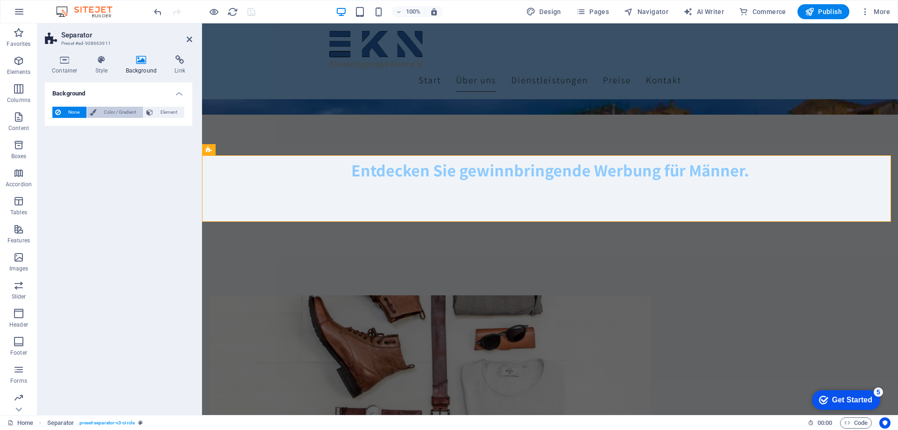
click at [113, 115] on span "Color / Gradient" at bounding box center [119, 112] width 41 height 11
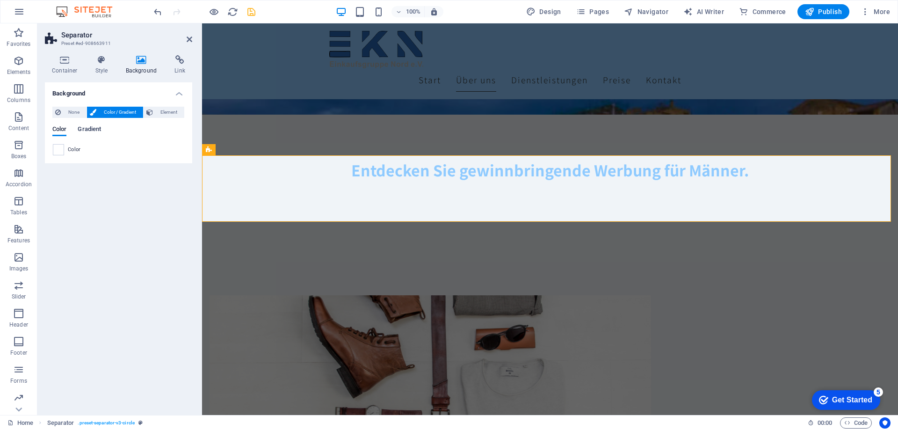
click at [91, 131] on span "Gradient" at bounding box center [89, 130] width 23 height 13
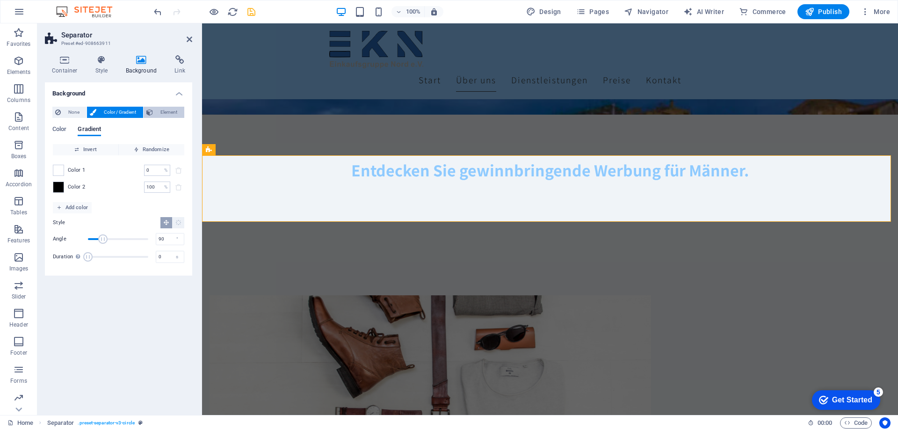
click at [153, 113] on button "Element" at bounding box center [164, 112] width 41 height 11
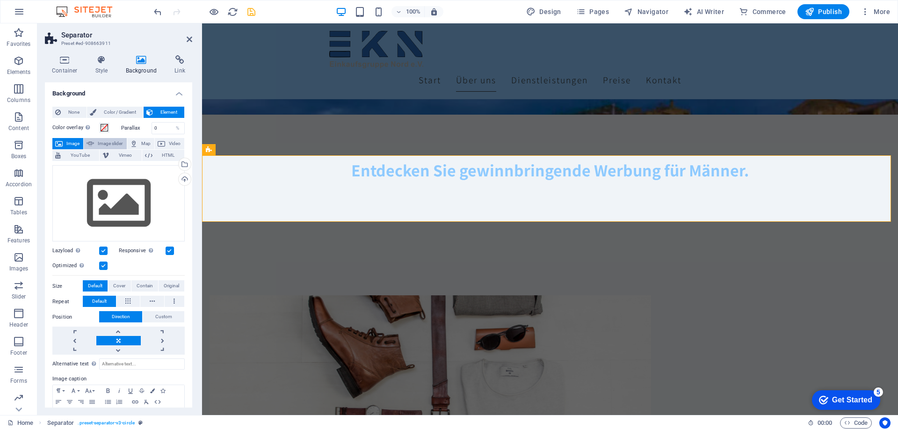
click at [117, 144] on span "Image slider" at bounding box center [110, 143] width 27 height 11
select select "ms"
select select "s"
select select "progressive"
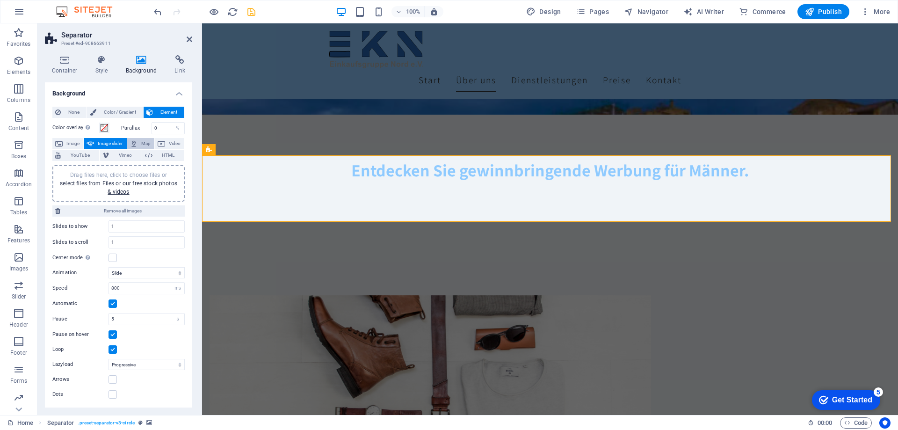
click at [138, 144] on icon at bounding box center [133, 143] width 7 height 11
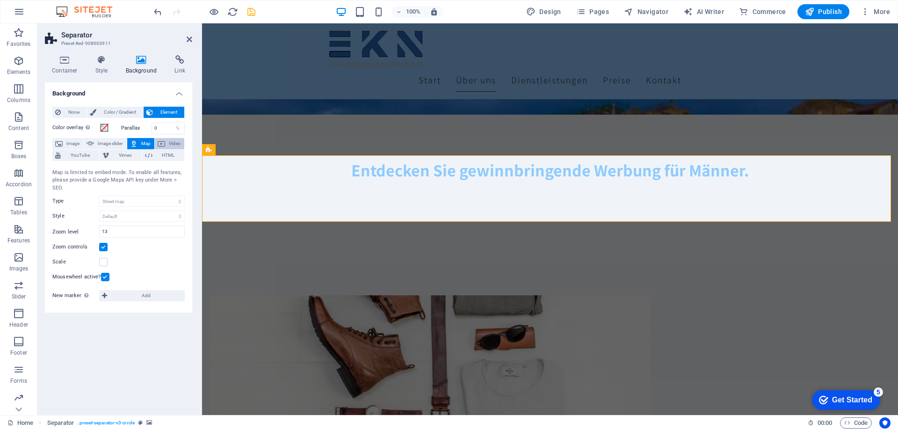
click at [168, 145] on span "Video" at bounding box center [175, 143] width 14 height 11
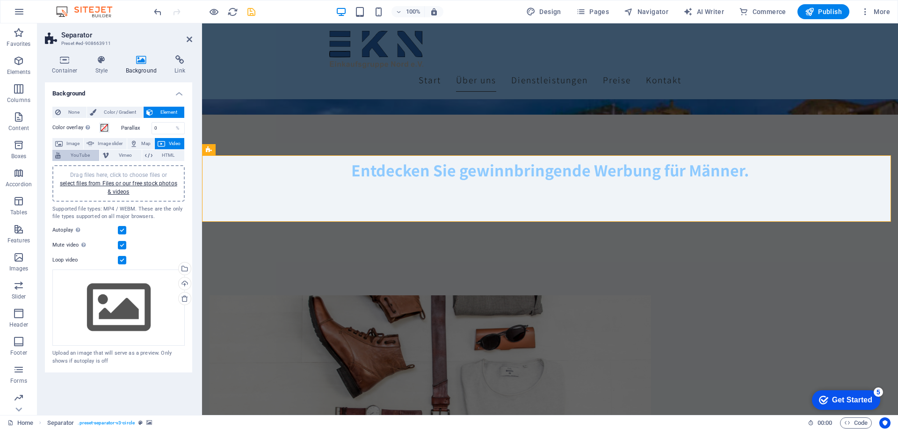
click at [87, 153] on span "YouTube" at bounding box center [80, 155] width 33 height 11
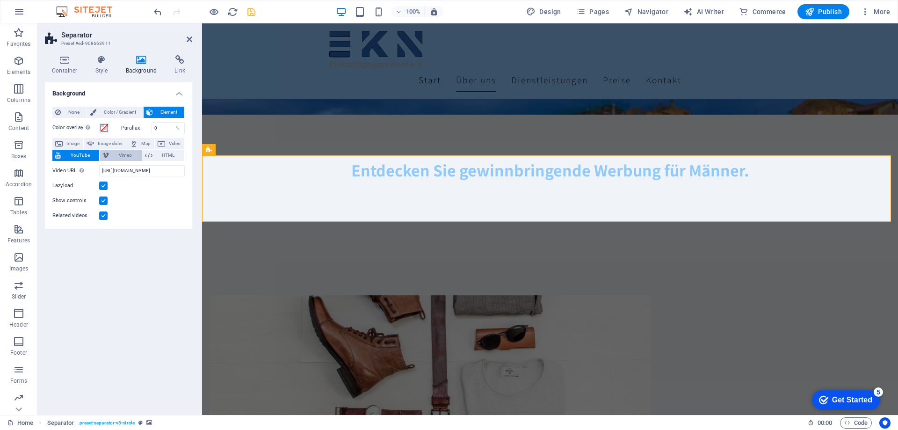
click at [116, 154] on span "Vimeo" at bounding box center [125, 155] width 27 height 11
select select "ar16_9"
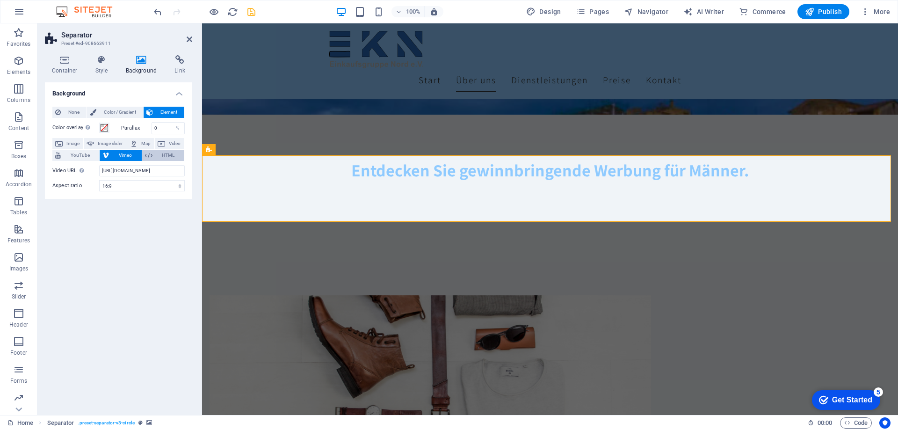
click at [148, 154] on icon at bounding box center [148, 155] width 7 height 11
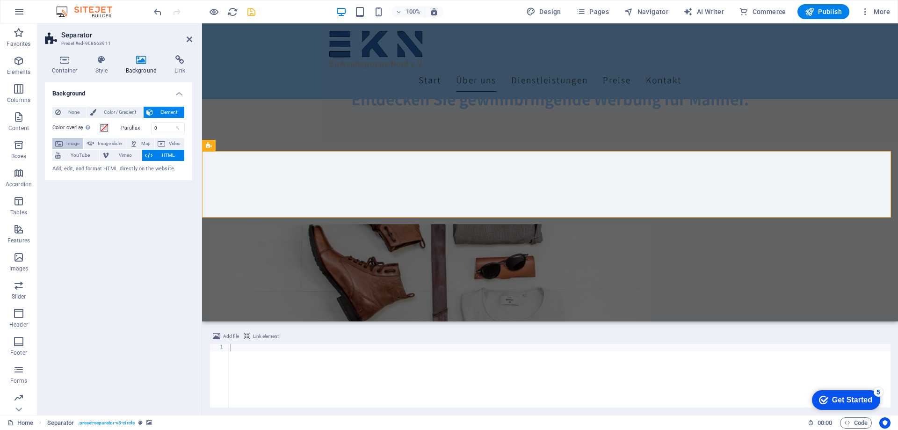
click at [74, 140] on span "Image" at bounding box center [73, 143] width 15 height 11
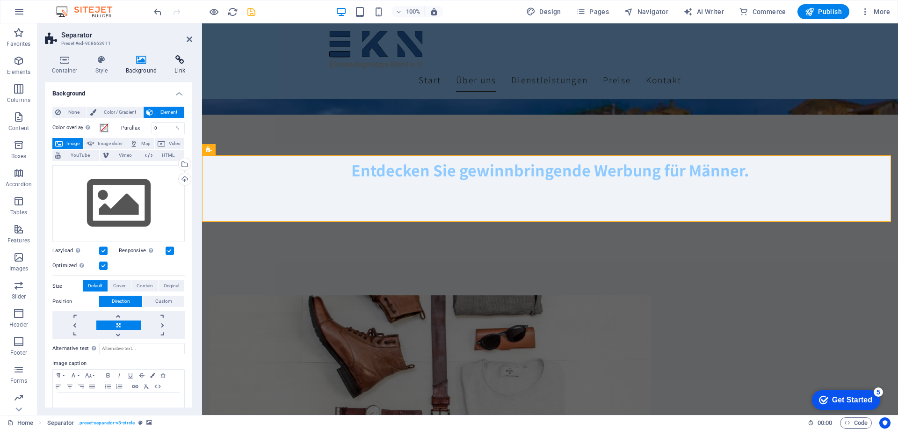
click at [178, 66] on h4 "Link" at bounding box center [180, 65] width 25 height 20
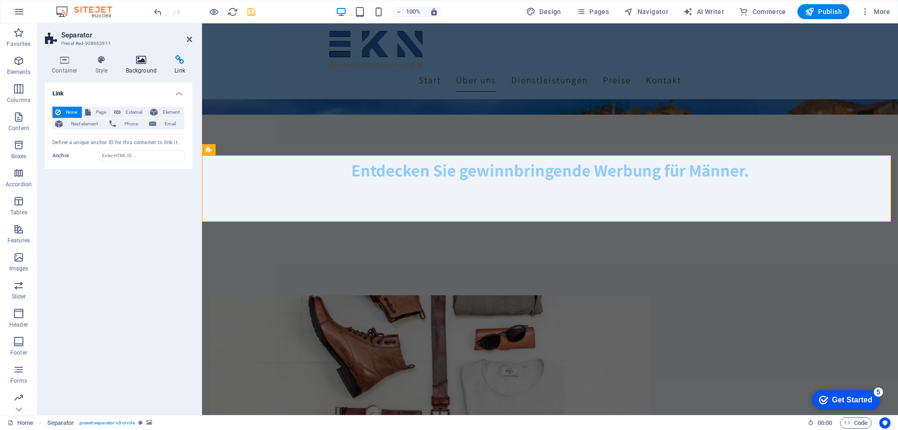
click at [136, 66] on h4 "Background" at bounding box center [143, 65] width 49 height 20
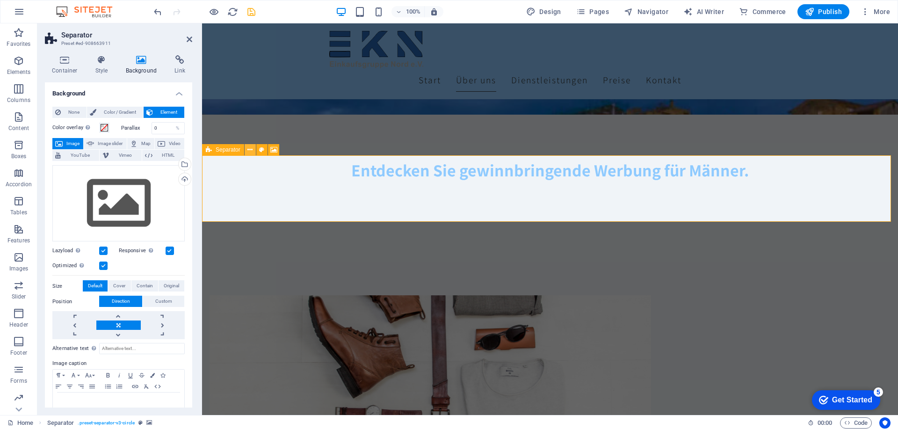
click at [249, 150] on icon at bounding box center [250, 150] width 5 height 10
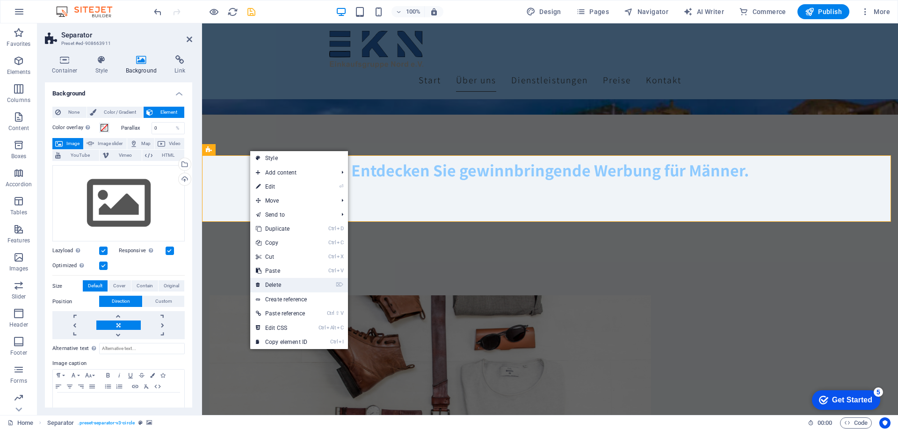
click at [280, 280] on link "⌦ Delete" at bounding box center [281, 285] width 63 height 14
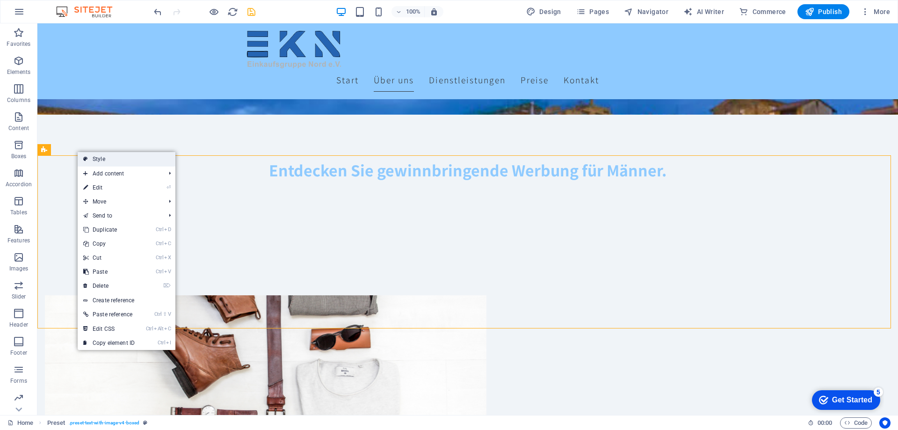
click at [95, 159] on link "Style" at bounding box center [127, 159] width 98 height 14
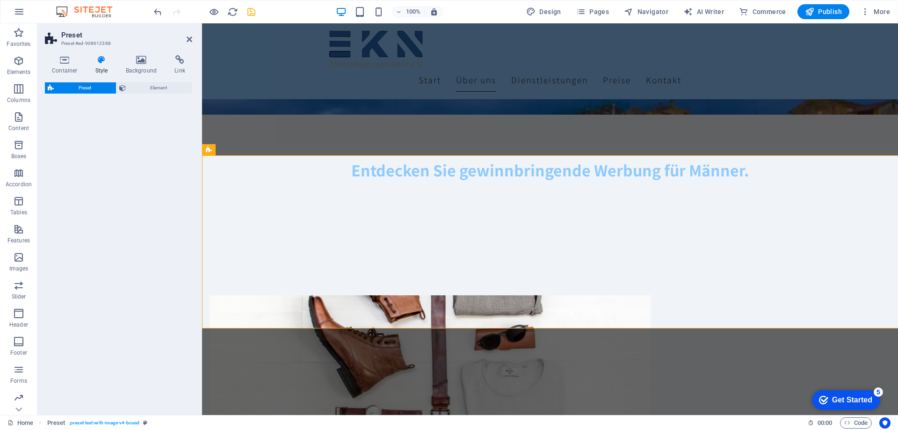
select select "rem"
select select "px"
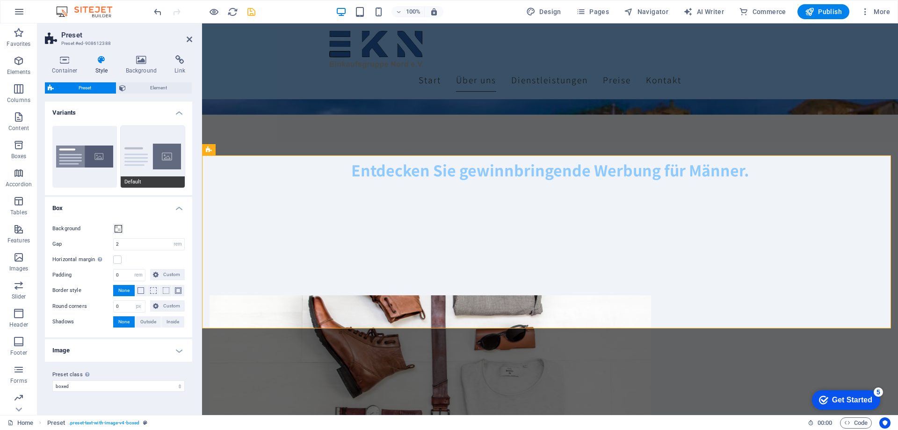
click at [151, 163] on button "Default" at bounding box center [153, 157] width 65 height 62
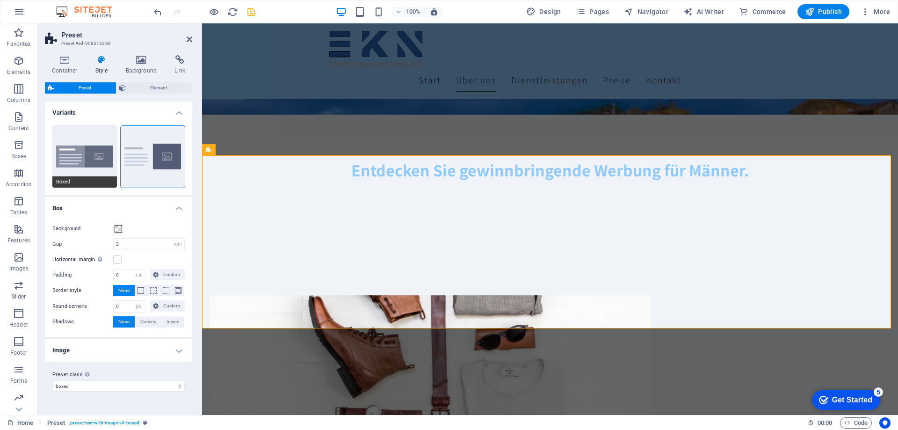
click at [87, 164] on button "Boxed" at bounding box center [84, 157] width 65 height 62
type input "0"
type input "2.5"
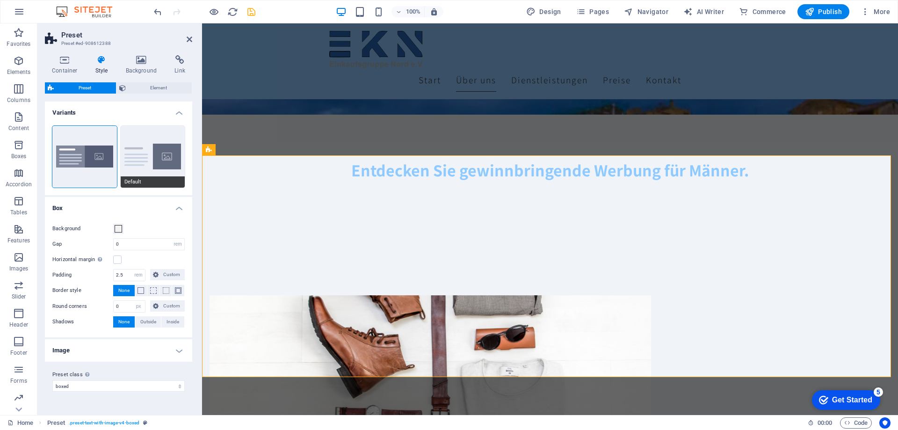
click at [157, 165] on button "Default" at bounding box center [153, 157] width 65 height 62
type input "2"
type input "0"
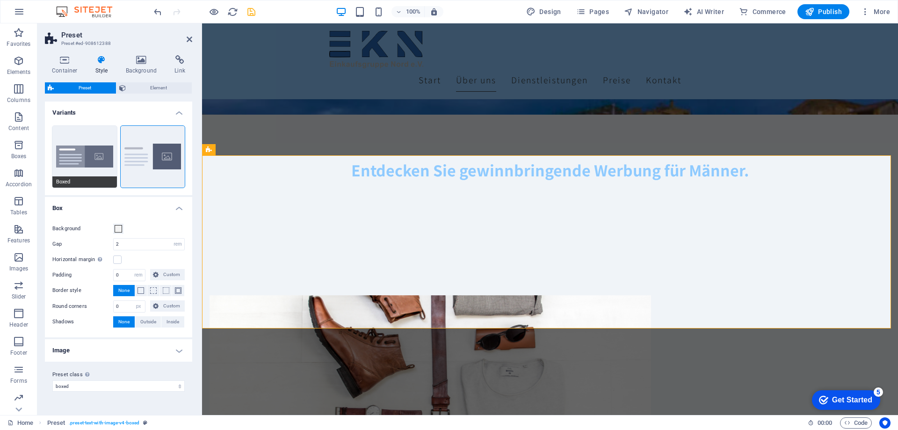
click at [84, 158] on button "Boxed" at bounding box center [84, 157] width 65 height 62
type input "0"
type input "2.5"
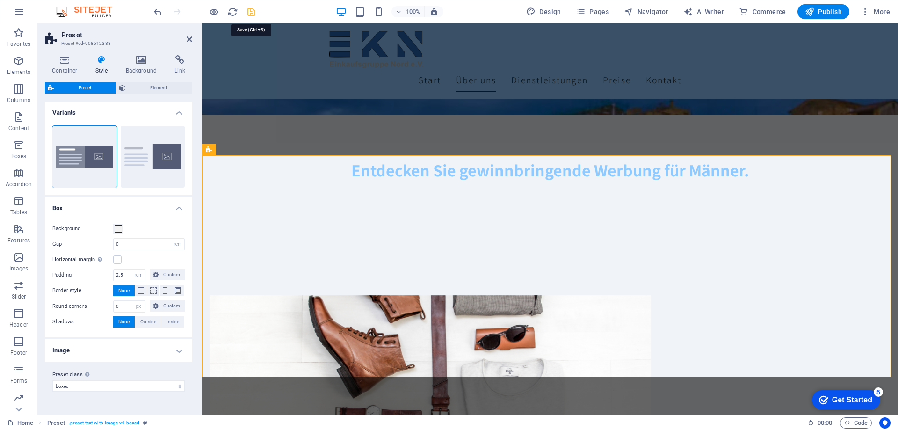
click at [251, 14] on icon "save" at bounding box center [251, 12] width 11 height 11
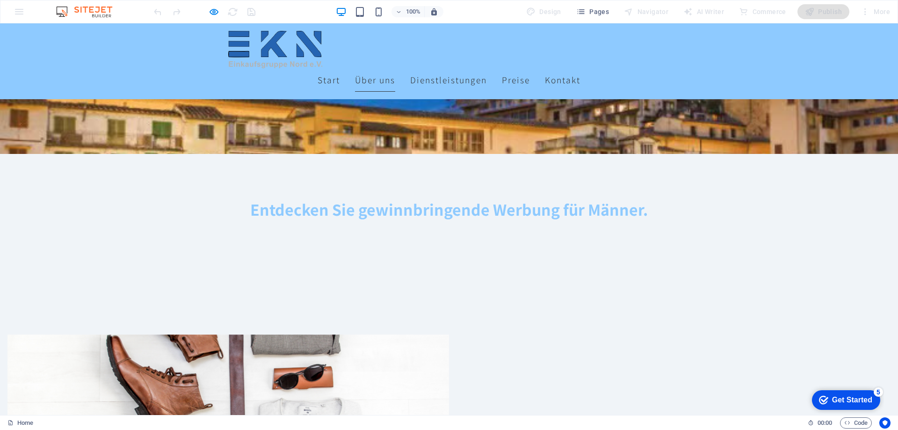
scroll to position [160, 0]
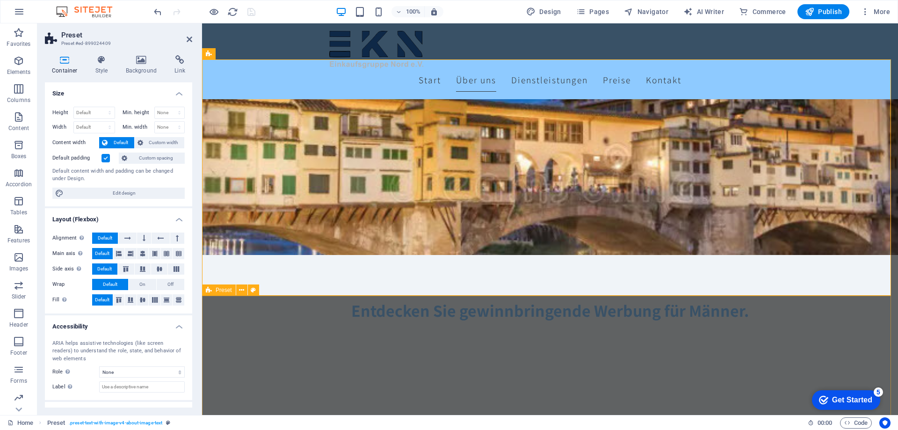
select select "rem"
select select "px"
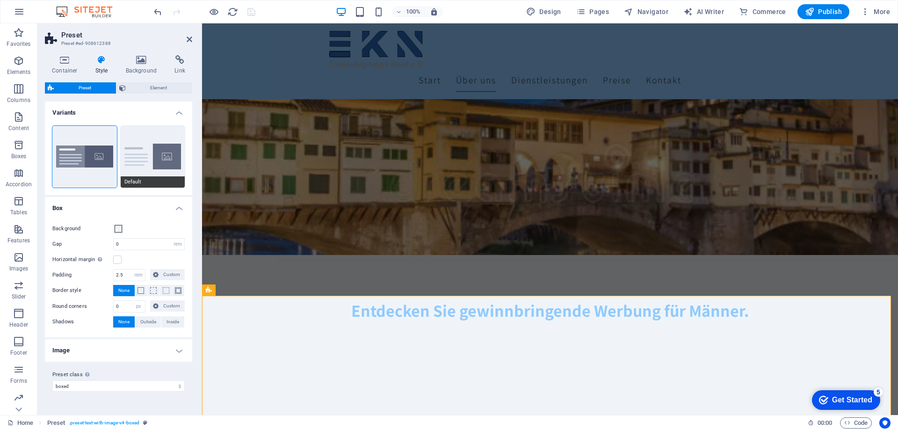
click at [157, 166] on button "Default" at bounding box center [153, 157] width 65 height 62
type input "2"
type input "0"
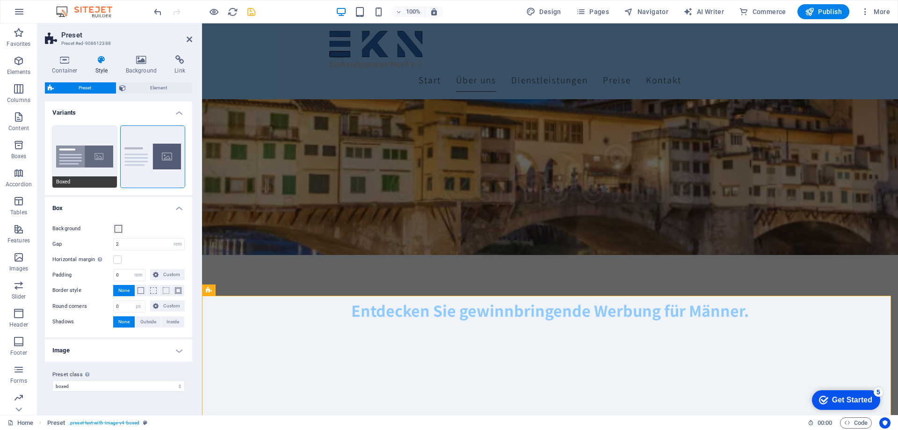
click at [108, 167] on button "Boxed" at bounding box center [84, 157] width 65 height 62
type input "0"
type input "2.5"
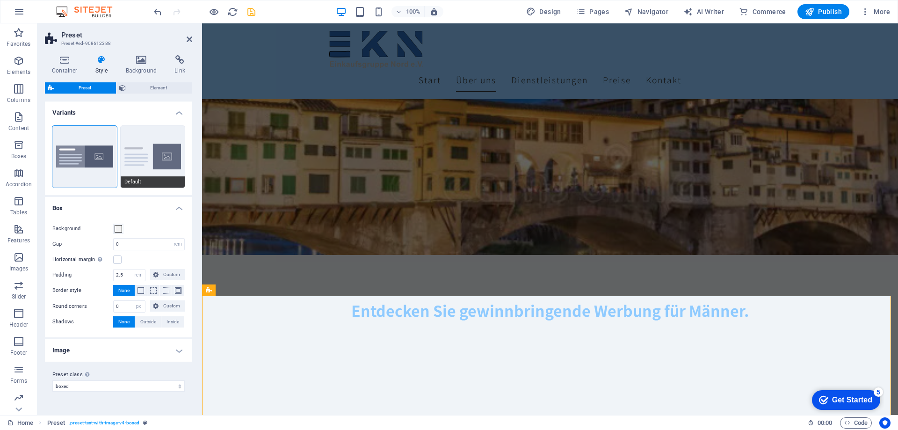
click at [144, 160] on button "Default" at bounding box center [153, 157] width 65 height 62
type input "2"
type input "0"
click at [142, 290] on span at bounding box center [141, 290] width 7 height 7
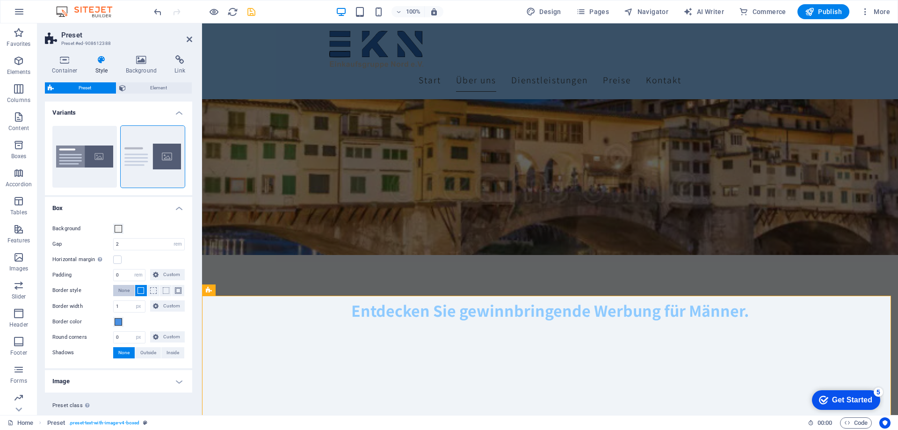
click at [121, 291] on span "None" at bounding box center [123, 290] width 11 height 11
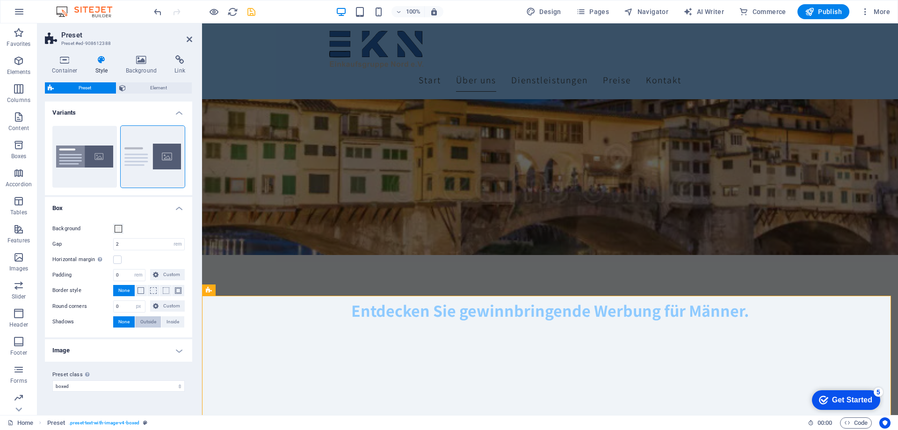
click at [150, 322] on span "Outside" at bounding box center [148, 321] width 16 height 11
type input "2"
type input "4"
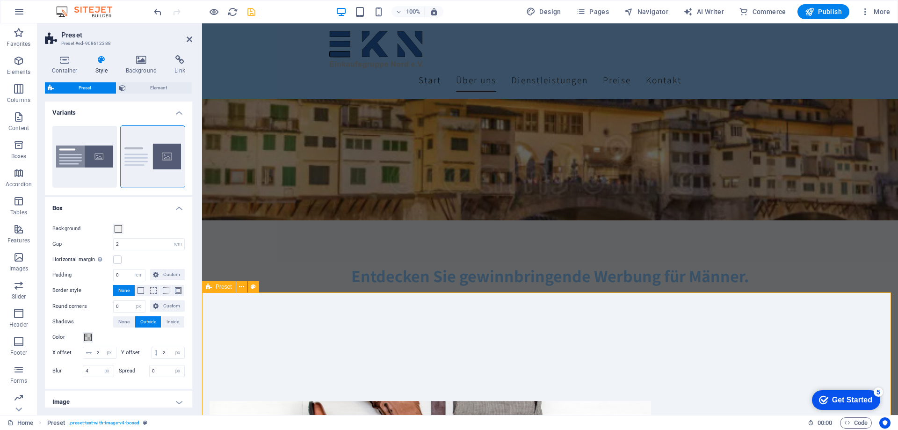
scroll to position [207, 0]
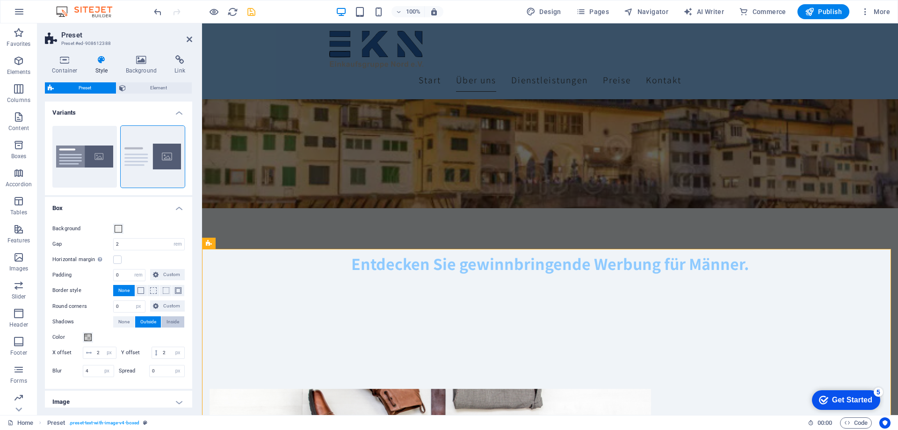
click at [164, 321] on button "Inside" at bounding box center [172, 321] width 23 height 11
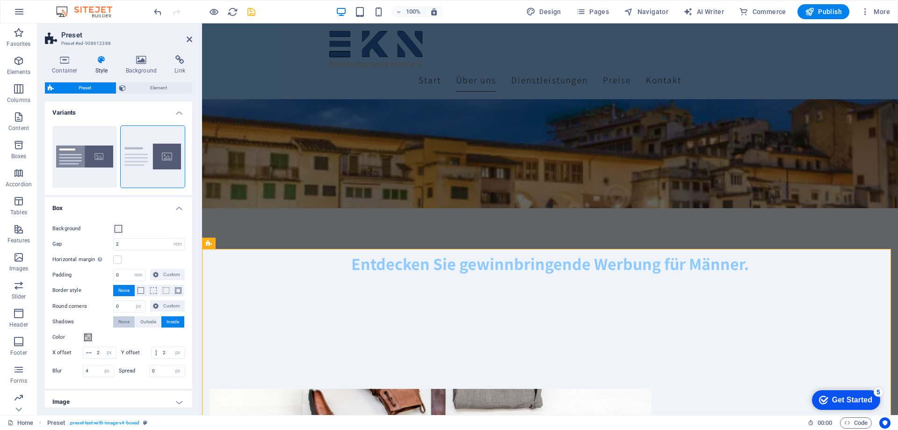
click at [121, 317] on span "None" at bounding box center [123, 321] width 11 height 11
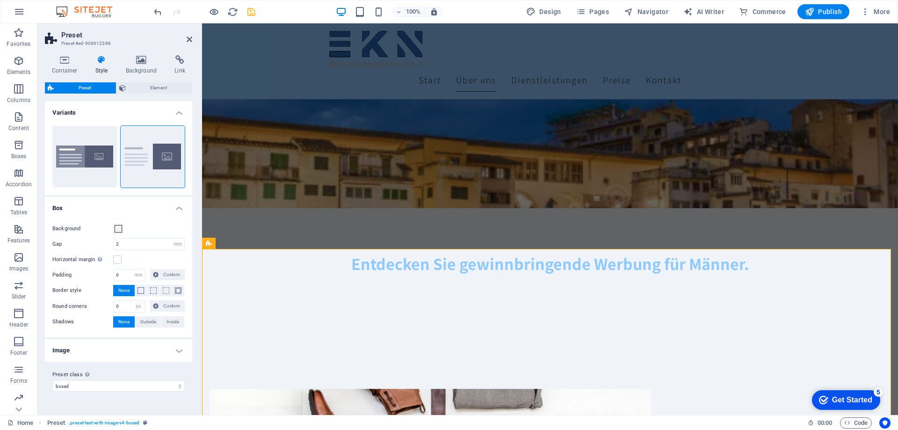
click at [151, 352] on h4 "Image" at bounding box center [118, 350] width 147 height 22
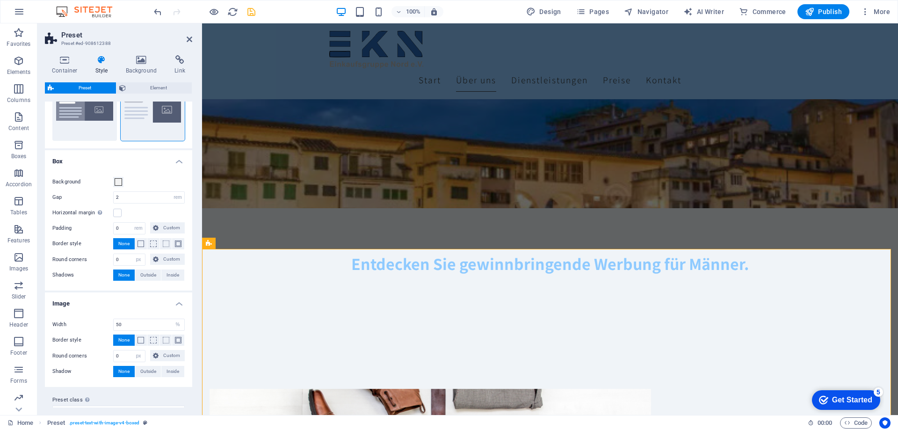
scroll to position [64, 0]
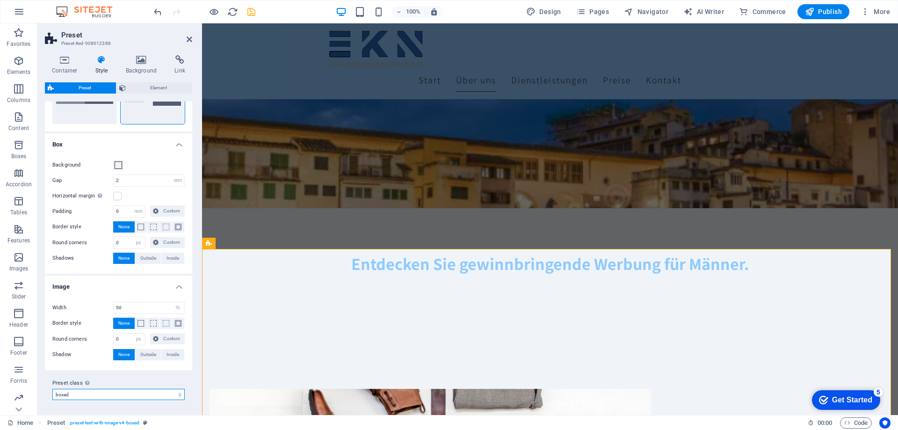
click at [177, 396] on select "boxed default about-image-text services-5 Add preset class" at bounding box center [118, 394] width 132 height 11
select select "preset-text-with-image-v4-services-5"
click at [52, 389] on select "boxed default about-image-text services-5 Add preset class" at bounding box center [118, 394] width 132 height 11
type input "4"
click at [176, 394] on select "boxed default about-image-text services-5 Add preset class" at bounding box center [118, 394] width 132 height 11
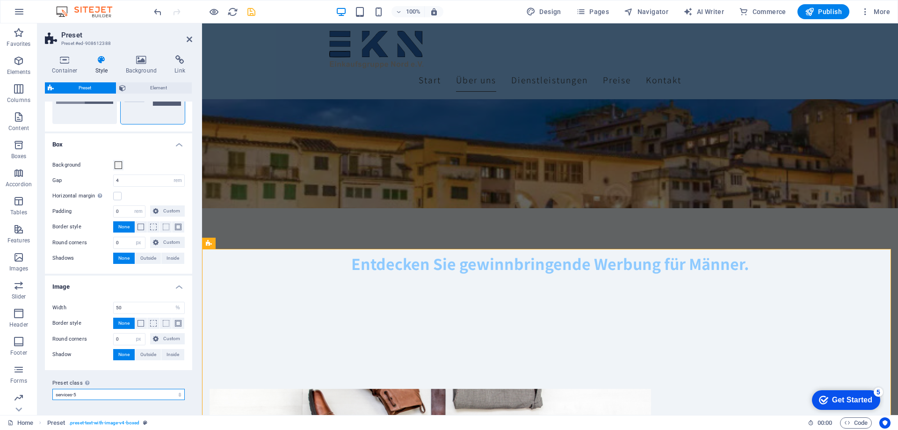
select select "preset-text-with-image-v4-about-image-text"
click at [52, 389] on select "boxed default about-image-text services-5 Add preset class" at bounding box center [118, 394] width 132 height 11
type input "2"
click at [179, 394] on select "boxed default about-image-text services-5 Add preset class" at bounding box center [118, 394] width 132 height 11
click at [52, 389] on select "boxed default about-image-text services-5 Add preset class" at bounding box center [118, 394] width 132 height 11
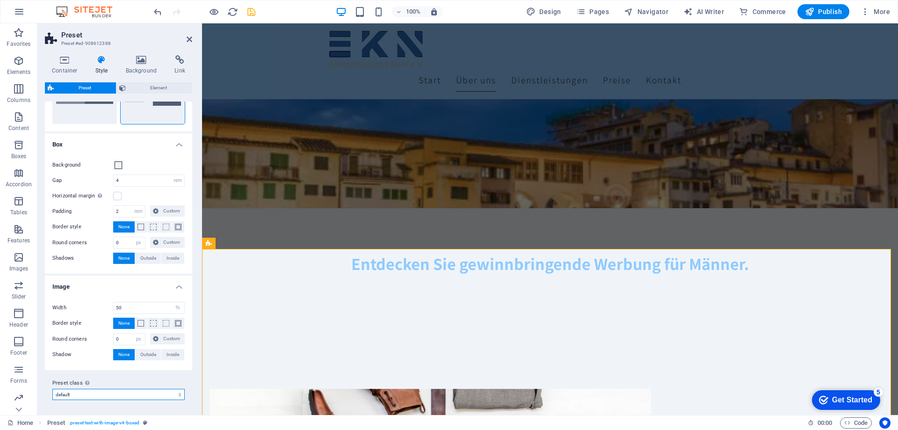
click at [175, 392] on select "boxed default about-image-text services-5 Add preset class" at bounding box center [118, 394] width 132 height 11
select select "preset-text-with-image-v4-boxed"
click at [52, 389] on select "boxed default about-image-text services-5 Add preset class" at bounding box center [118, 394] width 132 height 11
click at [178, 394] on select "boxed default about-image-text services-5 Add preset class" at bounding box center [118, 394] width 132 height 11
click at [52, 389] on select "boxed default about-image-text services-5 Add preset class" at bounding box center [118, 394] width 132 height 11
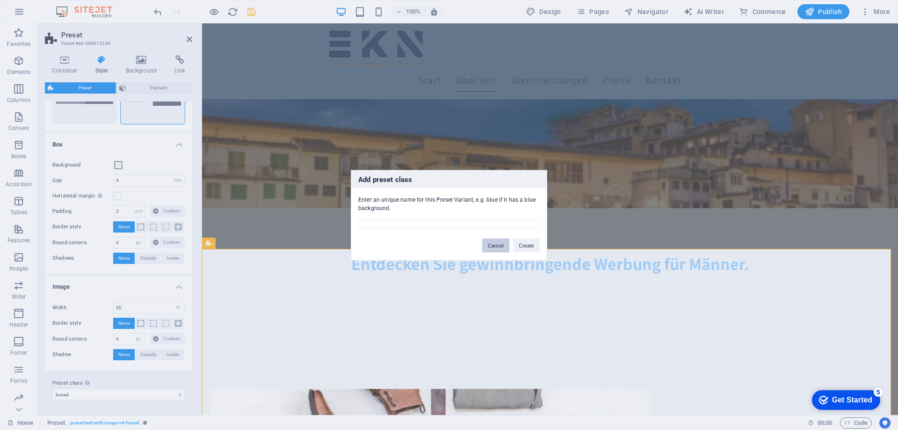
click at [495, 248] on button "Cancel" at bounding box center [495, 245] width 27 height 14
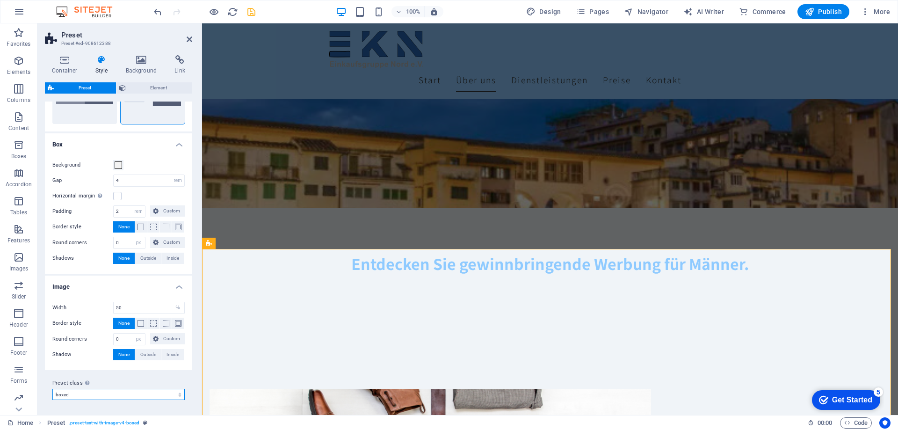
click at [119, 395] on select "boxed default about-image-text services-5 Add preset class" at bounding box center [118, 394] width 132 height 11
click at [52, 389] on select "boxed default about-image-text services-5 Add preset class" at bounding box center [118, 394] width 132 height 11
select select "preset-text-with-image-v4-default"
click at [131, 409] on div "Container Style Background Link Size Height Default px rem % vh vw Min. height …" at bounding box center [118, 231] width 162 height 367
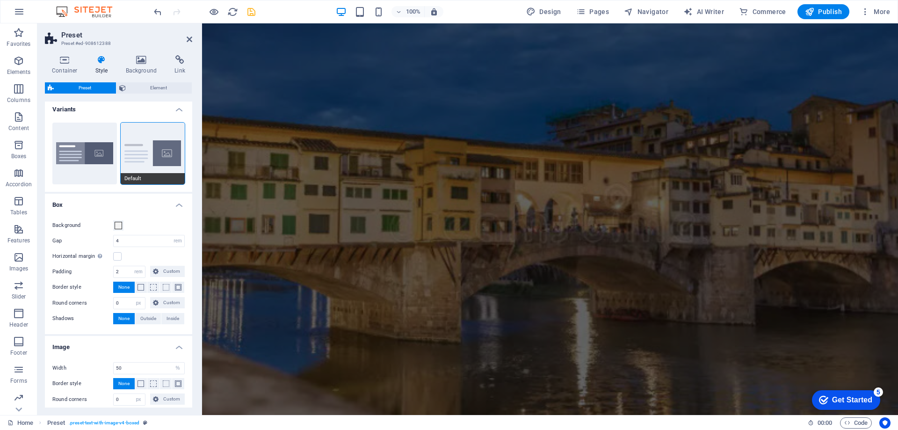
scroll to position [0, 0]
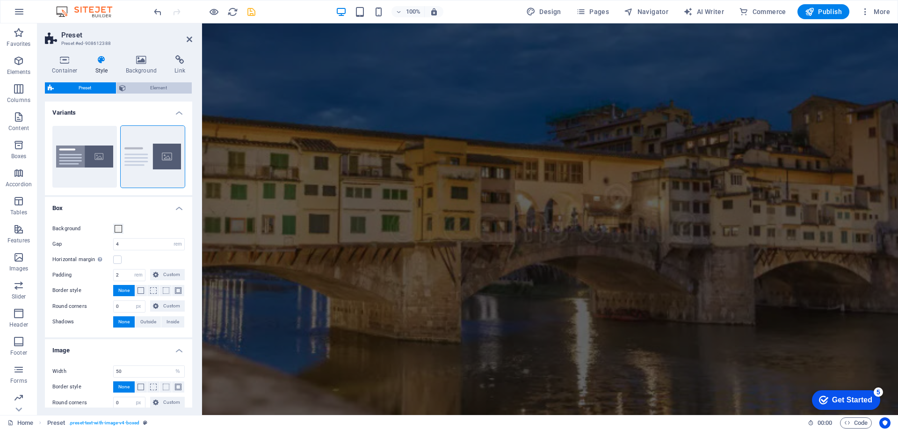
click at [144, 90] on span "Element" at bounding box center [159, 87] width 61 height 11
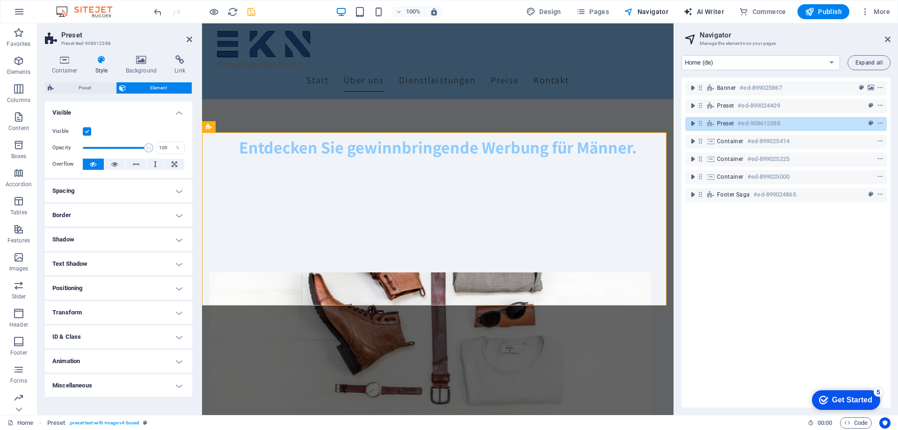
select select "English"
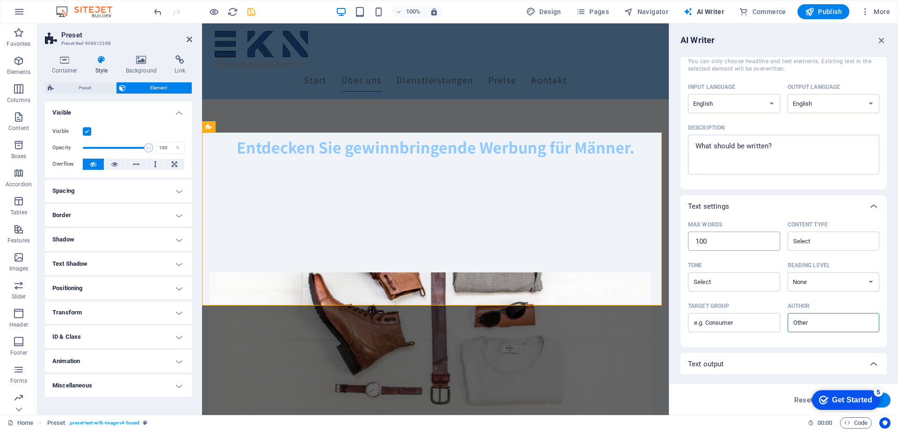
scroll to position [0, 0]
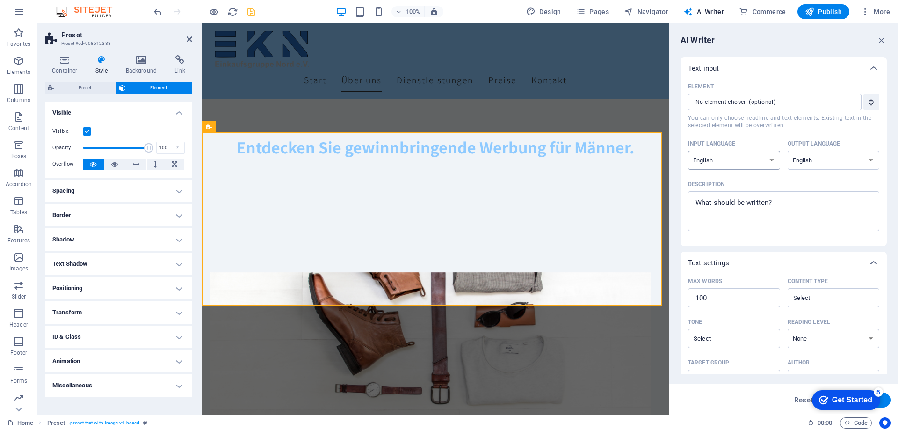
click at [746, 164] on select "Albanian Arabic Armenian Awadhi Azerbaijani Bashkir Basque Belarusian Bengali B…" at bounding box center [734, 160] width 92 height 19
select select "German"
click at [688, 151] on select "Albanian Arabic Armenian Awadhi Azerbaijani Bashkir Basque Belarusian Bengali B…" at bounding box center [734, 160] width 92 height 19
click at [837, 161] on select "Albanian Arabic Armenian Awadhi Azerbaijani Bashkir Basque Belarusian Bengali B…" at bounding box center [834, 160] width 92 height 19
select select "German"
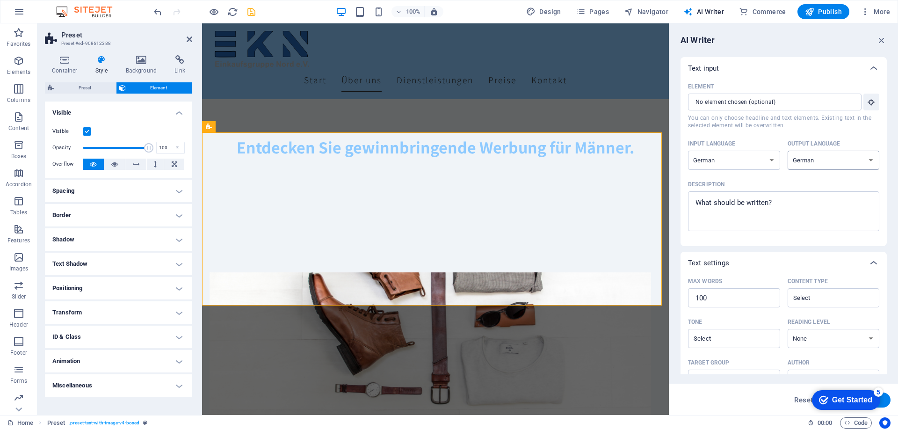
click at [788, 151] on select "Albanian Arabic Armenian Awadhi Azerbaijani Bashkir Basque Belarusian Bengali B…" at bounding box center [834, 160] width 92 height 19
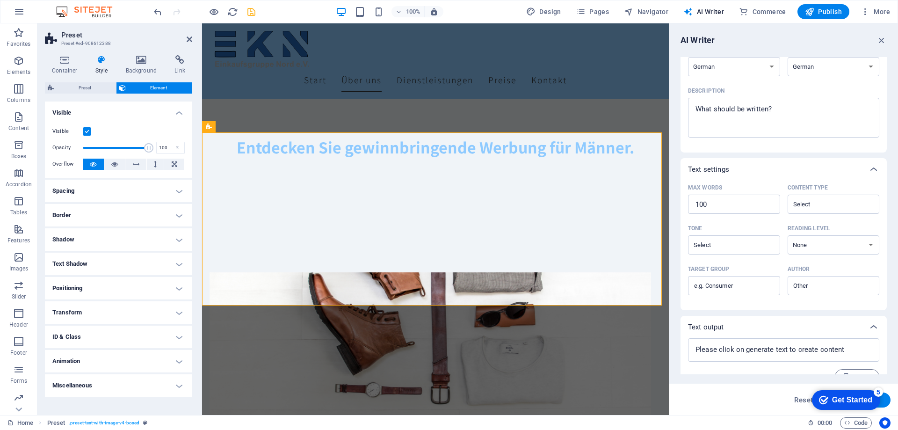
scroll to position [111, 0]
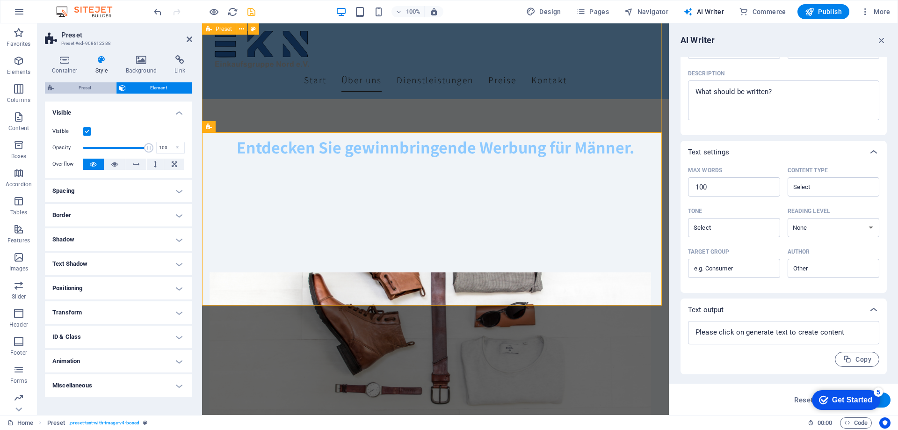
click at [91, 88] on span "Preset" at bounding box center [85, 87] width 57 height 11
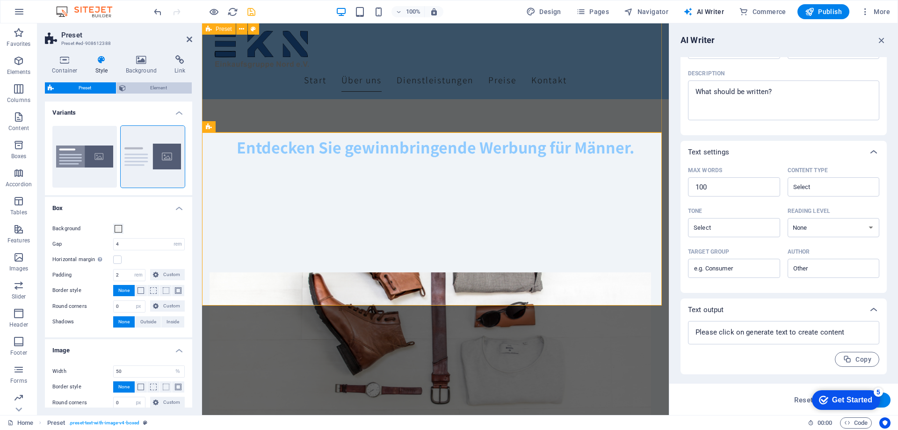
click at [155, 87] on span "Element" at bounding box center [159, 87] width 61 height 11
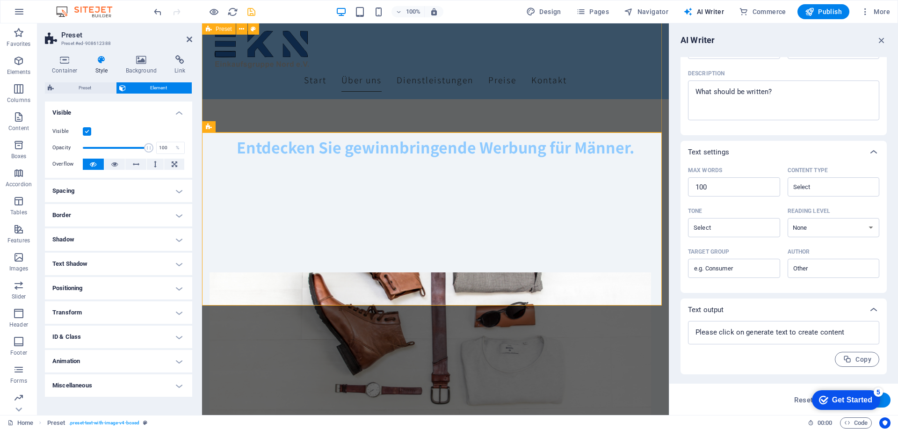
click at [168, 264] on h4 "Text Shadow" at bounding box center [118, 264] width 147 height 22
click at [168, 264] on h4 "Text Shadow" at bounding box center [118, 261] width 147 height 17
click at [169, 285] on h4 "Positioning" at bounding box center [118, 288] width 147 height 22
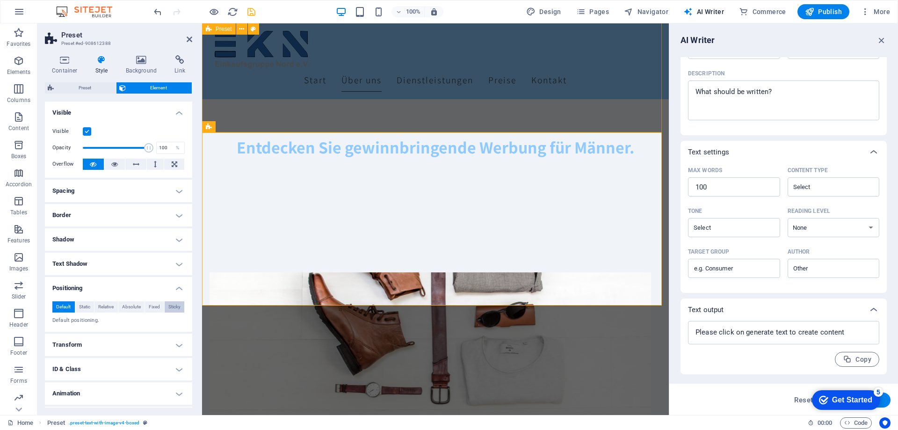
click at [165, 306] on button "Sticky" at bounding box center [175, 306] width 20 height 11
click at [156, 306] on span "Fixed" at bounding box center [154, 306] width 11 height 11
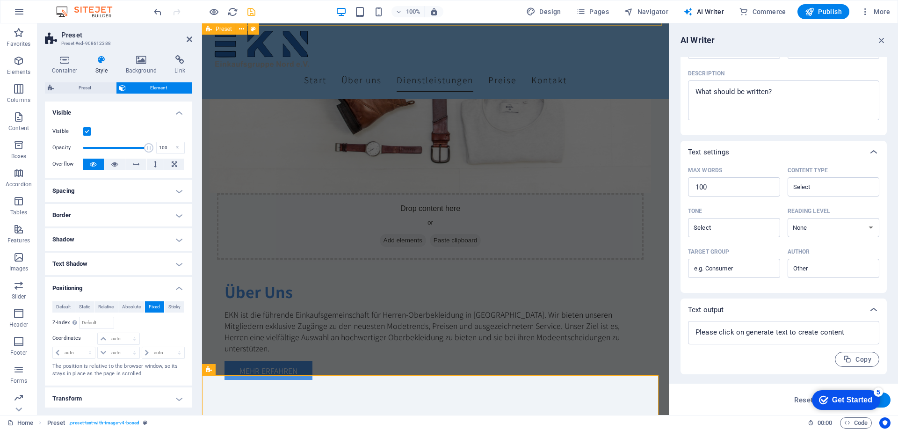
scroll to position [970, 0]
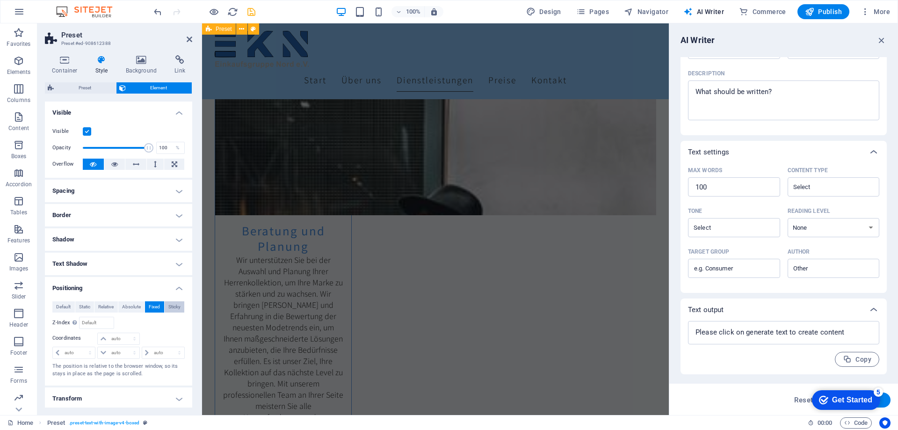
click at [174, 305] on span "Sticky" at bounding box center [174, 306] width 12 height 11
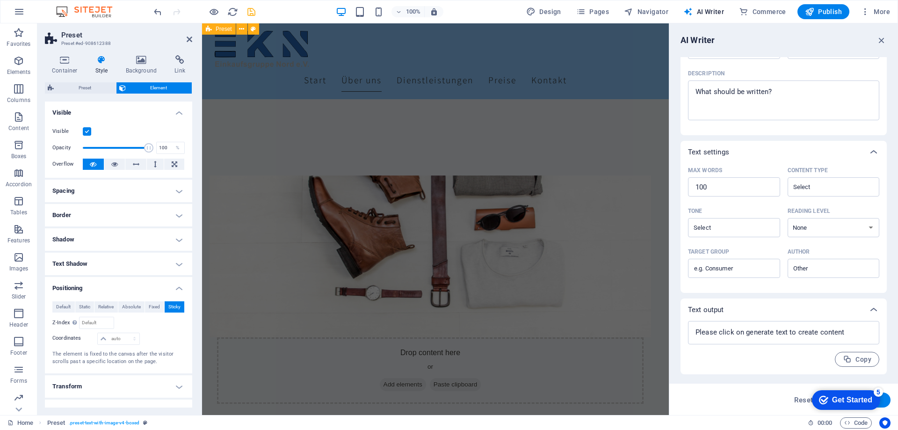
scroll to position [323, 0]
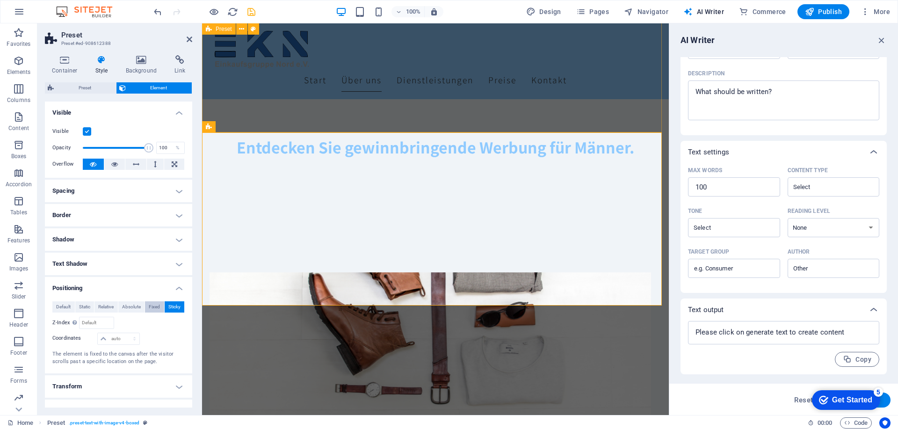
click at [153, 306] on span "Fixed" at bounding box center [154, 306] width 11 height 11
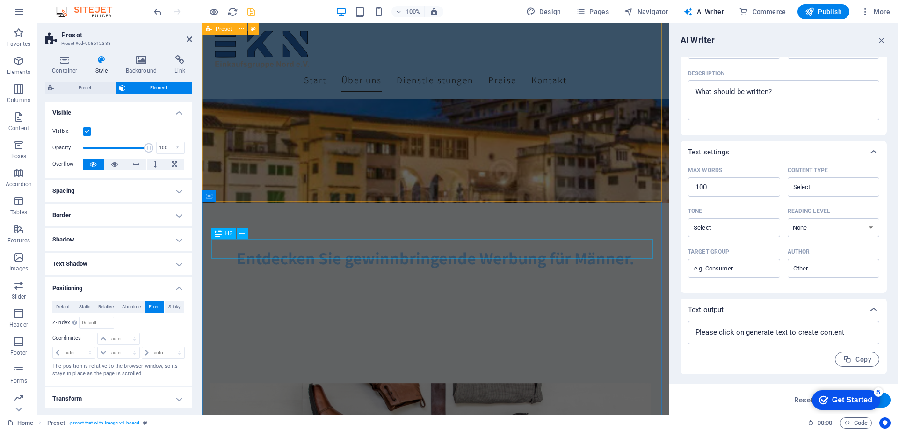
scroll to position [81, 0]
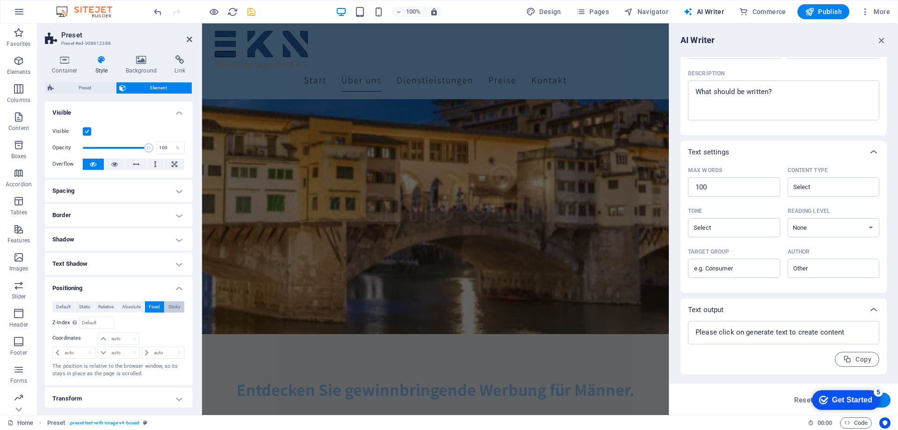
click at [173, 310] on span "Sticky" at bounding box center [174, 306] width 12 height 11
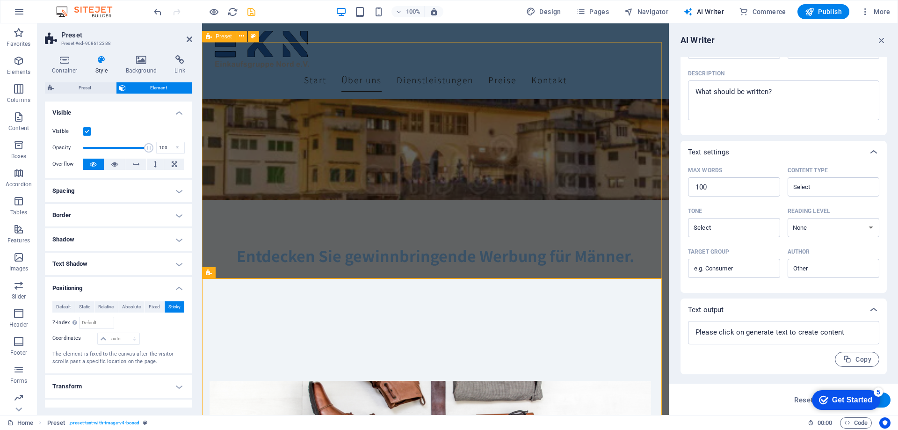
scroll to position [268, 0]
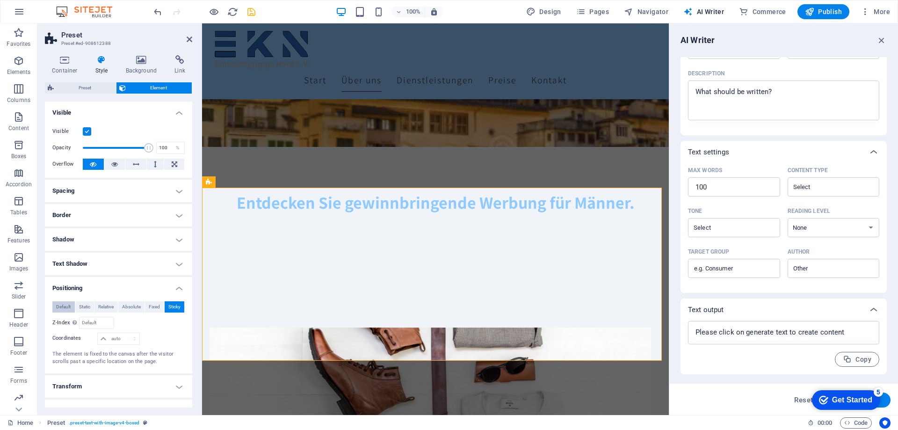
click at [58, 305] on span "Default" at bounding box center [63, 306] width 15 height 11
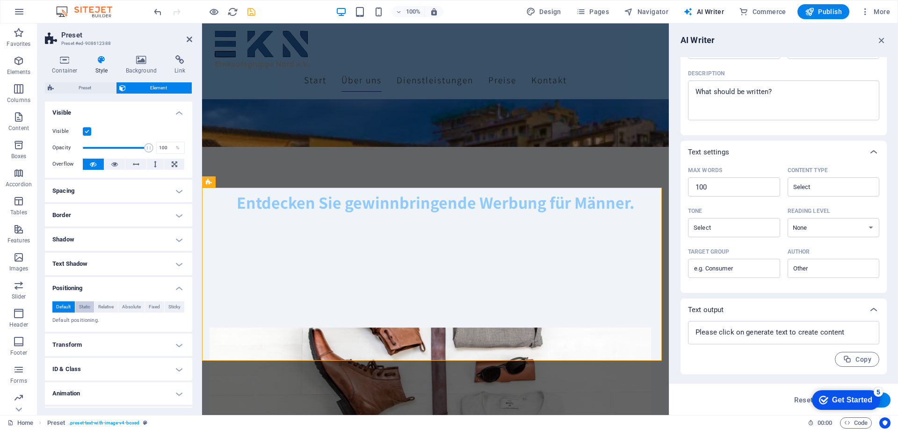
click at [85, 304] on span "Static" at bounding box center [84, 306] width 11 height 11
click at [70, 304] on span "Default" at bounding box center [63, 306] width 15 height 11
click at [342, 328] on figure at bounding box center [431, 409] width 442 height 162
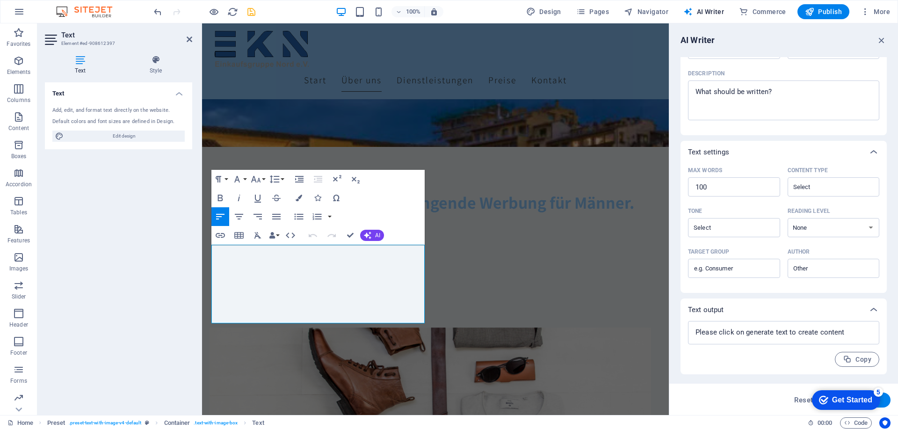
click at [111, 252] on div "Text Add, edit, and format text directly on the website. Default colors and fon…" at bounding box center [118, 244] width 147 height 325
click at [359, 328] on figure at bounding box center [431, 409] width 442 height 162
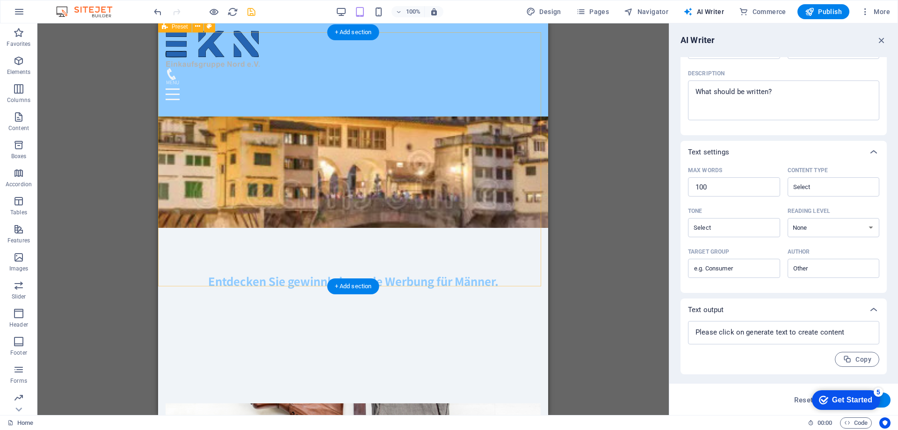
scroll to position [0, 0]
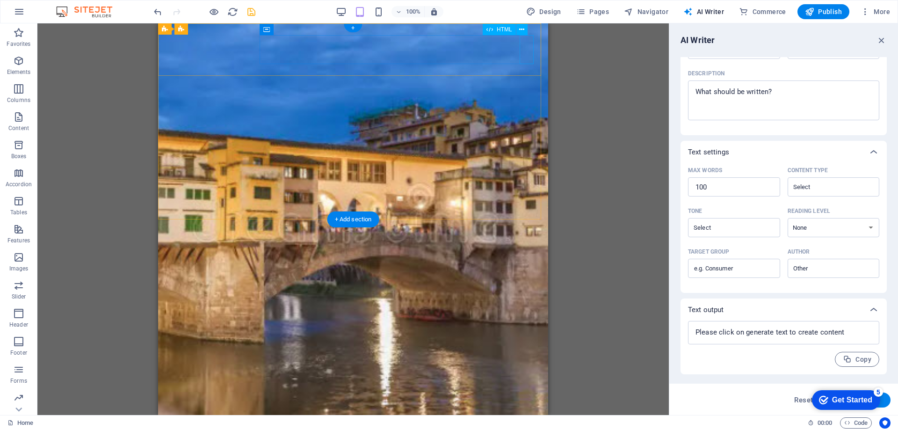
click at [530, 423] on div at bounding box center [353, 437] width 375 height 29
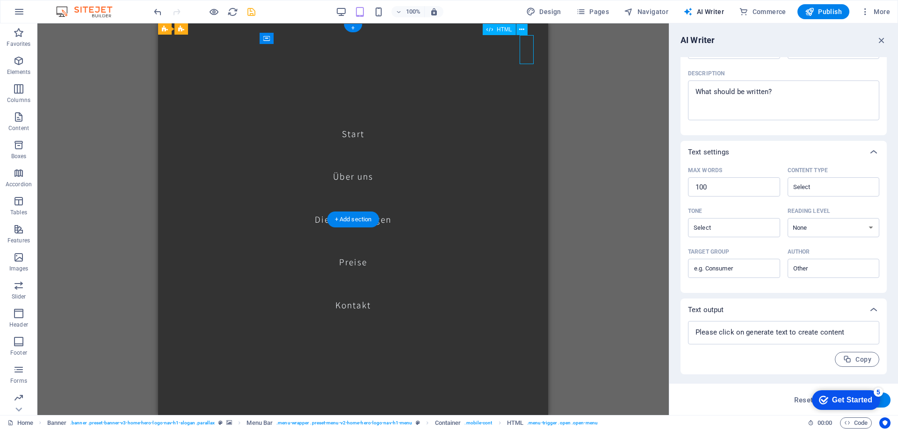
click at [180, 423] on div at bounding box center [173, 437] width 14 height 29
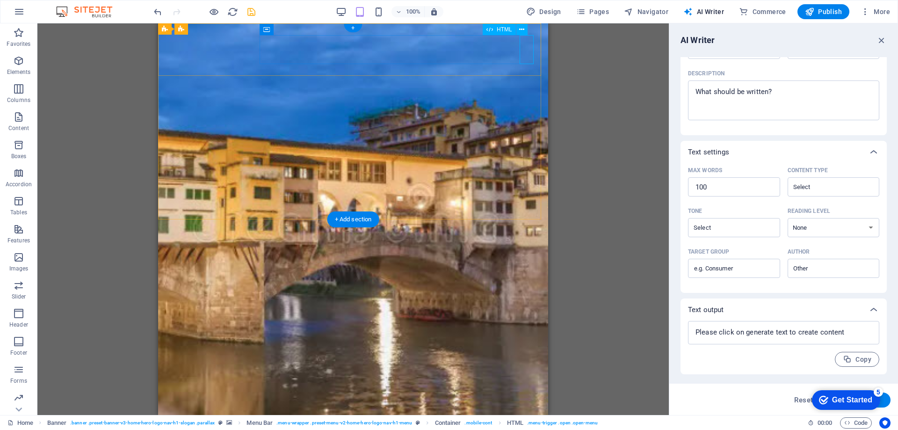
click at [525, 423] on div at bounding box center [353, 437] width 375 height 29
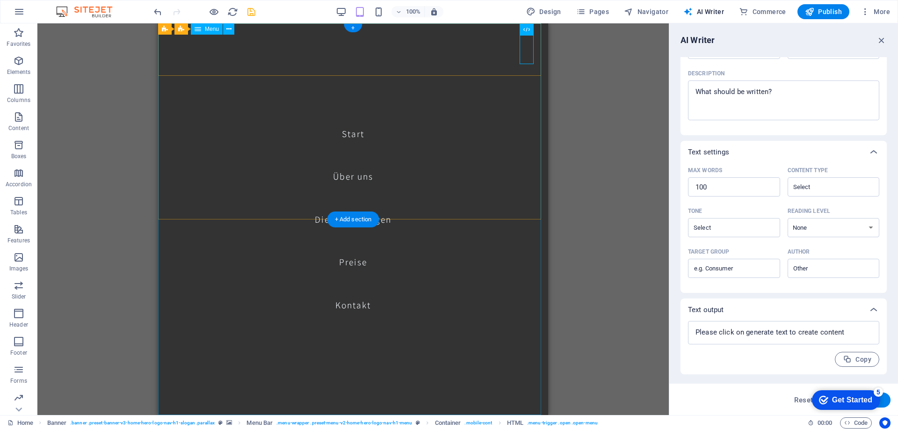
click at [346, 263] on nav "Start Über uns Dienstleistungen Preise Kontakt" at bounding box center [353, 219] width 390 height 392
click at [351, 263] on nav "Start Über uns Dienstleistungen Preise Kontakt" at bounding box center [353, 219] width 390 height 392
click at [362, 259] on nav "Start Über uns Dienstleistungen Preise Kontakt" at bounding box center [353, 219] width 390 height 392
select select
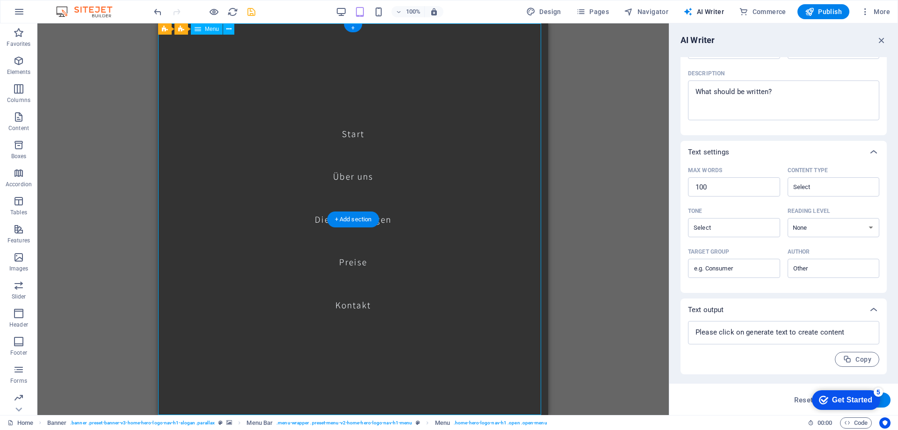
select select
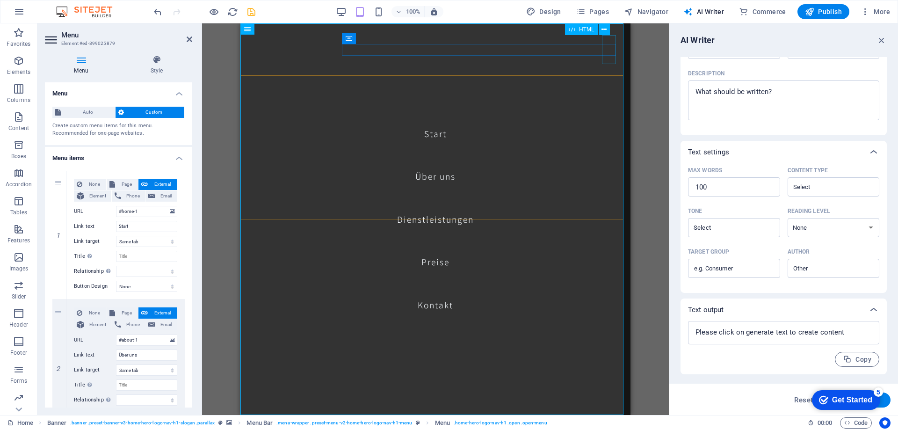
click at [262, 423] on div at bounding box center [255, 437] width 14 height 29
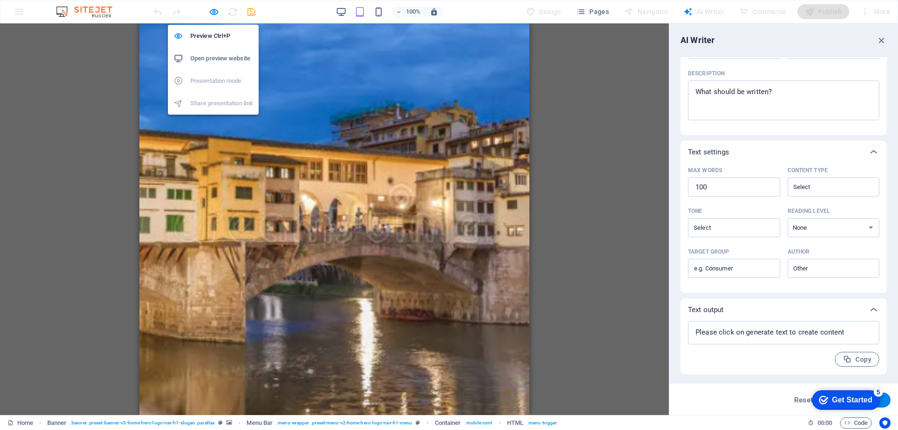
click at [211, 55] on h6 "Open preview website" at bounding box center [221, 58] width 63 height 11
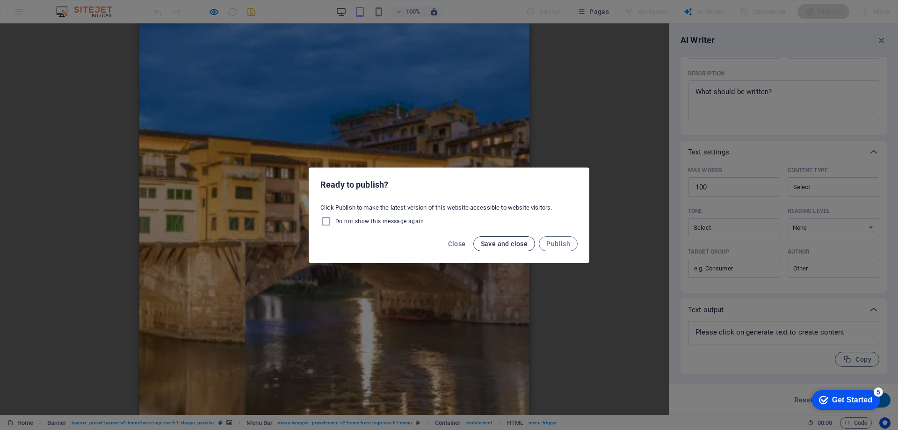
click at [501, 244] on span "Save and close" at bounding box center [504, 243] width 47 height 7
